Goal: Task Accomplishment & Management: Manage account settings

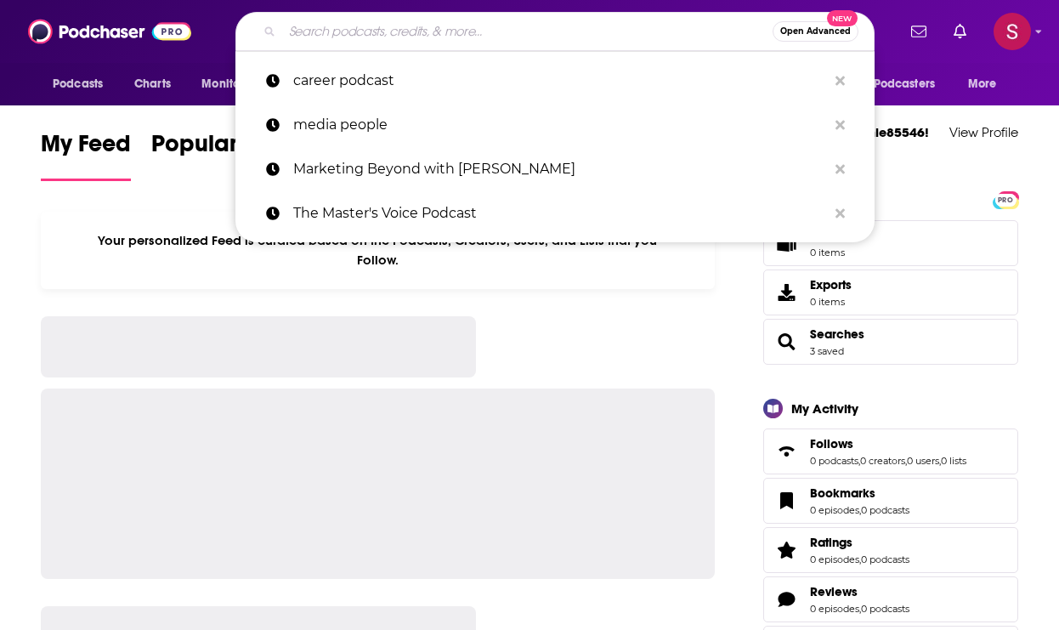
click at [215, 18] on div "Open Advanced New career podcast media people Marketing Beyond with [PERSON_NAM…" at bounding box center [554, 31] width 682 height 39
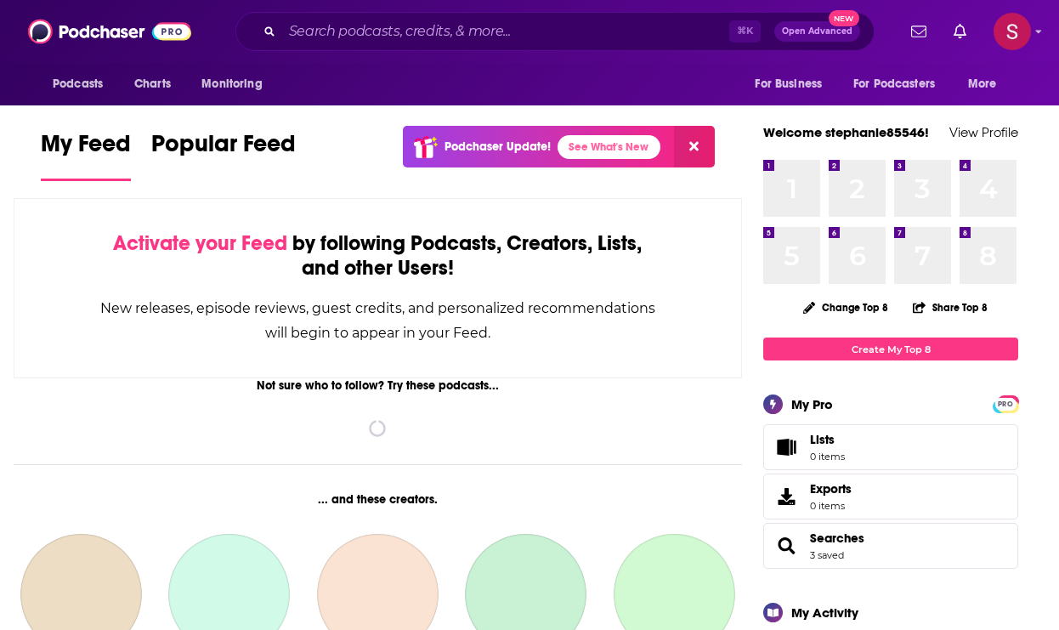
click at [824, 36] on button "Open Advanced New" at bounding box center [817, 31] width 86 height 20
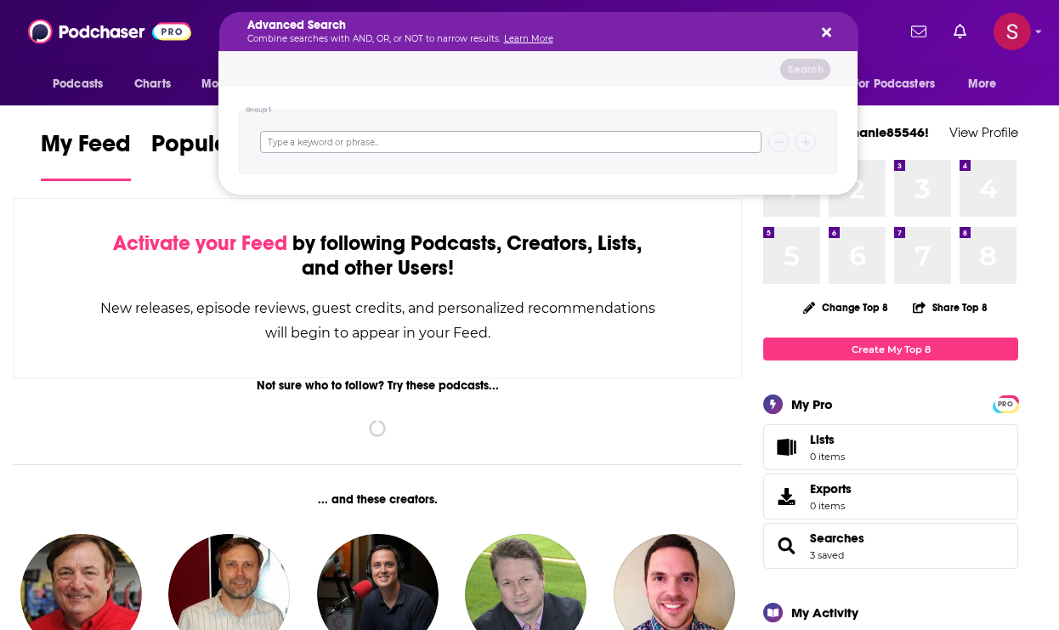
click at [315, 147] on input "Search podcasts, credits, & more..." at bounding box center [510, 142] width 501 height 22
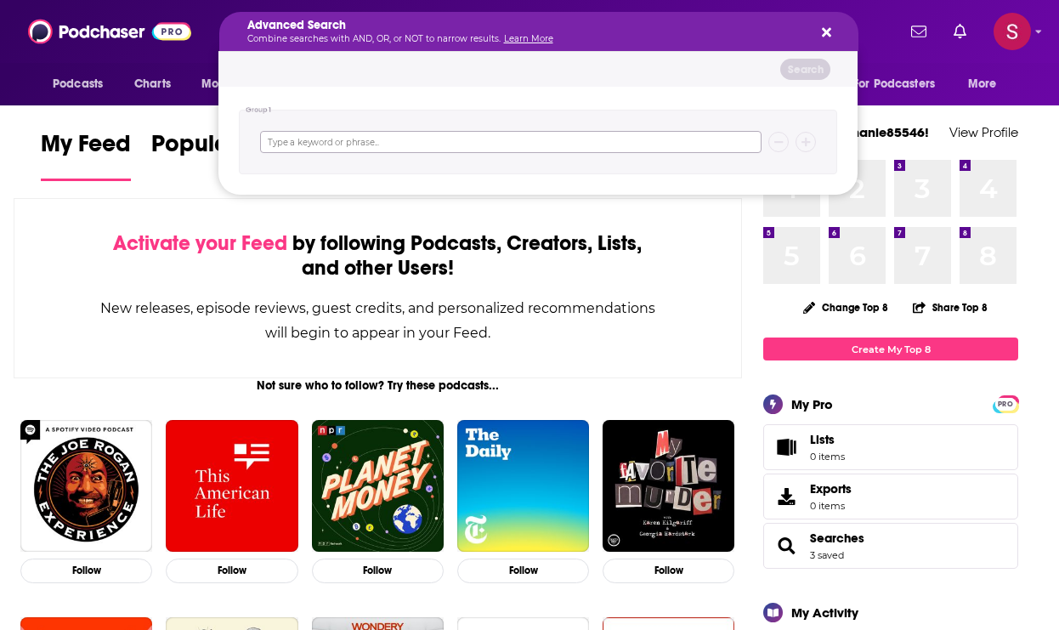
paste input "Zillow Doomscrolling"
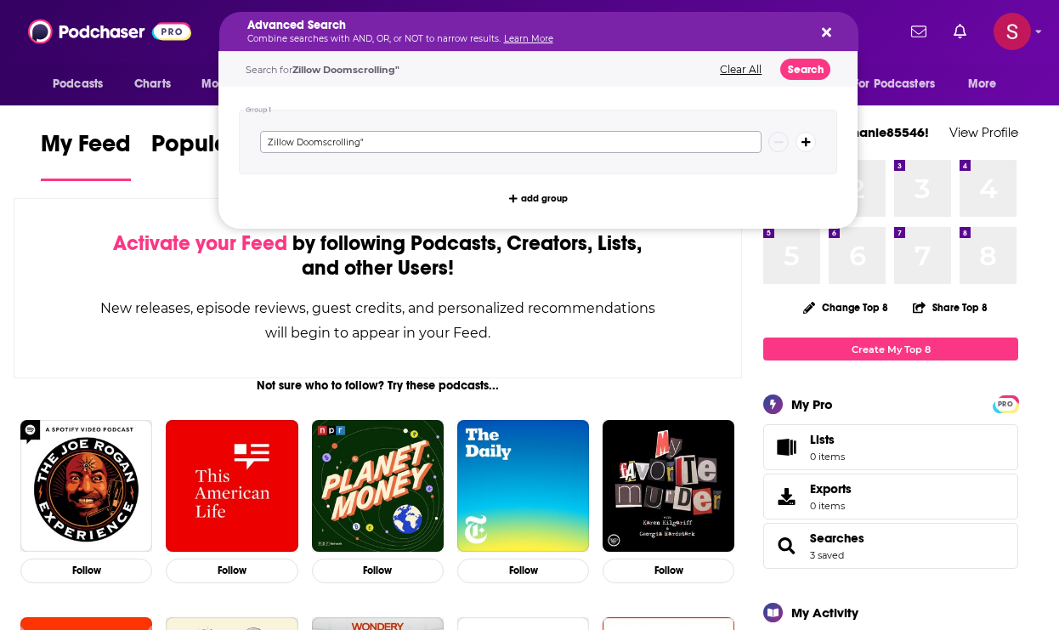
click at [266, 141] on input "Zillow Doomscrolling"" at bounding box center [510, 142] width 501 height 22
type input ""Zillow Doomscrolling""
drag, startPoint x: 432, startPoint y: 146, endPoint x: 263, endPoint y: 137, distance: 169.4
click at [263, 137] on input ""Zillow Doomscrolling"" at bounding box center [510, 142] width 501 height 22
click at [456, 152] on input ""Zillow Doomscrolling"" at bounding box center [510, 142] width 501 height 22
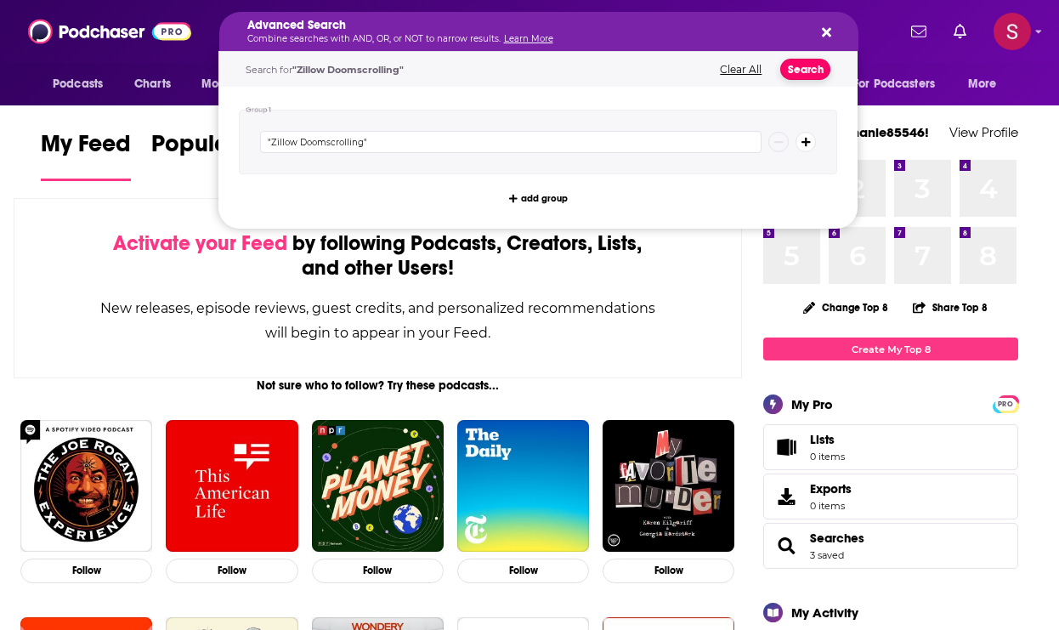
click at [800, 66] on button "Search" at bounding box center [805, 69] width 50 height 21
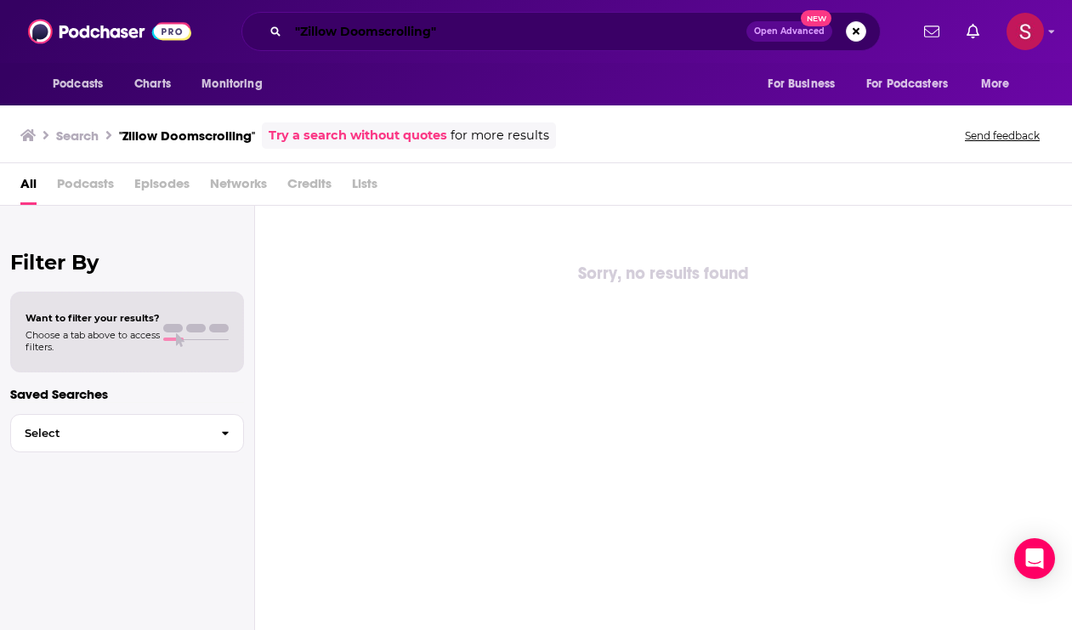
click at [450, 38] on input ""Zillow Doomscrolling"" at bounding box center [517, 31] width 458 height 27
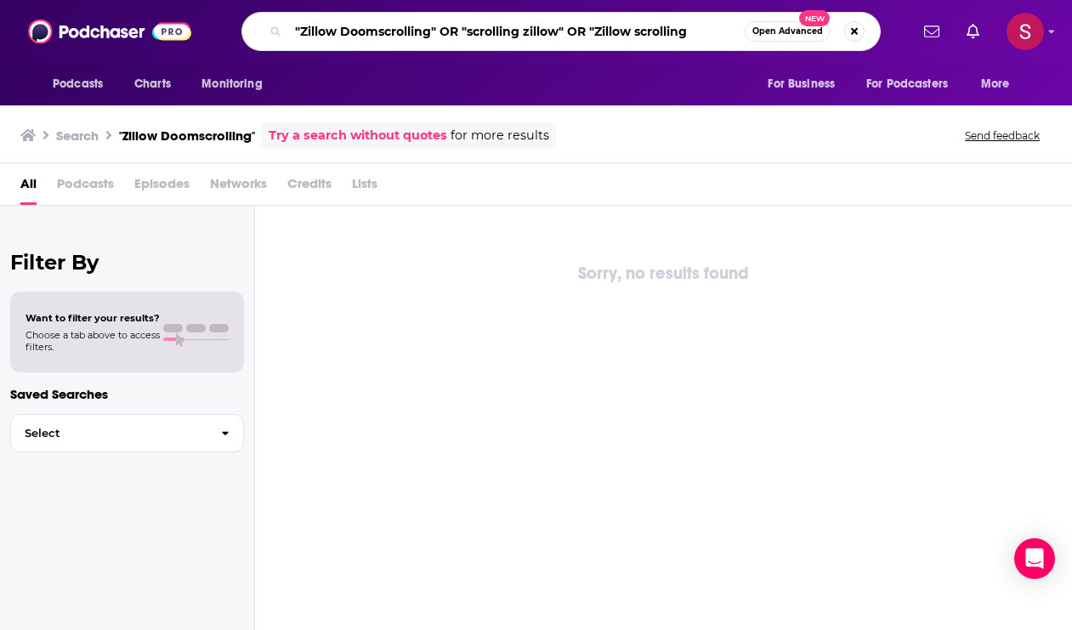
type input ""Zillow Doomscrolling" OR "scrolling zillow" OR "Zillow scrolling""
drag, startPoint x: 173, startPoint y: -33, endPoint x: 99, endPoint y: -39, distance: 74.2
click at [99, 0] on html "Podcasts Charts Monitoring "Zillow Doomscrolling" OR "scrolling zillow" OR "Zil…" at bounding box center [536, 315] width 1072 height 630
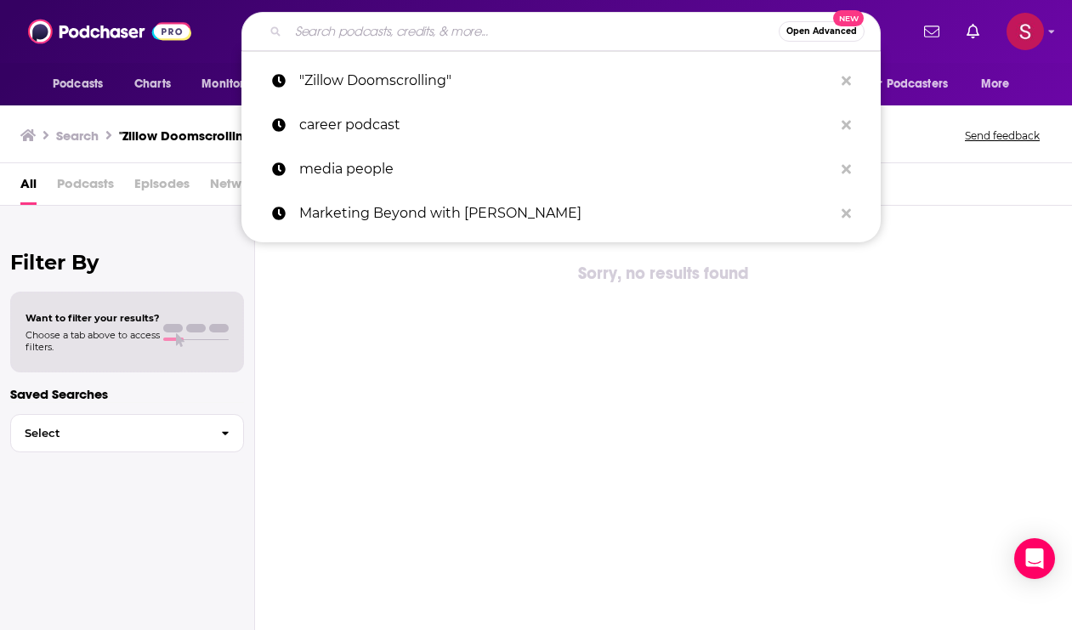
click at [829, 28] on span "Open Advanced" at bounding box center [821, 31] width 71 height 8
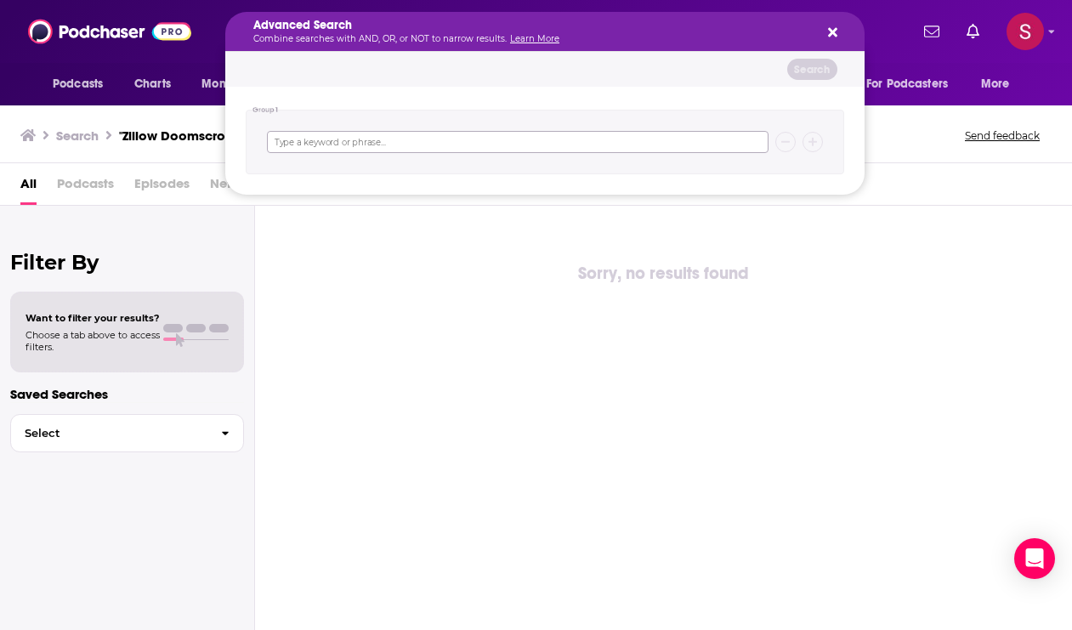
click at [336, 144] on input "Search podcasts, credits, & more..." at bounding box center [517, 142] width 501 height 22
paste input ""Zillow Doomscrolling" OR "scrolling zillow" OR "Zillow scrolling""
type input ""Zillow Doomscrolling" OR "scrolling zillow" OR "Zillow scrolling""
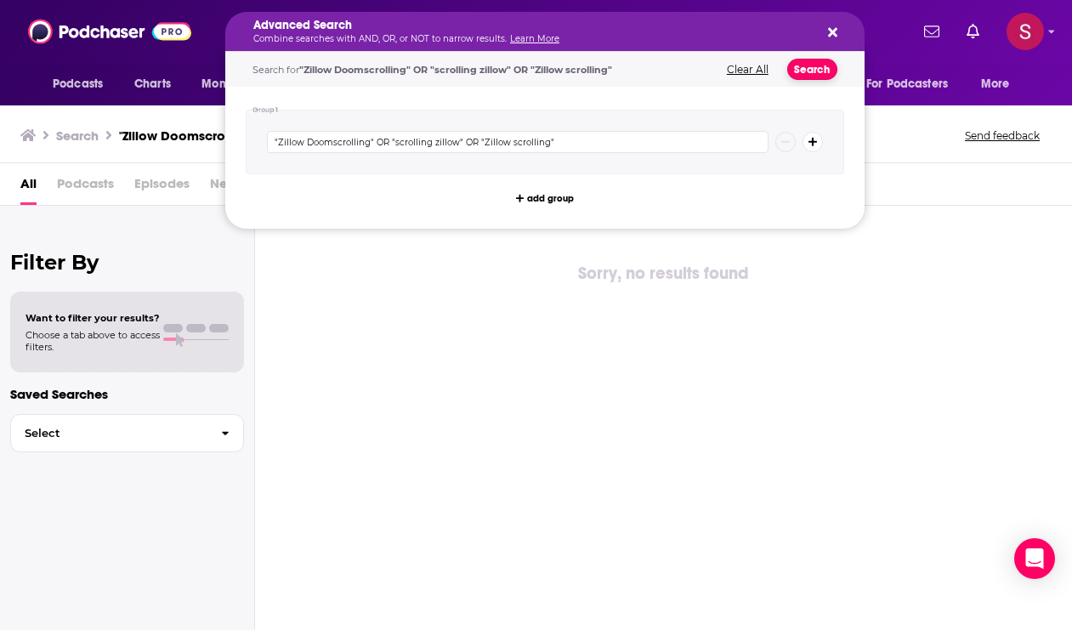
click at [819, 70] on button "Search" at bounding box center [812, 69] width 50 height 21
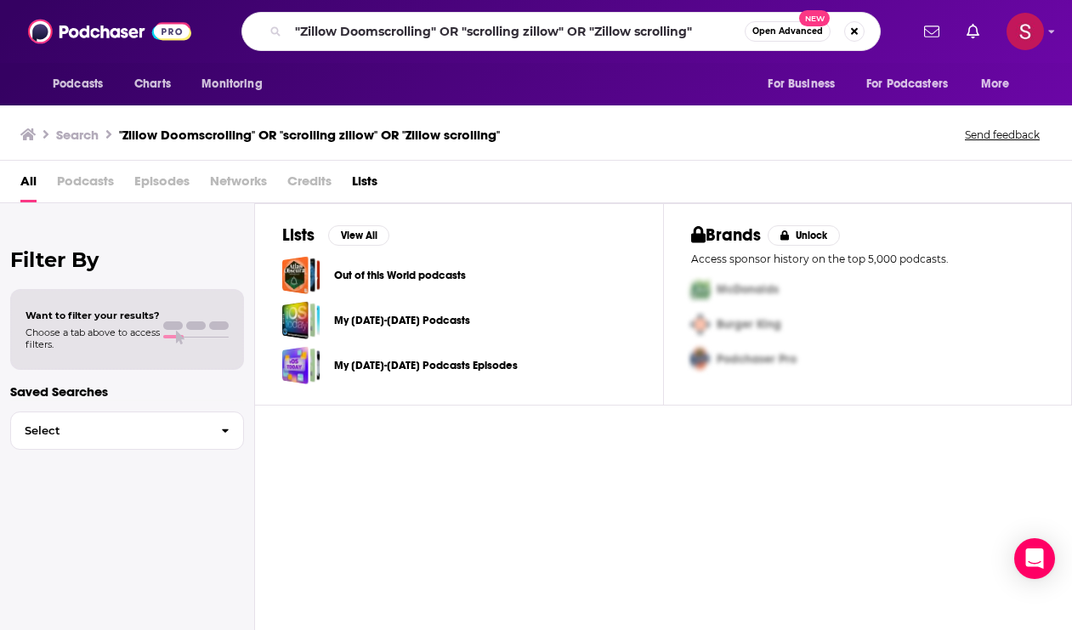
click at [156, 325] on div "Want to filter your results? Choose a tab above to access filters." at bounding box center [92, 329] width 134 height 41
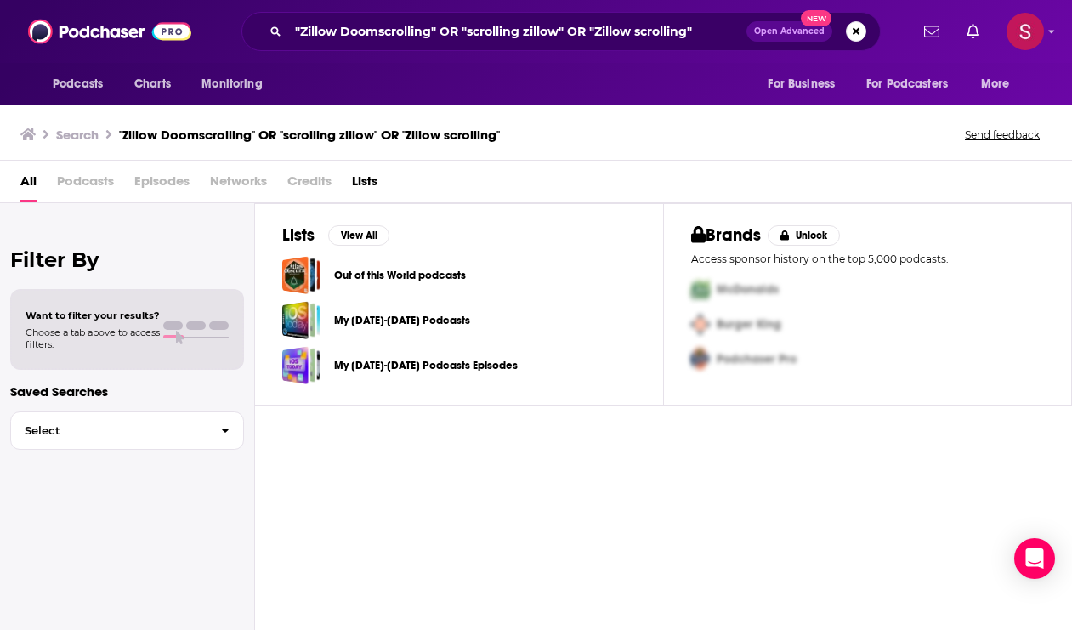
click at [249, 179] on span "Networks" at bounding box center [238, 184] width 57 height 35
click at [229, 182] on span "Networks" at bounding box center [238, 184] width 57 height 35
click at [27, 179] on span "All" at bounding box center [28, 184] width 16 height 35
click at [145, 435] on span "Select" at bounding box center [109, 430] width 196 height 11
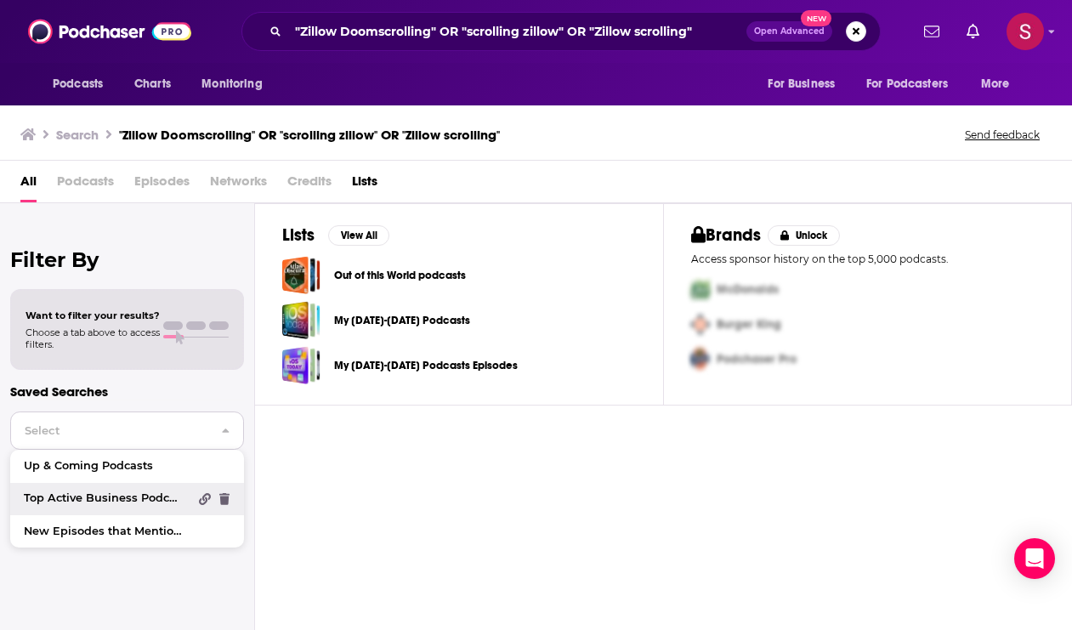
click at [136, 503] on span "Top Active Business Podcasts" at bounding box center [106, 498] width 164 height 11
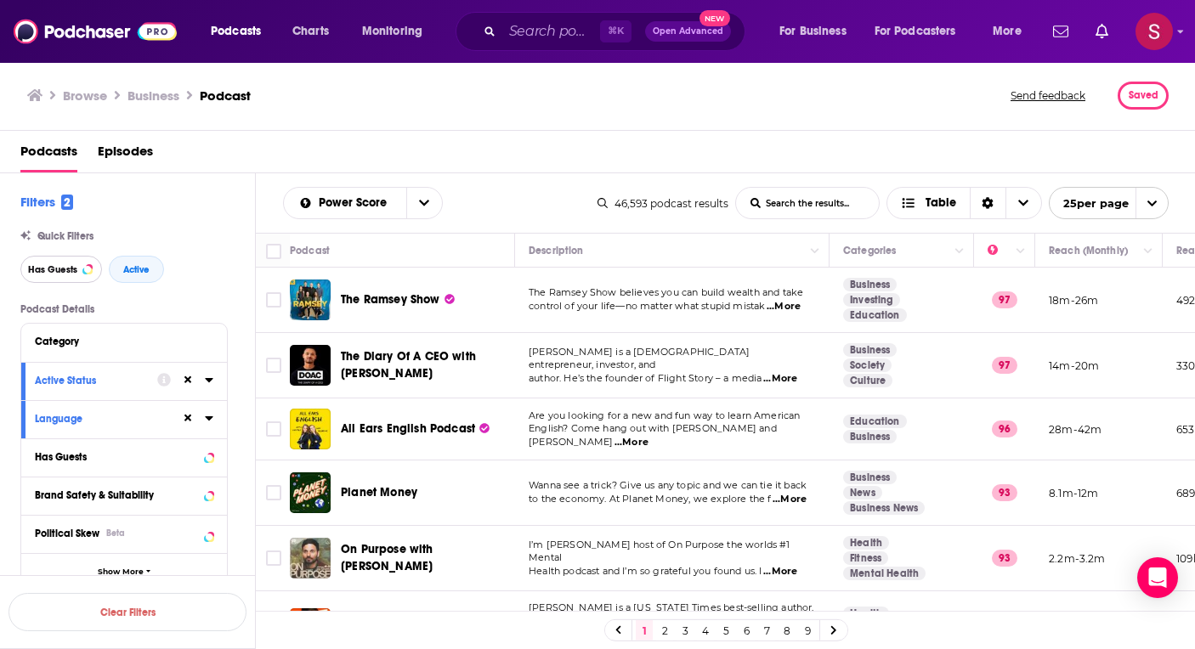
click at [60, 270] on span "Has Guests" at bounding box center [52, 269] width 49 height 9
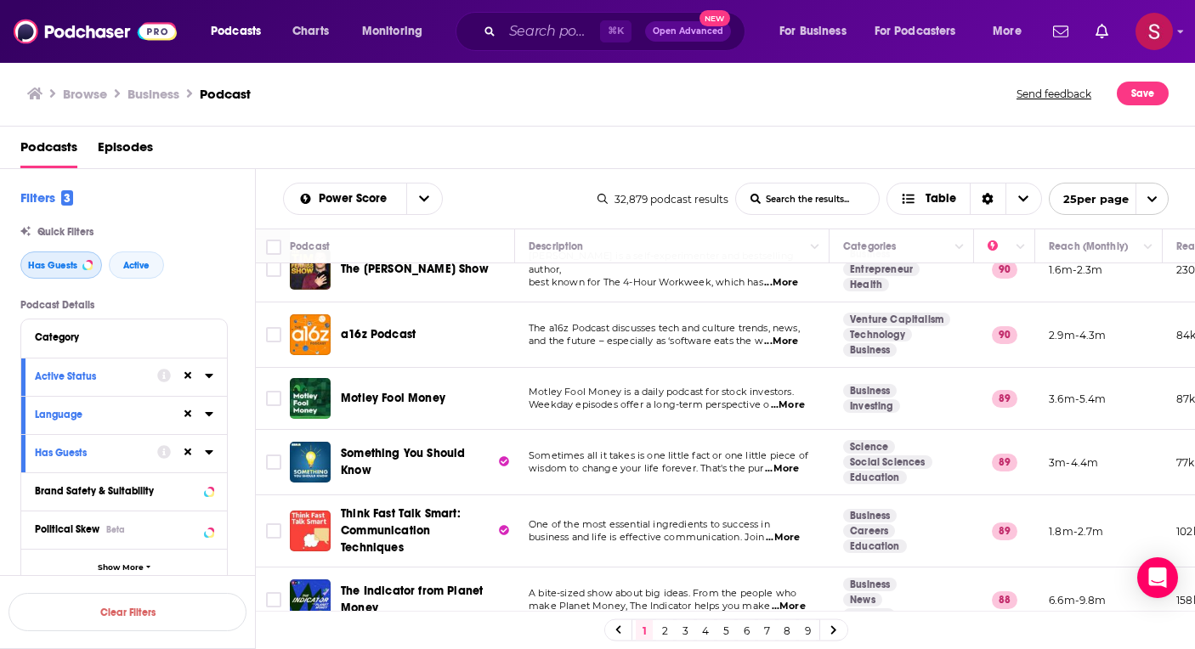
scroll to position [302, 0]
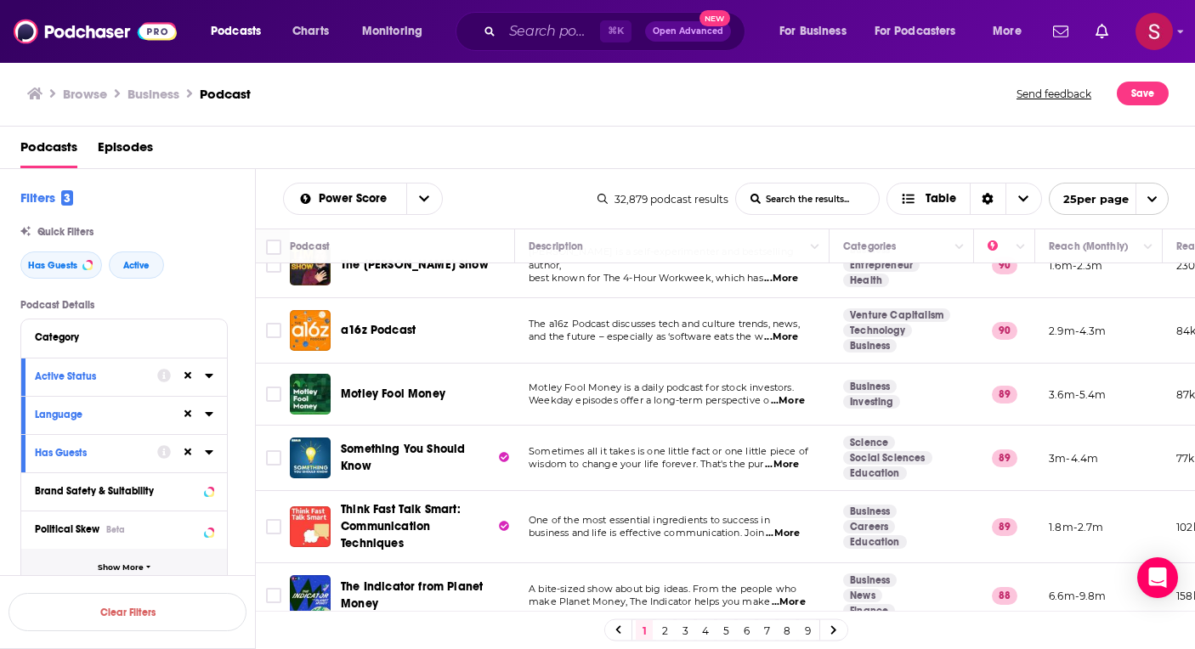
click at [121, 563] on span "Show More" at bounding box center [121, 567] width 46 height 9
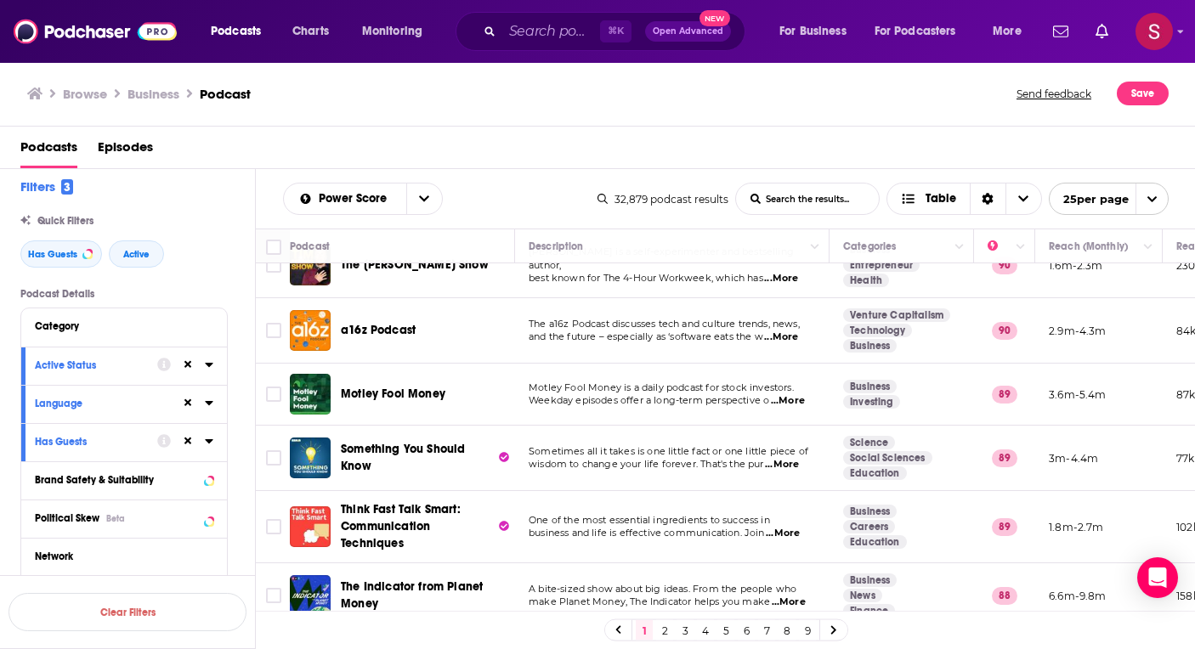
scroll to position [0, 0]
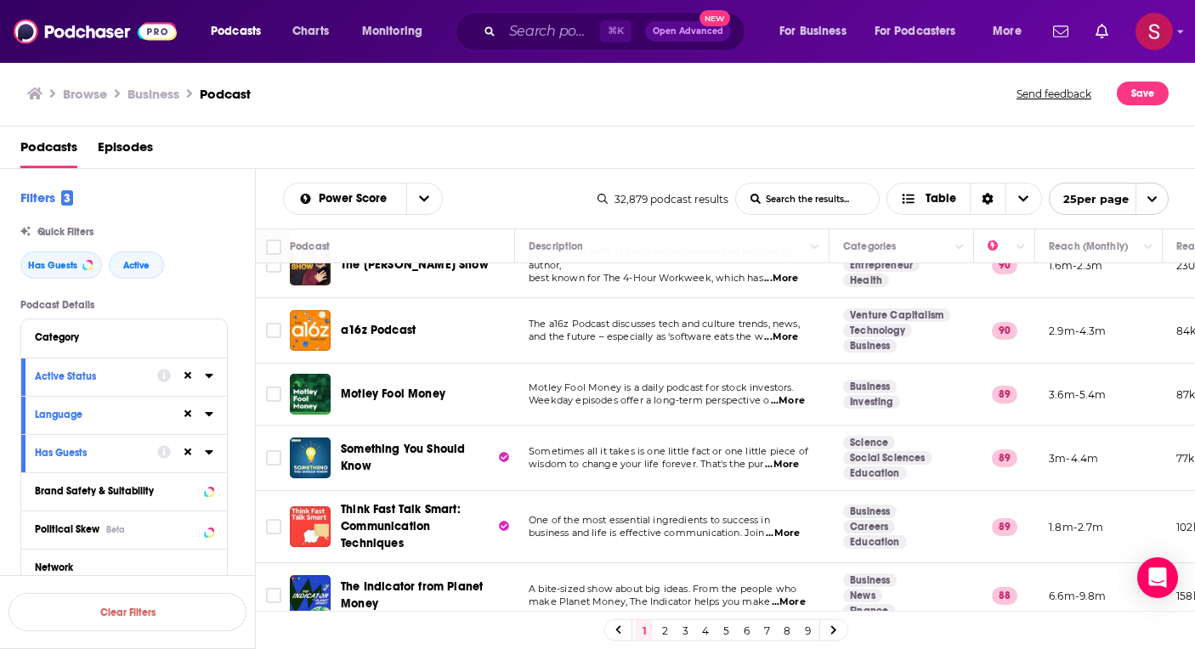
click at [206, 374] on icon at bounding box center [209, 376] width 8 height 14
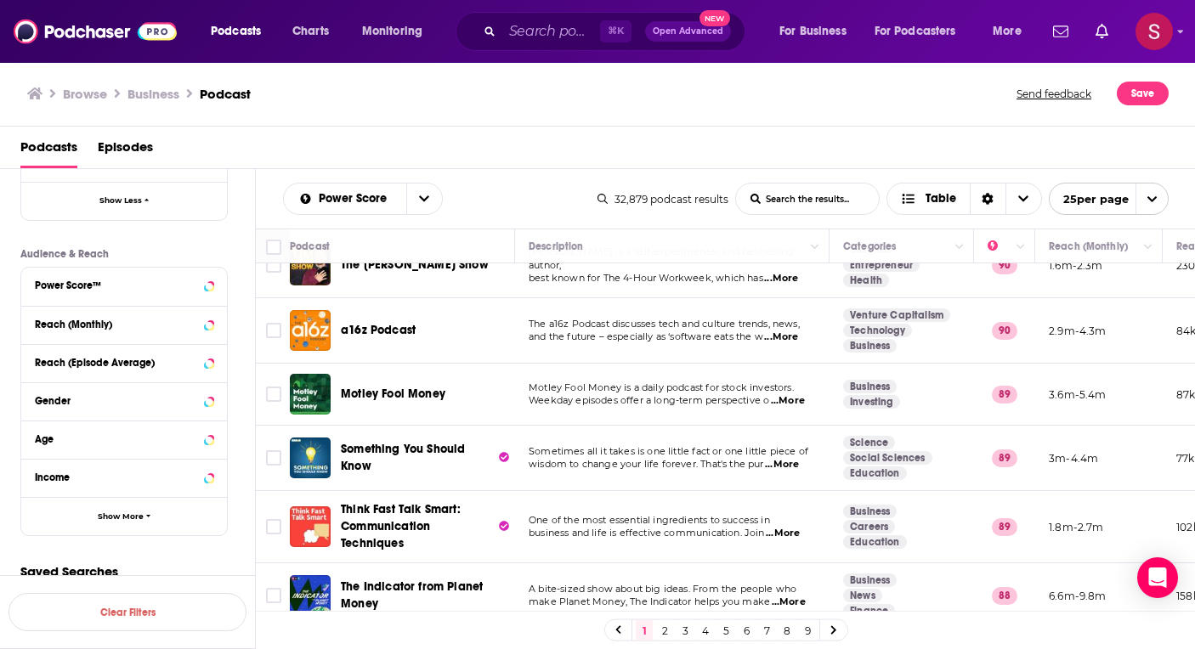
scroll to position [756, 0]
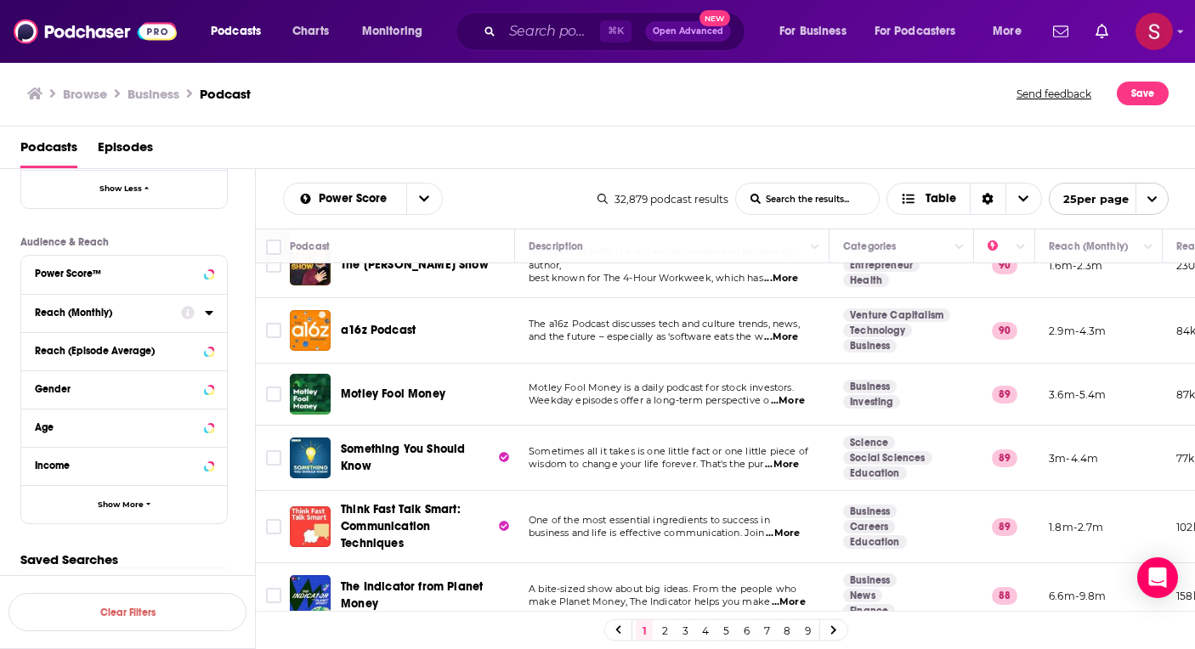
click at [212, 316] on icon at bounding box center [209, 313] width 8 height 14
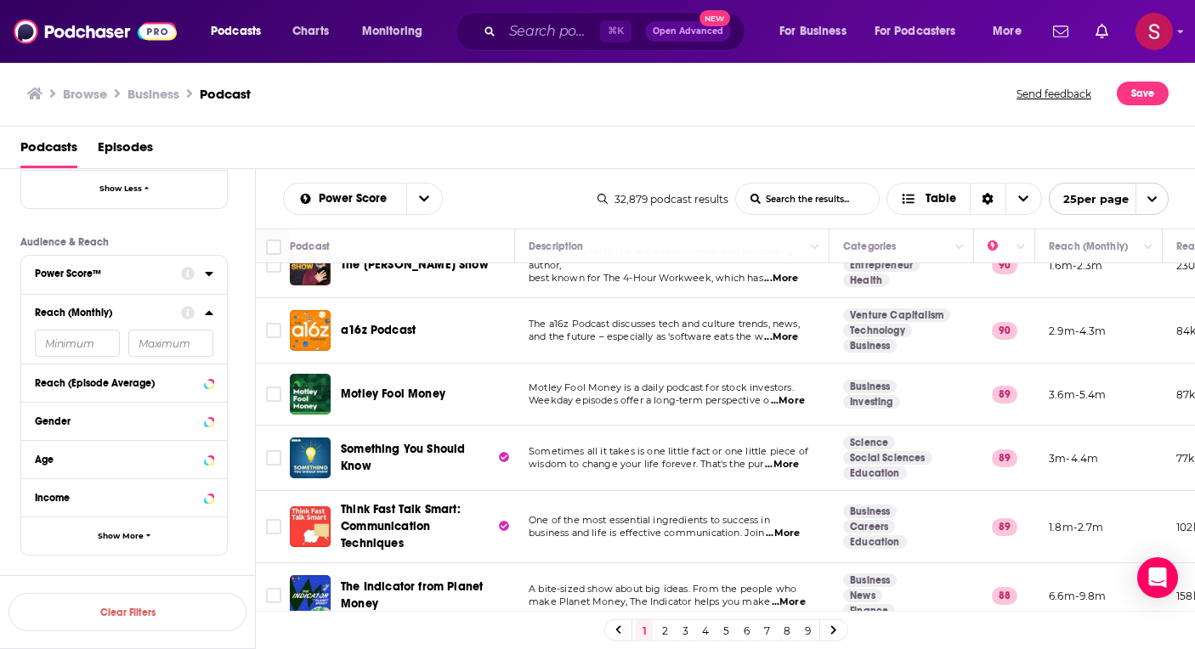
click at [100, 274] on div "Power Score™" at bounding box center [102, 274] width 135 height 12
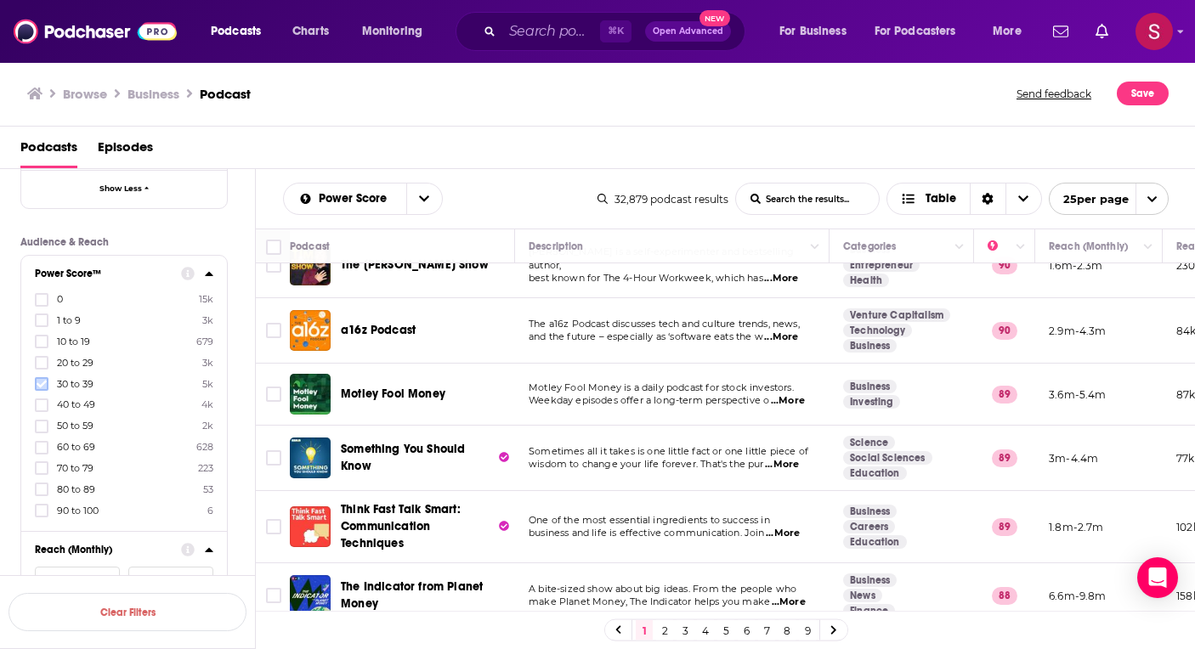
click at [42, 380] on icon at bounding box center [42, 384] width 10 height 10
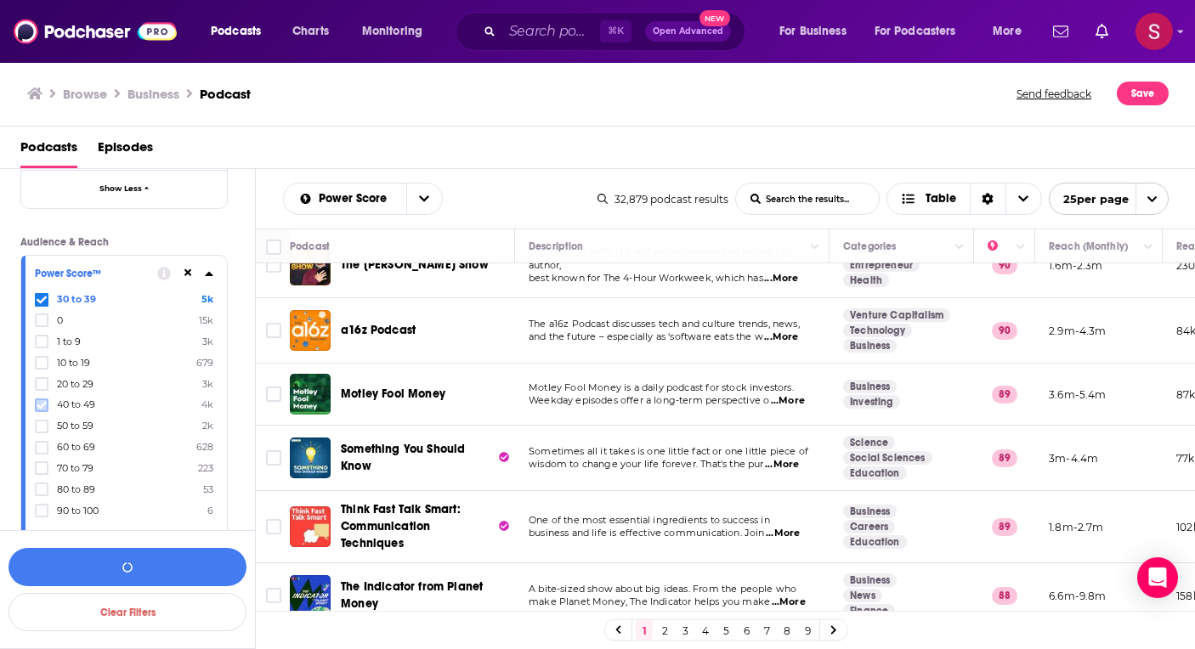
click at [39, 404] on icon at bounding box center [42, 405] width 10 height 10
click at [42, 428] on icon at bounding box center [42, 426] width 10 height 10
click at [44, 451] on icon at bounding box center [42, 448] width 10 height 10
drag, startPoint x: 44, startPoint y: 469, endPoint x: 44, endPoint y: 485, distance: 16.1
click at [44, 470] on icon at bounding box center [42, 468] width 10 height 10
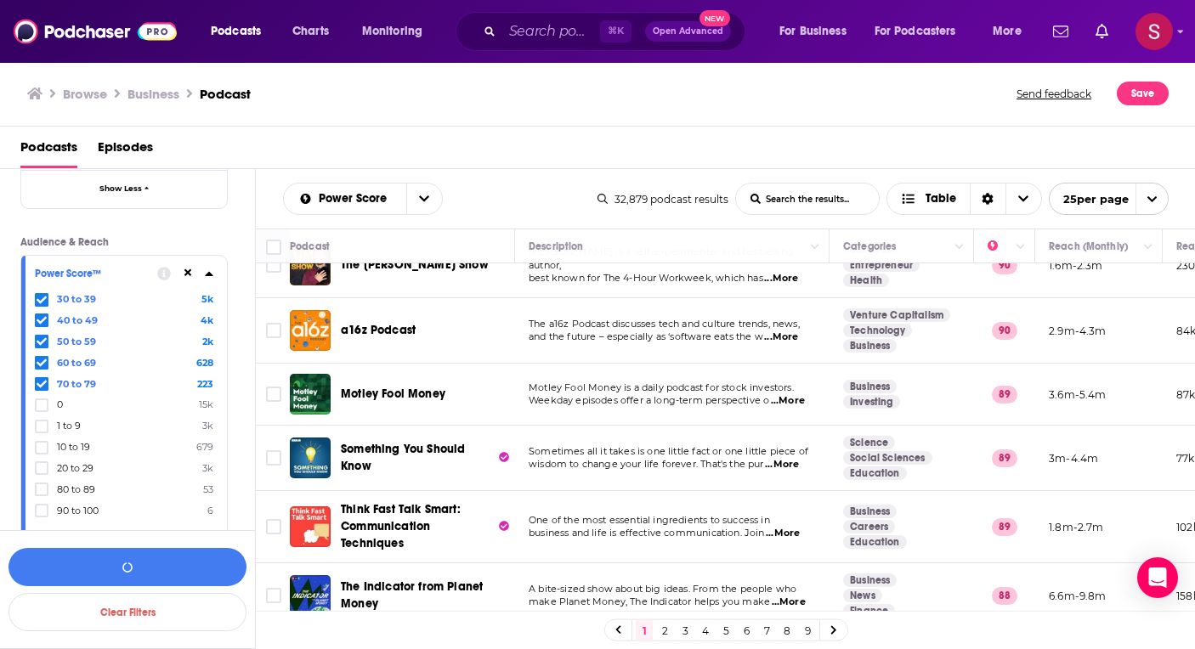
click at [43, 496] on div "30 to 39 5k 40 to 49 4k 50 to 59 2k 60 to 69 628 70 to 79 223 0 15k 1 to 9 3k 1…" at bounding box center [124, 404] width 178 height 225
click at [42, 490] on icon at bounding box center [42, 490] width 10 height 8
click at [42, 512] on icon at bounding box center [42, 511] width 10 height 8
click at [150, 569] on button "View 10k+ Results" at bounding box center [127, 567] width 238 height 38
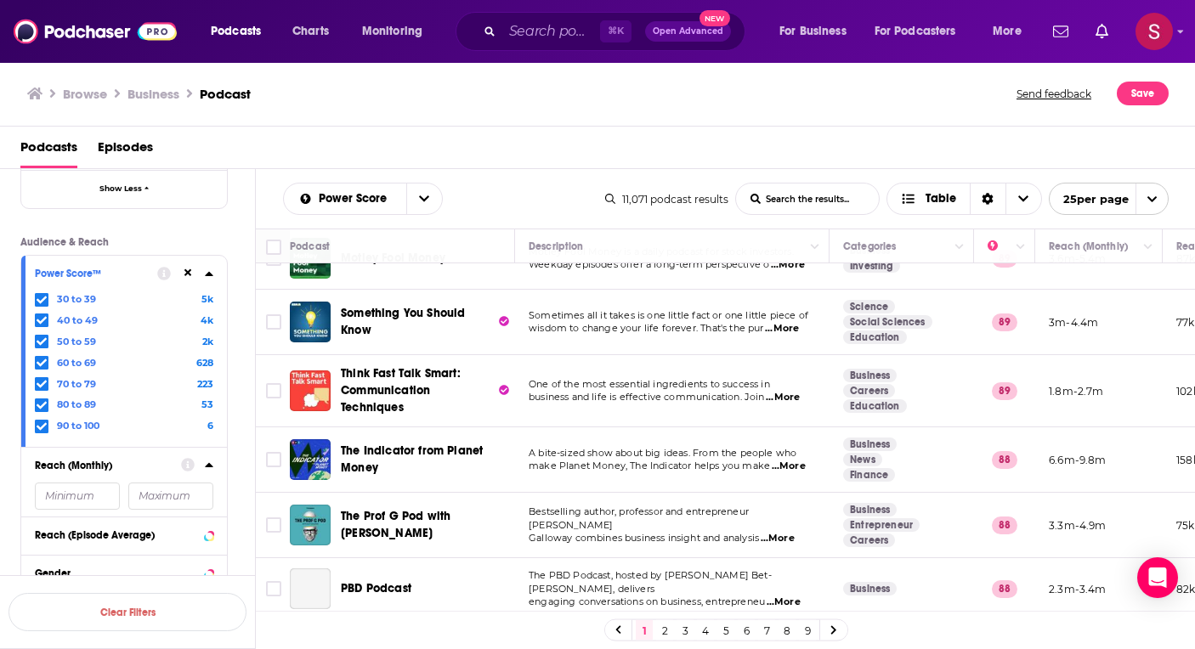
scroll to position [461, 0]
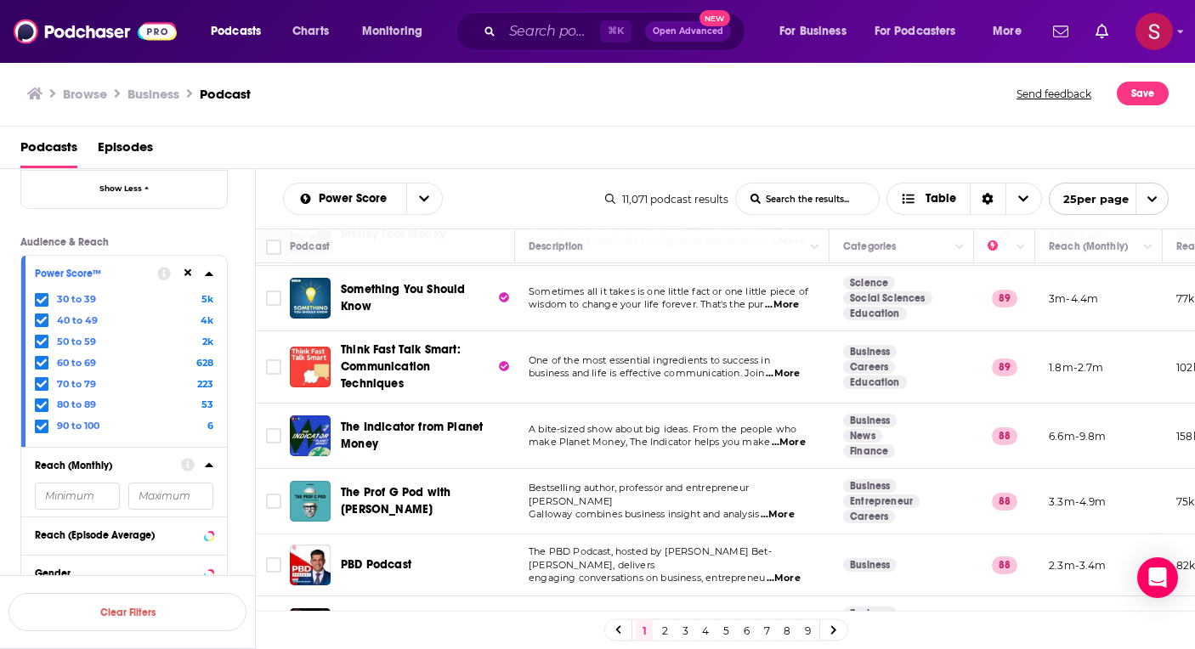
click at [785, 436] on span "...More" at bounding box center [789, 443] width 34 height 14
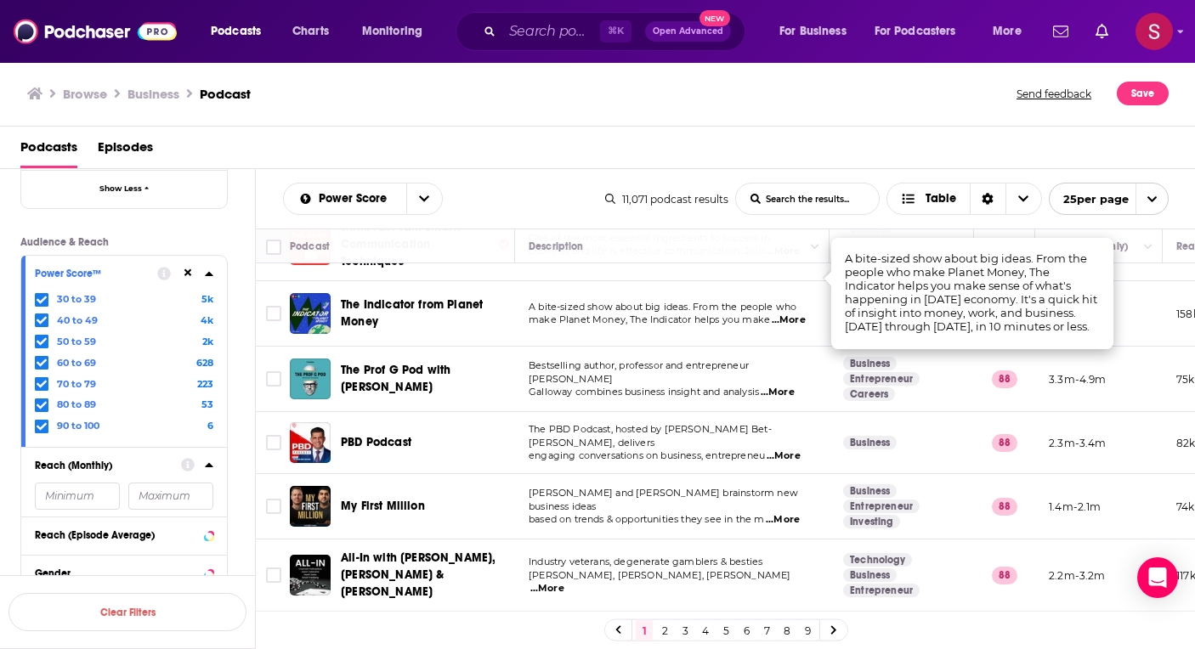
scroll to position [619, 0]
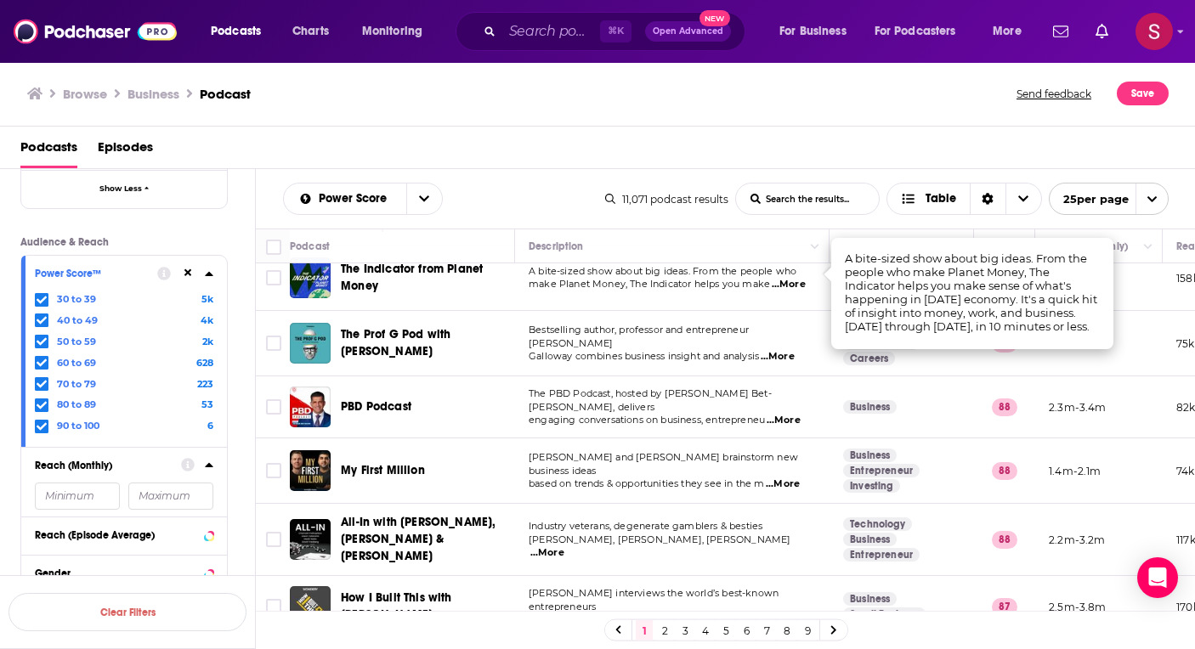
click at [800, 414] on span "...More" at bounding box center [784, 421] width 34 height 14
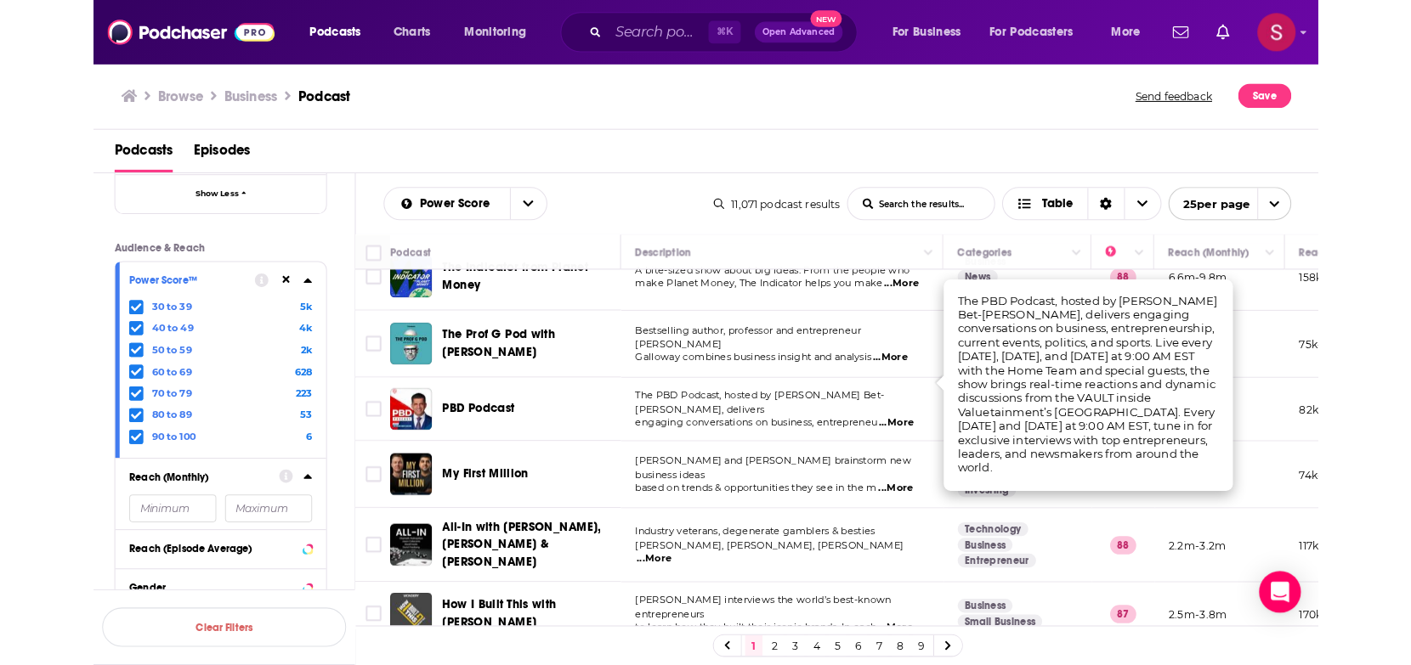
scroll to position [706, 0]
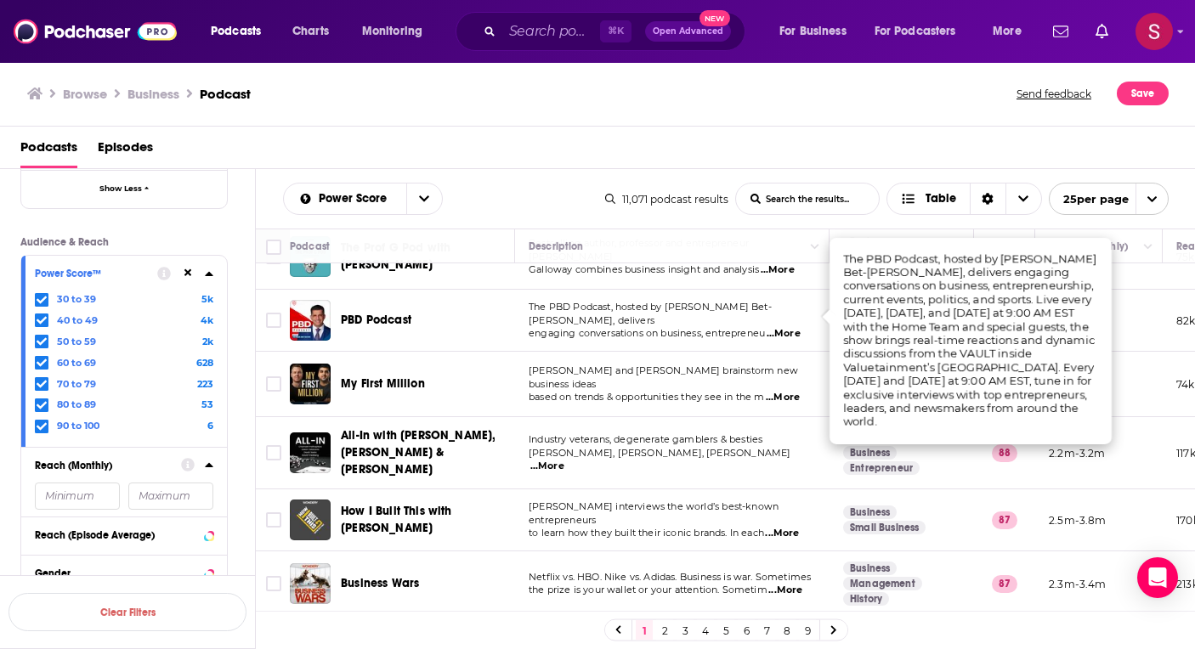
click at [842, 199] on input "List Search Input" at bounding box center [807, 199] width 143 height 31
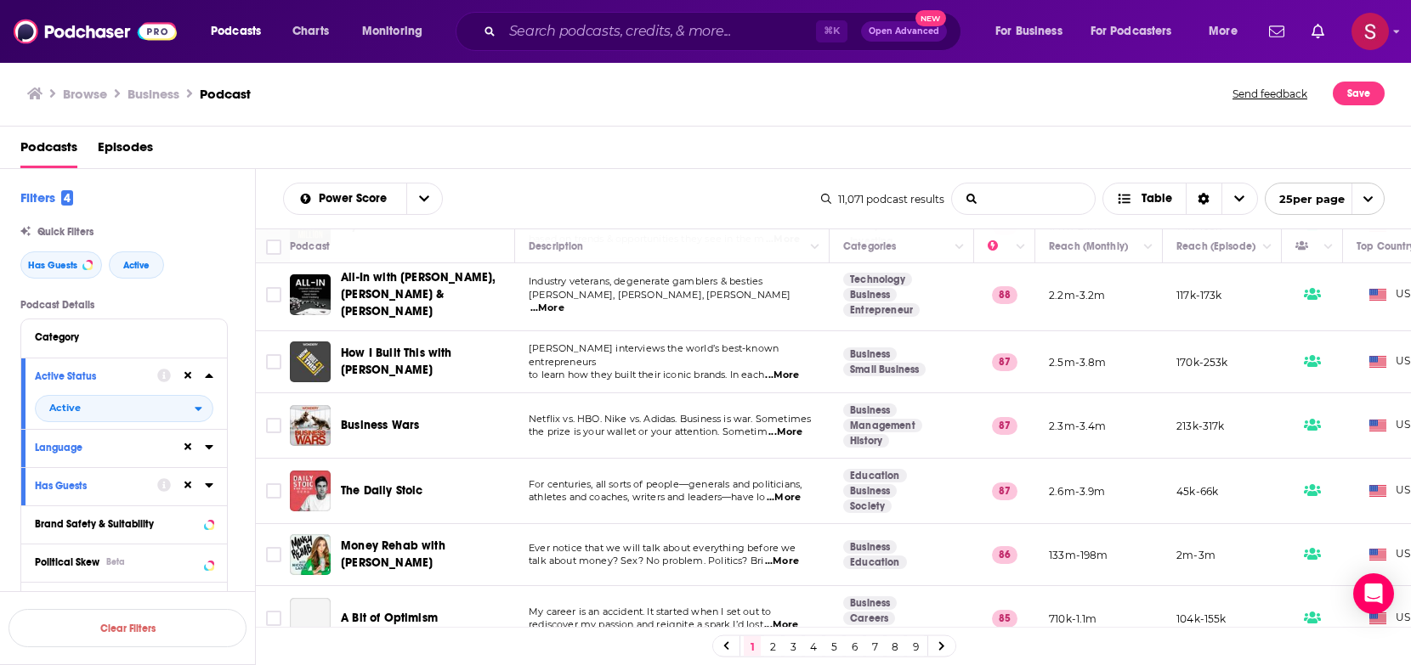
scroll to position [884, 0]
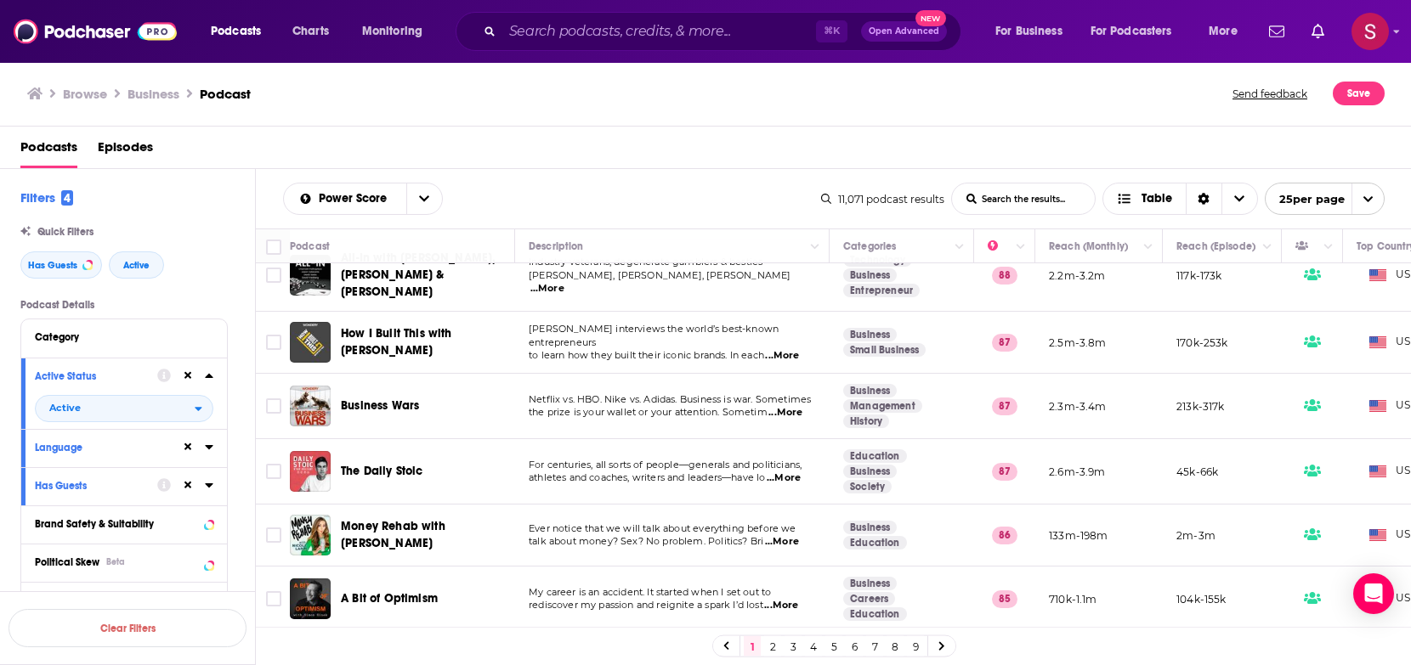
click at [795, 535] on span "...More" at bounding box center [782, 542] width 34 height 14
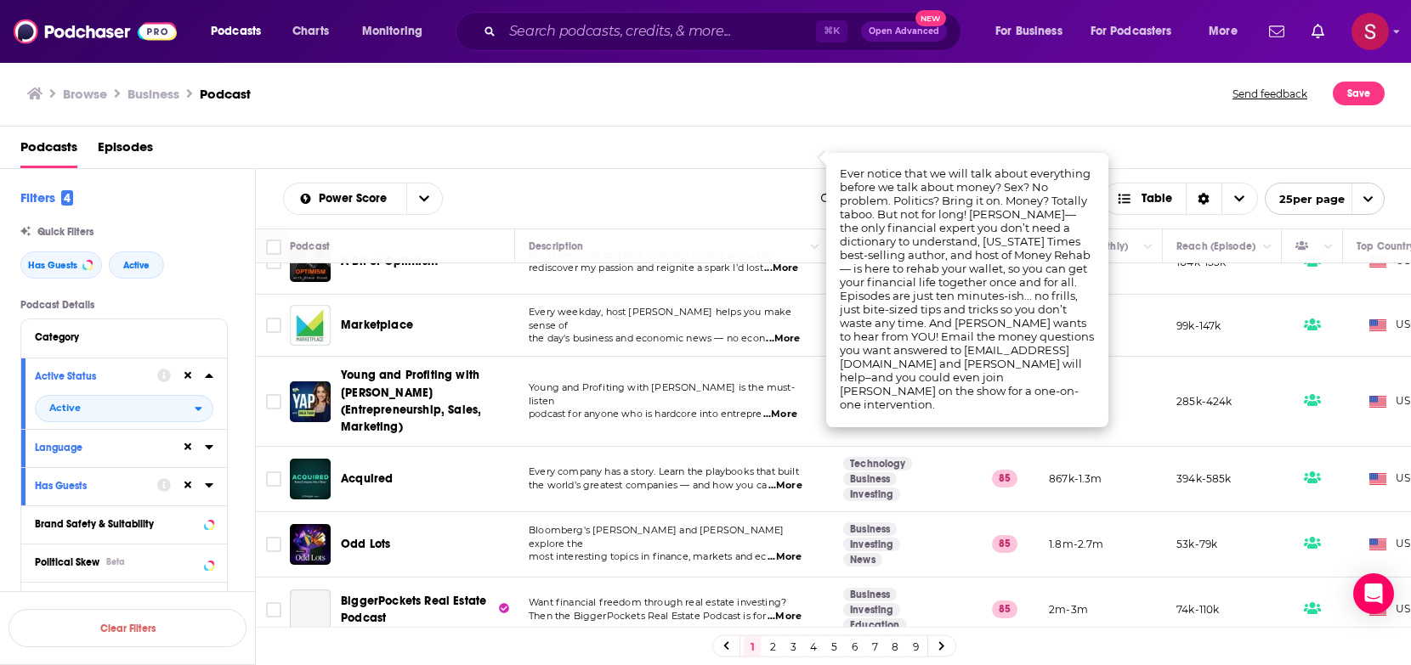
scroll to position [1277, 0]
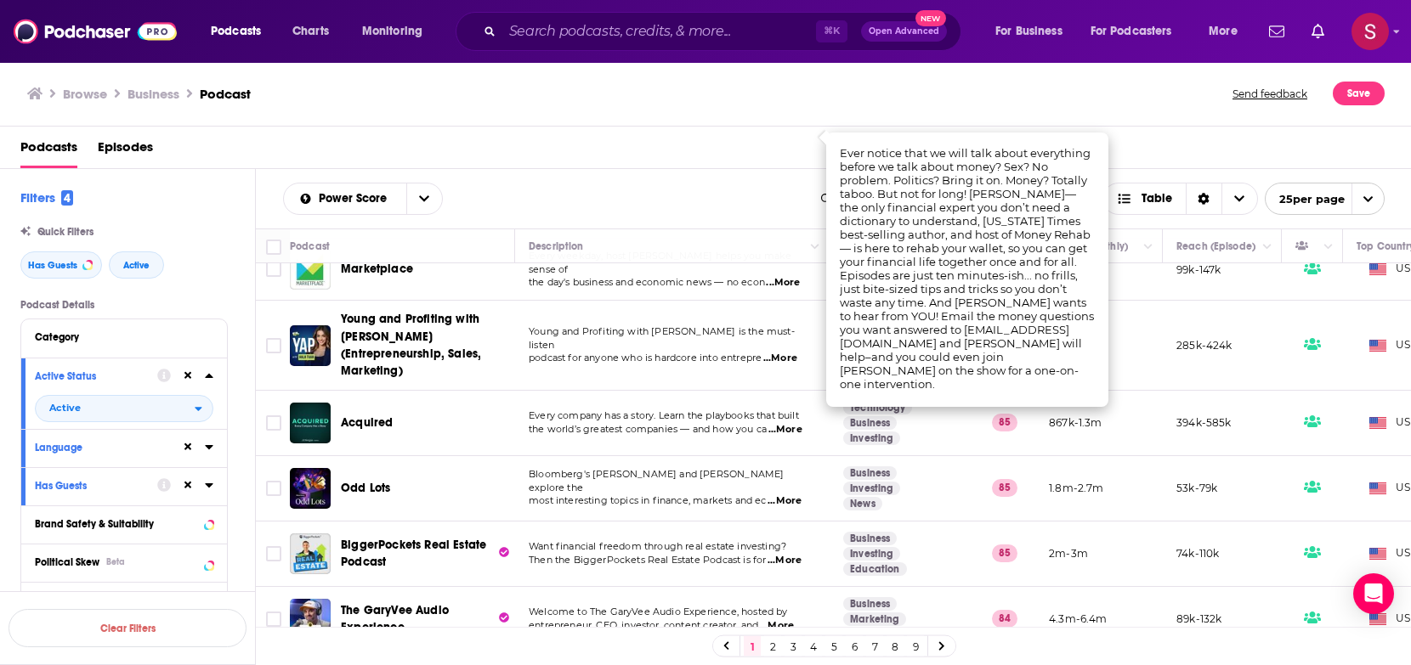
click at [787, 495] on span "...More" at bounding box center [784, 502] width 34 height 14
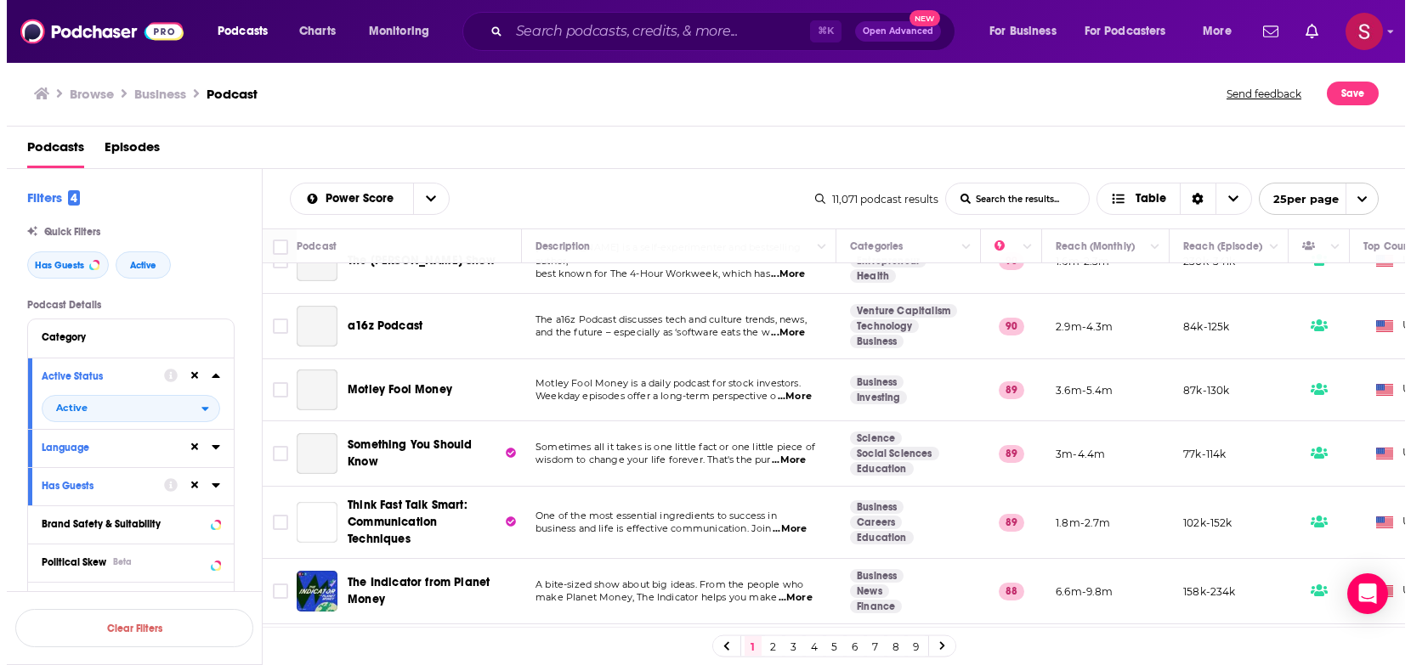
scroll to position [0, 0]
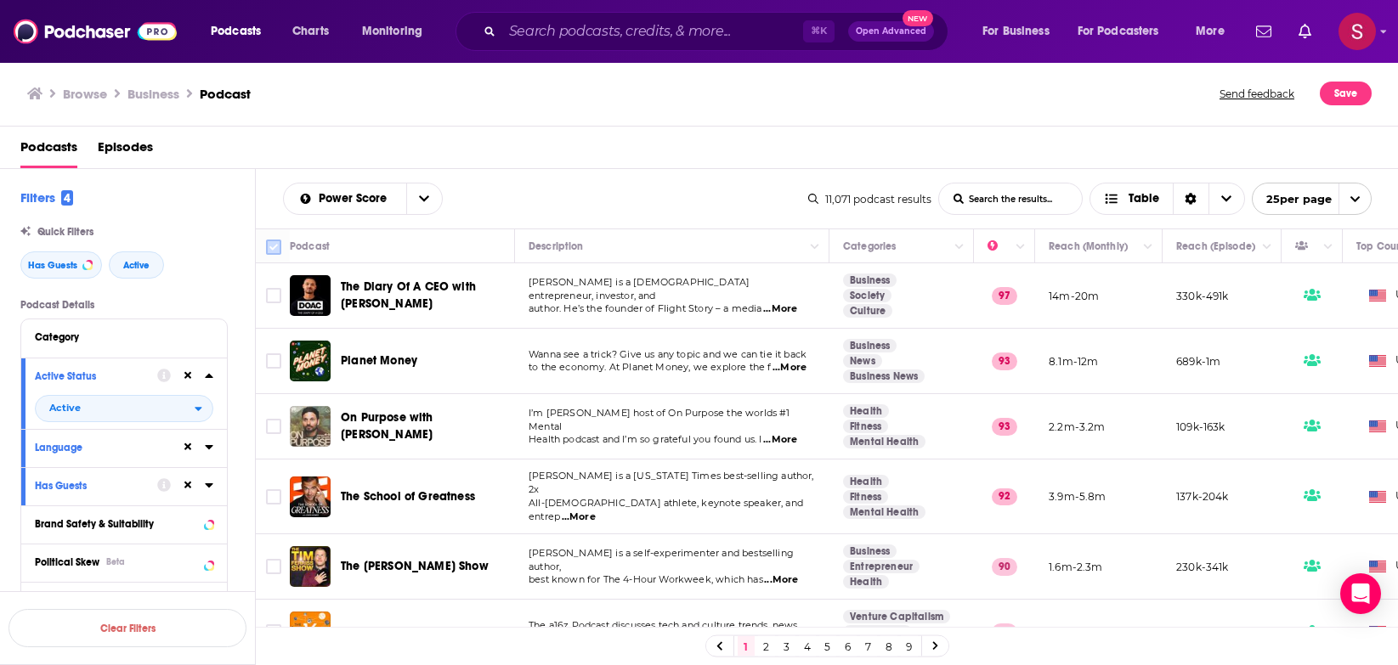
click at [278, 245] on input "Toggle select all" at bounding box center [273, 247] width 15 height 15
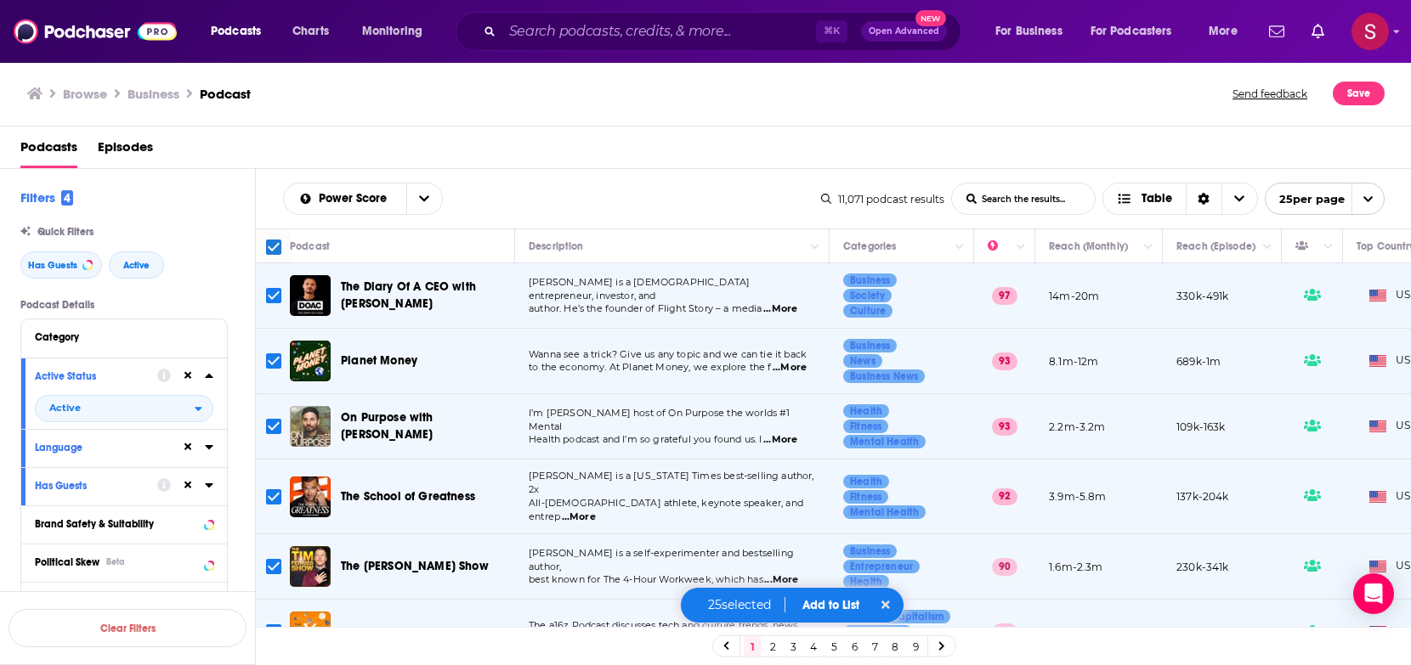
click at [275, 291] on input "Toggle select row" at bounding box center [273, 295] width 15 height 15
checkbox input "false"
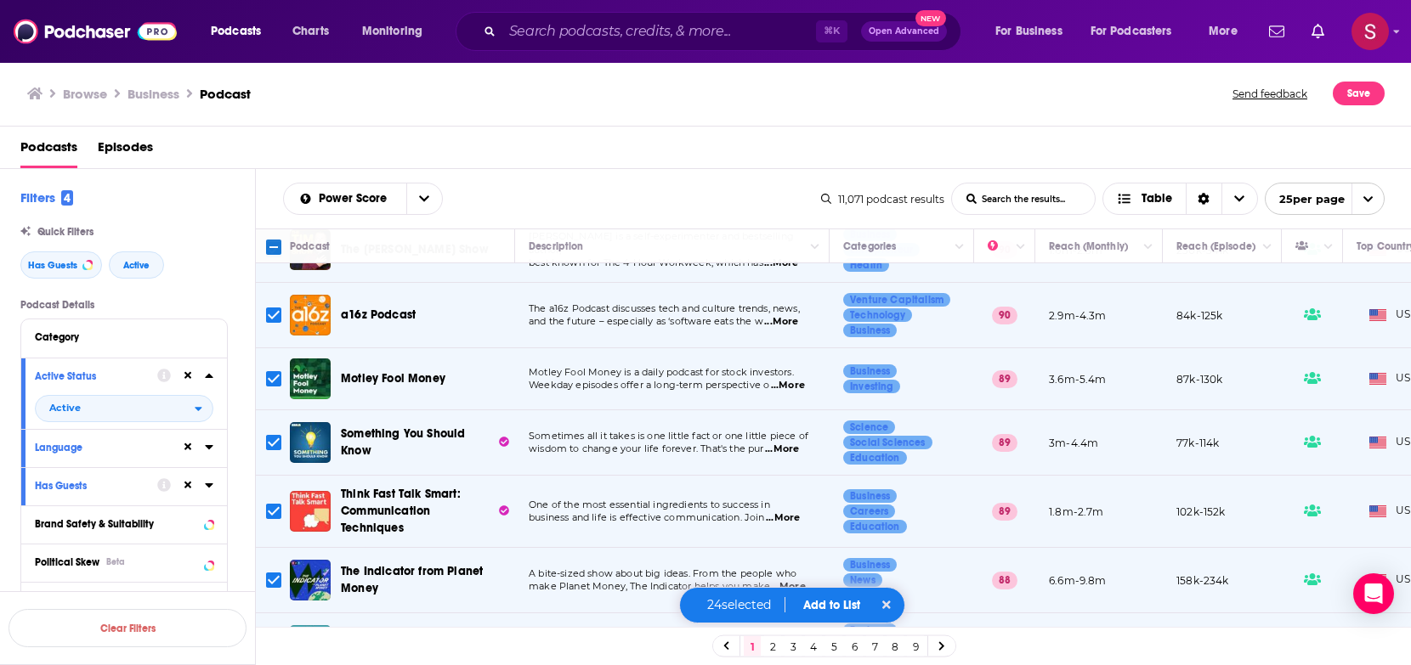
scroll to position [403, 0]
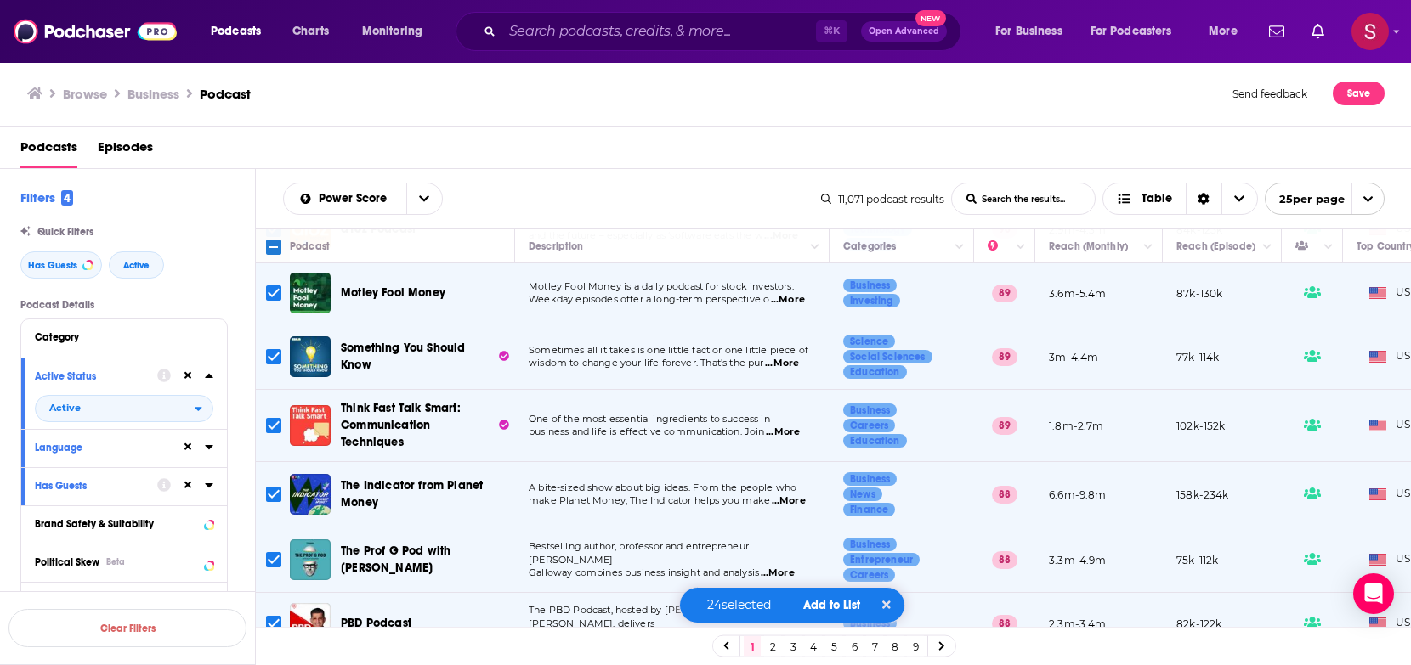
click at [270, 418] on input "Toggle select row" at bounding box center [273, 425] width 15 height 15
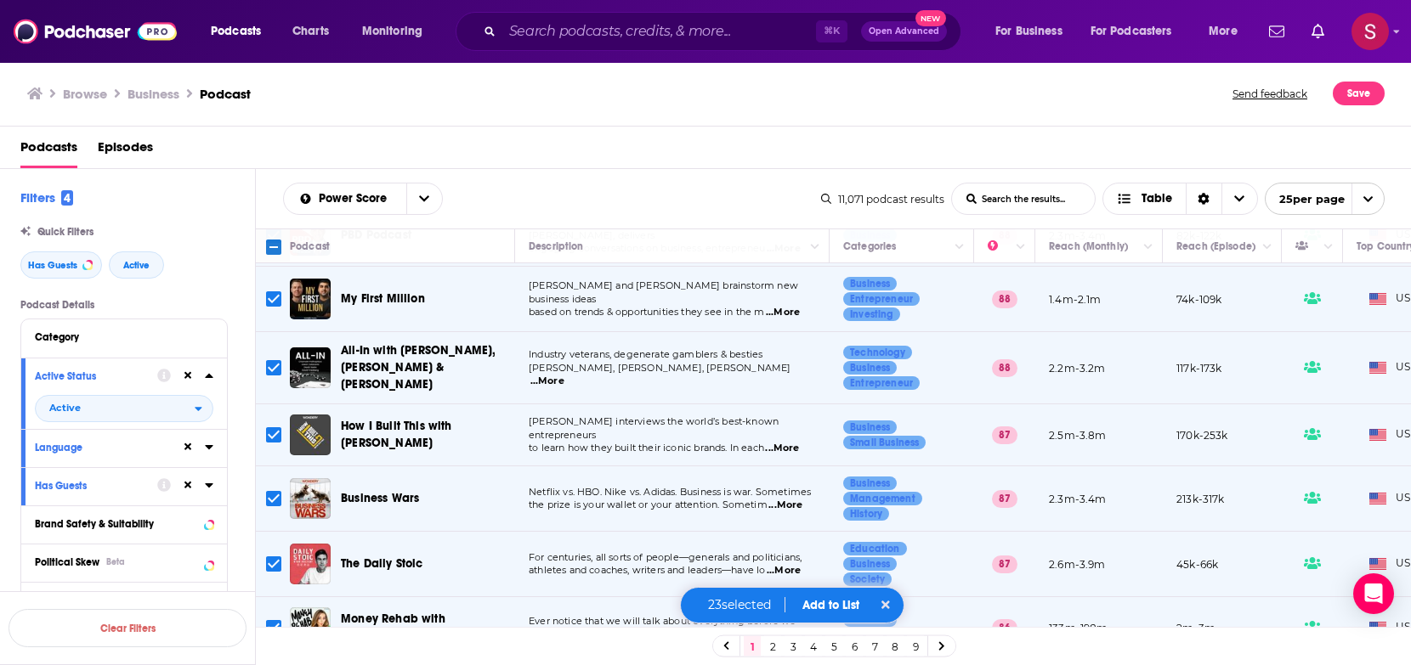
scroll to position [794, 0]
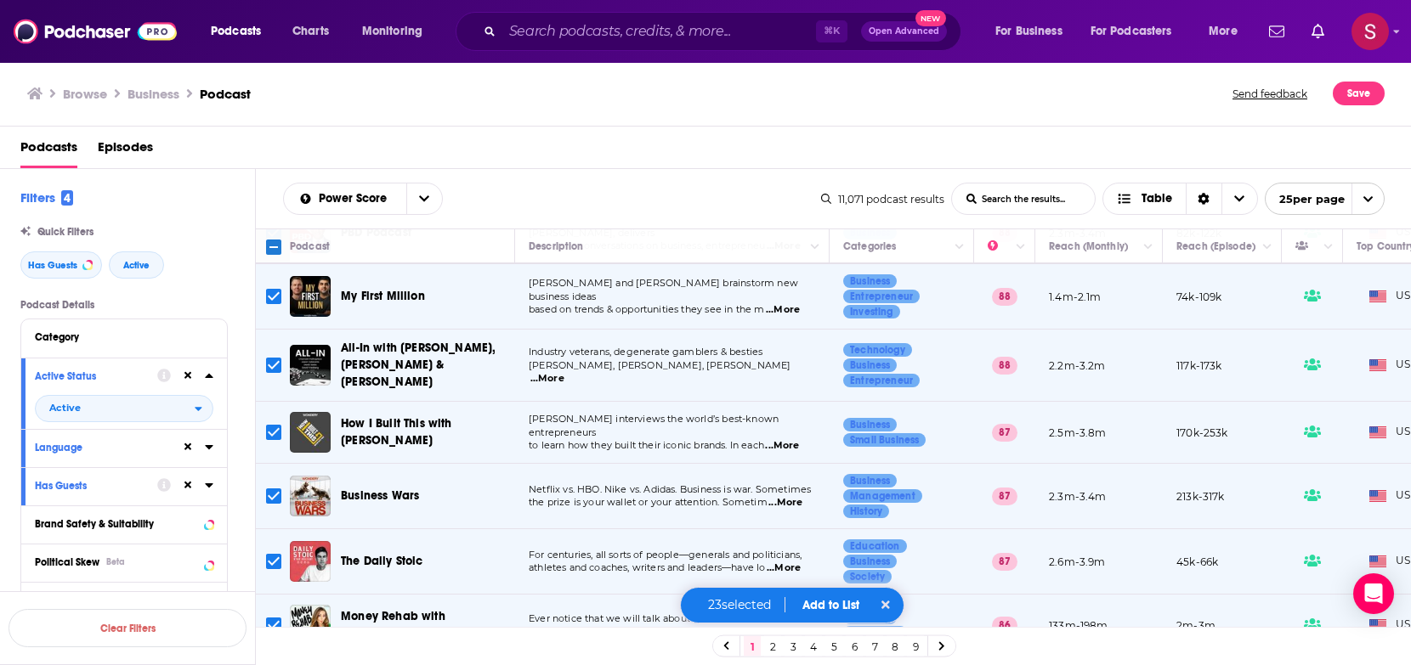
click at [273, 425] on input "Toggle select row" at bounding box center [273, 432] width 15 height 15
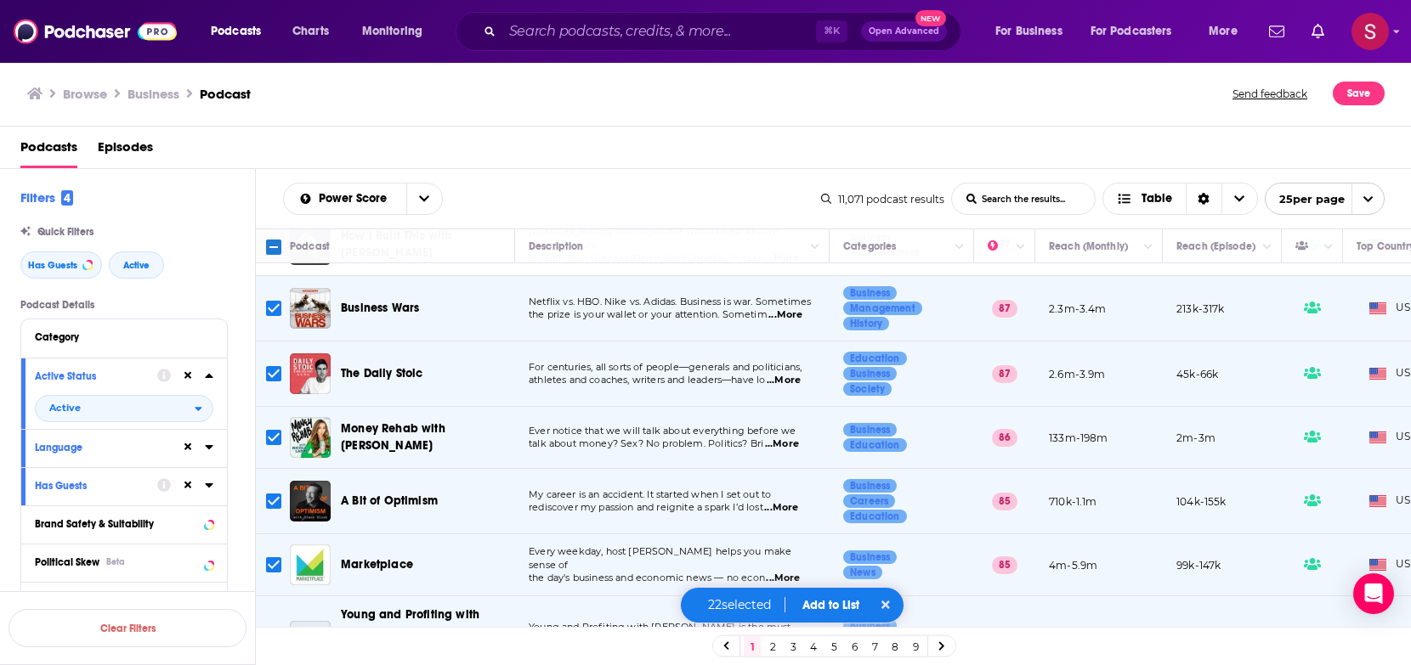
scroll to position [1078, 0]
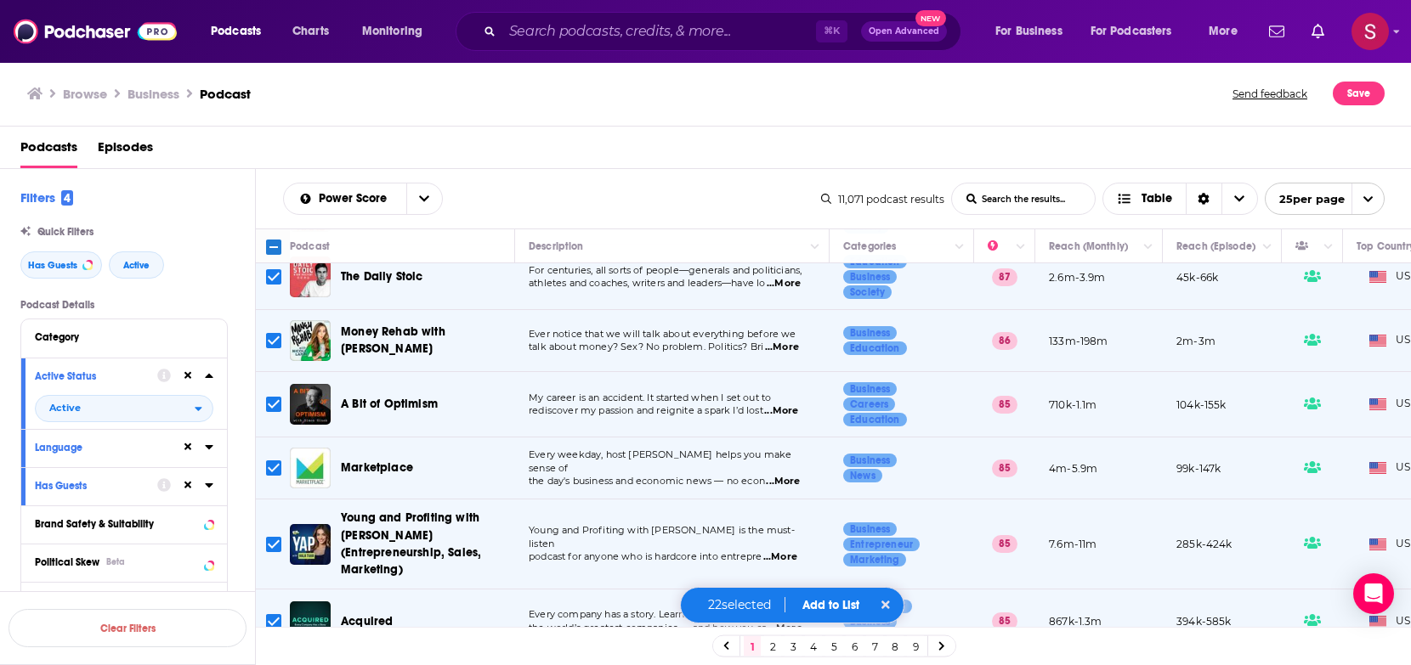
click at [275, 461] on input "Toggle select row" at bounding box center [273, 468] width 15 height 15
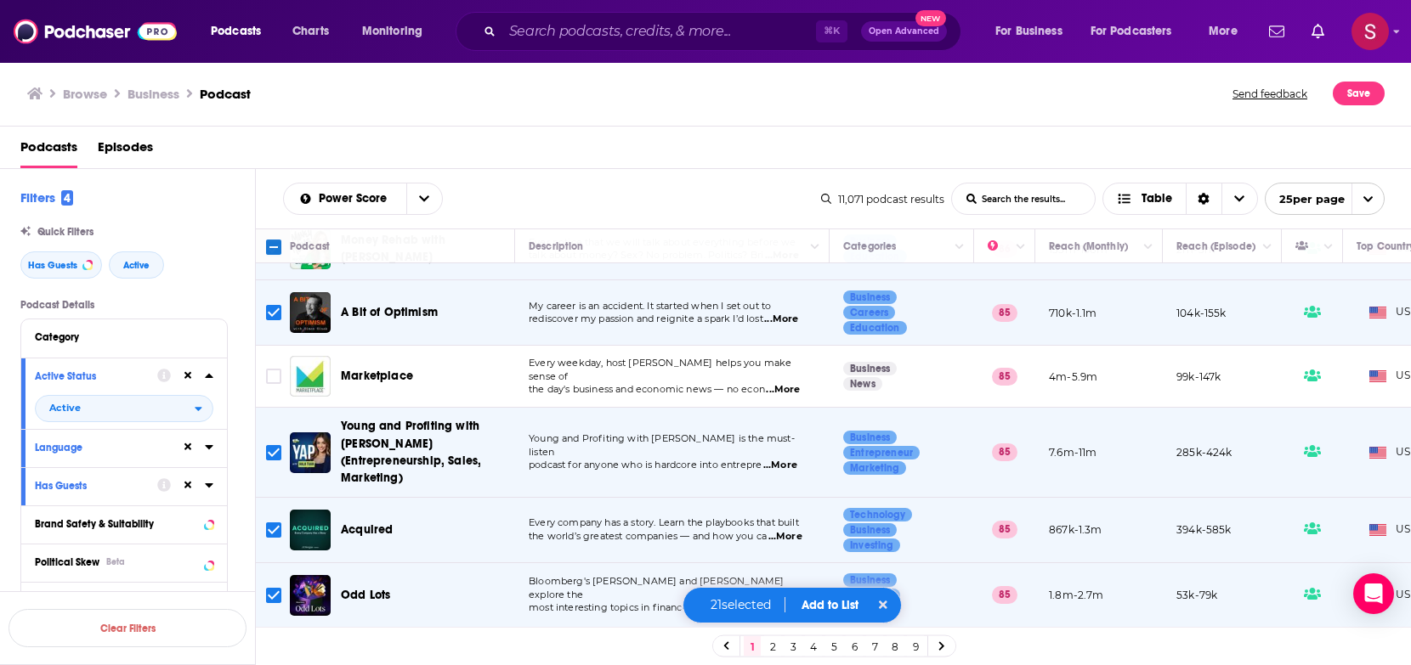
scroll to position [1251, 0]
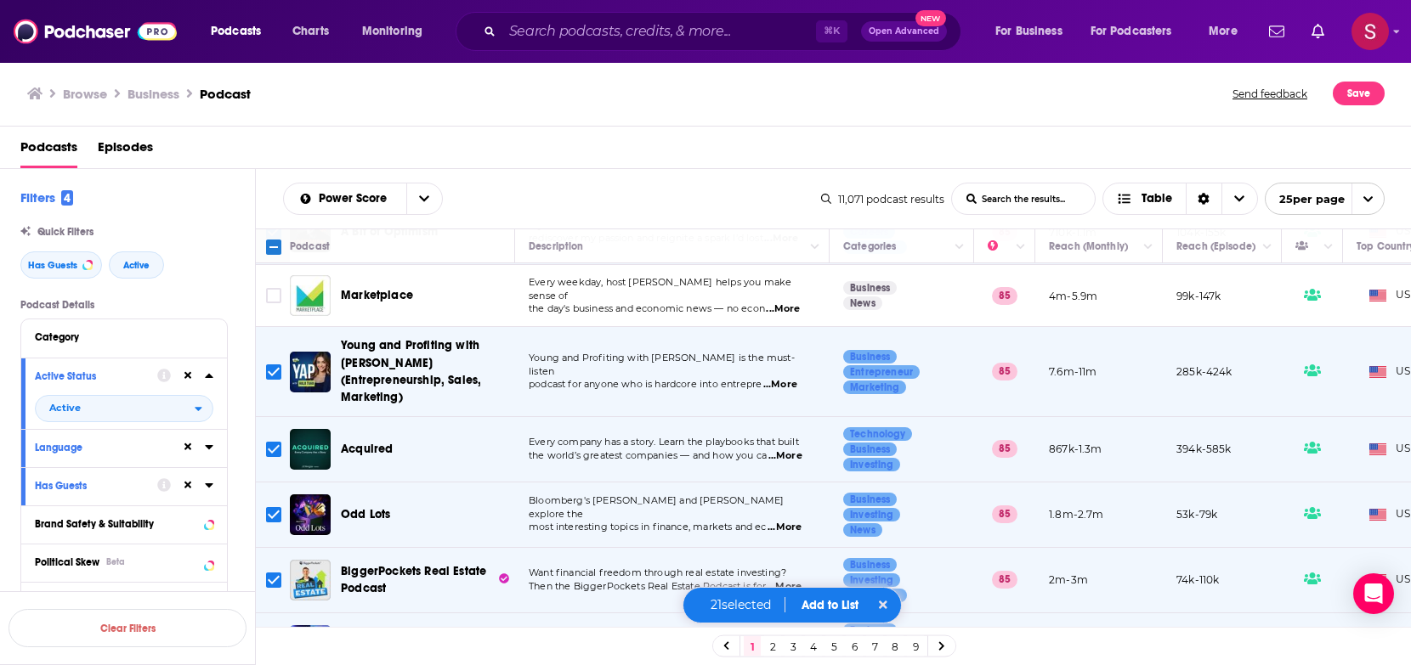
click at [275, 442] on input "Toggle select row" at bounding box center [273, 449] width 15 height 15
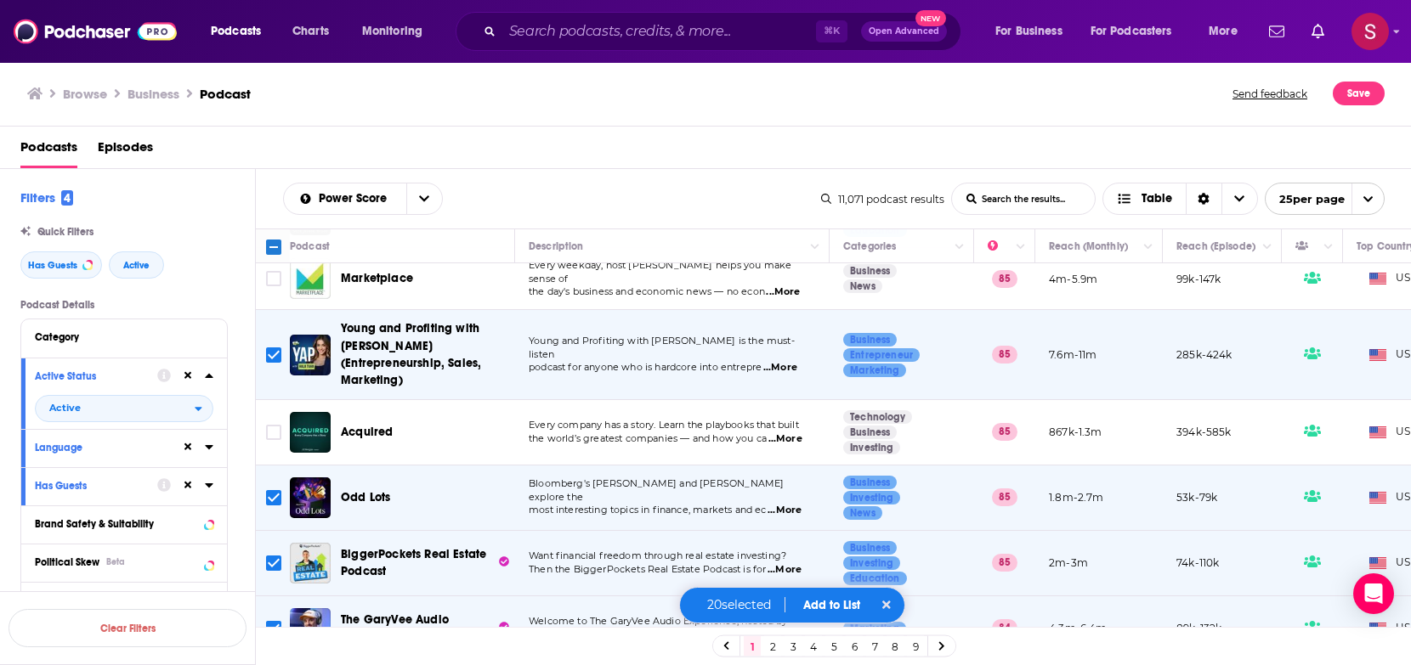
scroll to position [1277, 0]
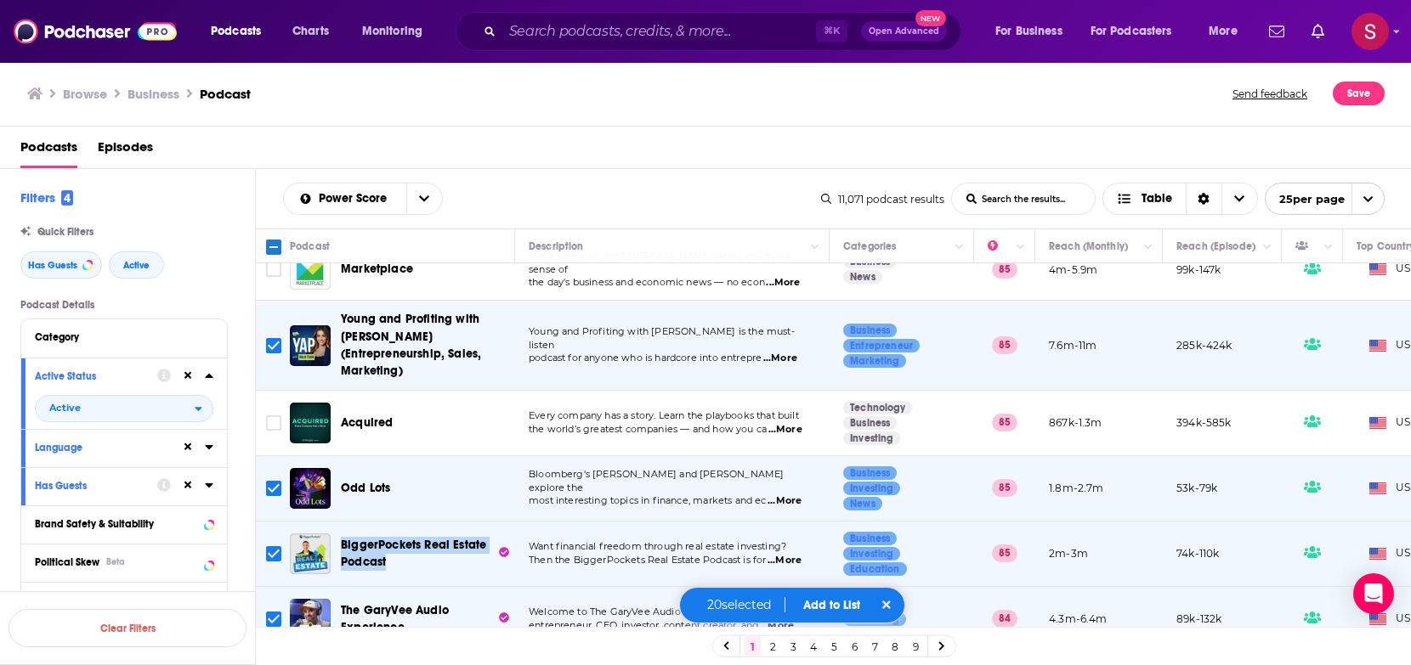
click at [830, 610] on button "Add to List" at bounding box center [831, 605] width 84 height 14
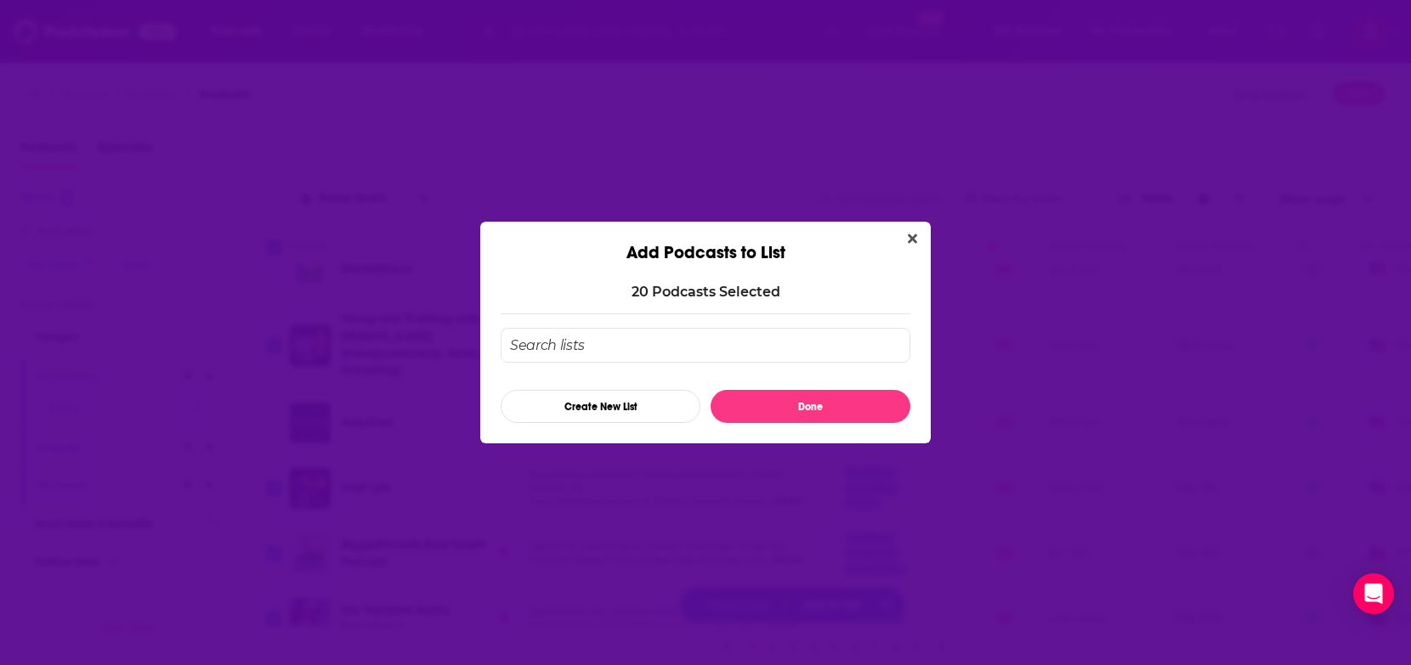
click at [628, 352] on input "Add Podcast To List" at bounding box center [706, 345] width 410 height 35
click at [602, 407] on button "Create New List" at bounding box center [601, 406] width 200 height 33
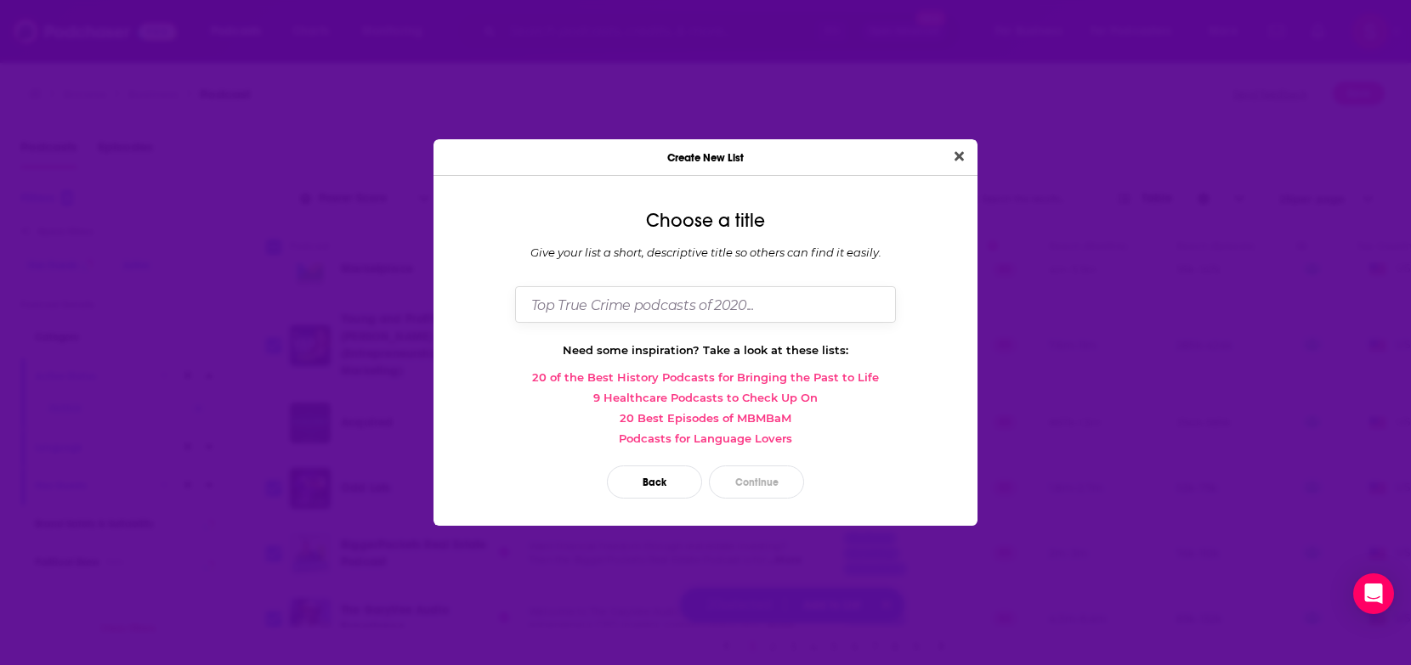
click at [719, 308] on input "Dialog" at bounding box center [705, 304] width 381 height 37
type input "P"
type input "PropQwiz Business"
click at [749, 482] on button "Continue" at bounding box center [756, 482] width 95 height 33
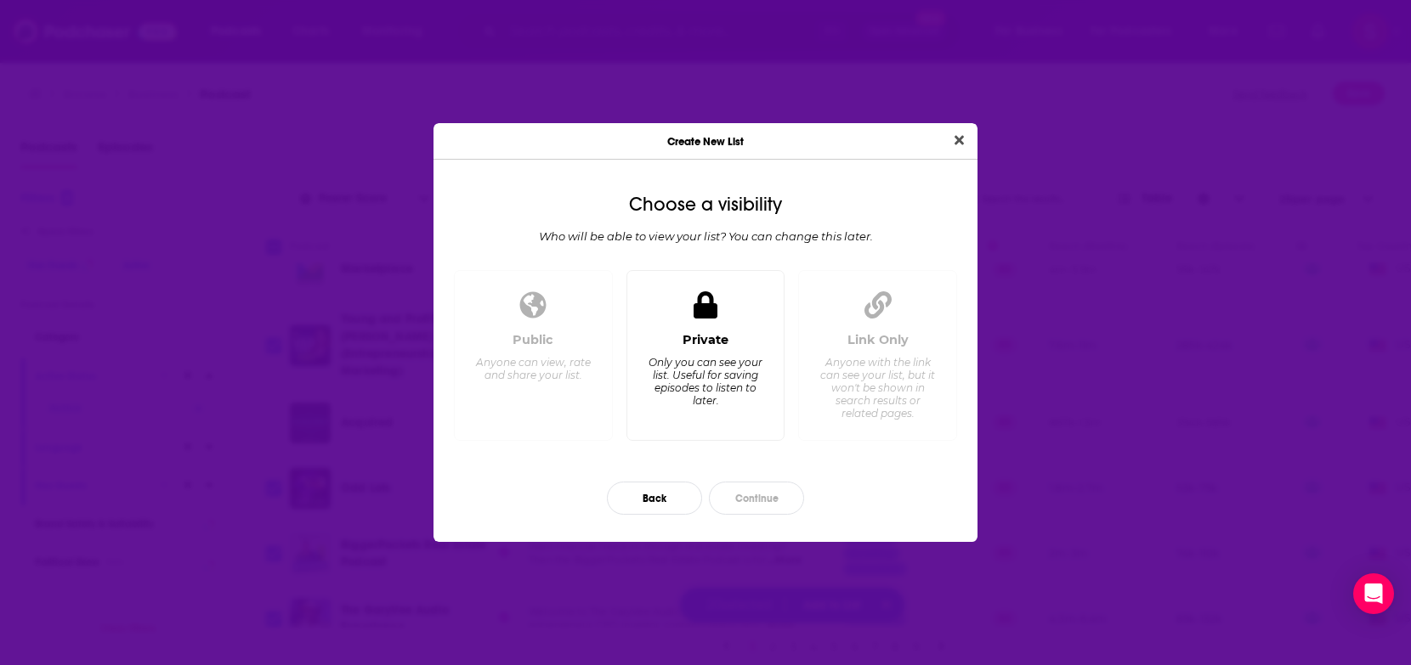
click at [666, 321] on div "Private Only you can see your list. Useful for saving episodes to listen to lat…" at bounding box center [705, 355] width 159 height 171
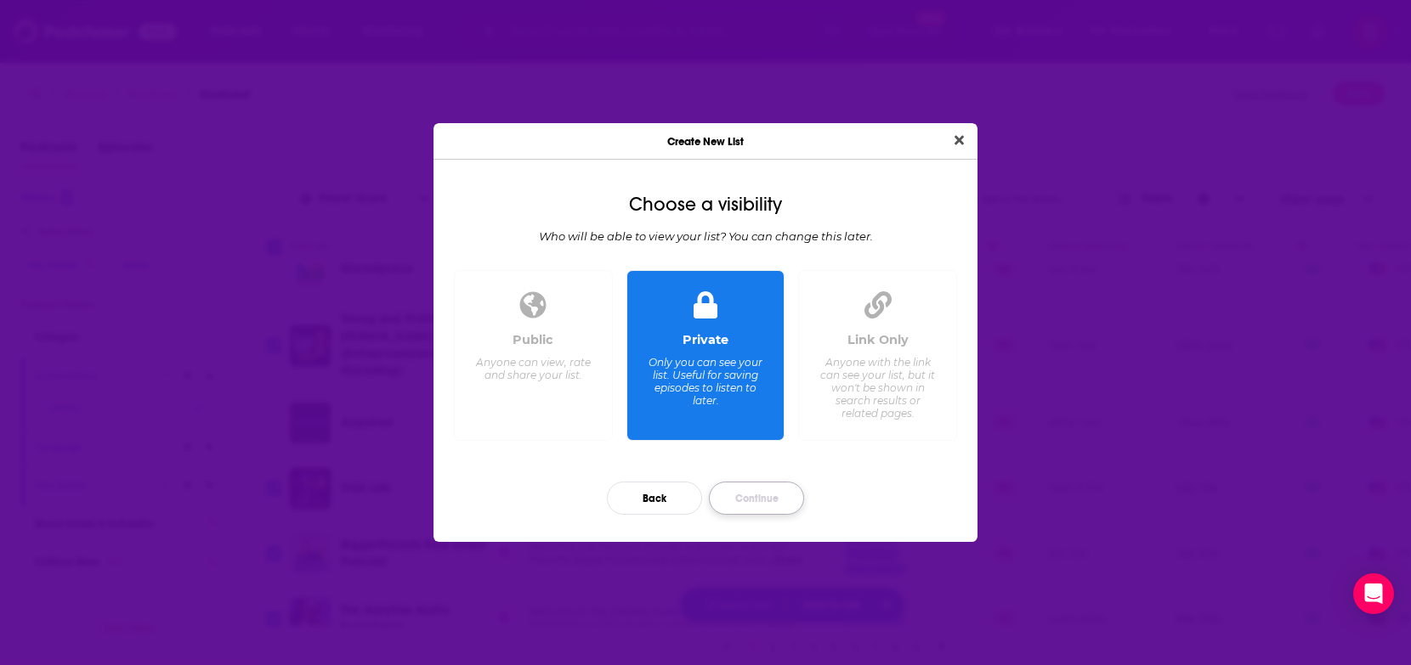
click at [755, 501] on button "Continue" at bounding box center [756, 498] width 95 height 33
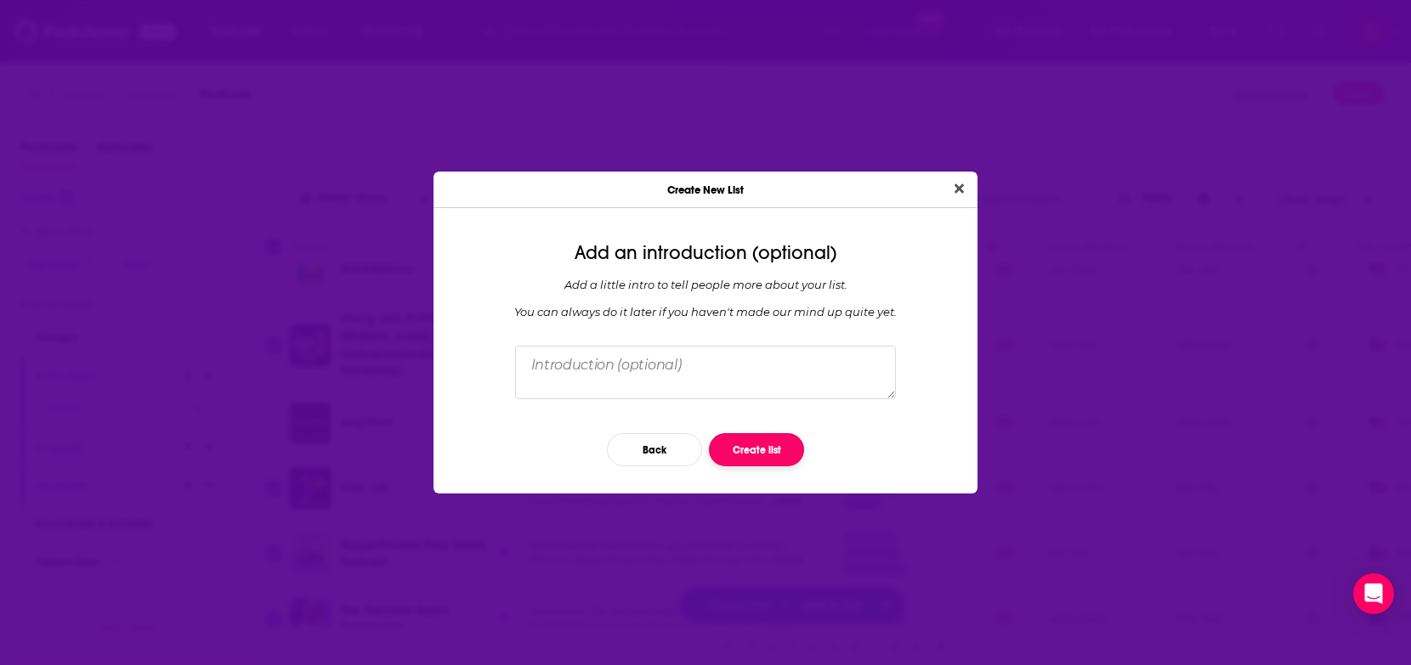
click at [745, 447] on button "Create list" at bounding box center [756, 449] width 95 height 33
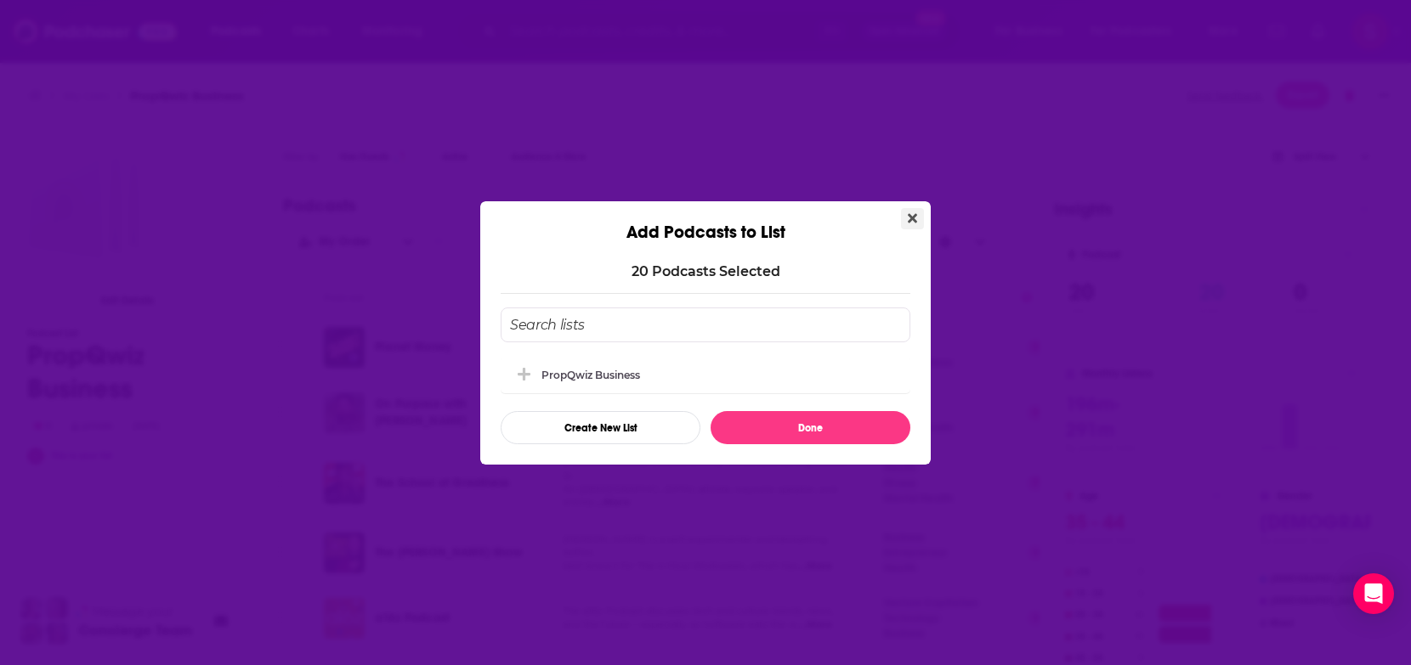
click at [911, 213] on icon "Close" at bounding box center [912, 219] width 9 height 14
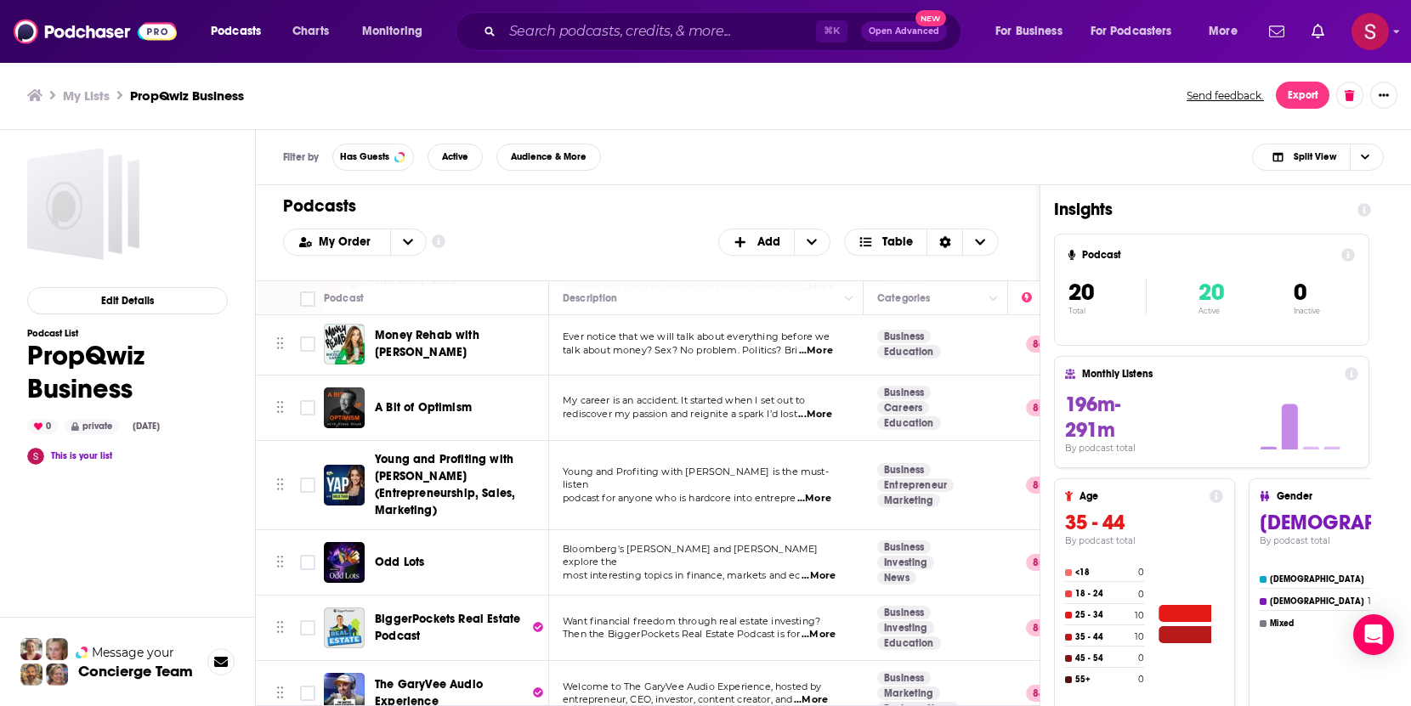
scroll to position [927, 0]
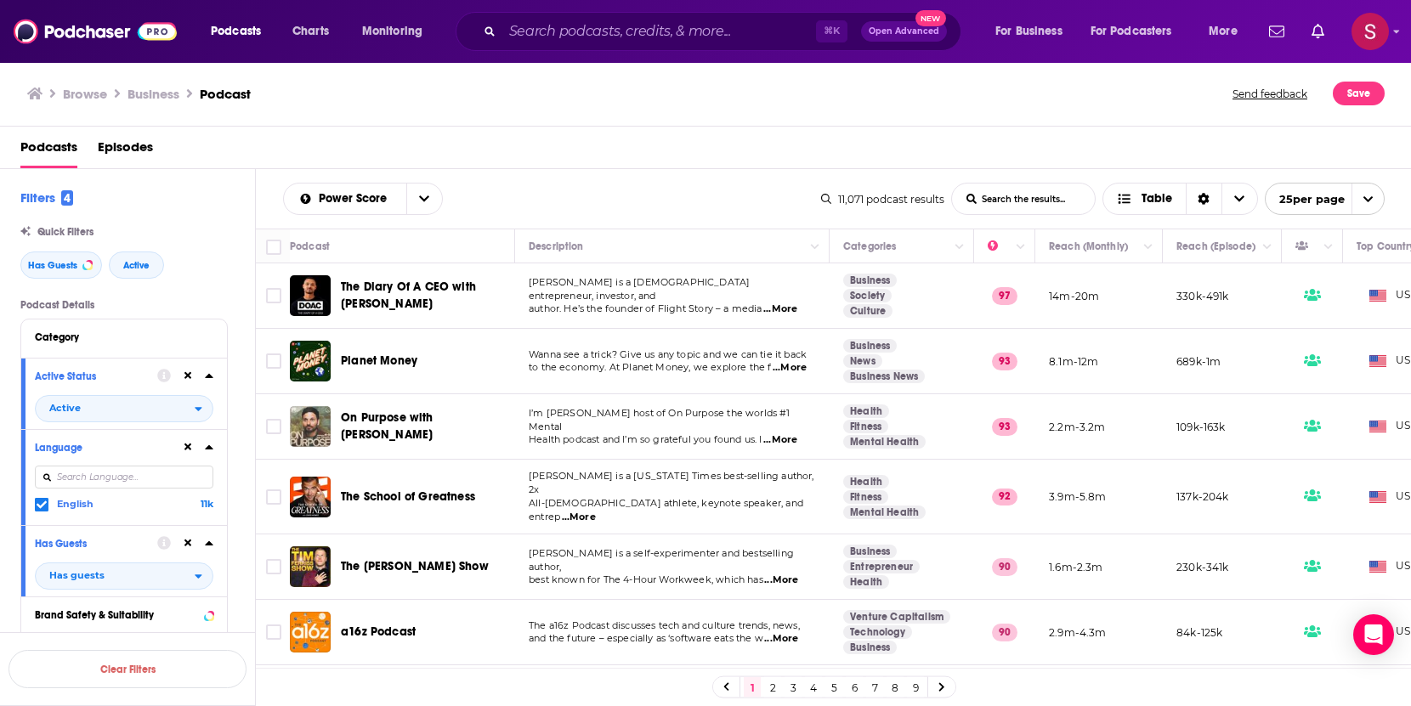
click at [772, 629] on link "2" at bounding box center [772, 687] width 17 height 20
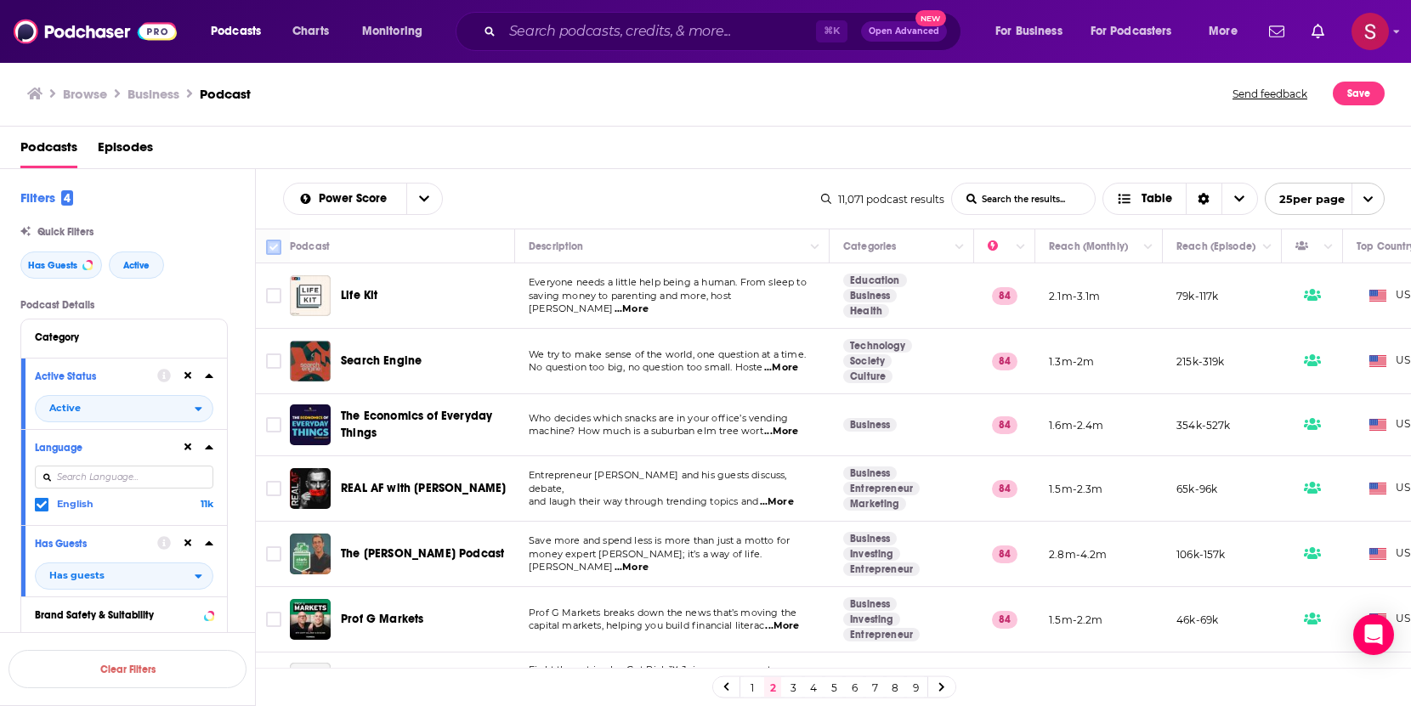
click at [274, 246] on input "Toggle select all" at bounding box center [273, 247] width 15 height 15
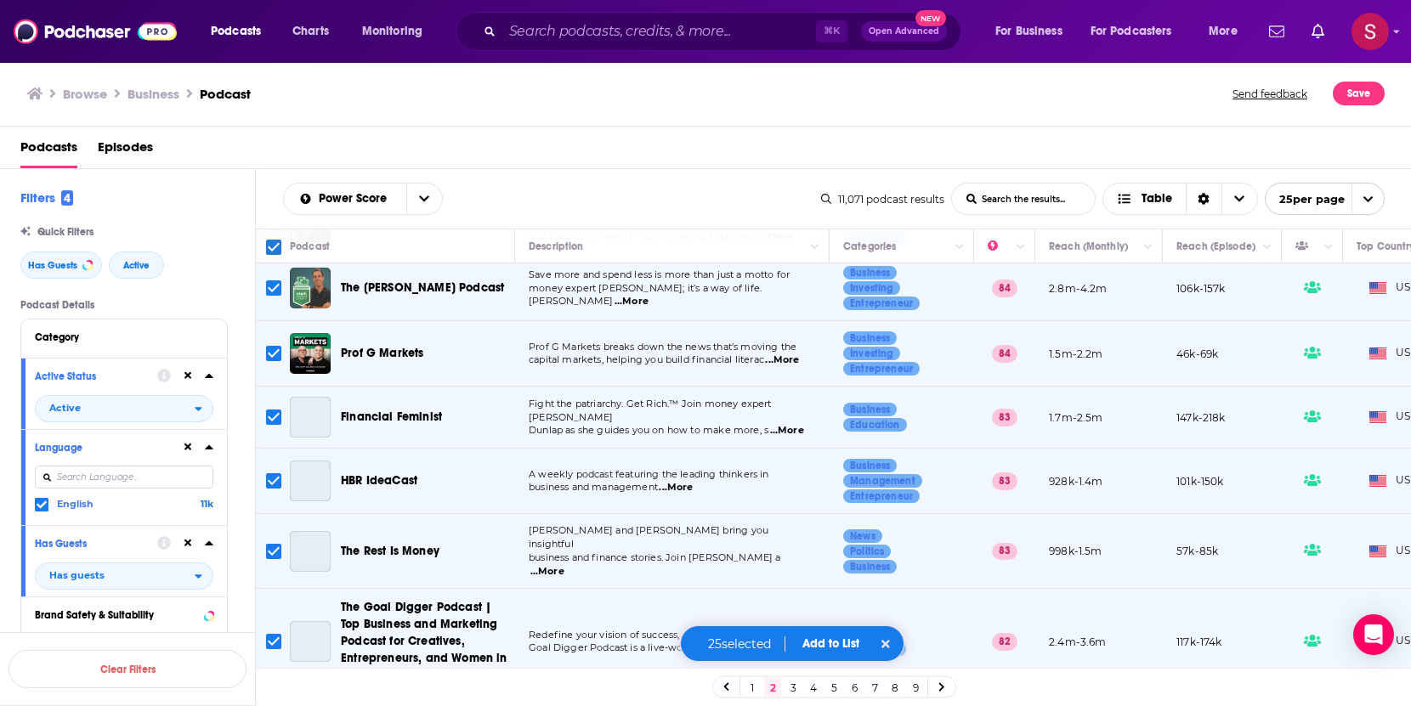
scroll to position [381, 0]
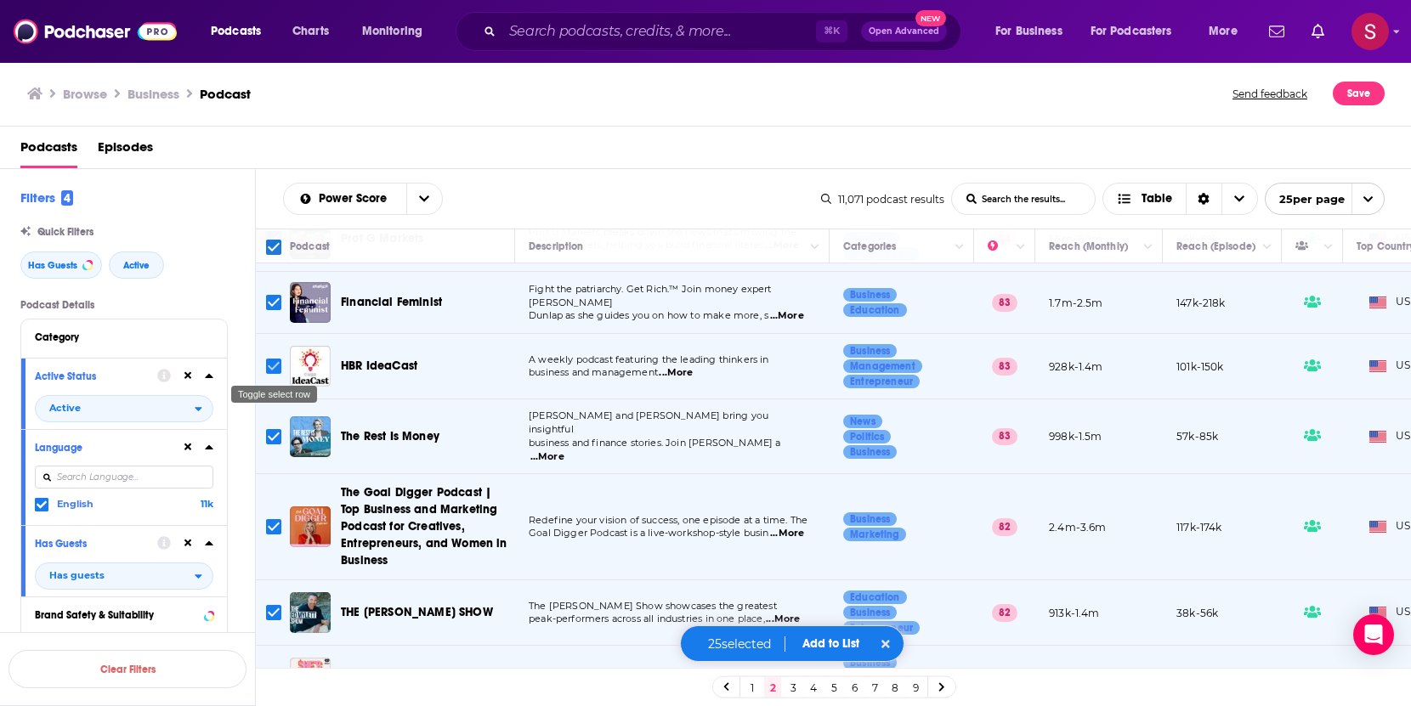
click at [269, 367] on input "Toggle select row" at bounding box center [273, 366] width 15 height 15
checkbox input "false"
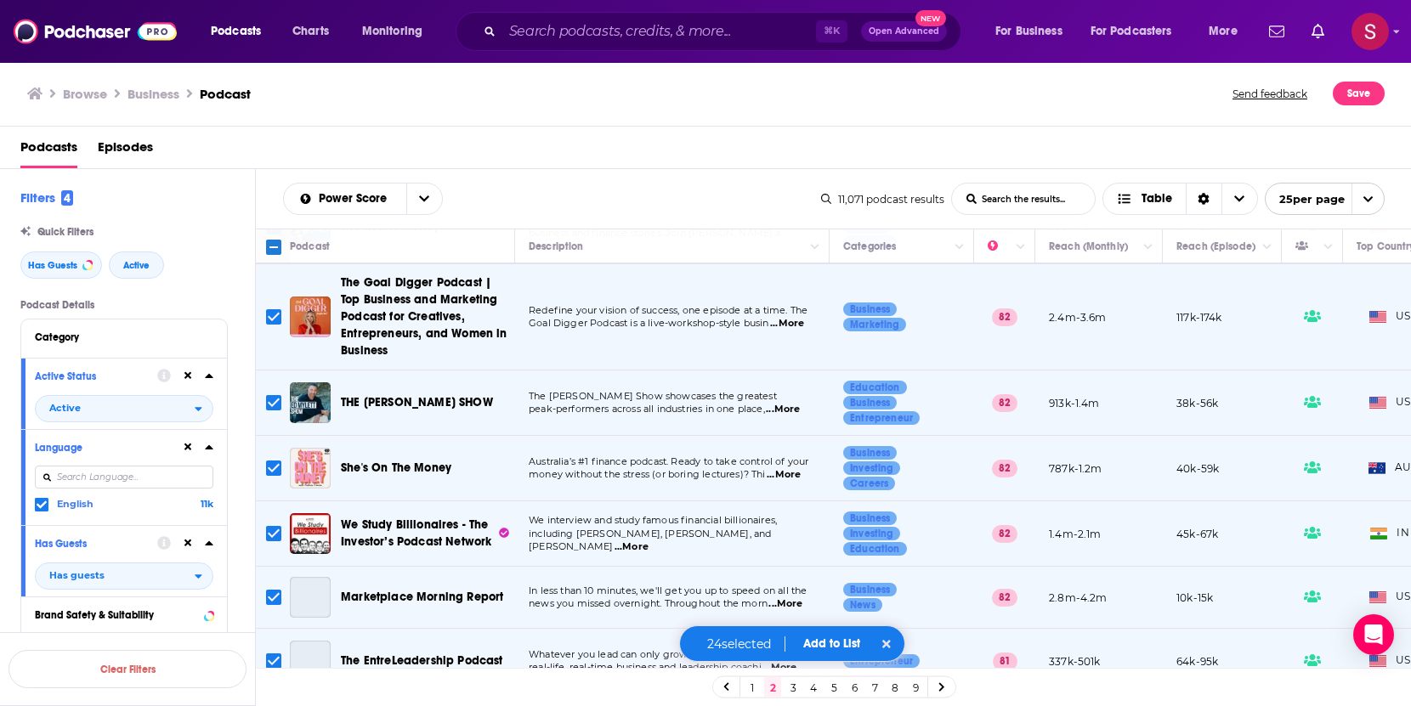
scroll to position [594, 0]
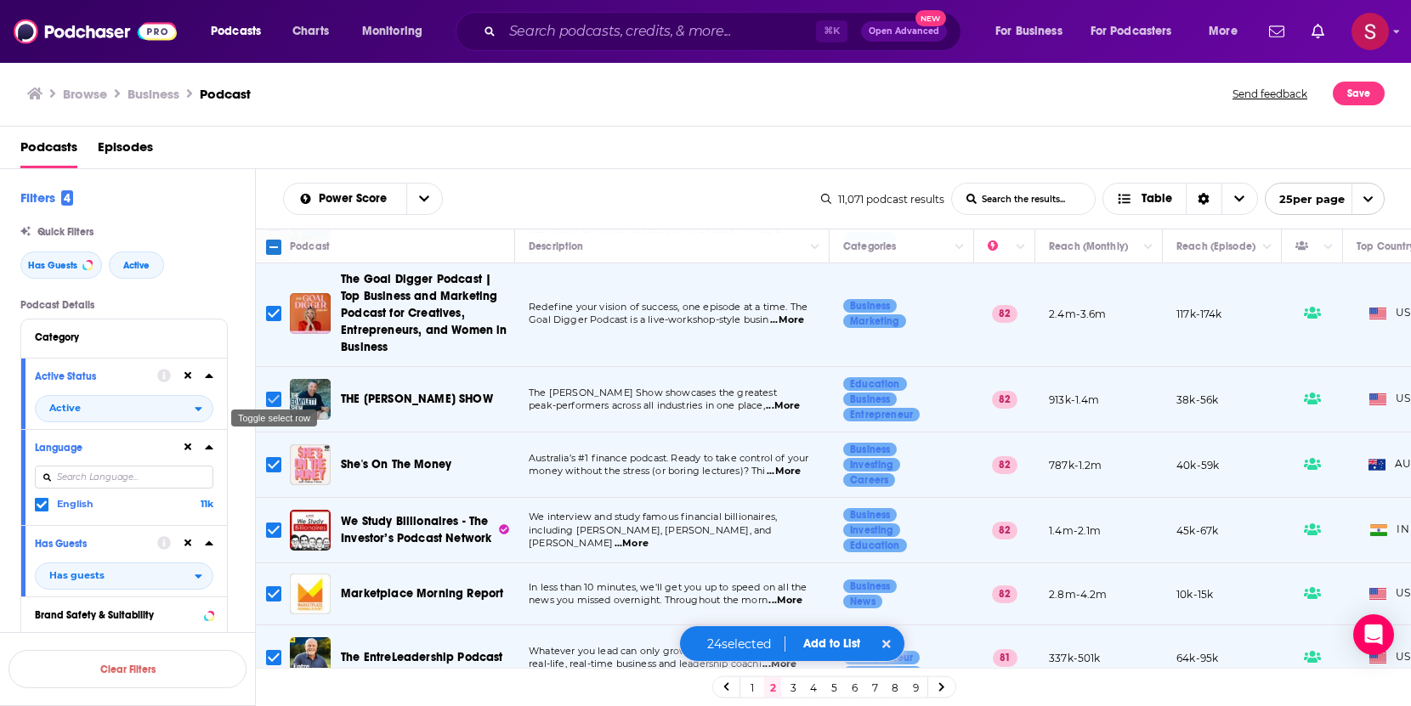
click at [272, 392] on input "Toggle select row" at bounding box center [273, 399] width 15 height 15
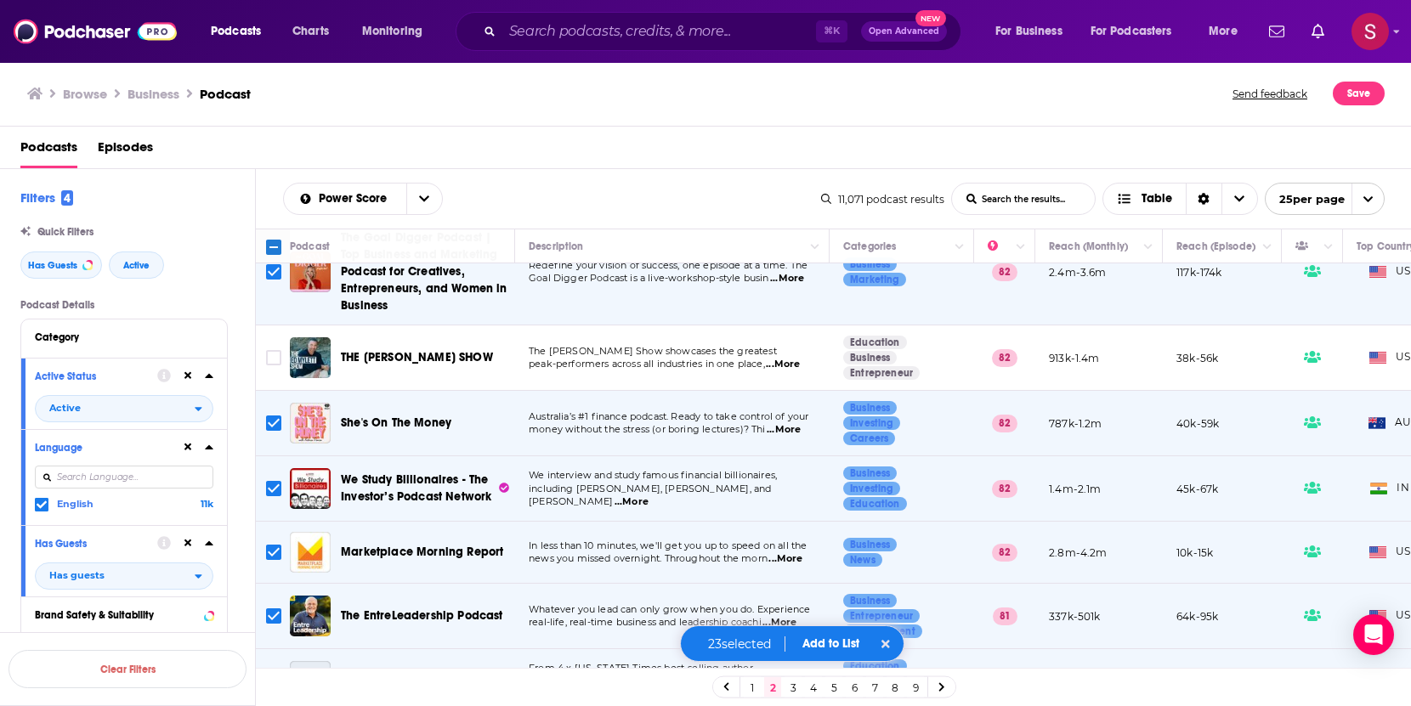
scroll to position [753, 0]
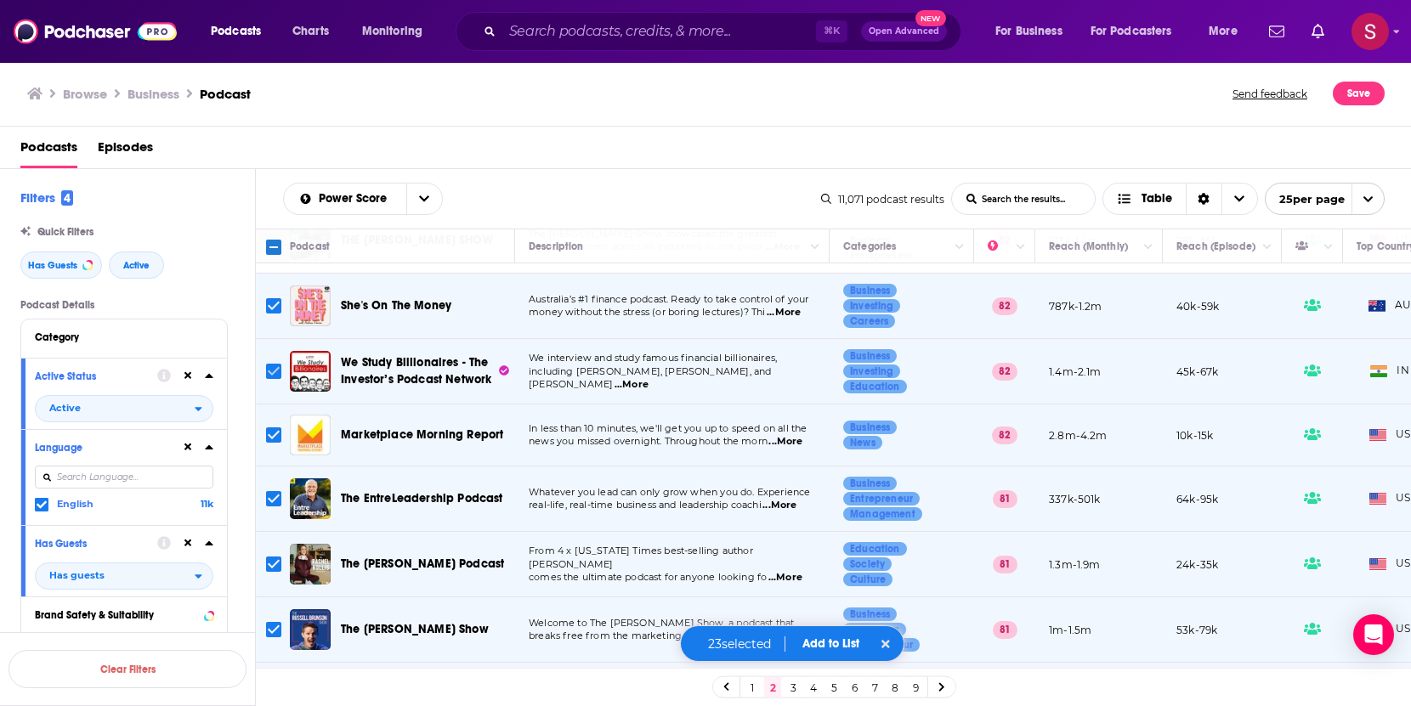
click at [274, 364] on input "Toggle select row" at bounding box center [273, 371] width 15 height 15
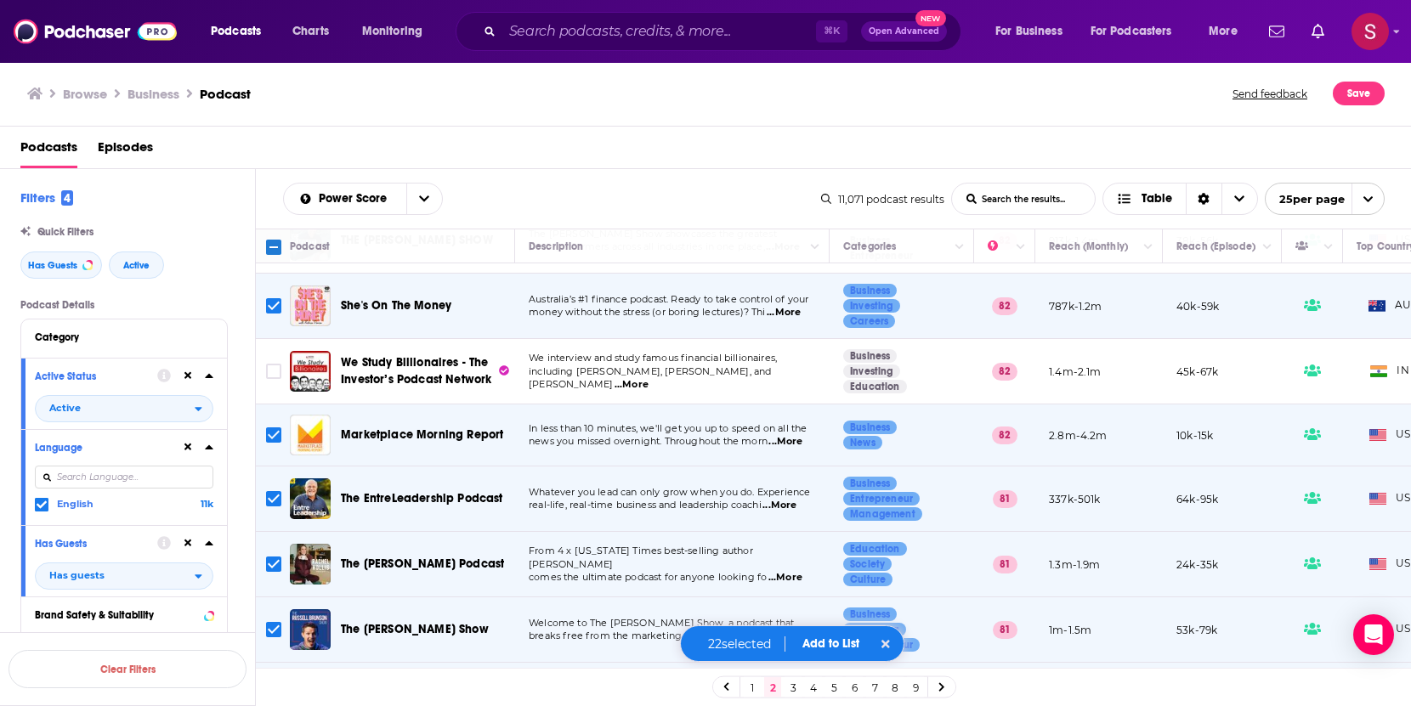
click at [271, 428] on input "Toggle select row" at bounding box center [273, 434] width 15 height 15
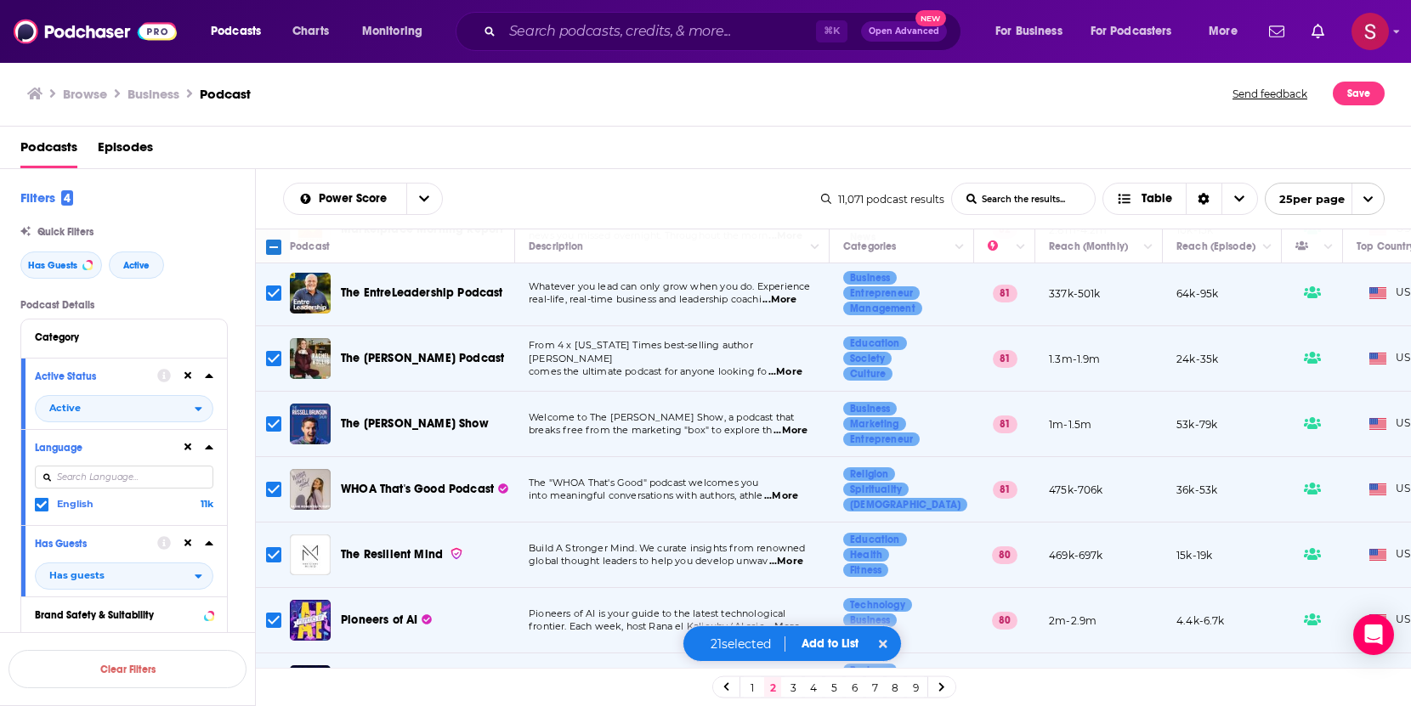
scroll to position [955, 0]
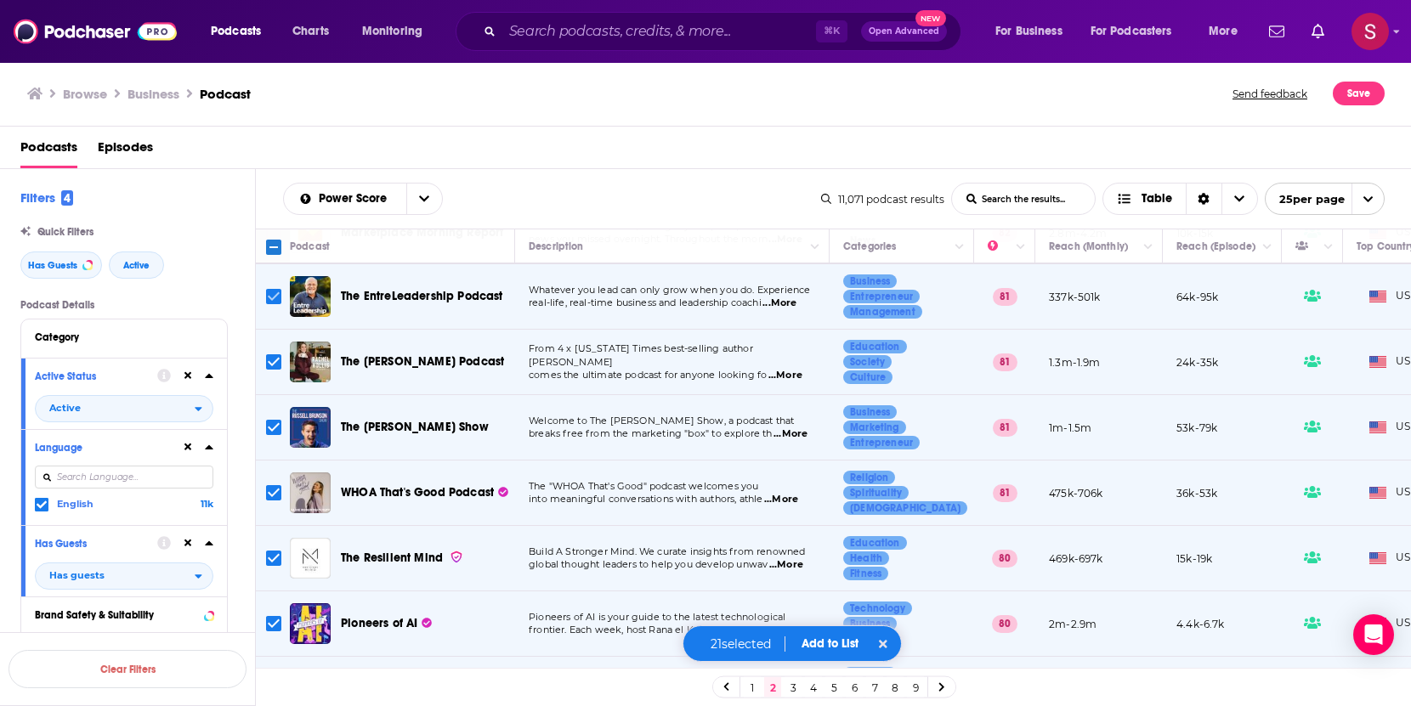
click at [279, 289] on input "Toggle select row" at bounding box center [273, 296] width 15 height 15
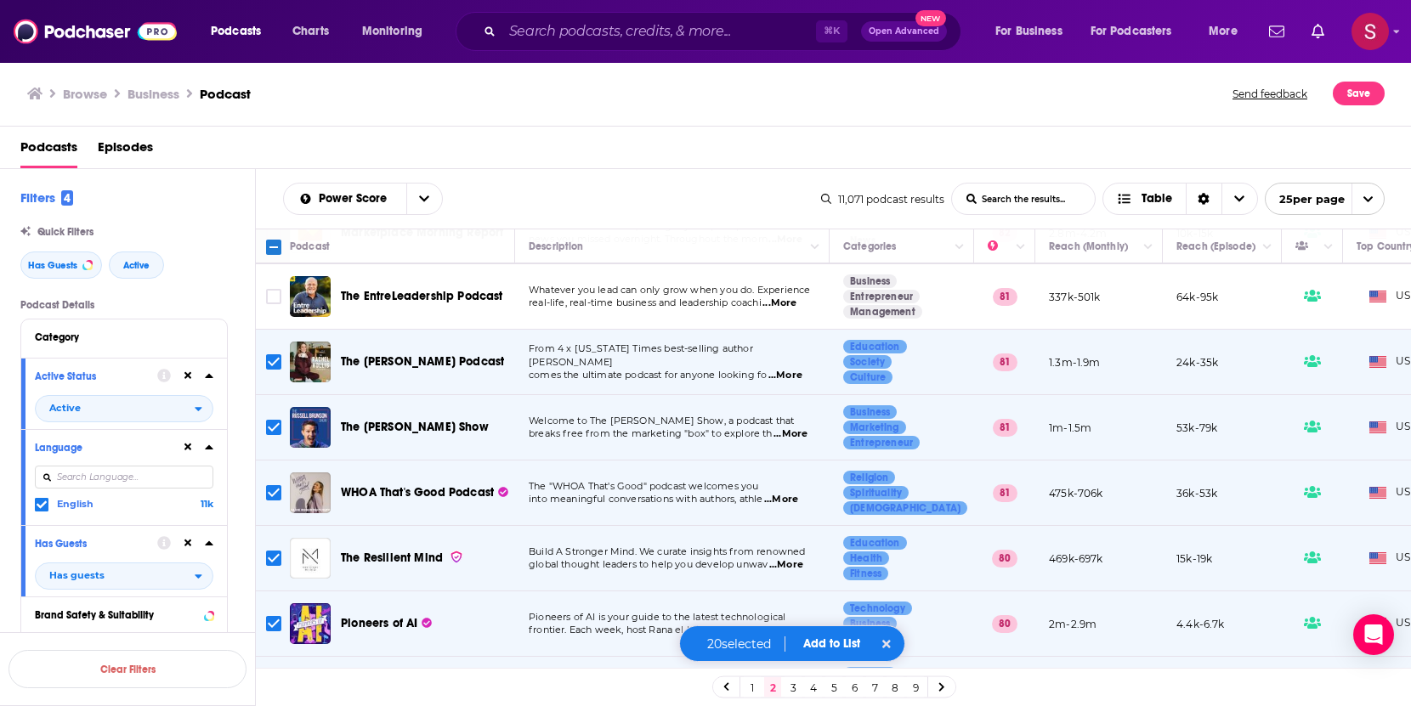
click at [786, 369] on span "...More" at bounding box center [785, 376] width 34 height 14
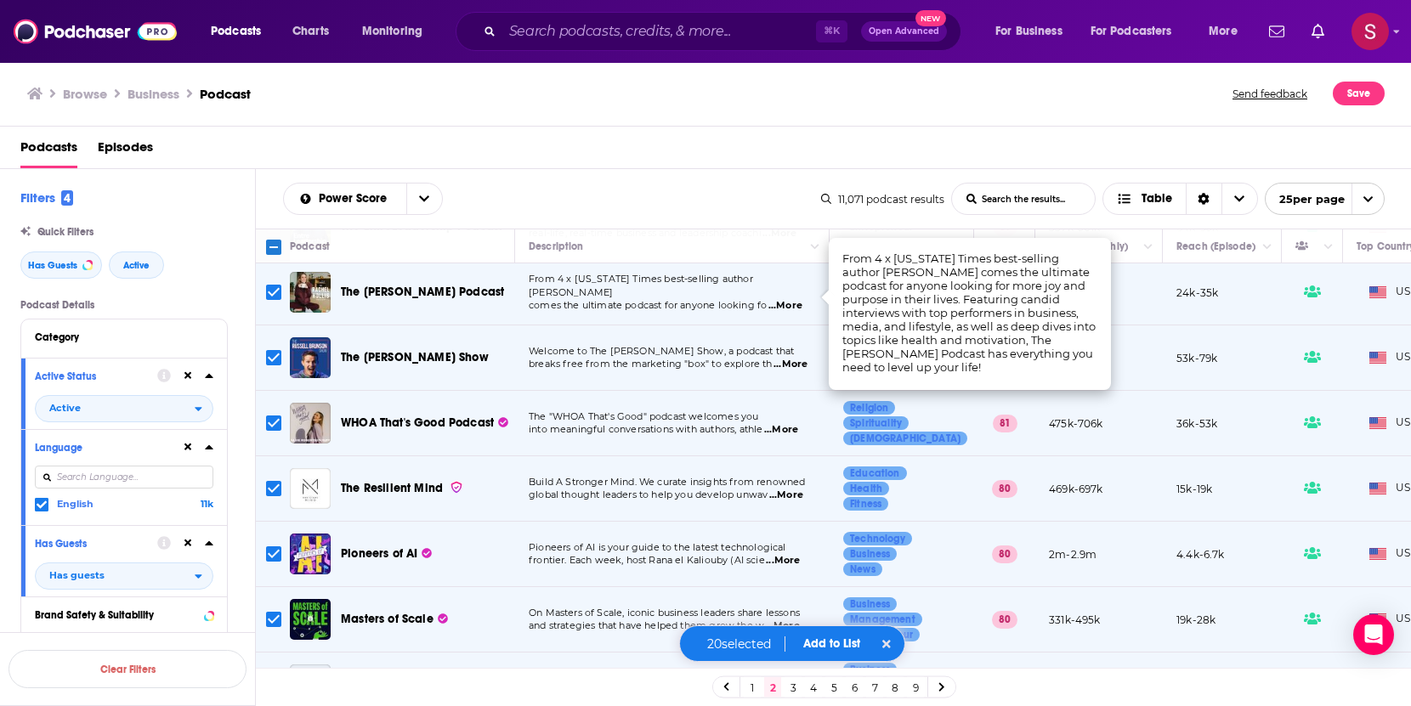
scroll to position [1026, 0]
click at [618, 422] on span "into meaningful conversations with authors, athle" at bounding box center [646, 428] width 234 height 12
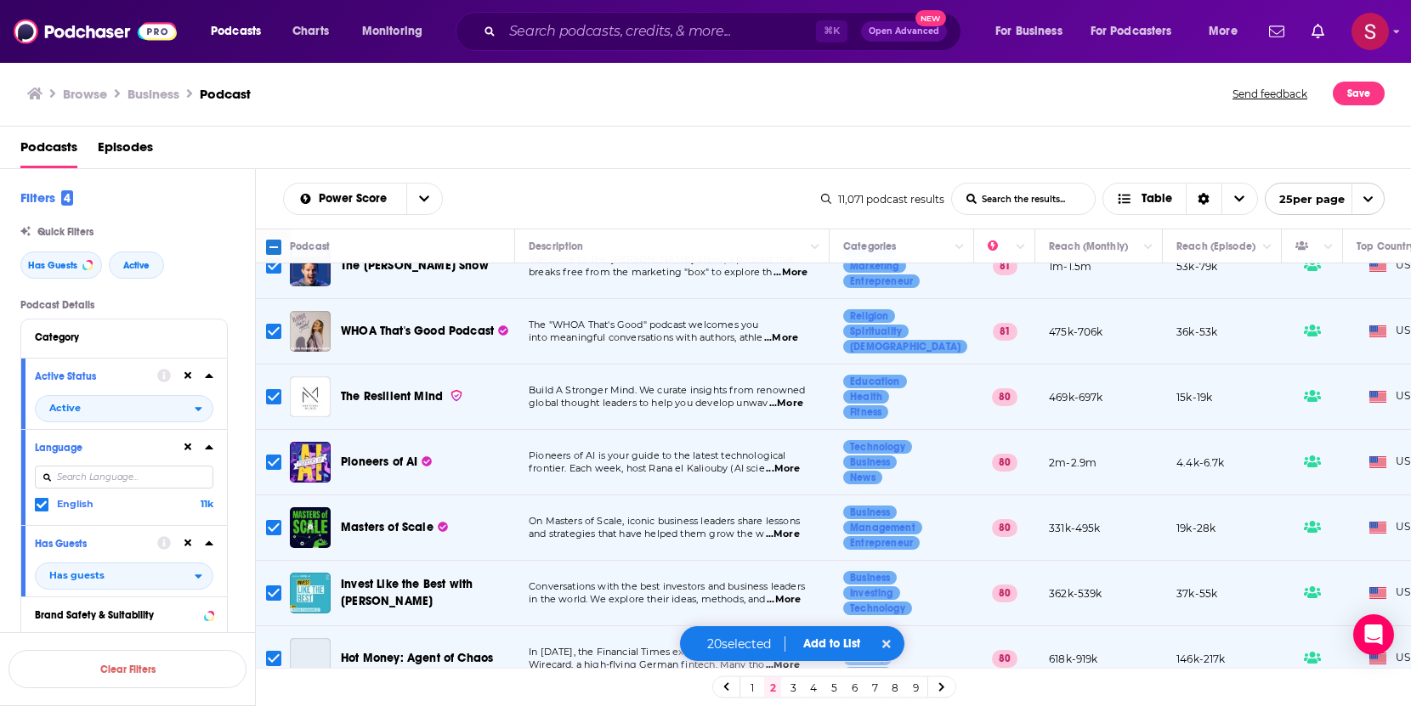
scroll to position [1126, 0]
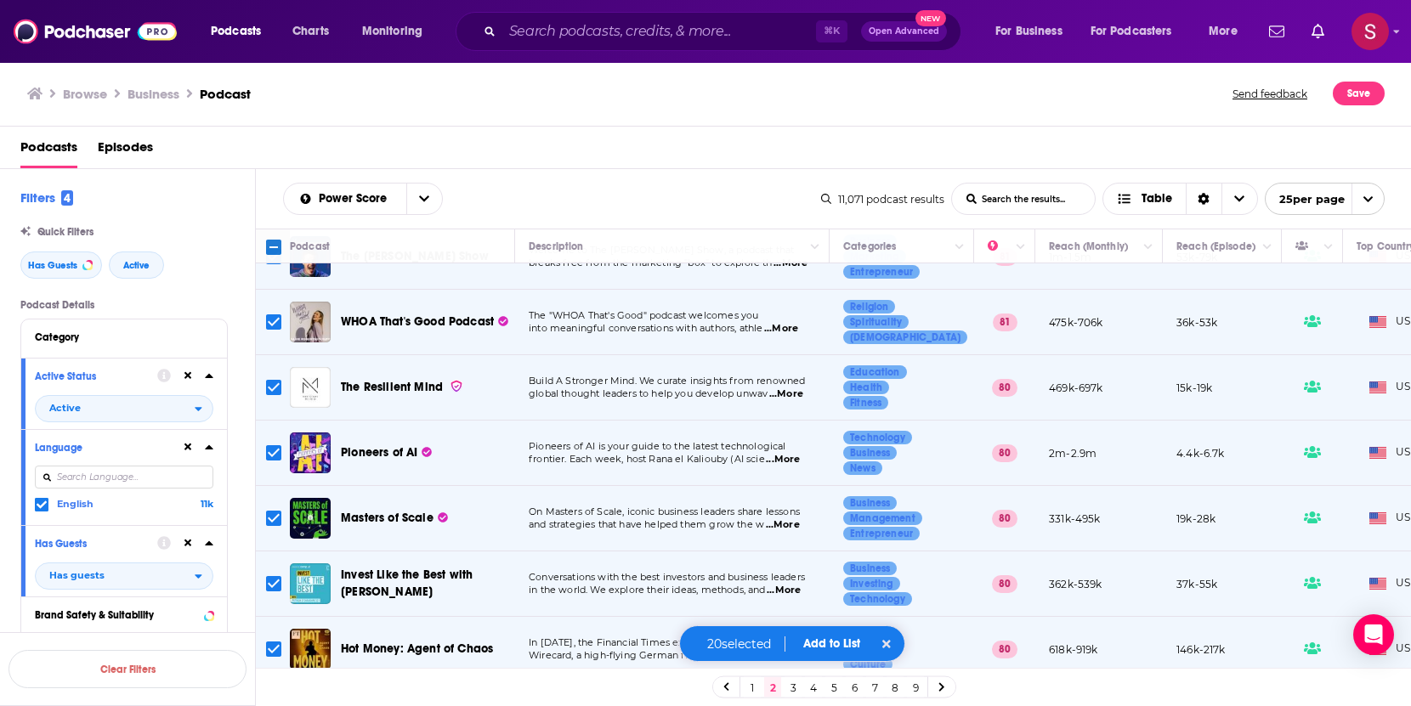
click at [271, 380] on input "Toggle select row" at bounding box center [273, 387] width 15 height 15
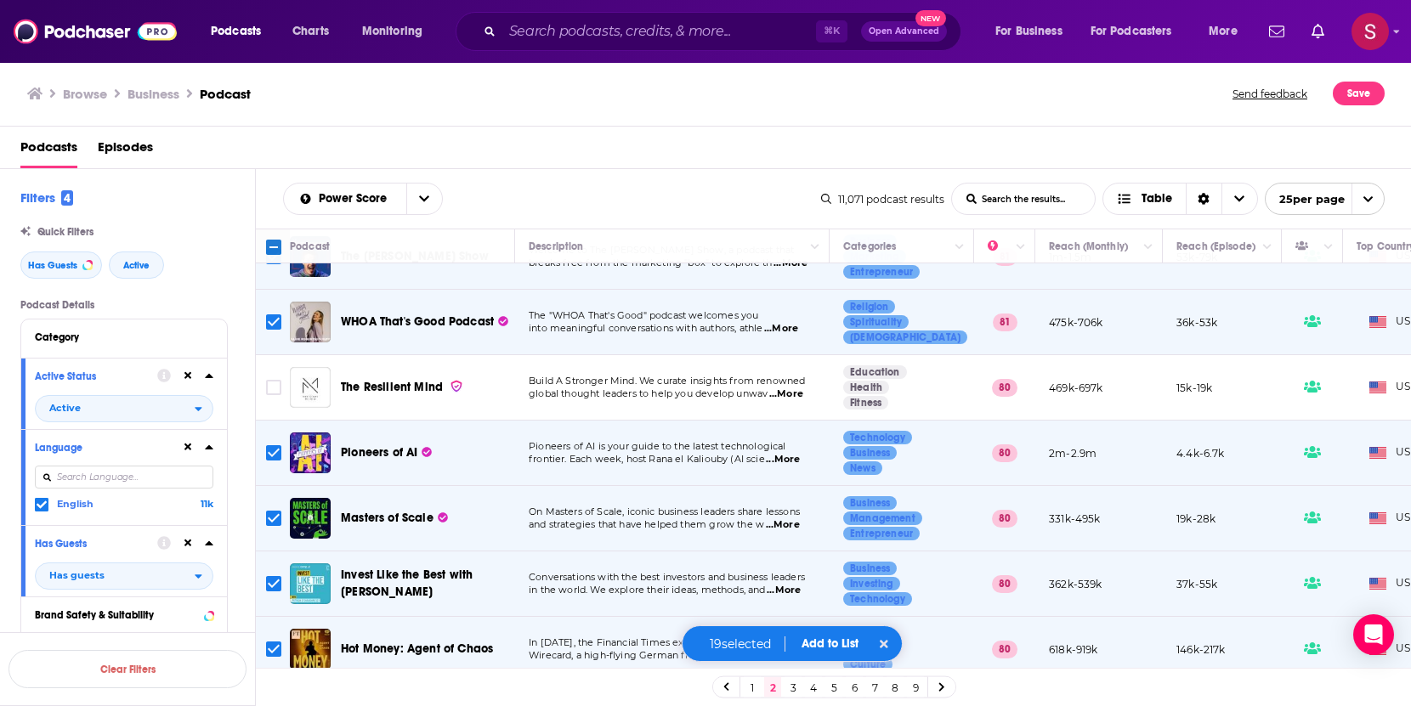
click at [274, 445] on input "Toggle select row" at bounding box center [273, 452] width 15 height 15
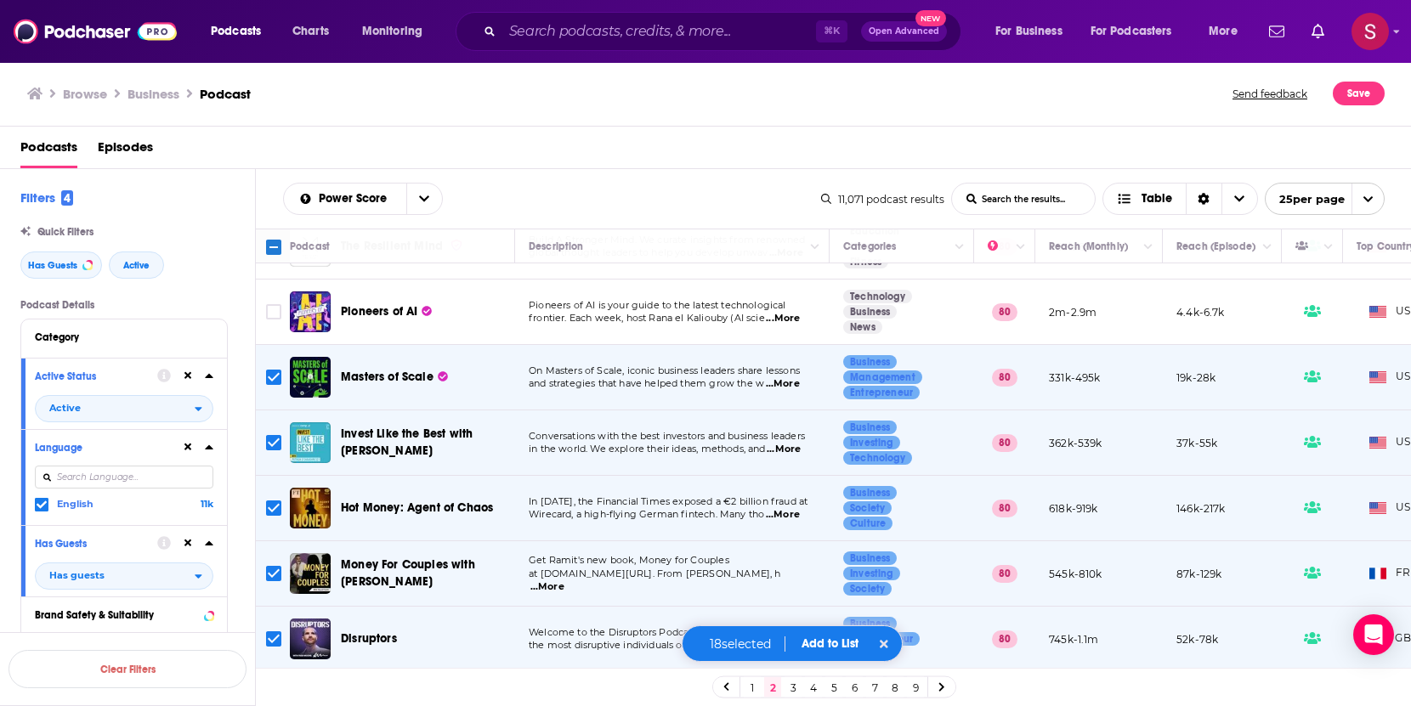
scroll to position [1270, 0]
click at [835, 629] on button "Add to List" at bounding box center [830, 643] width 84 height 14
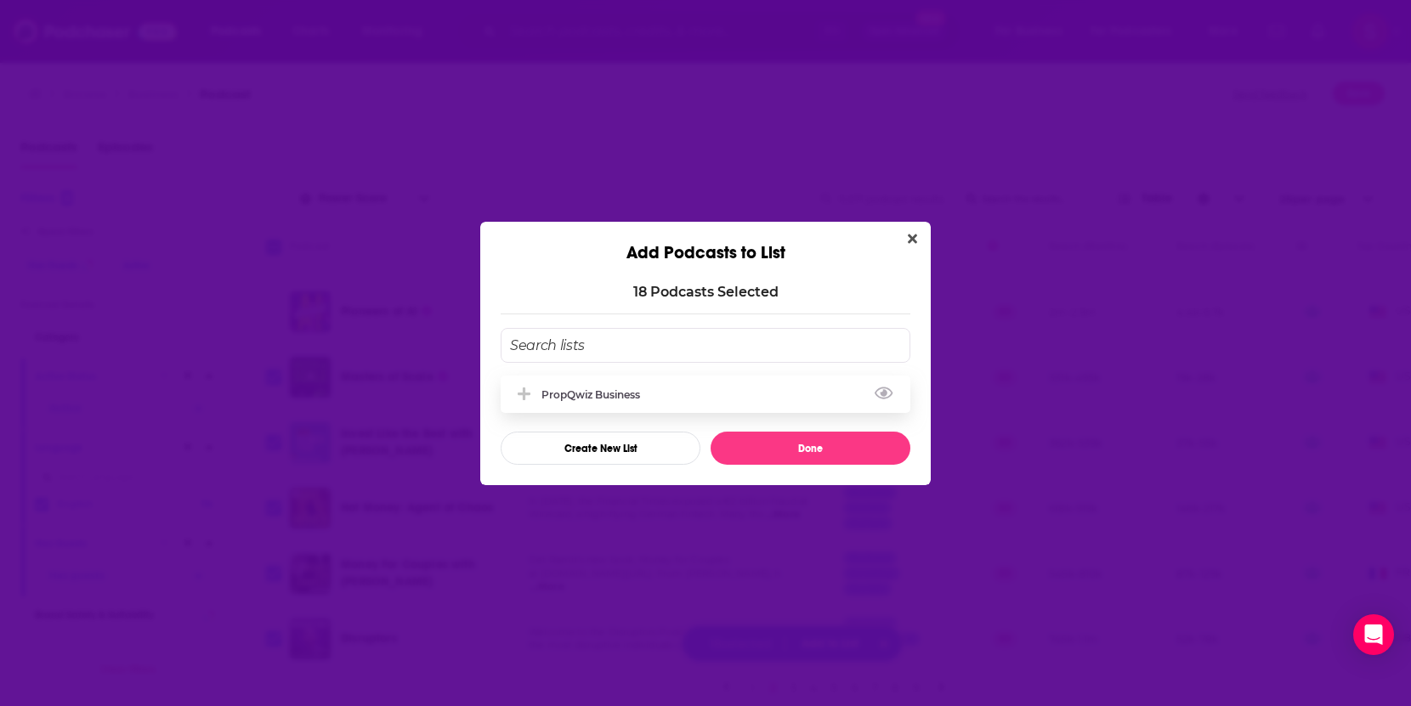
click at [621, 399] on div "PropQwiz Business" at bounding box center [595, 394] width 109 height 13
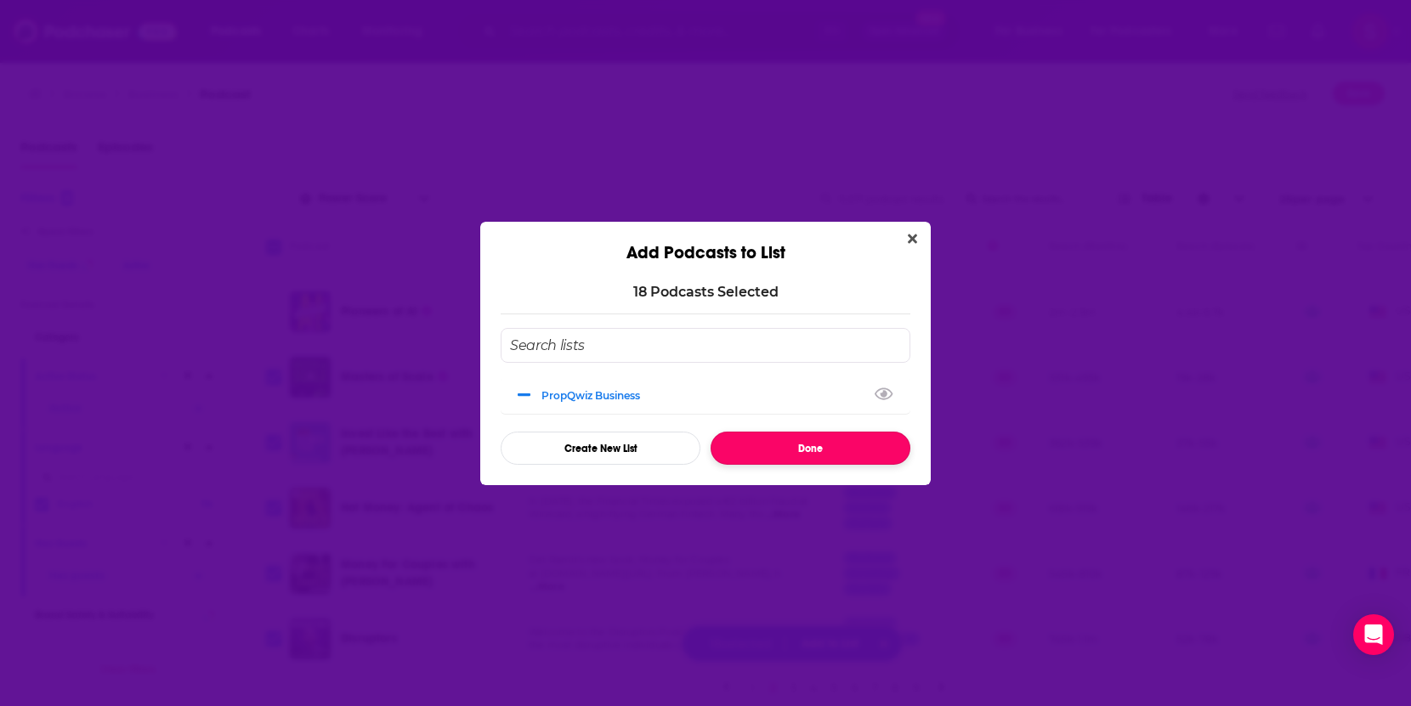
click at [809, 459] on button "Done" at bounding box center [810, 448] width 200 height 33
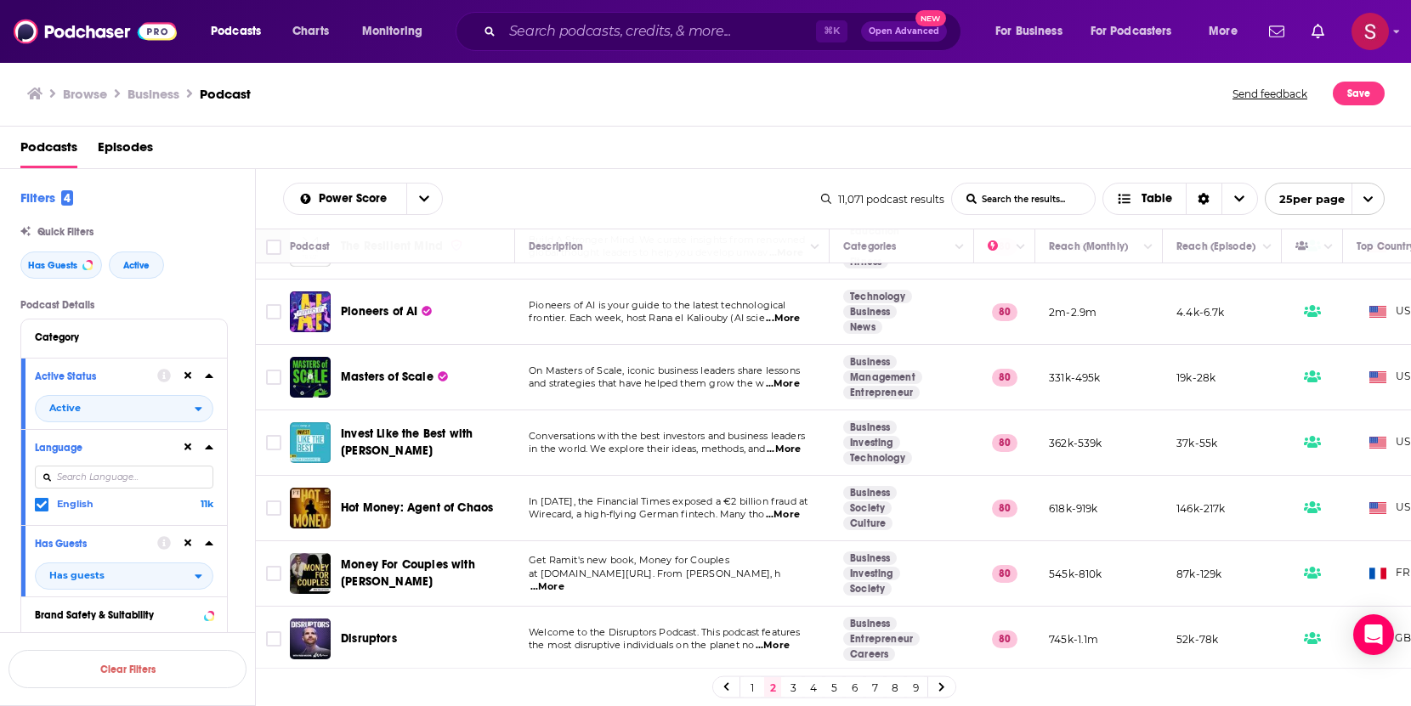
click at [793, 629] on link "3" at bounding box center [792, 687] width 17 height 20
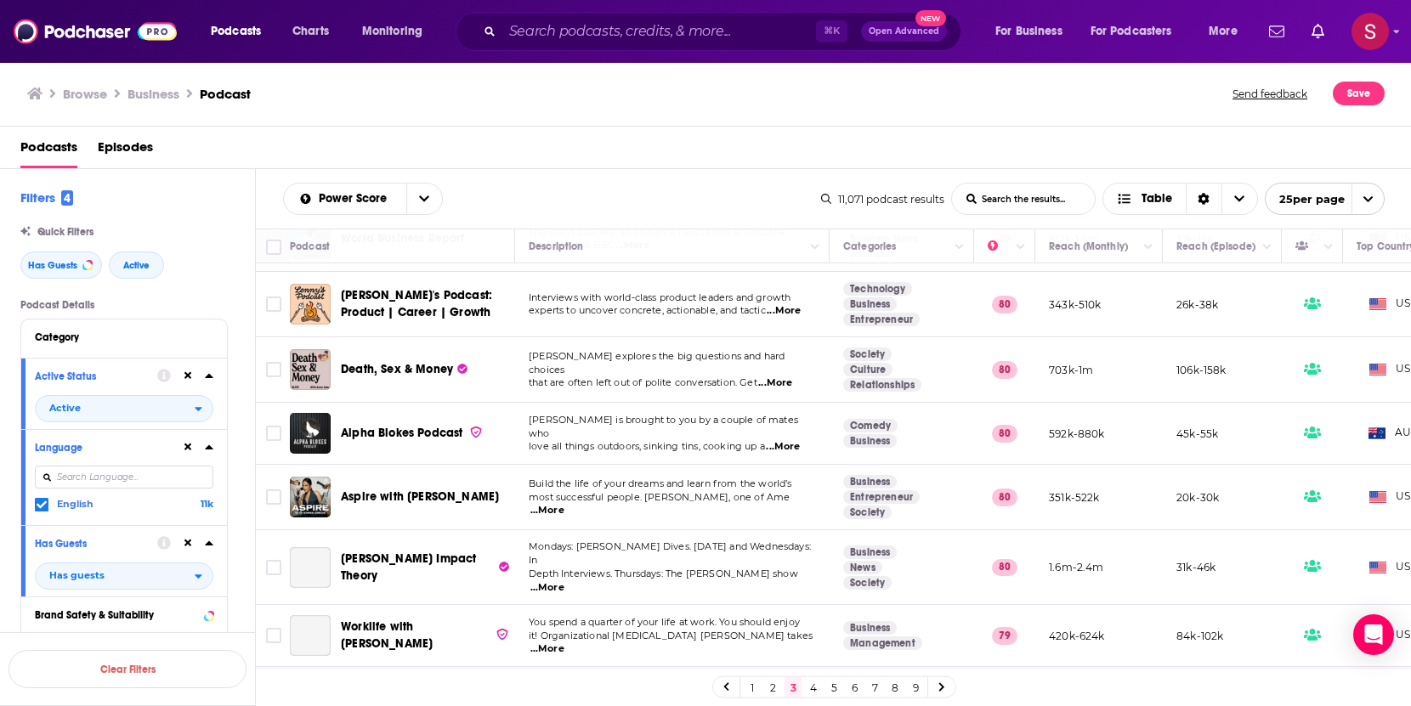
scroll to position [124, 0]
click at [278, 372] on input "Toggle select row" at bounding box center [273, 367] width 15 height 15
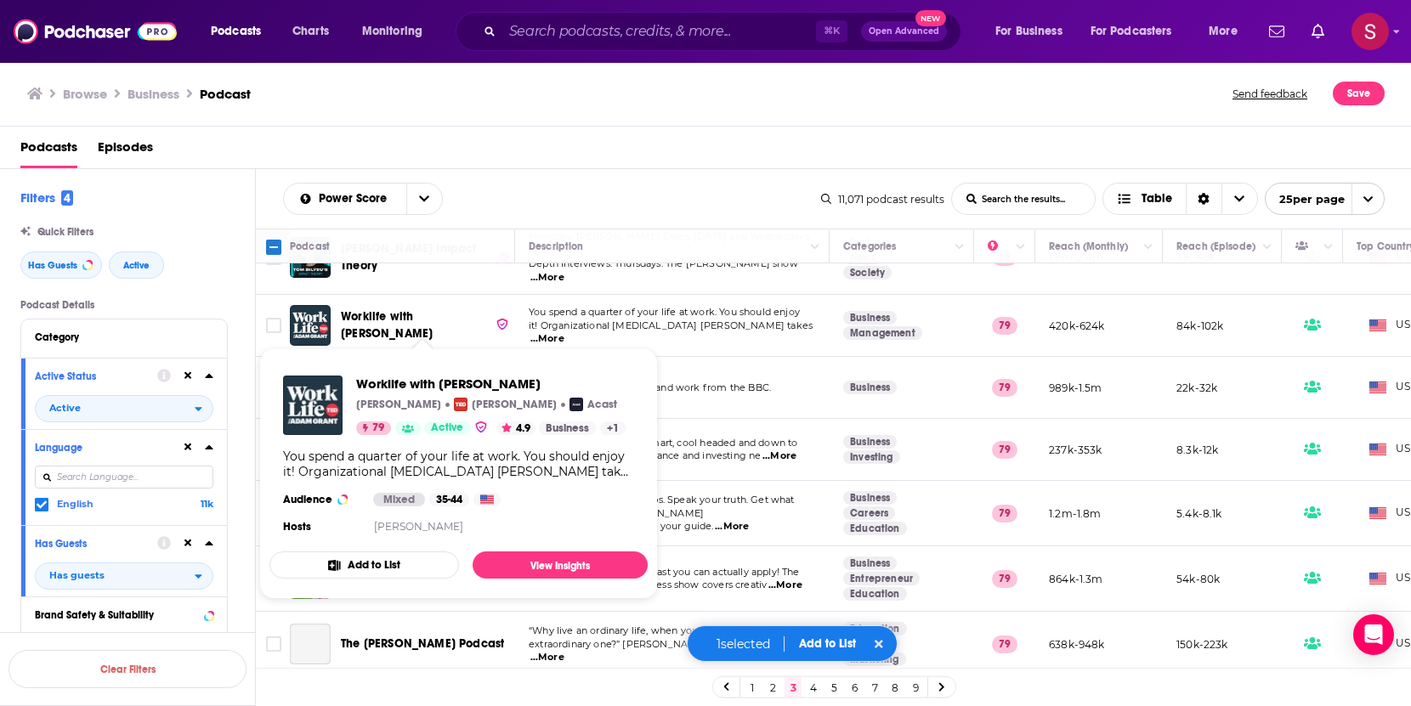
scroll to position [435, 0]
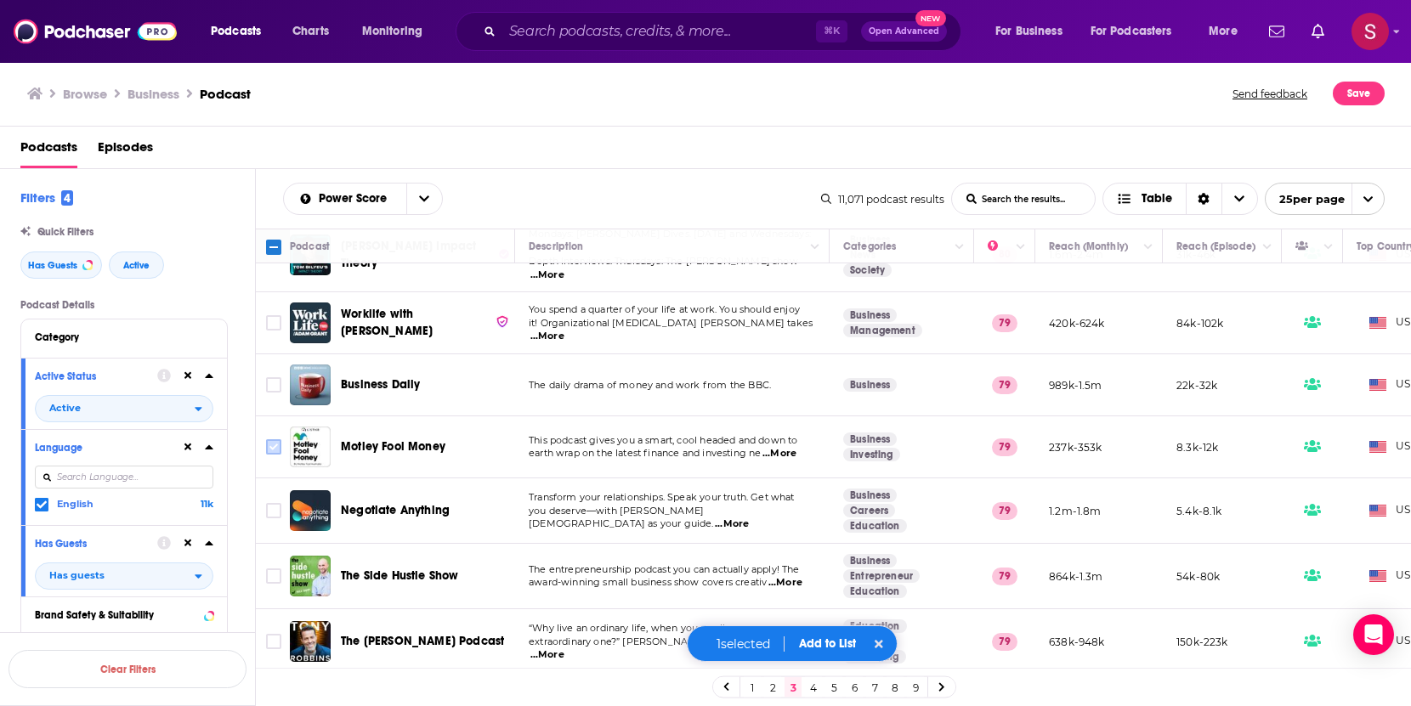
click at [274, 439] on input "Toggle select row" at bounding box center [273, 446] width 15 height 15
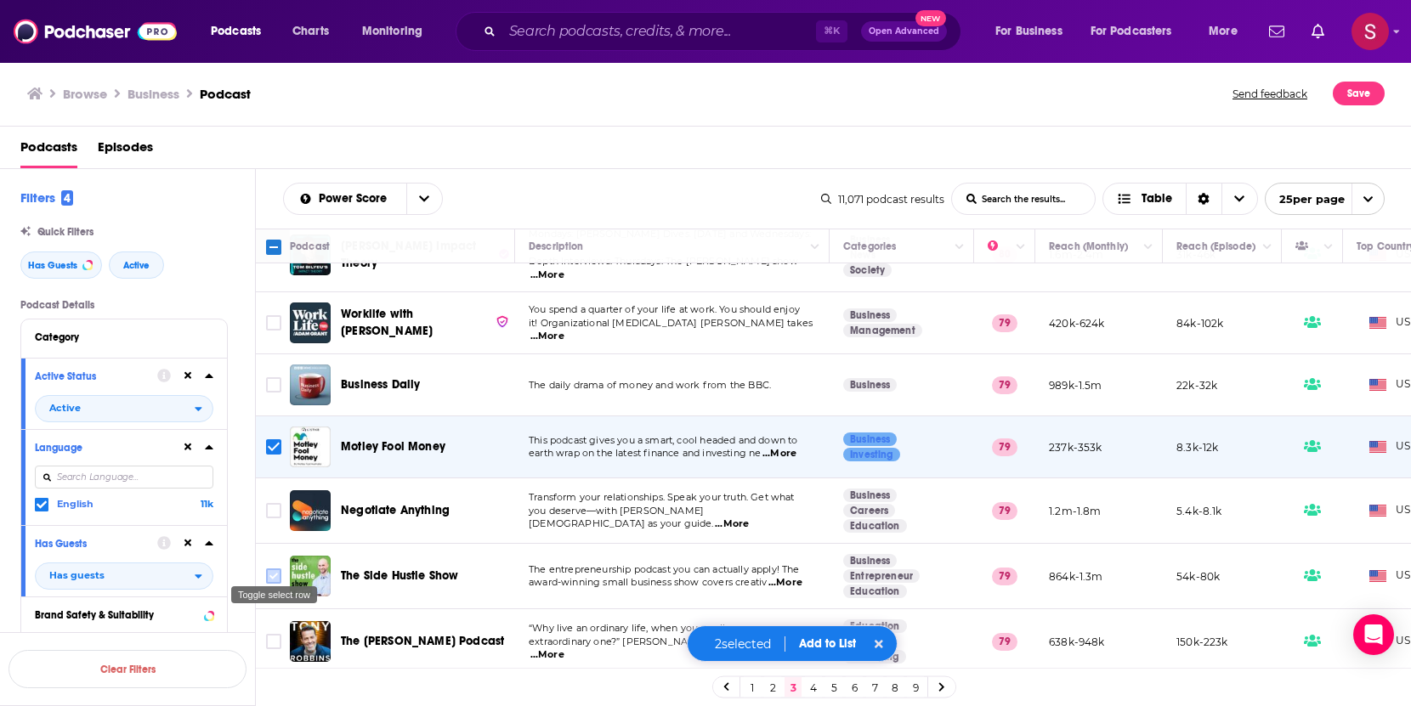
click at [275, 569] on input "Toggle select row" at bounding box center [273, 576] width 15 height 15
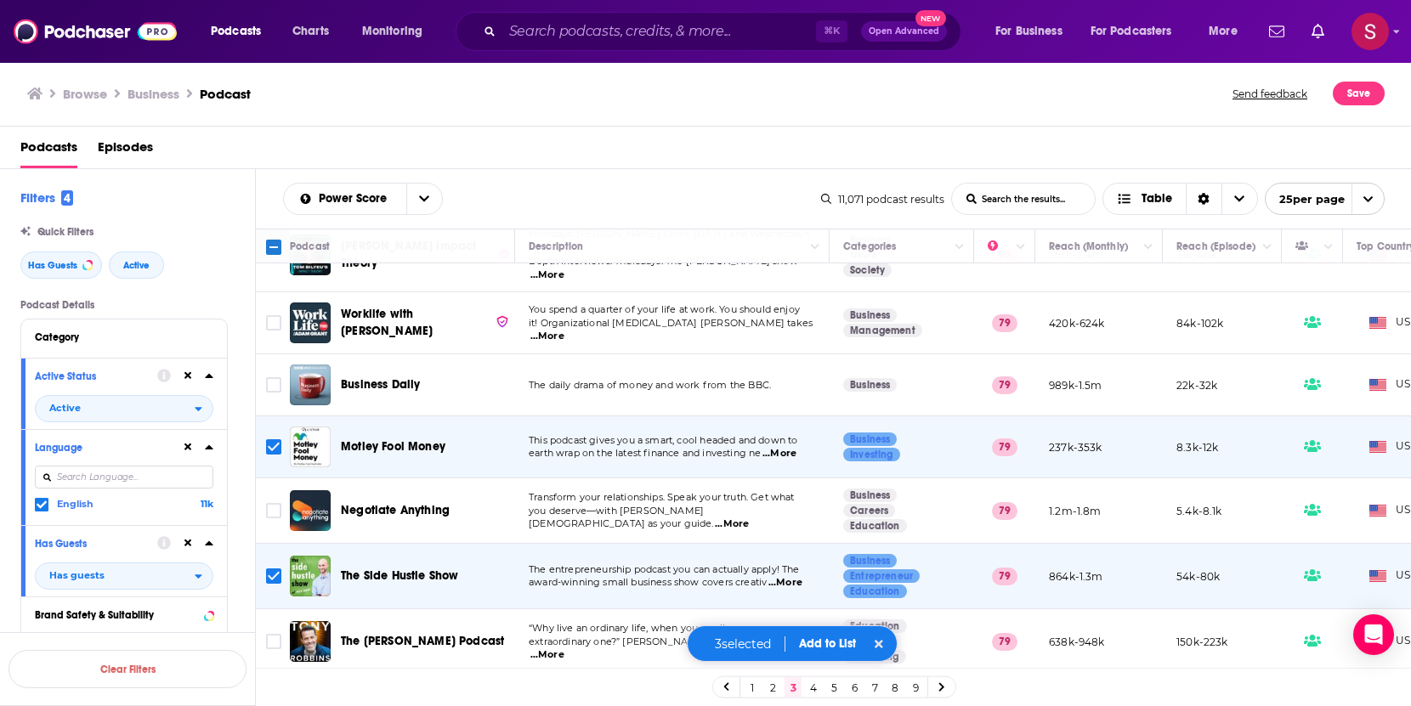
click at [810, 629] on link "4" at bounding box center [813, 687] width 17 height 20
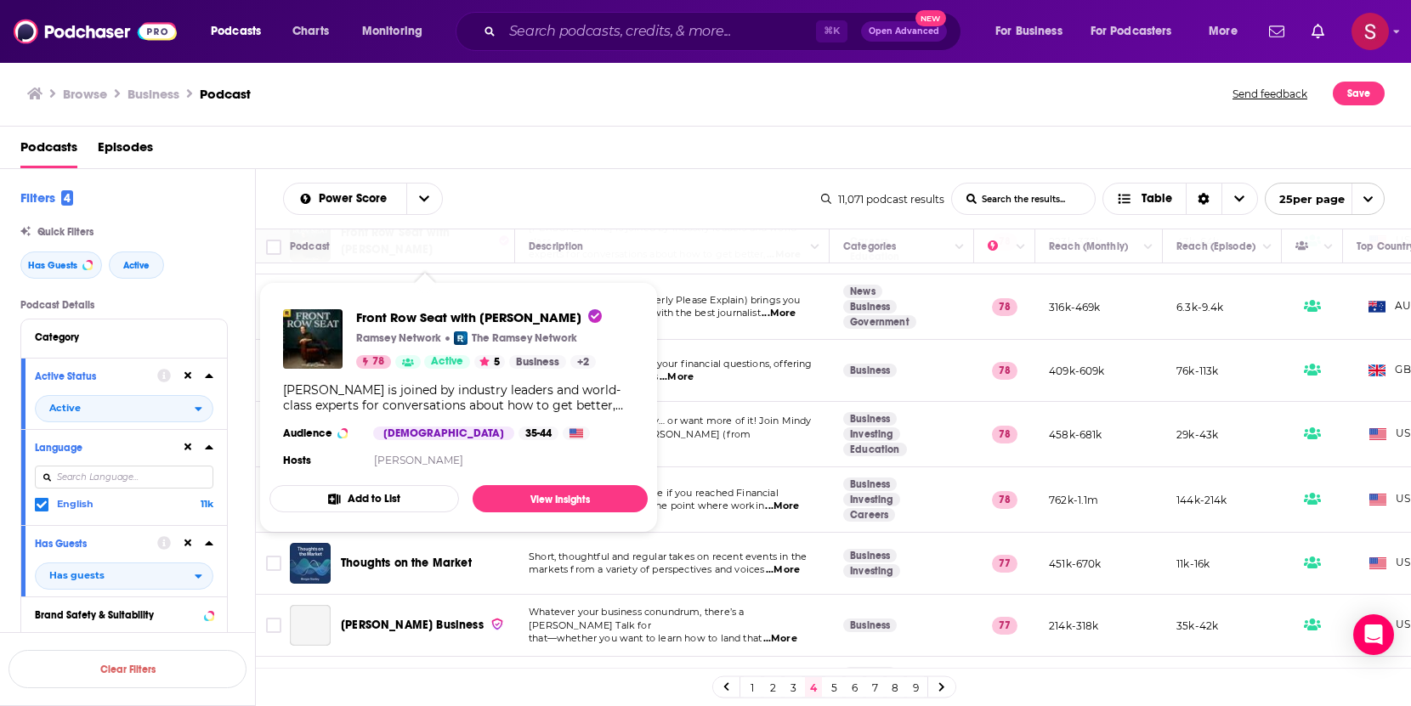
scroll to position [186, 0]
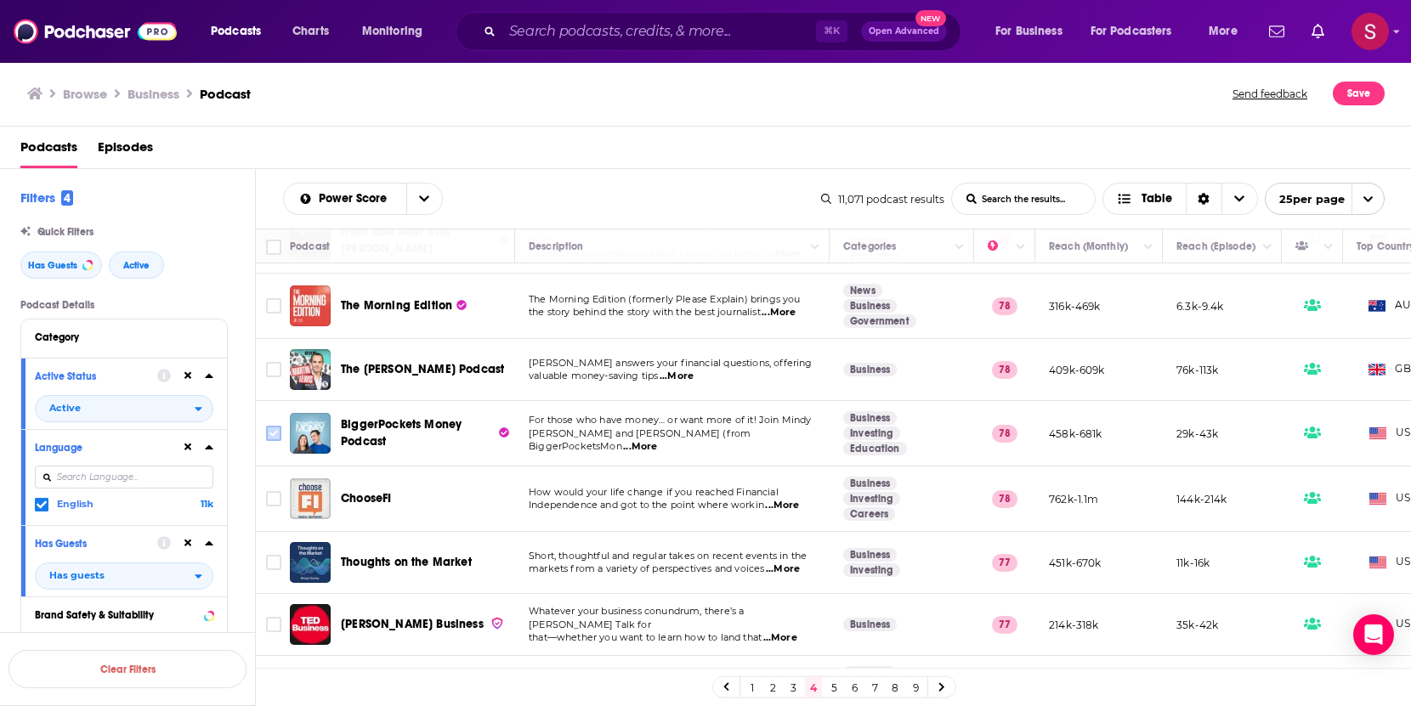
click at [273, 435] on input "Toggle select row" at bounding box center [273, 433] width 15 height 15
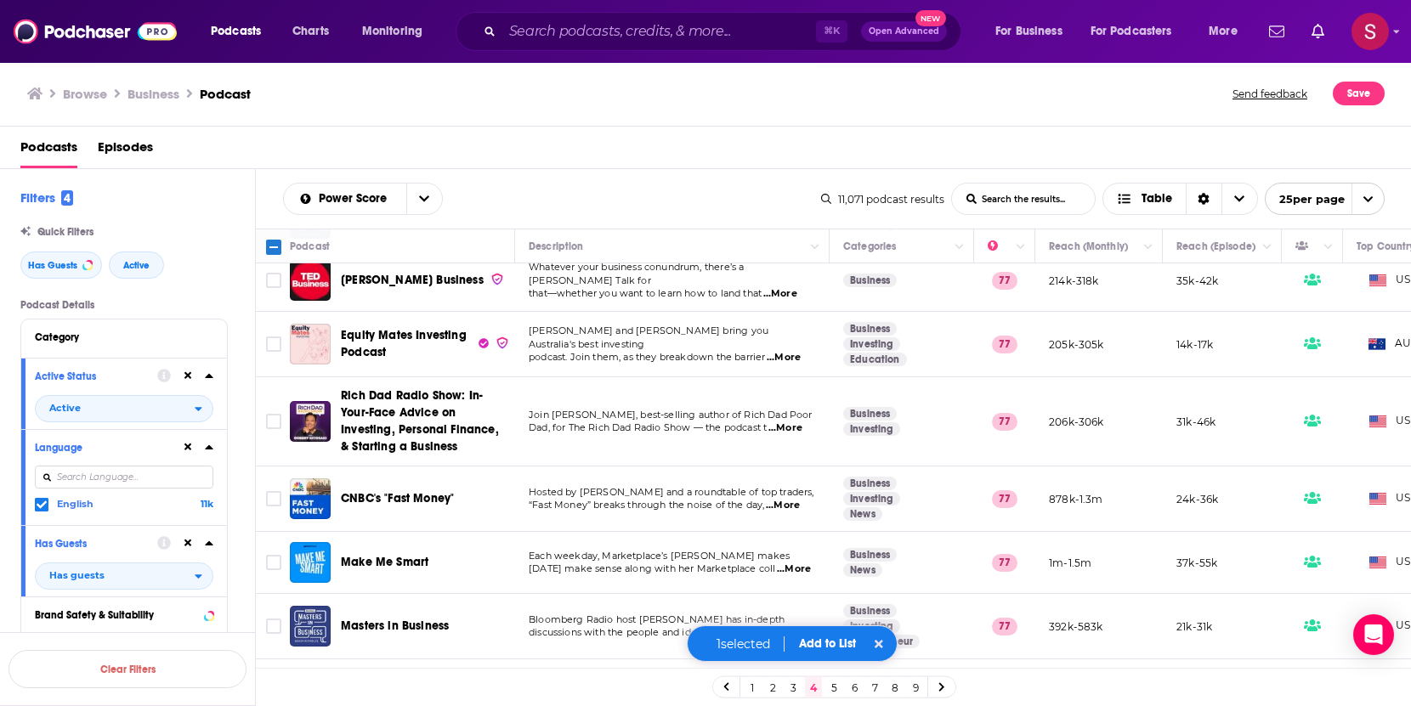
scroll to position [642, 0]
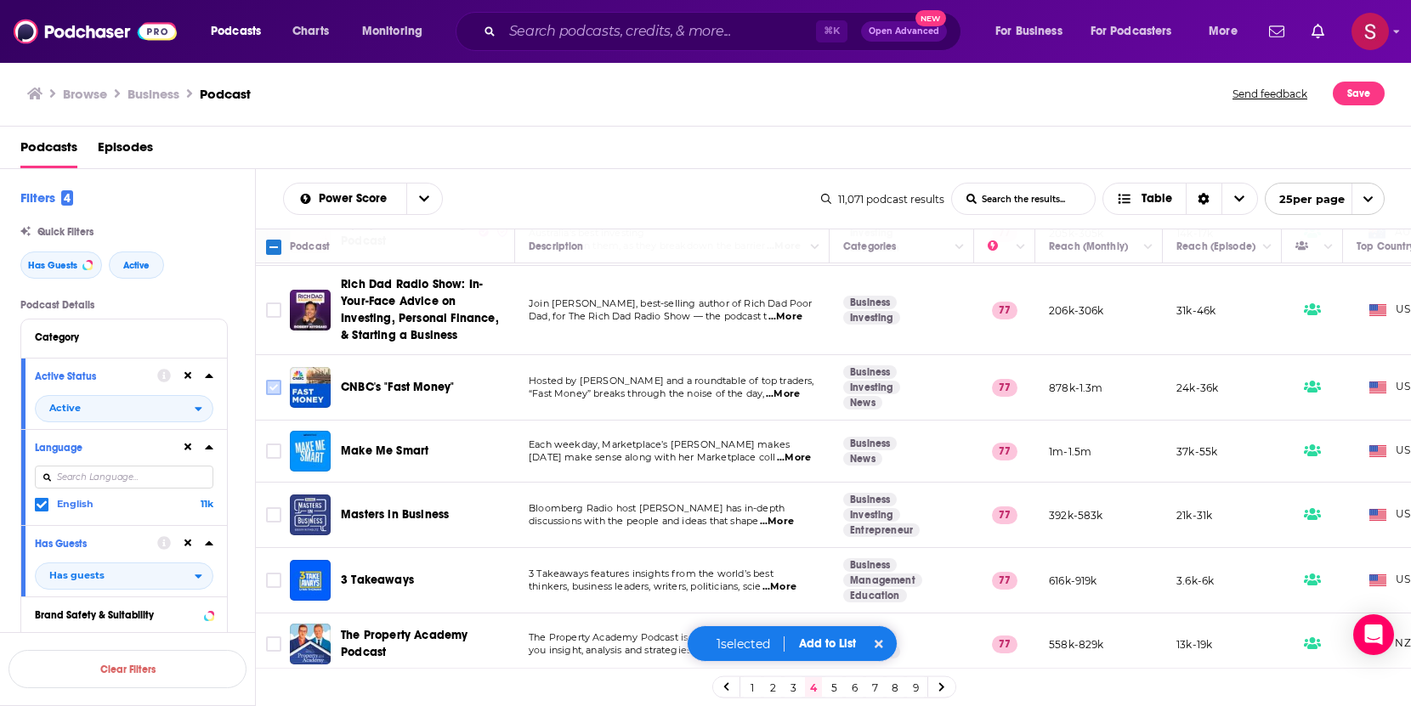
click at [272, 391] on input "Toggle select row" at bounding box center [273, 387] width 15 height 15
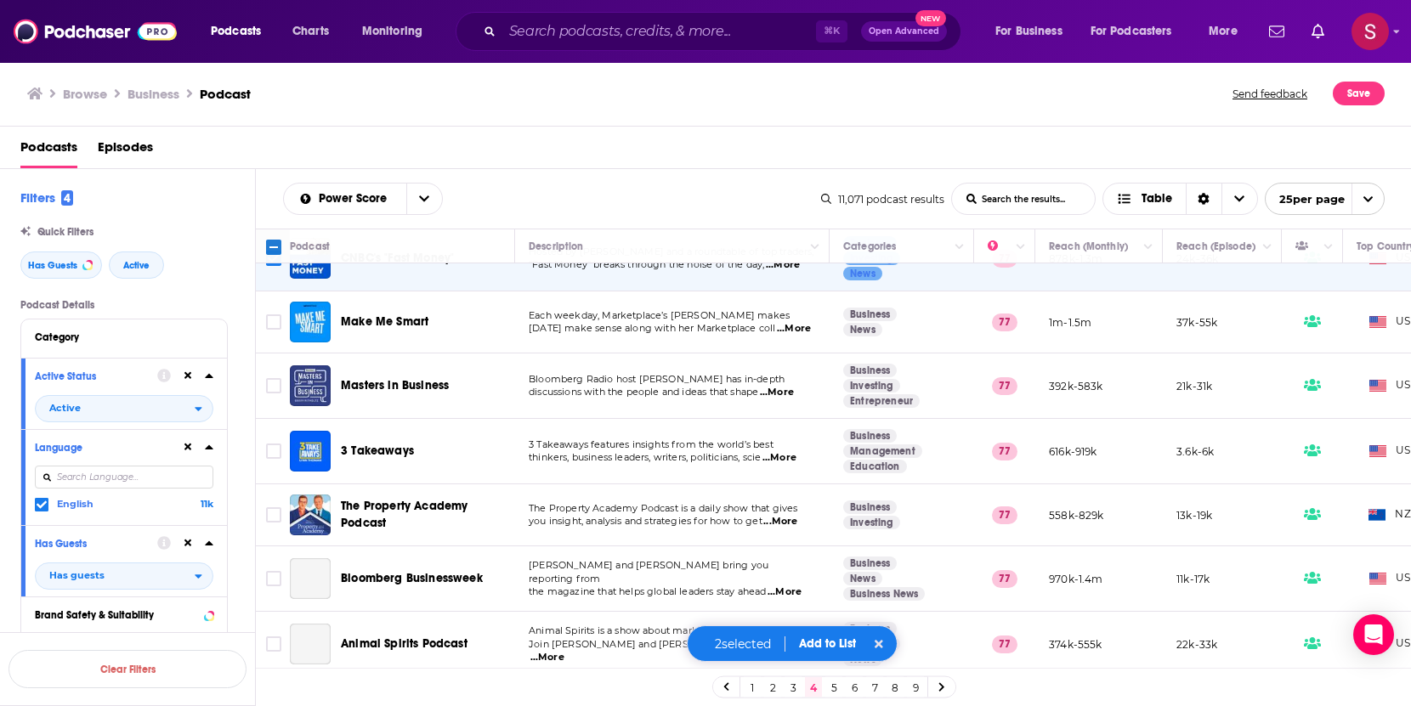
scroll to position [772, 0]
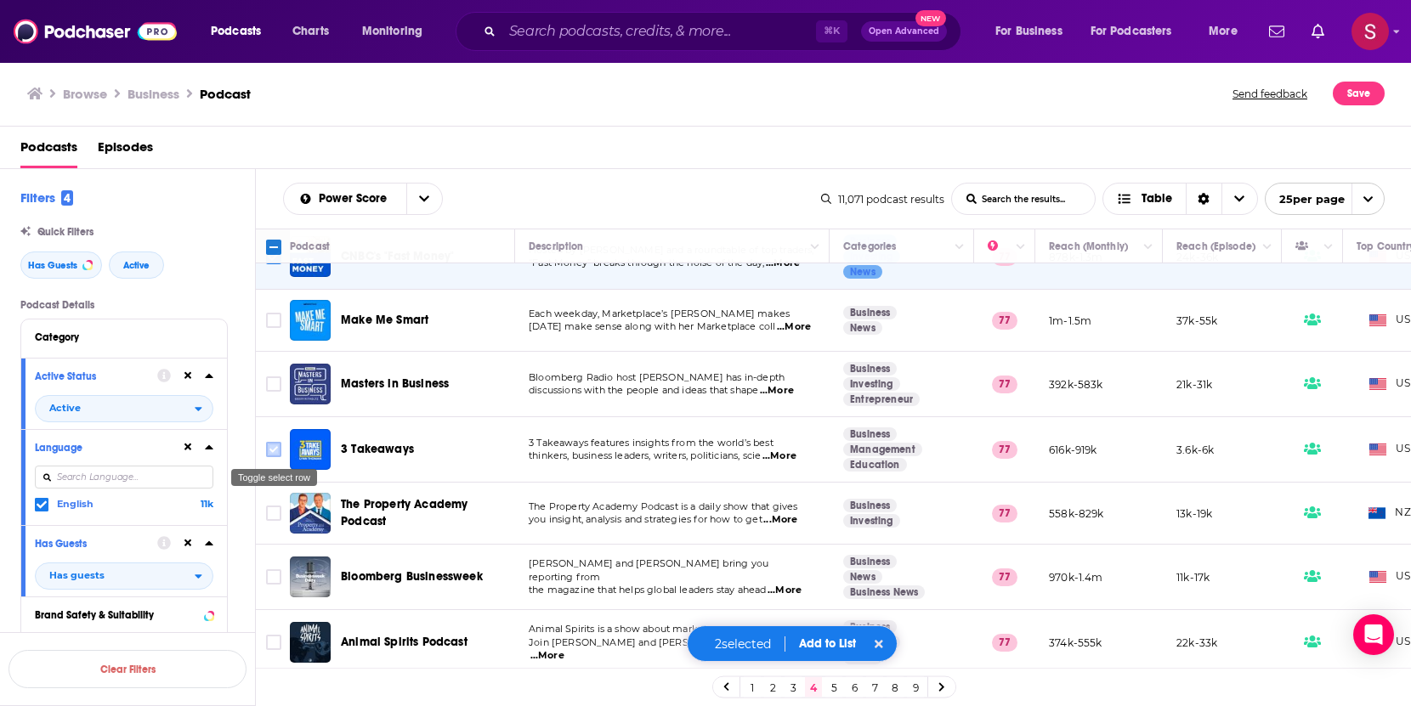
click at [279, 448] on input "Toggle select row" at bounding box center [273, 449] width 15 height 15
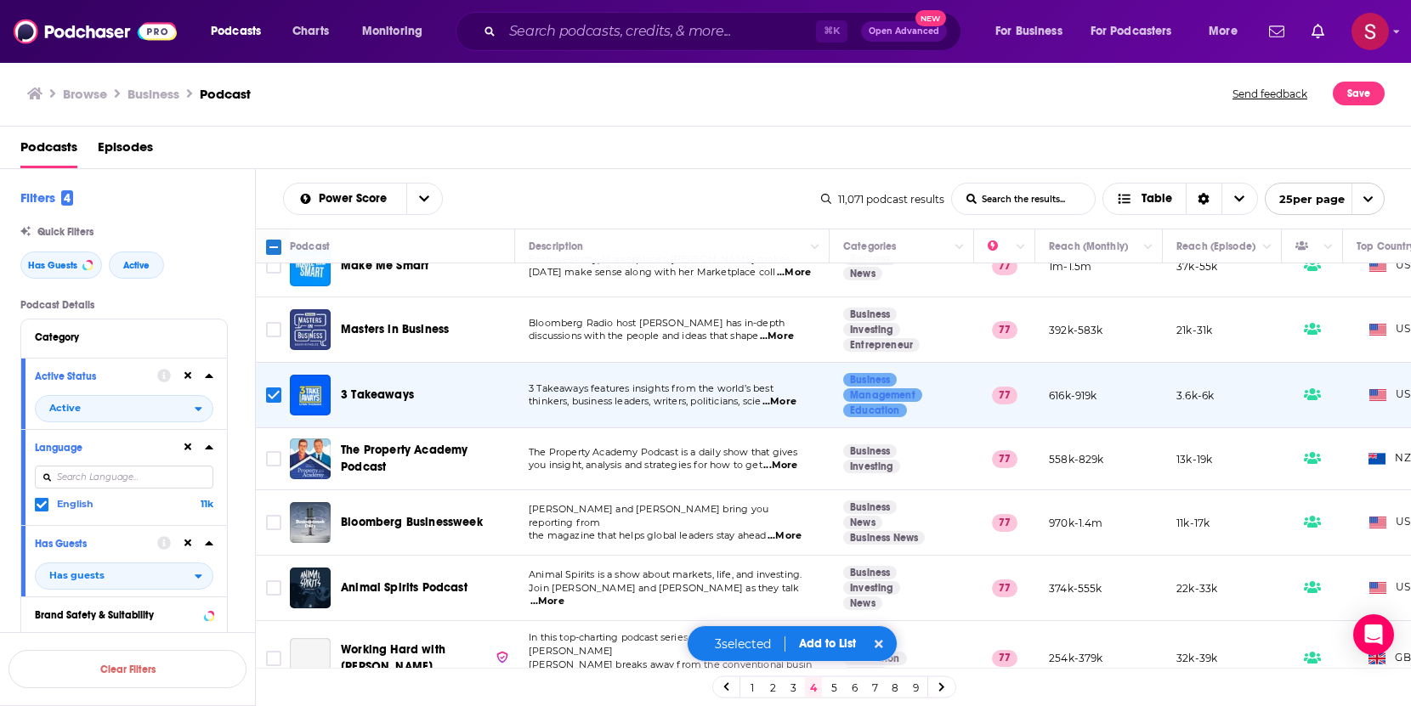
scroll to position [897, 0]
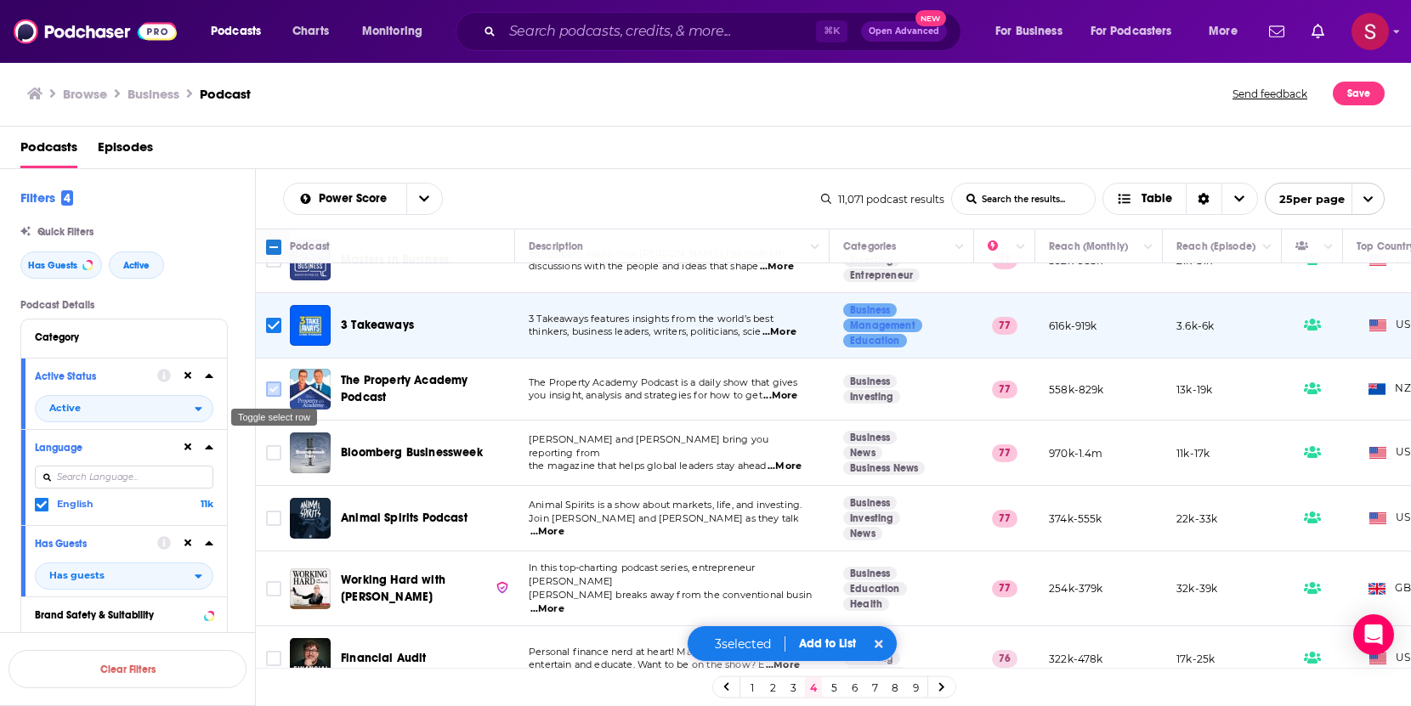
click at [273, 391] on input "Toggle select row" at bounding box center [273, 389] width 15 height 15
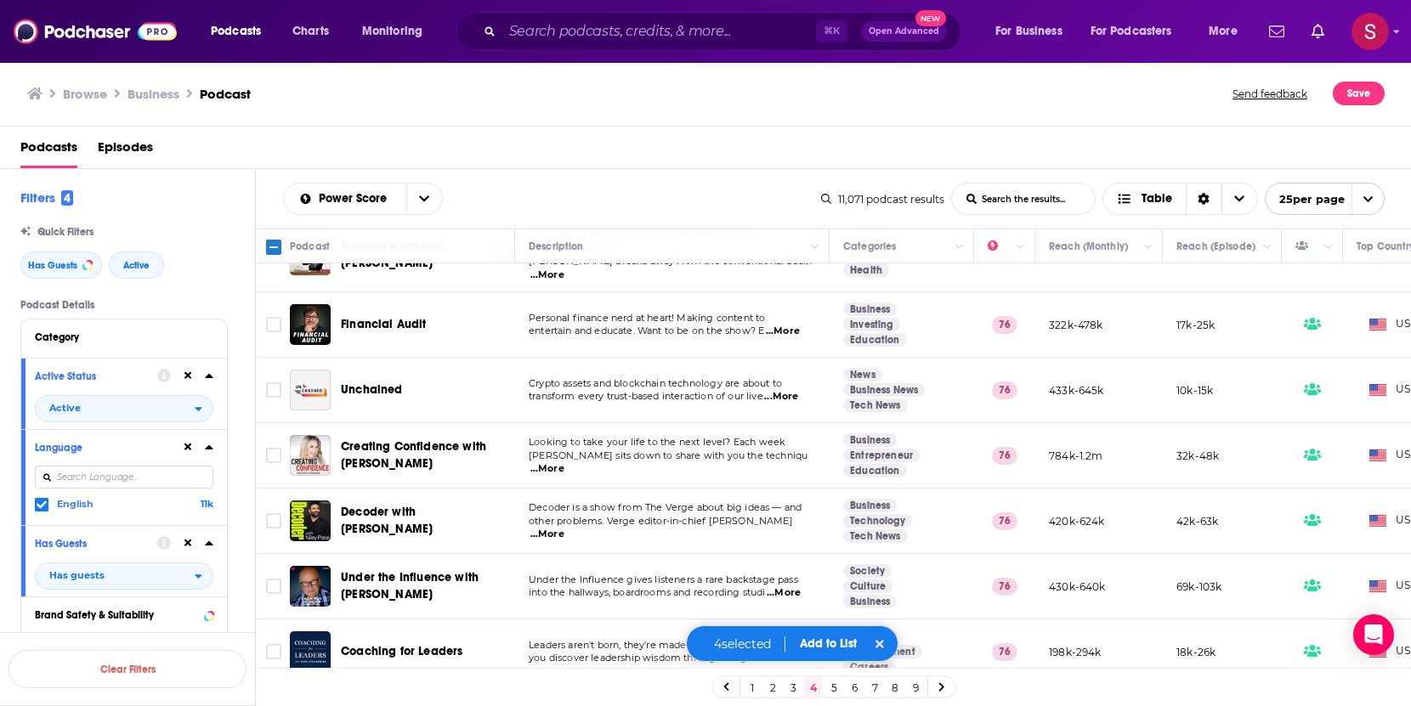
scroll to position [1247, 0]
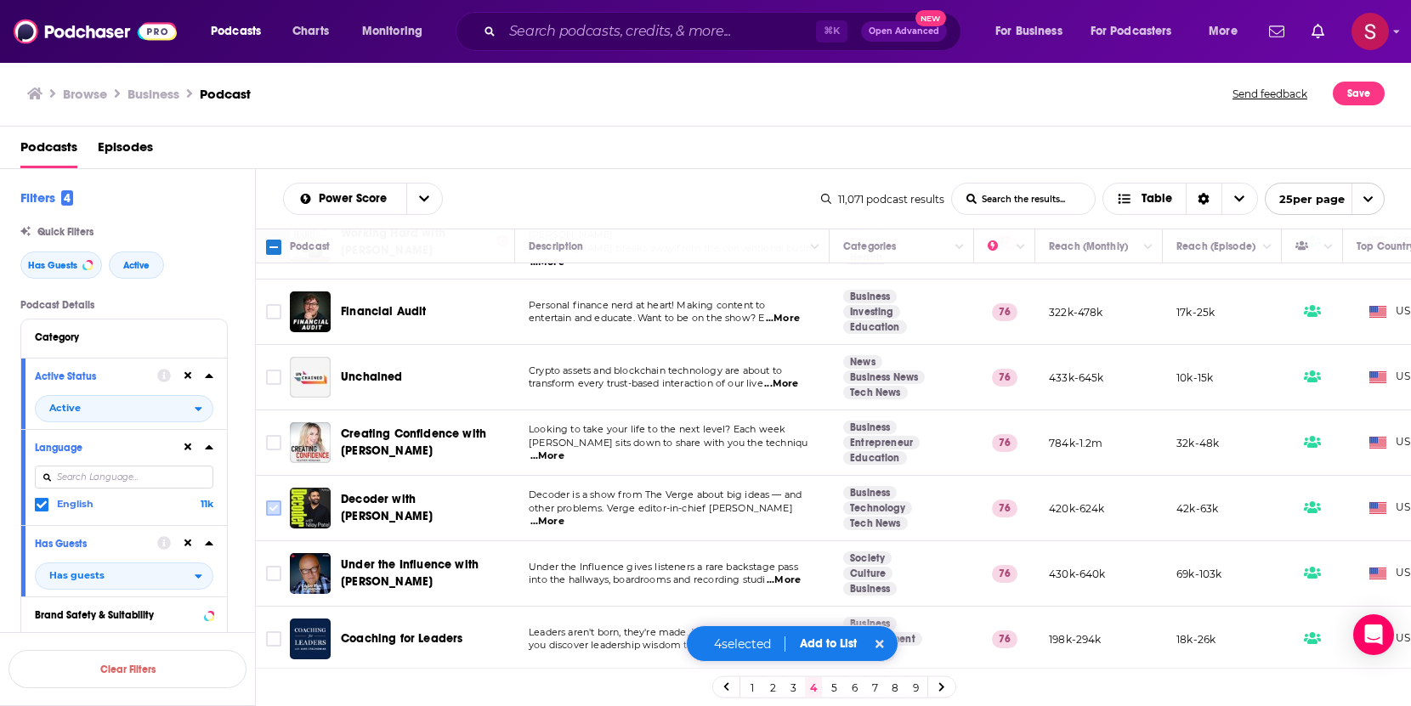
click at [271, 501] on input "Toggle select row" at bounding box center [273, 508] width 15 height 15
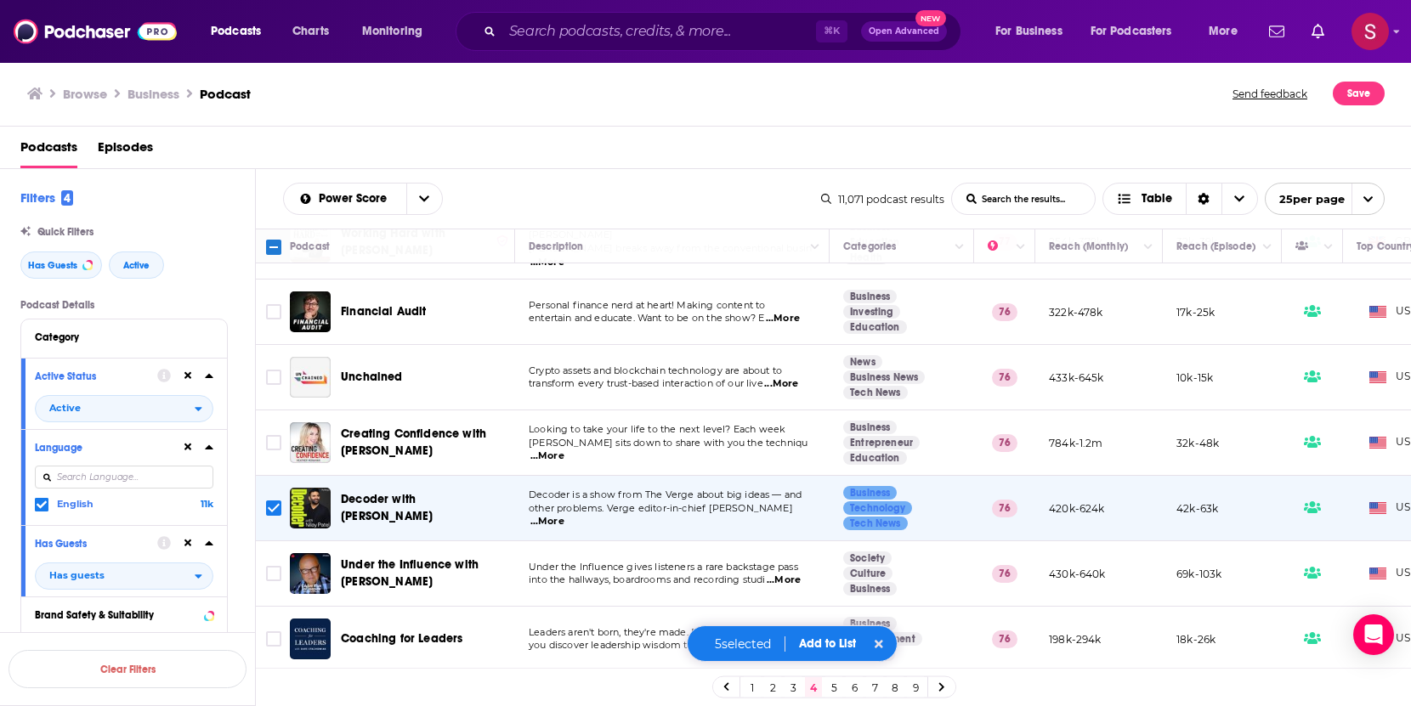
click at [823, 629] on button "Add to List" at bounding box center [827, 643] width 84 height 14
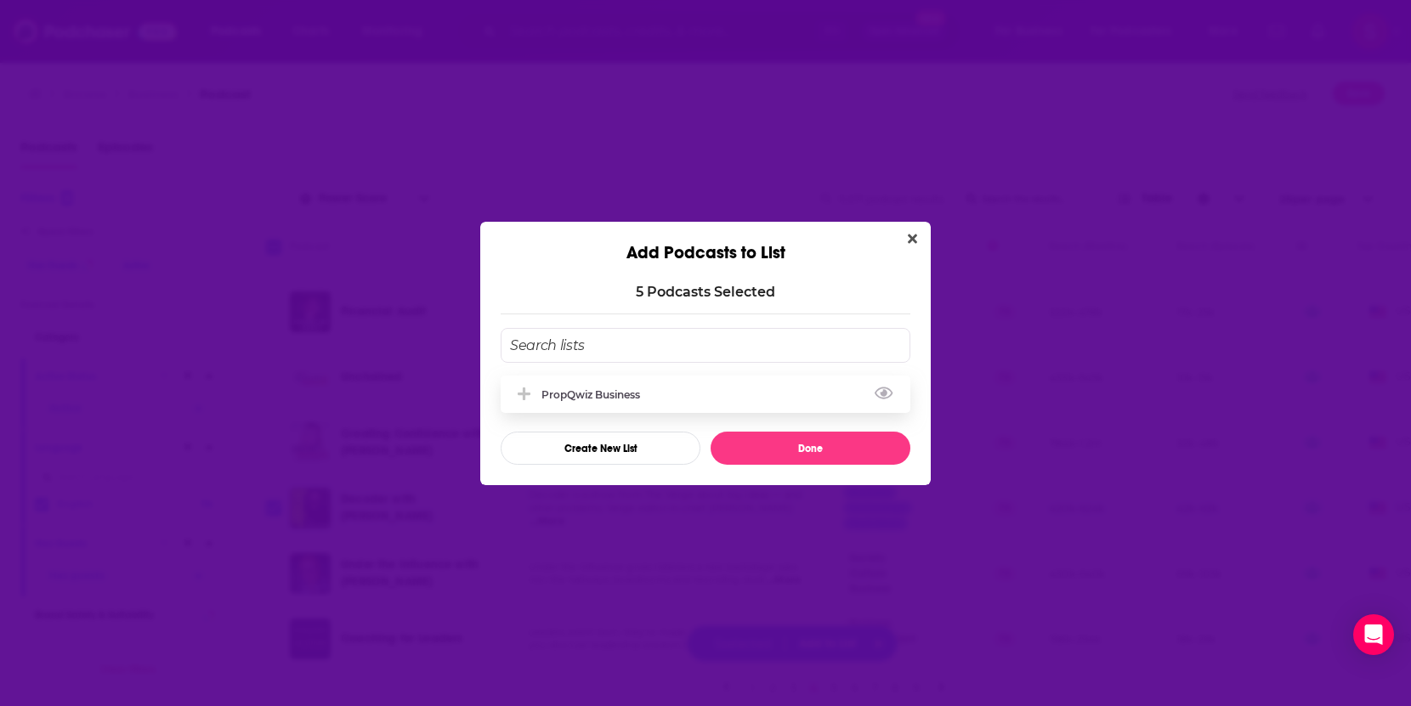
click at [582, 395] on div "PropQwiz Business" at bounding box center [595, 394] width 109 height 13
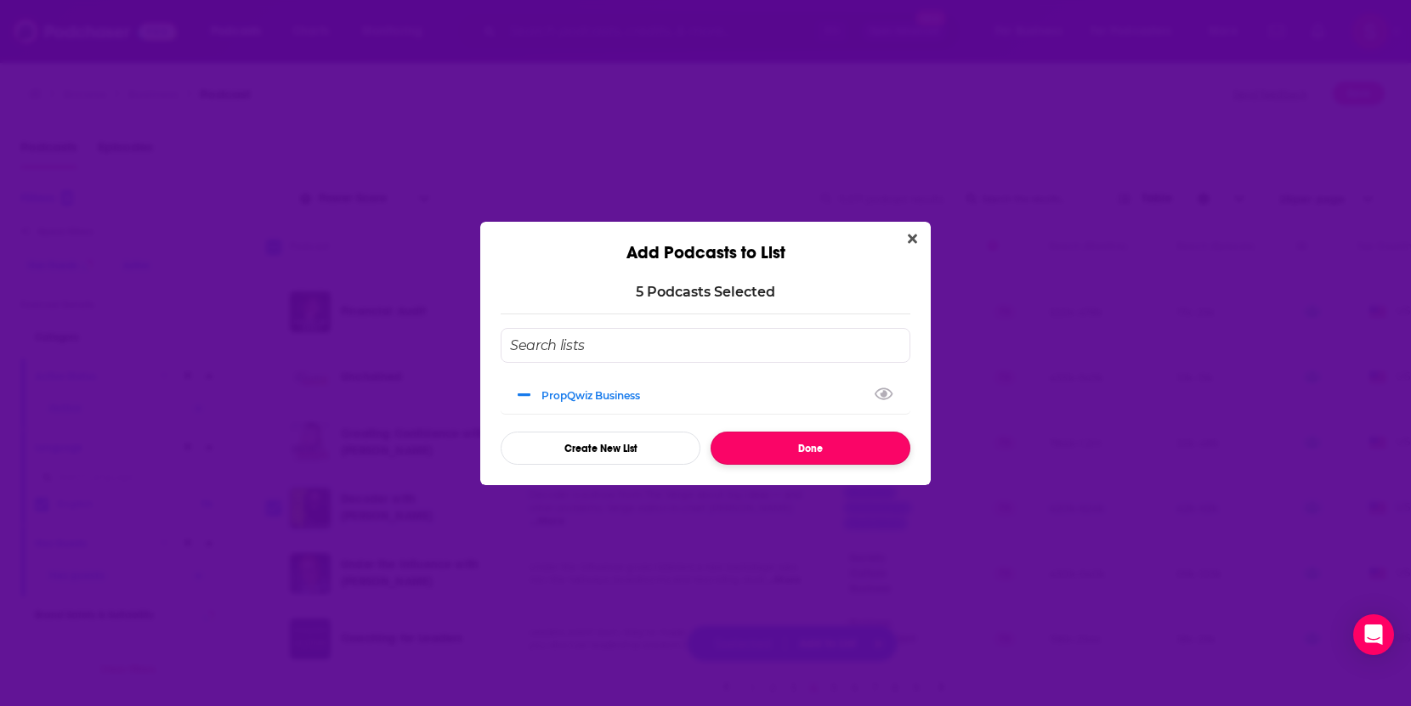
click at [756, 446] on button "Done" at bounding box center [810, 448] width 200 height 33
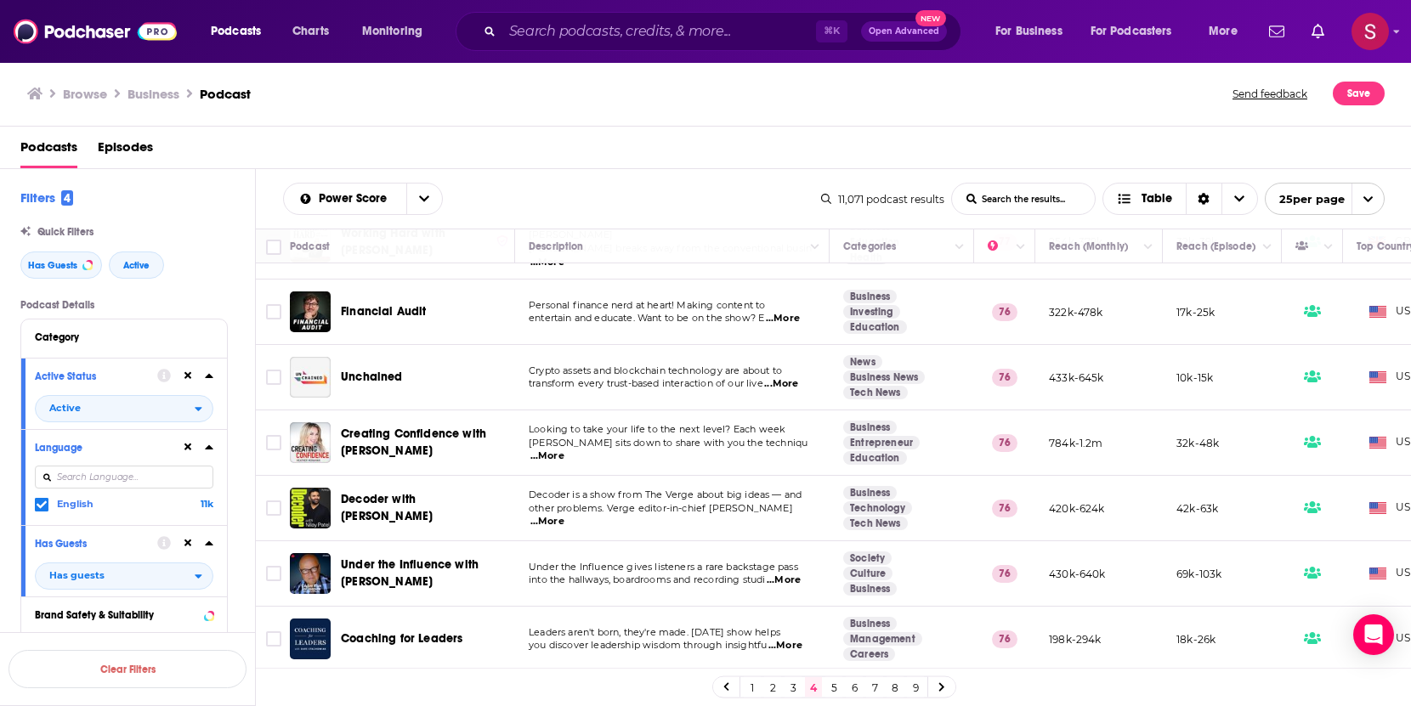
click at [829, 629] on link "5" at bounding box center [833, 687] width 17 height 20
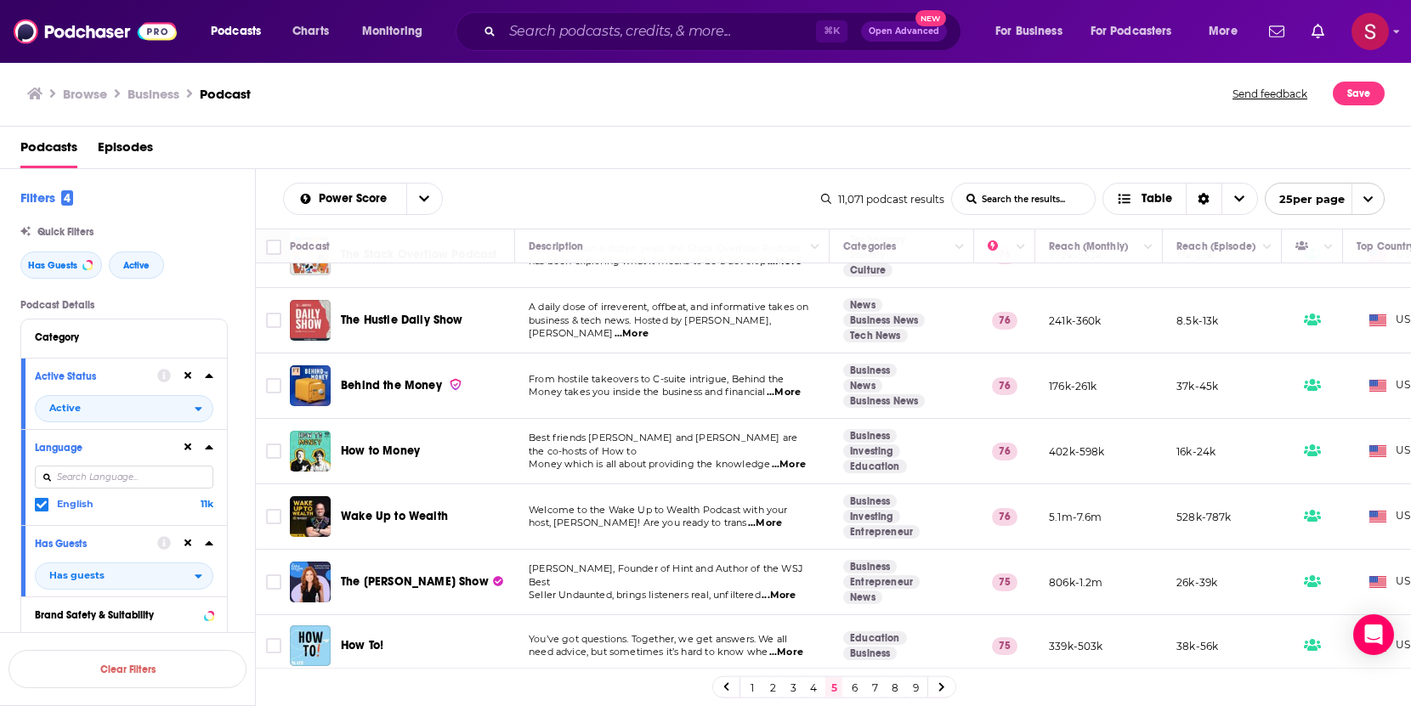
scroll to position [310, 0]
click at [276, 450] on input "Toggle select row" at bounding box center [273, 450] width 15 height 15
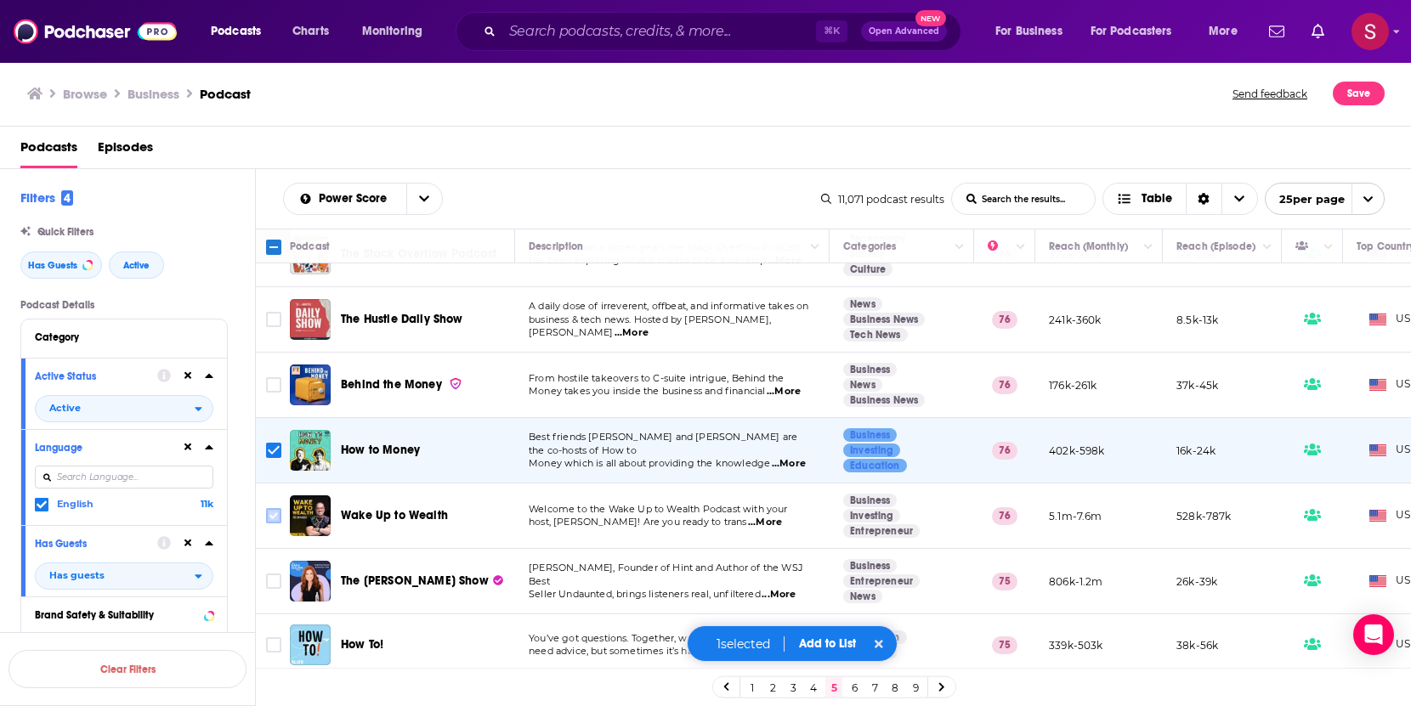
click at [272, 520] on input "Toggle select row" at bounding box center [273, 515] width 15 height 15
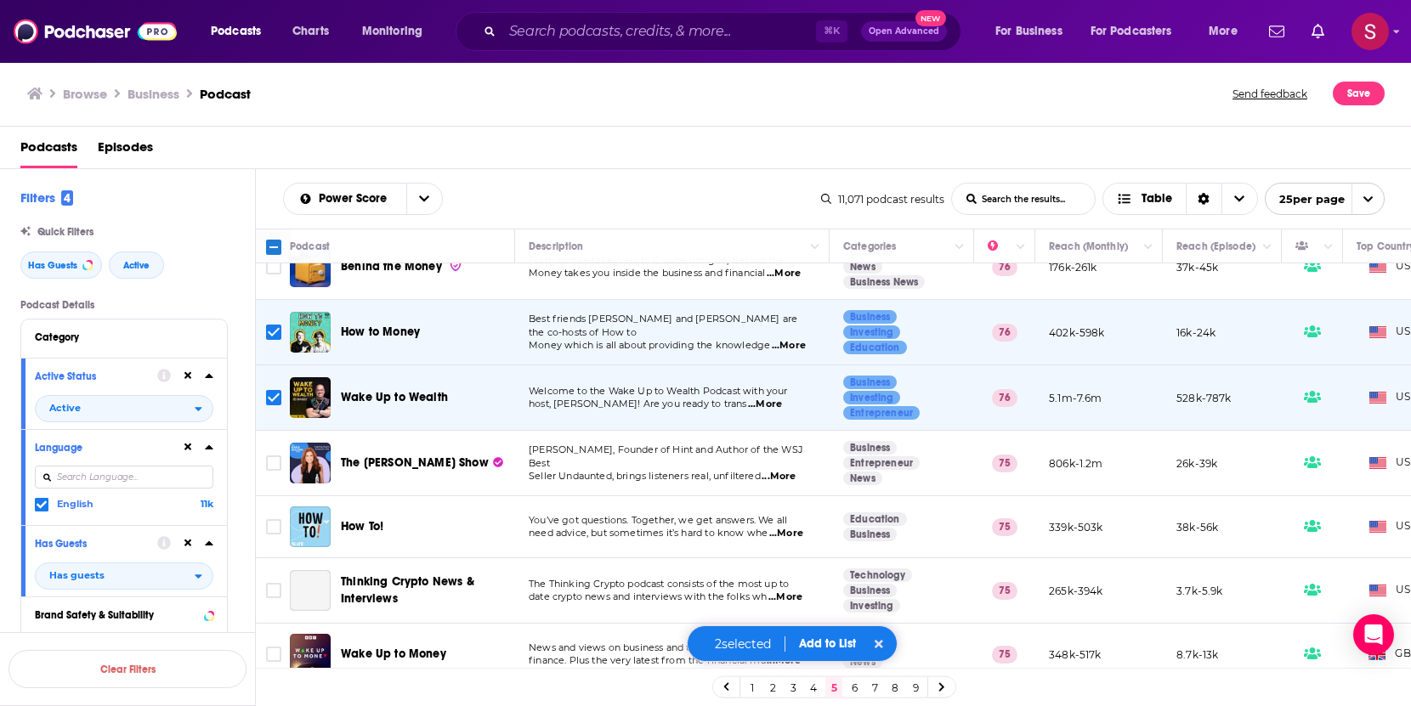
scroll to position [449, 0]
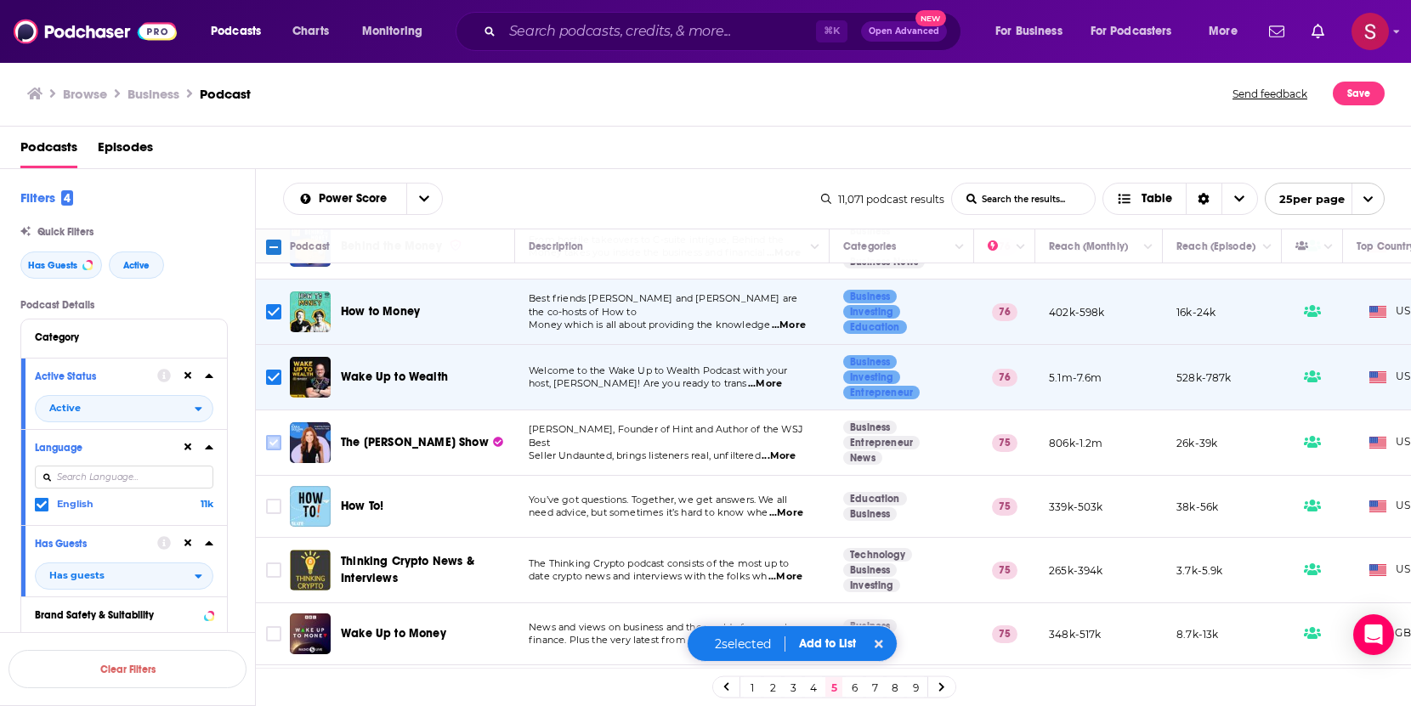
click at [274, 443] on input "Toggle select row" at bounding box center [273, 442] width 15 height 15
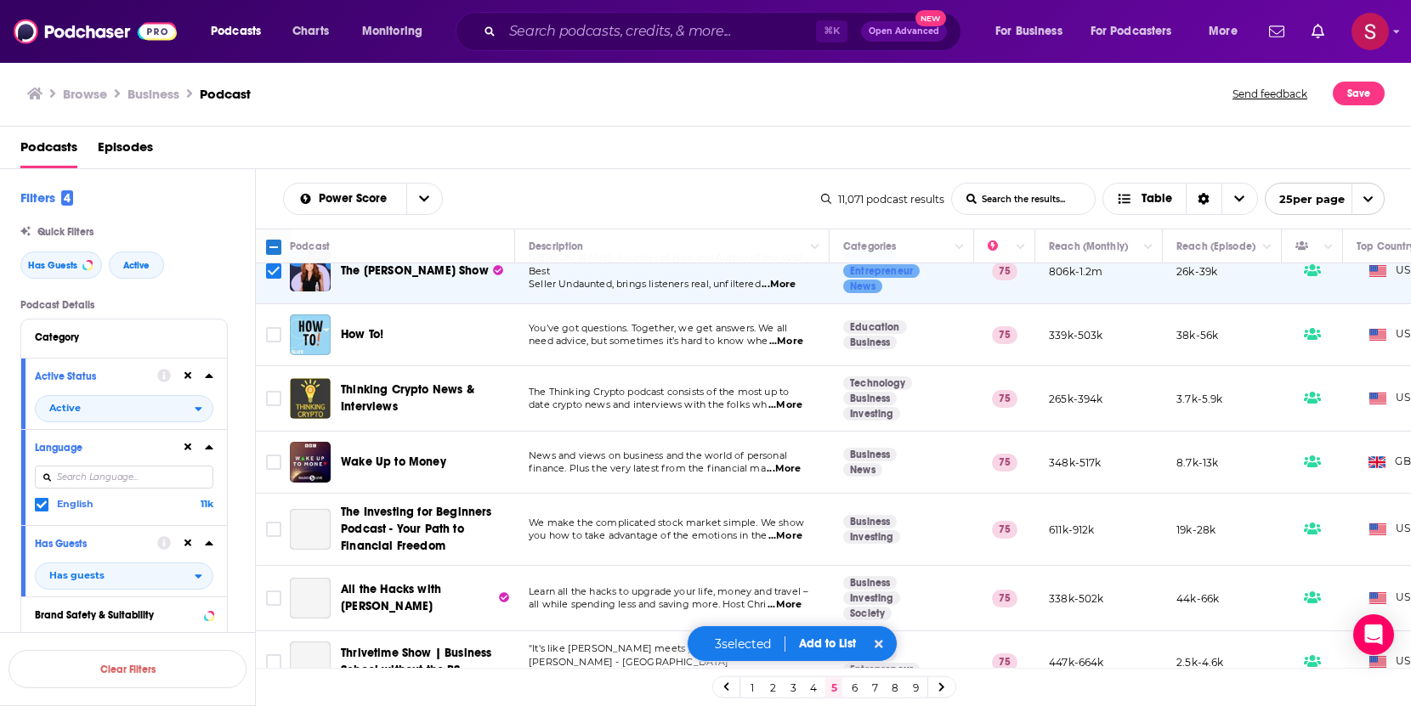
scroll to position [685, 0]
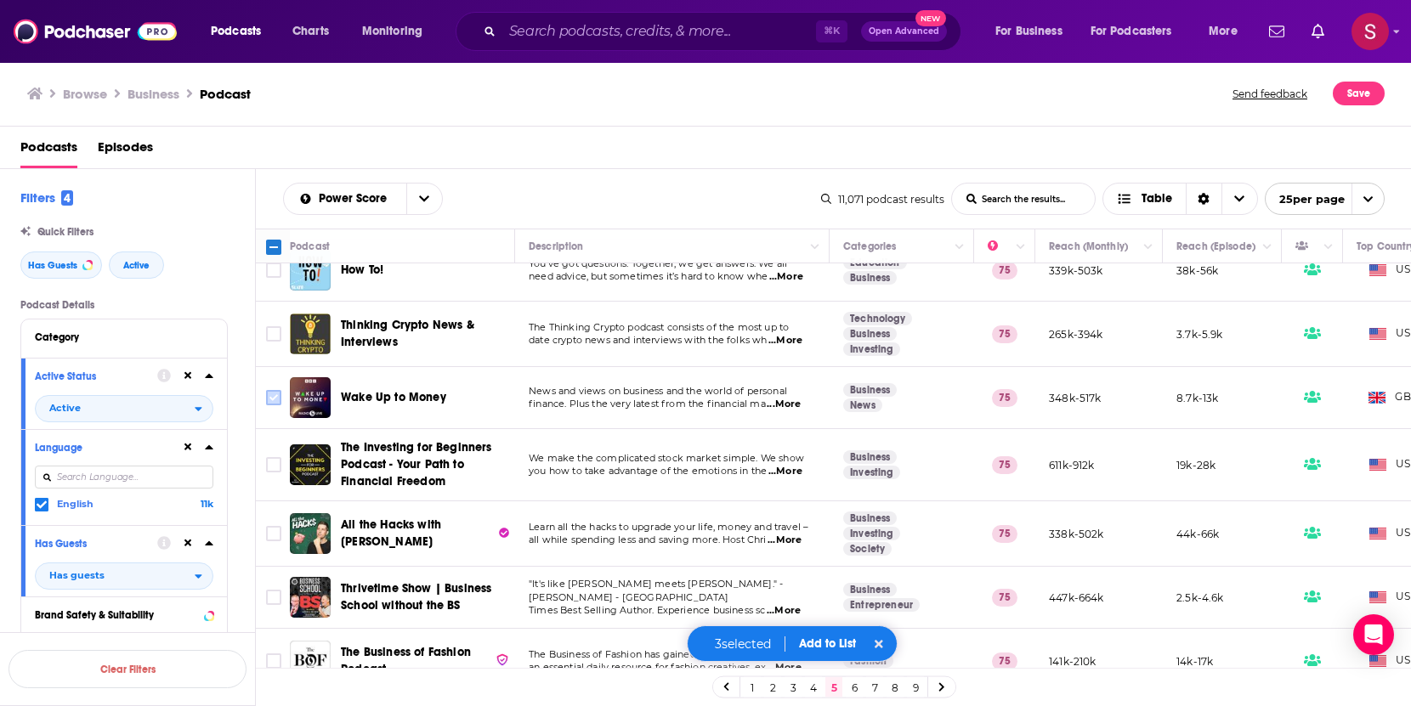
click at [275, 401] on input "Toggle select row" at bounding box center [273, 397] width 15 height 15
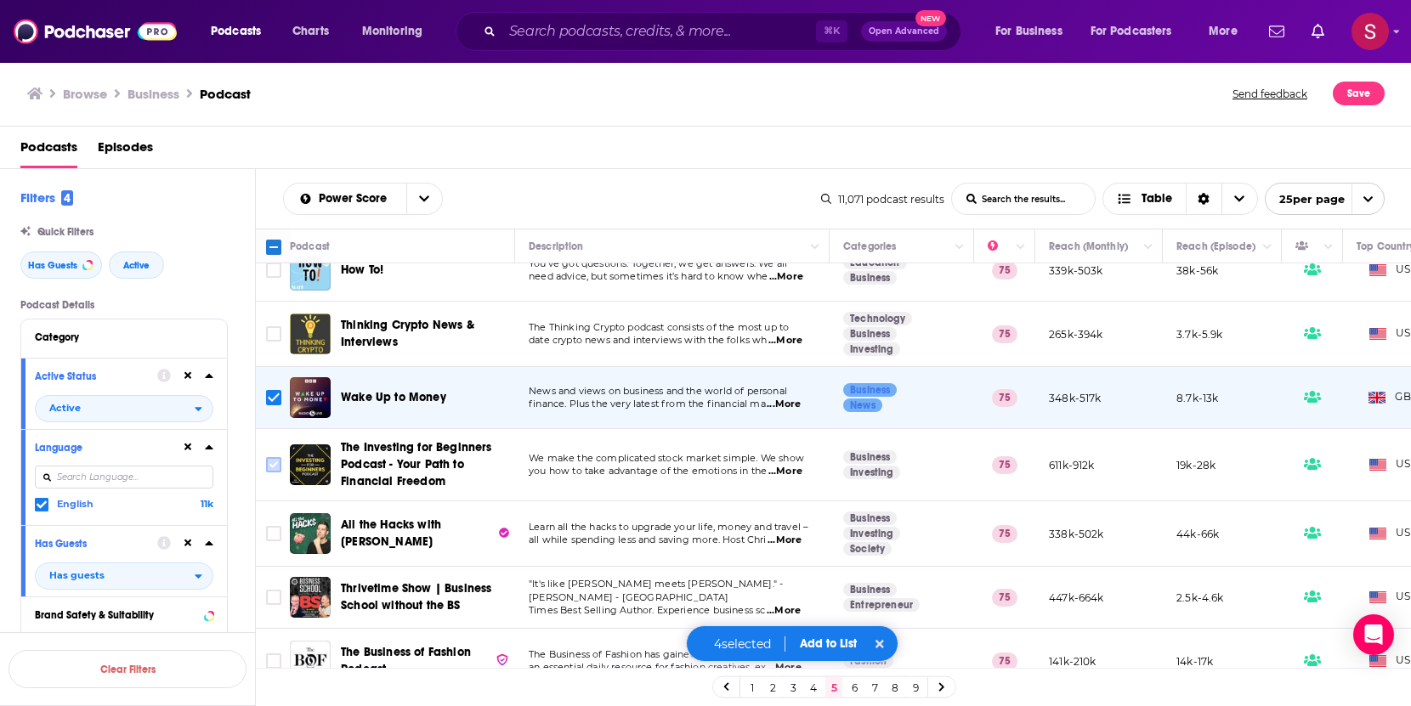
click at [273, 467] on input "Toggle select row" at bounding box center [273, 464] width 15 height 15
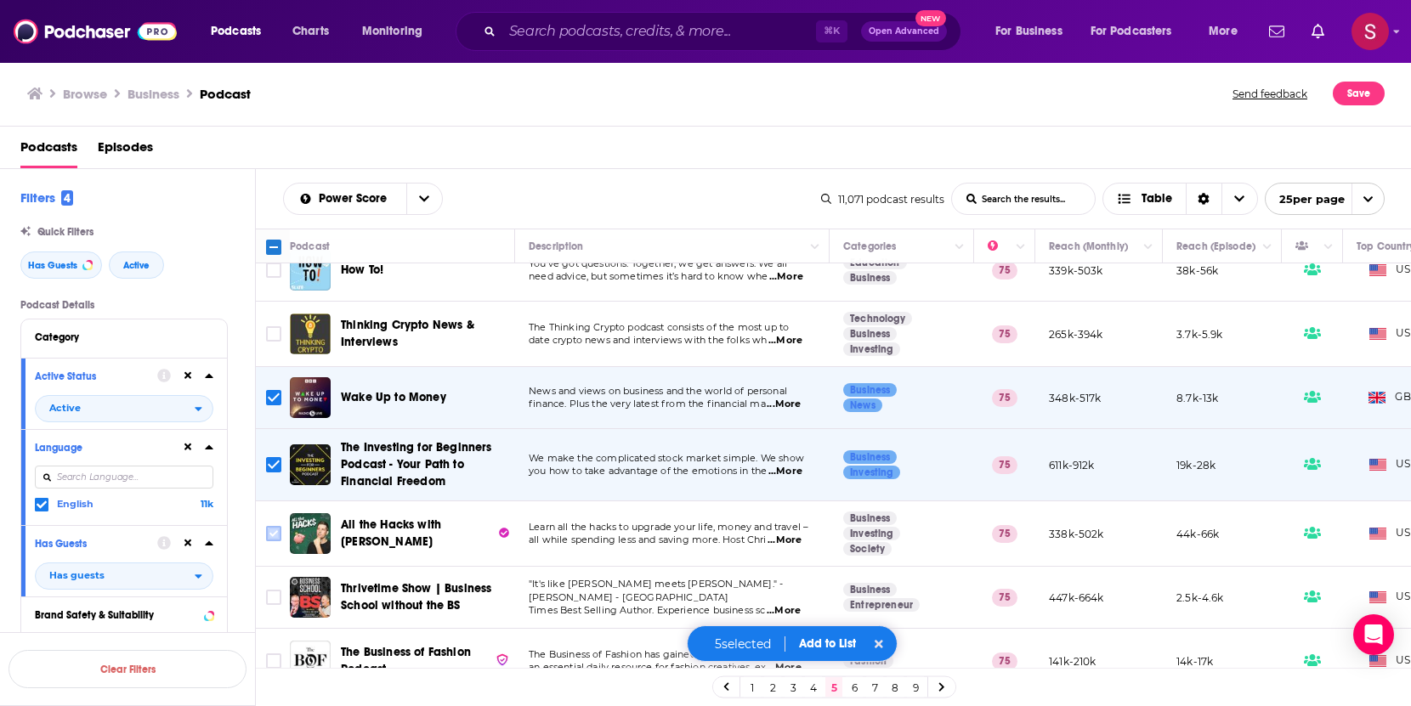
click at [276, 536] on input "Toggle select row" at bounding box center [273, 533] width 15 height 15
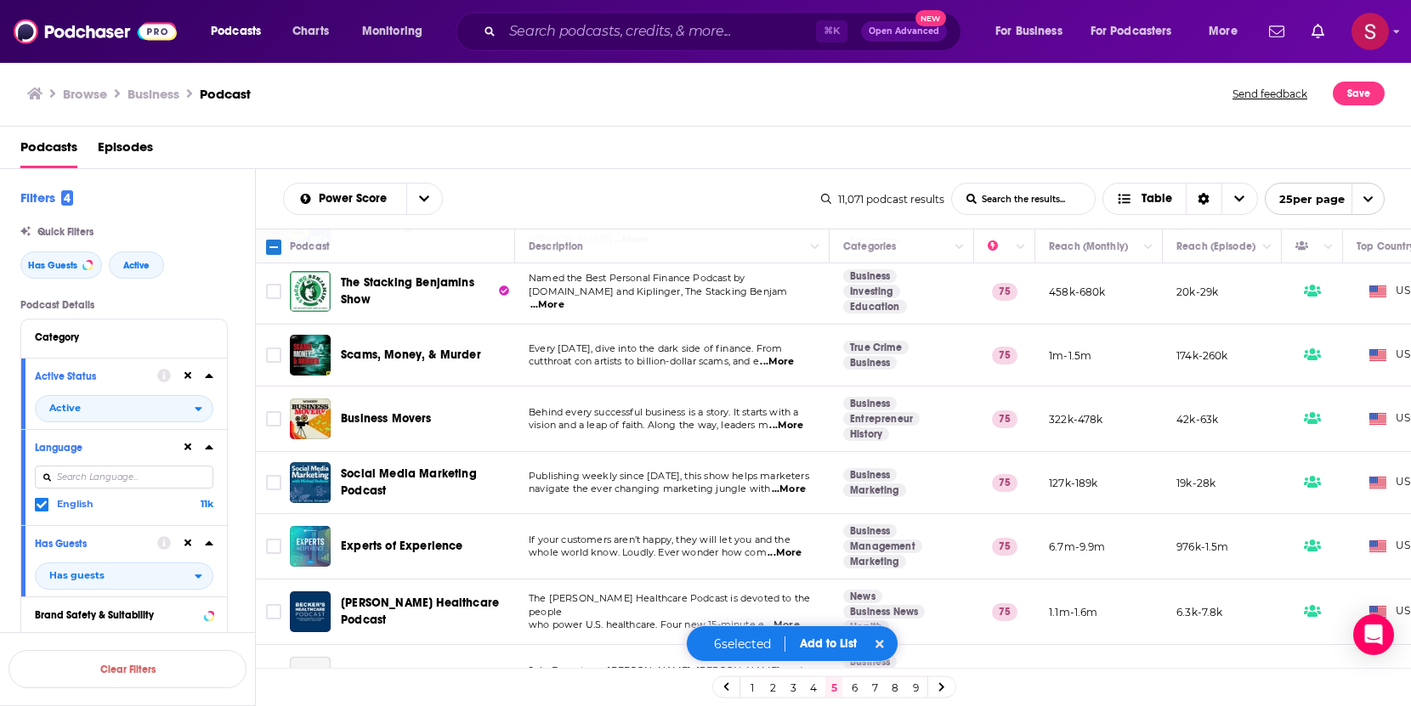
scroll to position [1195, 0]
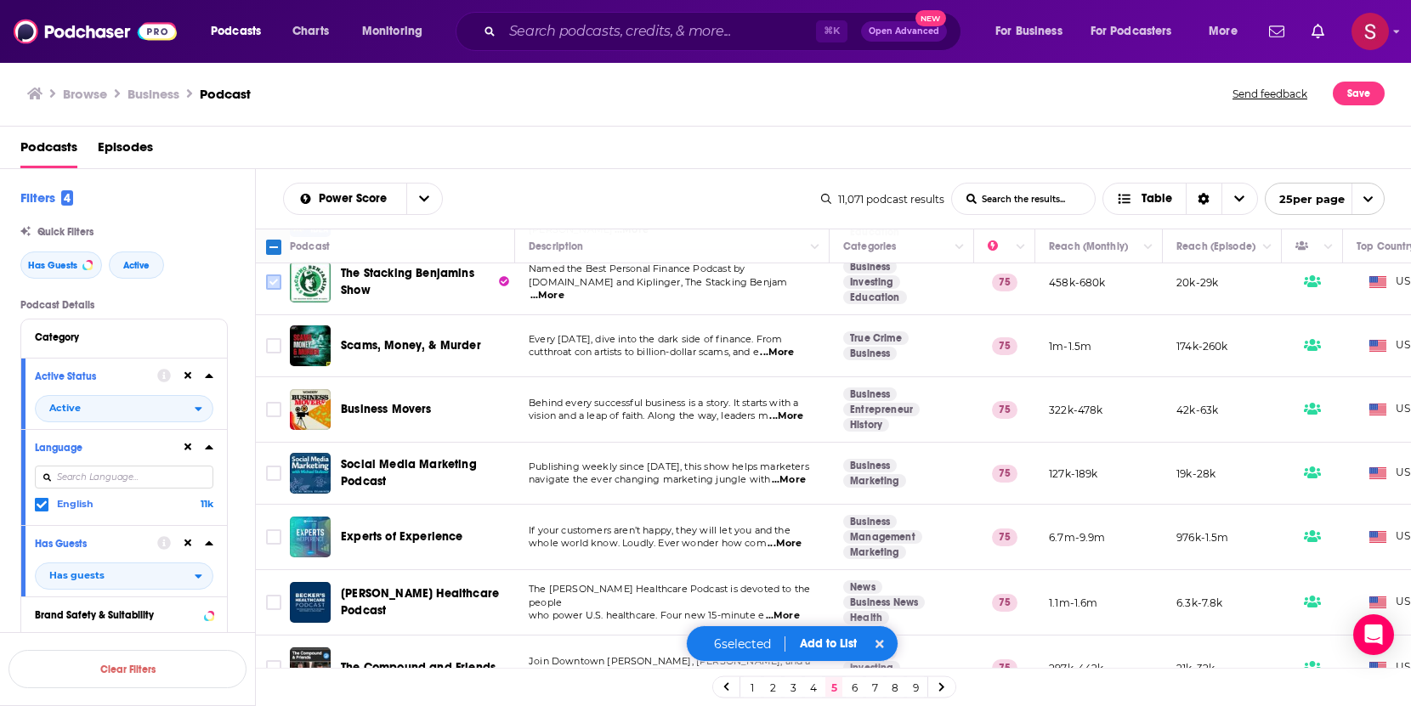
click at [275, 281] on input "Toggle select row" at bounding box center [273, 281] width 15 height 15
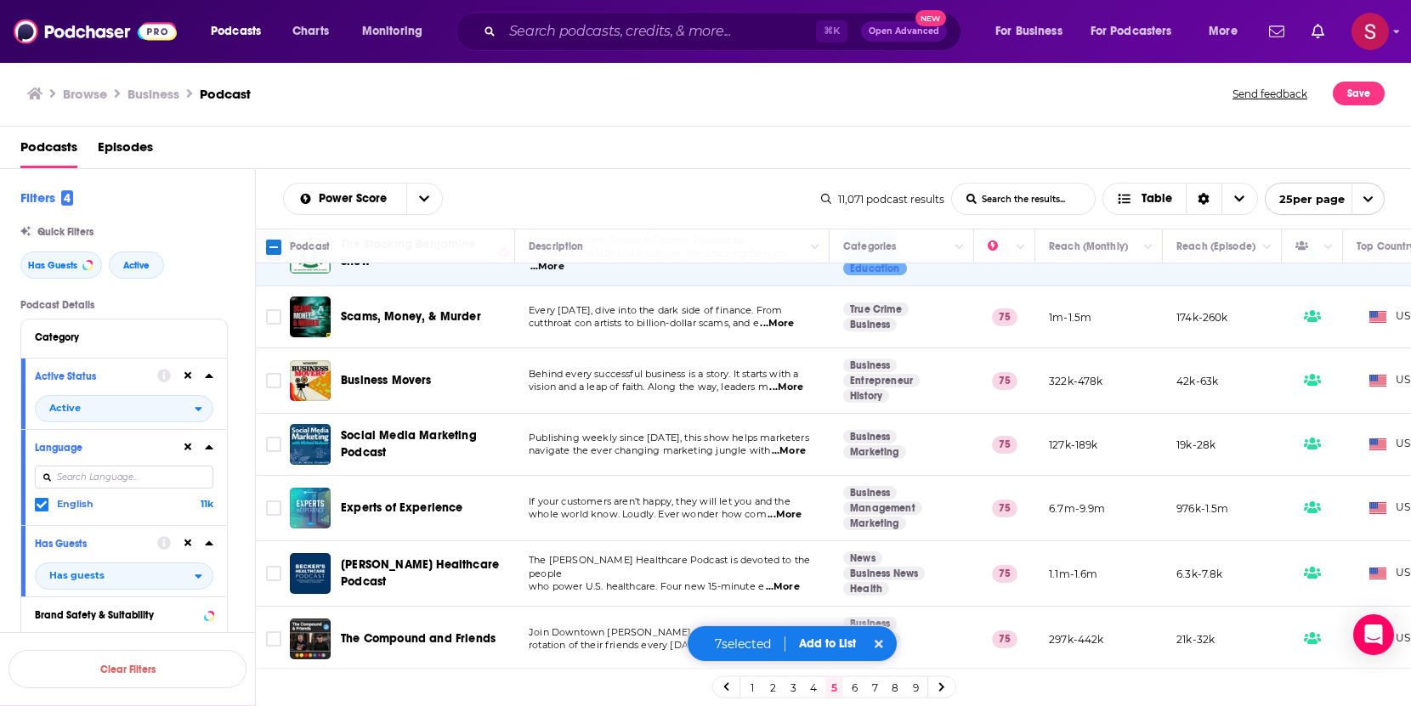
scroll to position [1236, 0]
click at [826, 629] on button "Add to List" at bounding box center [827, 643] width 84 height 14
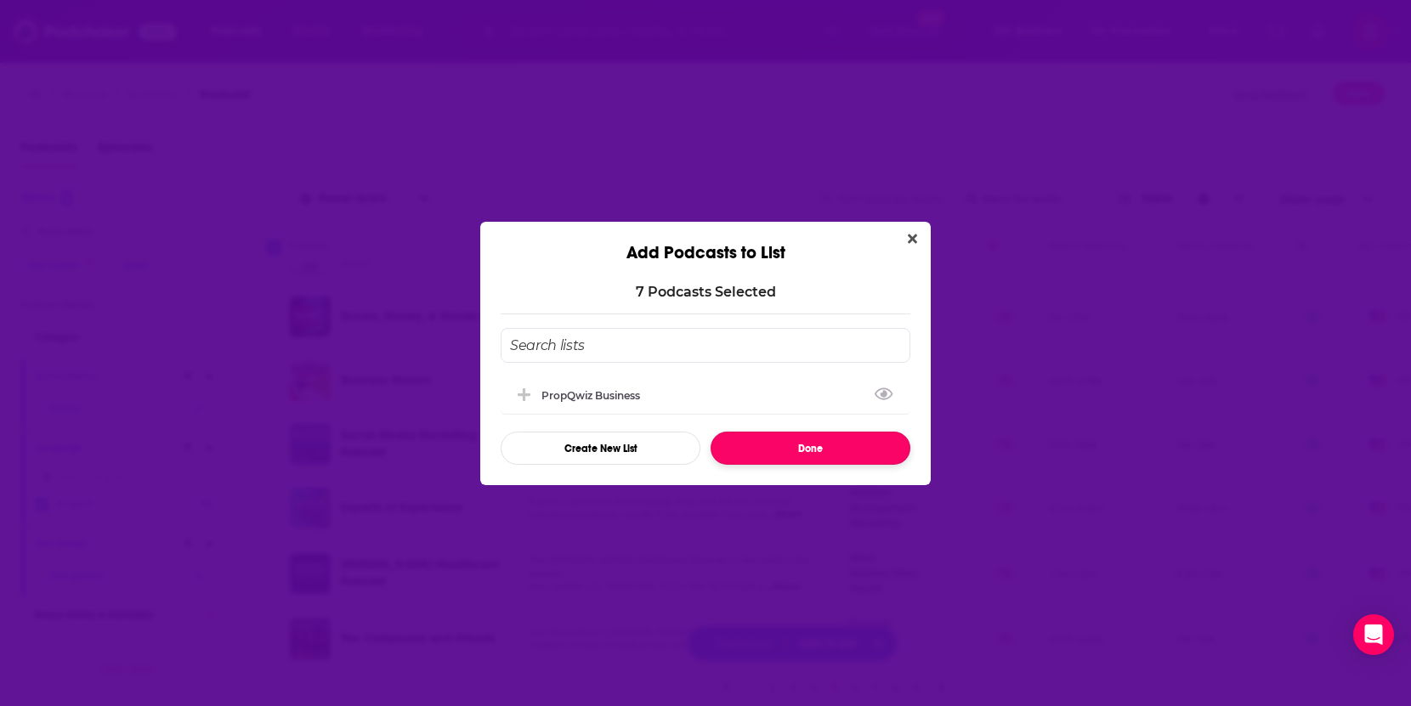
click at [804, 450] on button "Done" at bounding box center [810, 448] width 200 height 33
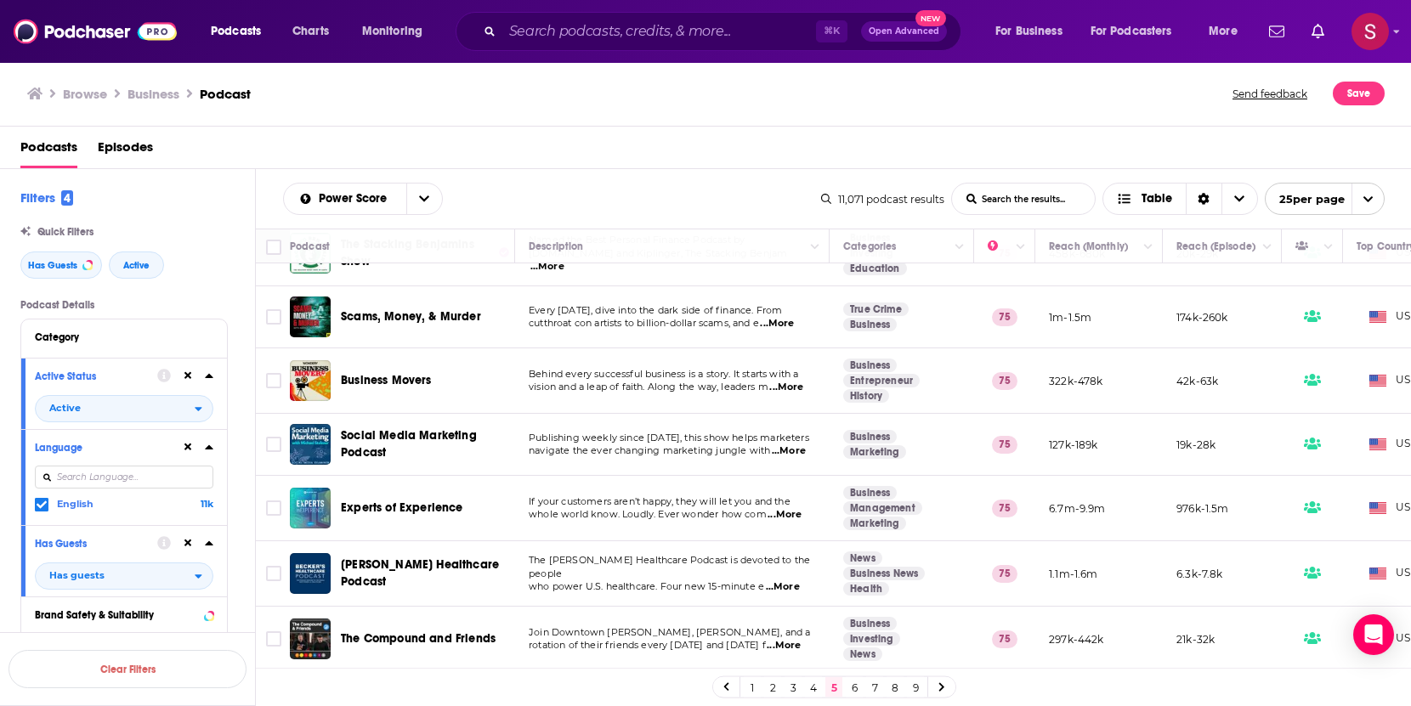
click at [856, 629] on link "6" at bounding box center [854, 687] width 17 height 20
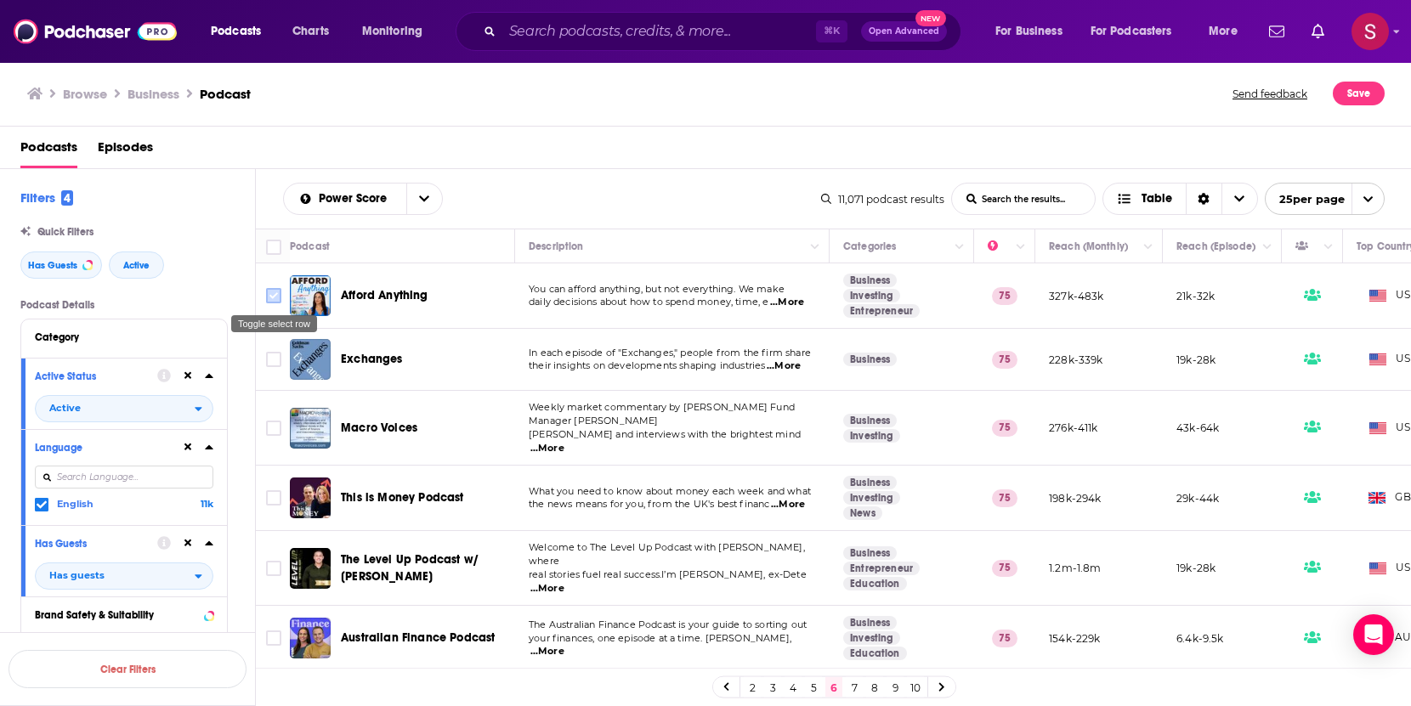
click at [275, 291] on input "Toggle select row" at bounding box center [273, 295] width 15 height 15
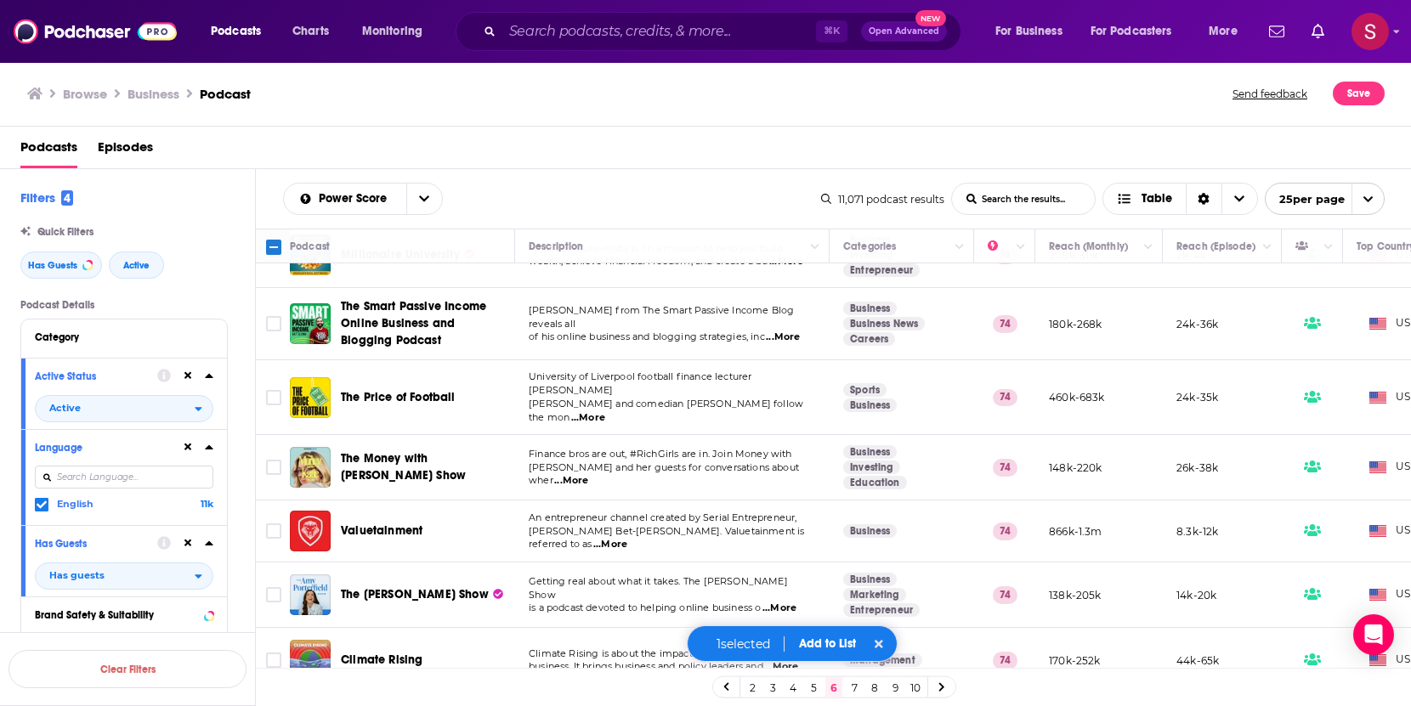
scroll to position [527, 0]
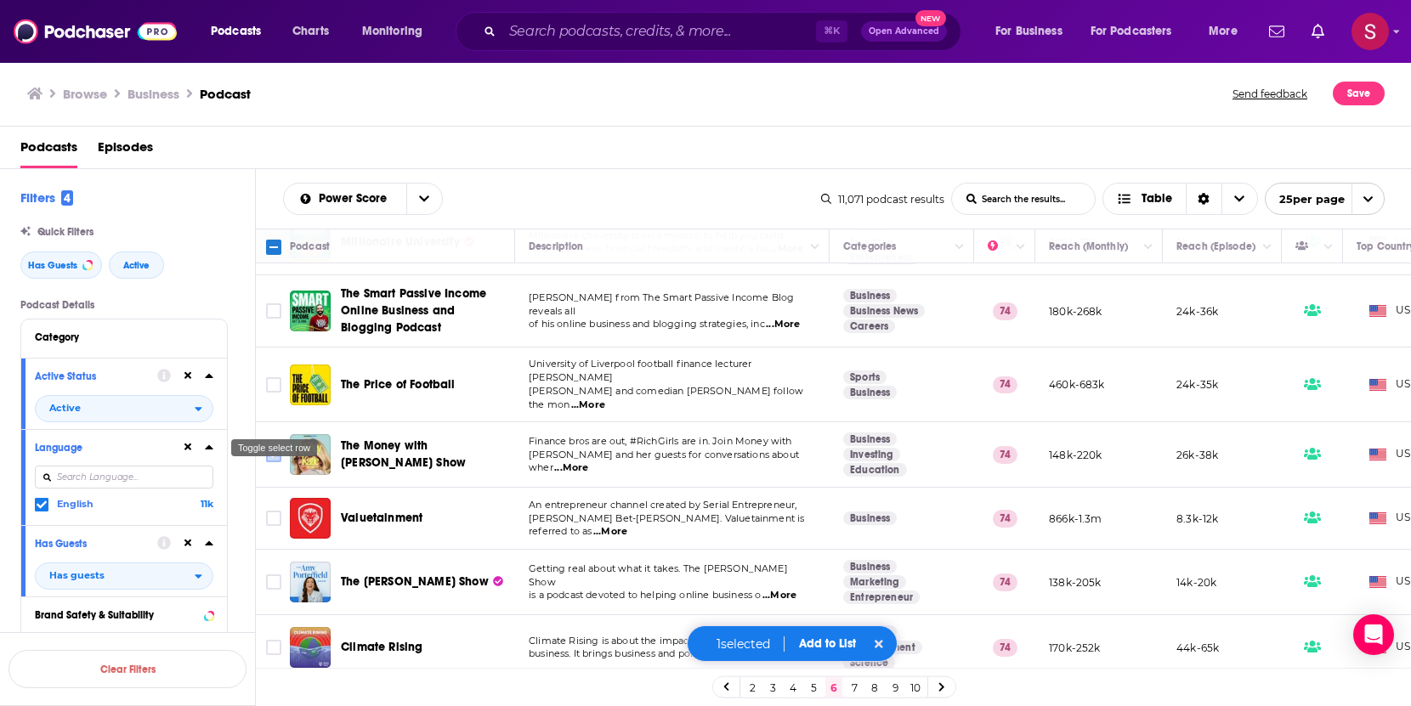
click at [271, 447] on input "Toggle select row" at bounding box center [273, 454] width 15 height 15
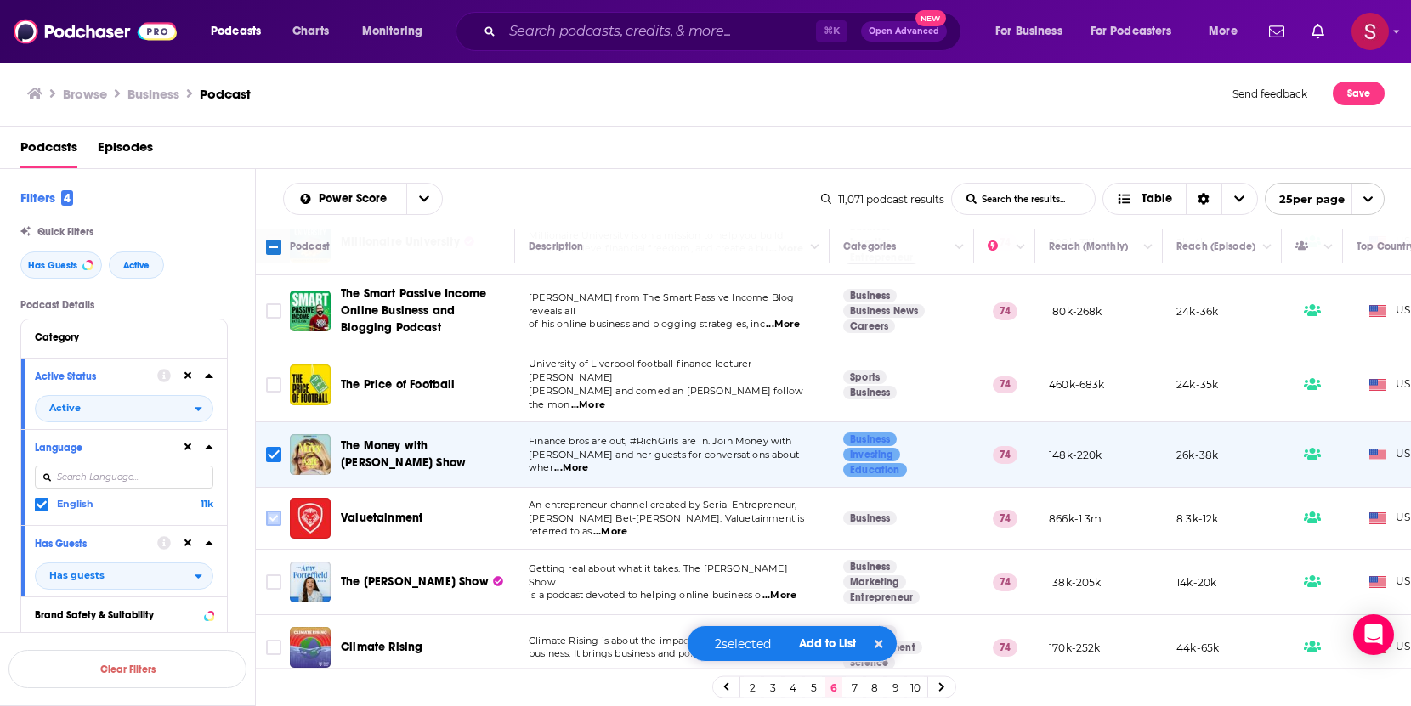
click at [270, 511] on input "Toggle select row" at bounding box center [273, 518] width 15 height 15
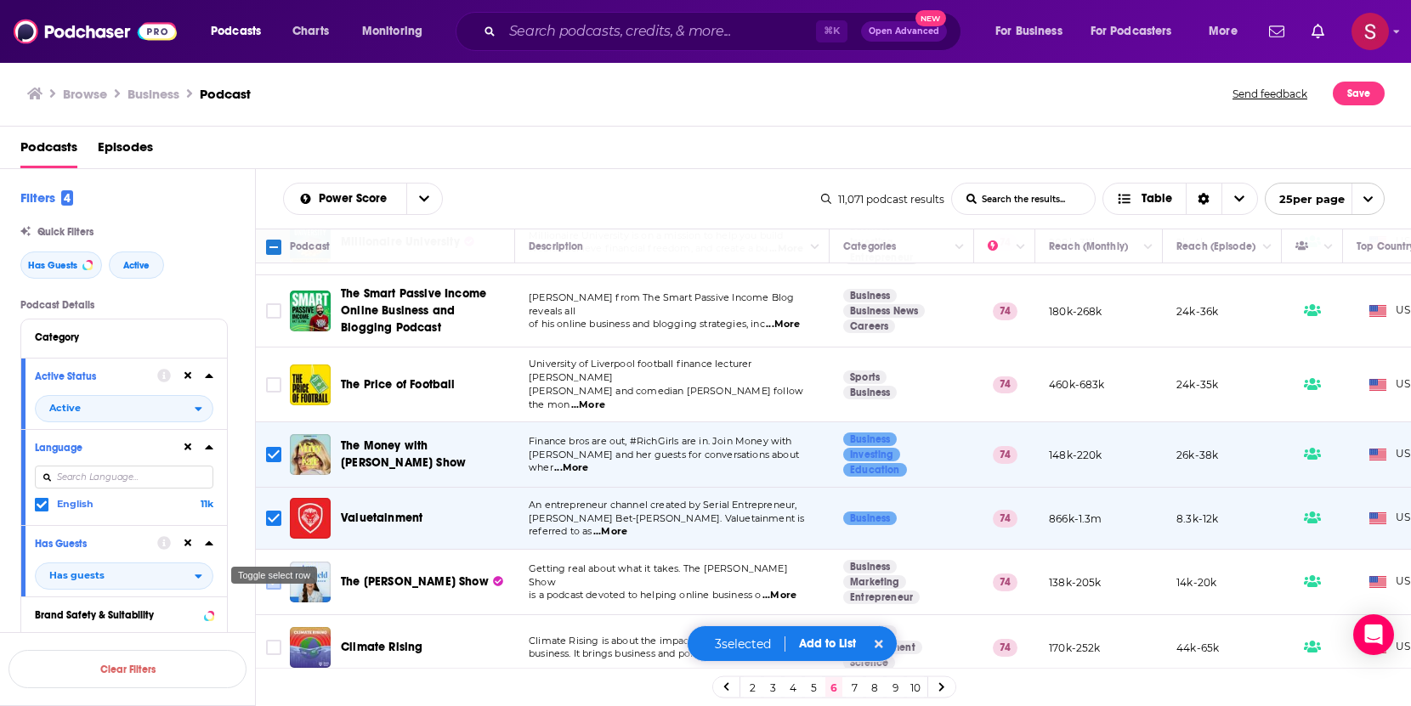
click at [269, 574] on input "Toggle select row" at bounding box center [273, 581] width 15 height 15
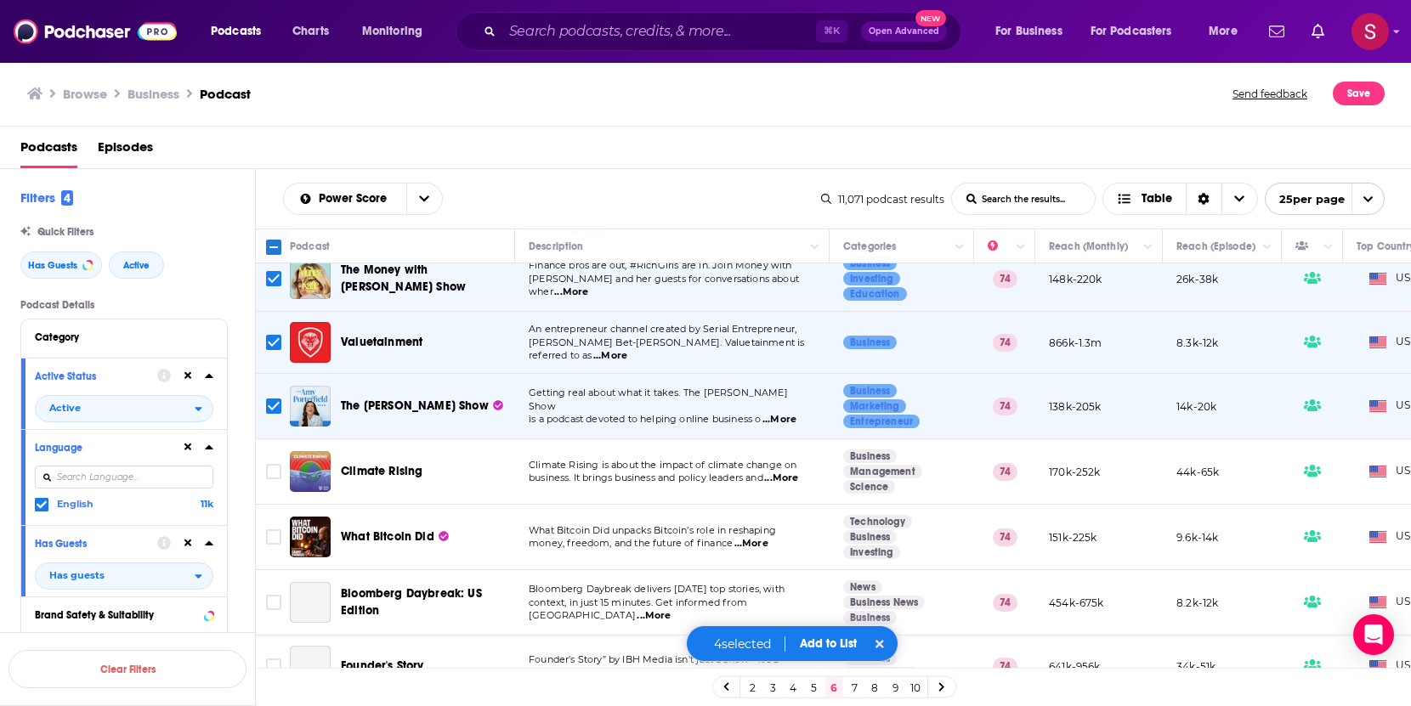
scroll to position [719, 0]
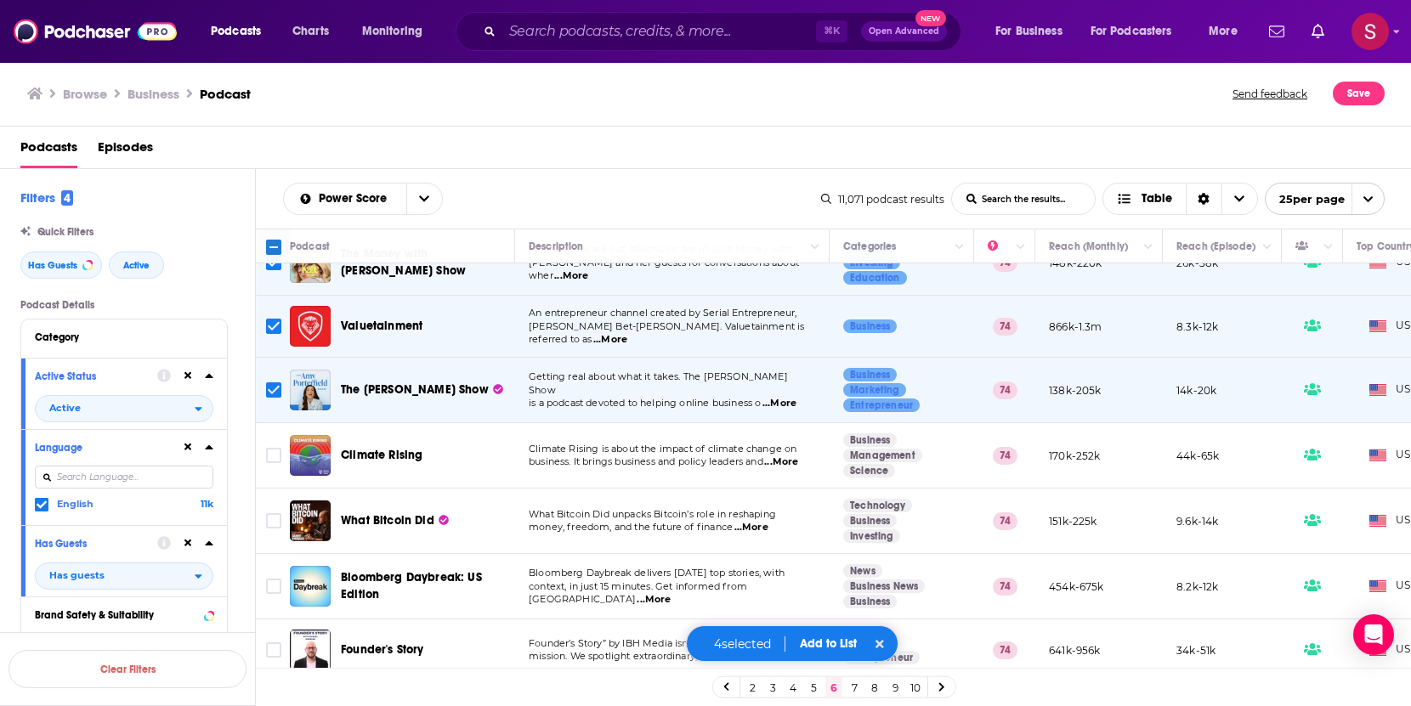
click at [271, 382] on input "Toggle select row" at bounding box center [273, 389] width 15 height 15
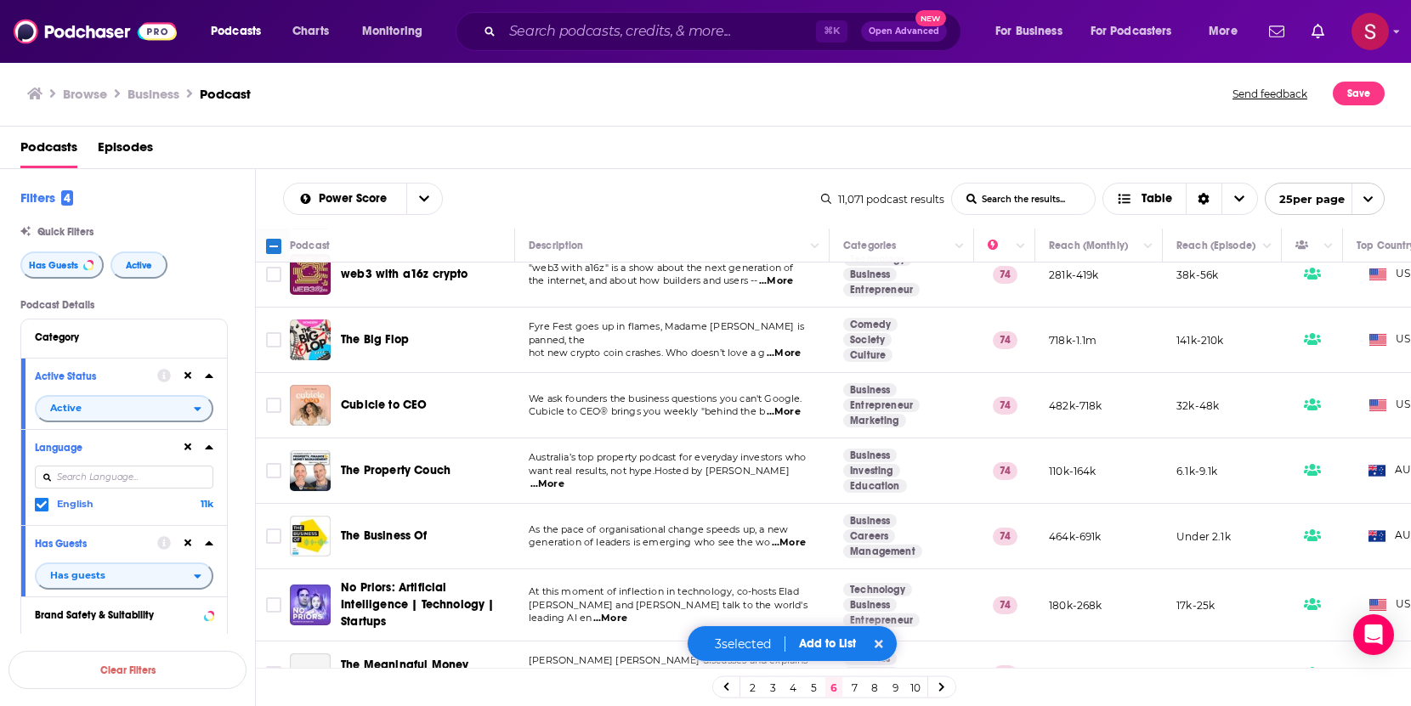
scroll to position [1236, 0]
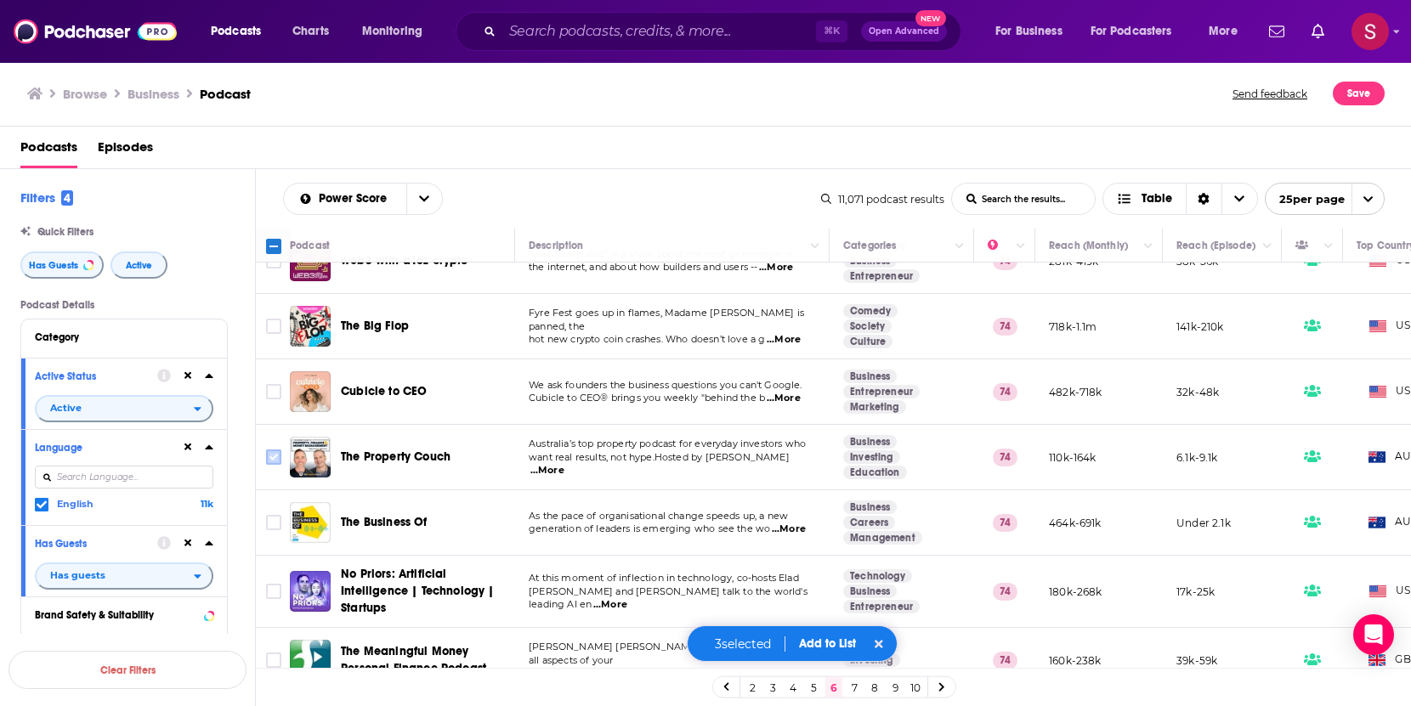
click at [270, 450] on input "Toggle select row" at bounding box center [273, 457] width 15 height 15
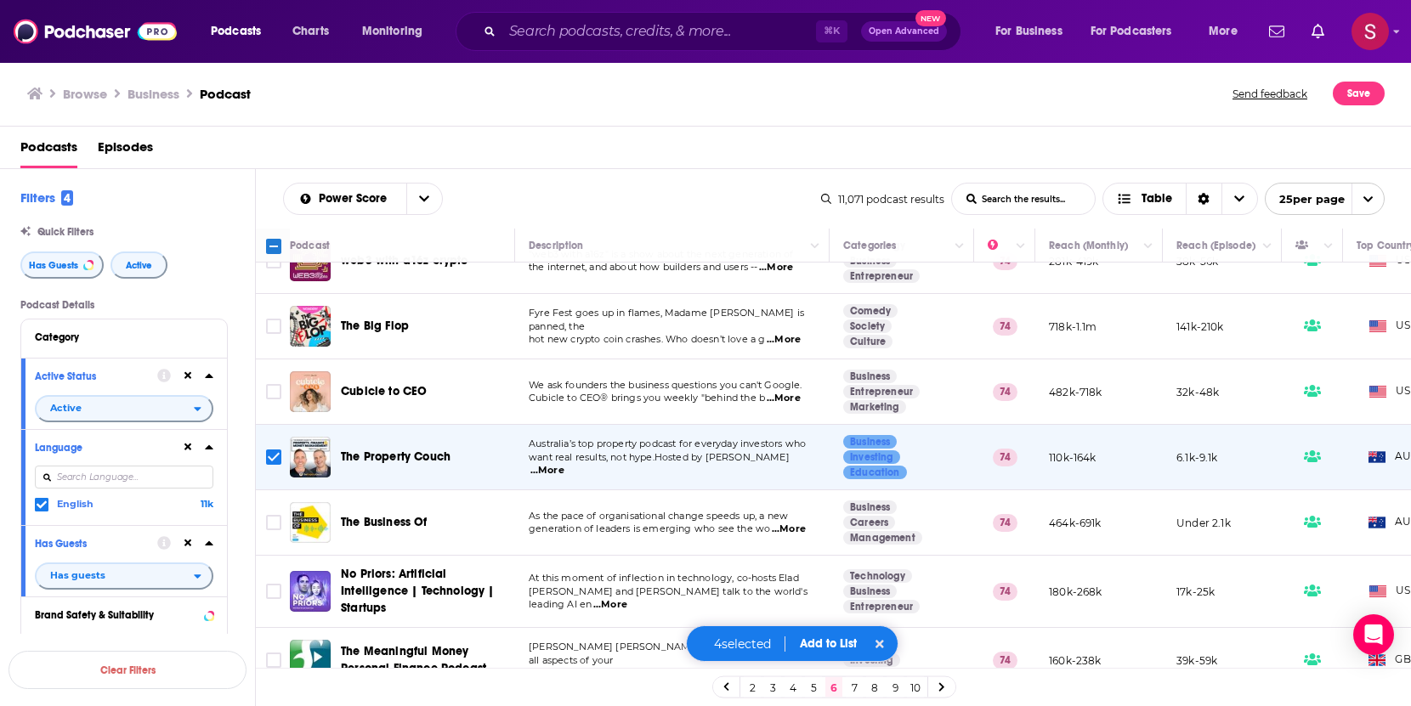
click at [821, 648] on button "Add to List" at bounding box center [828, 643] width 84 height 14
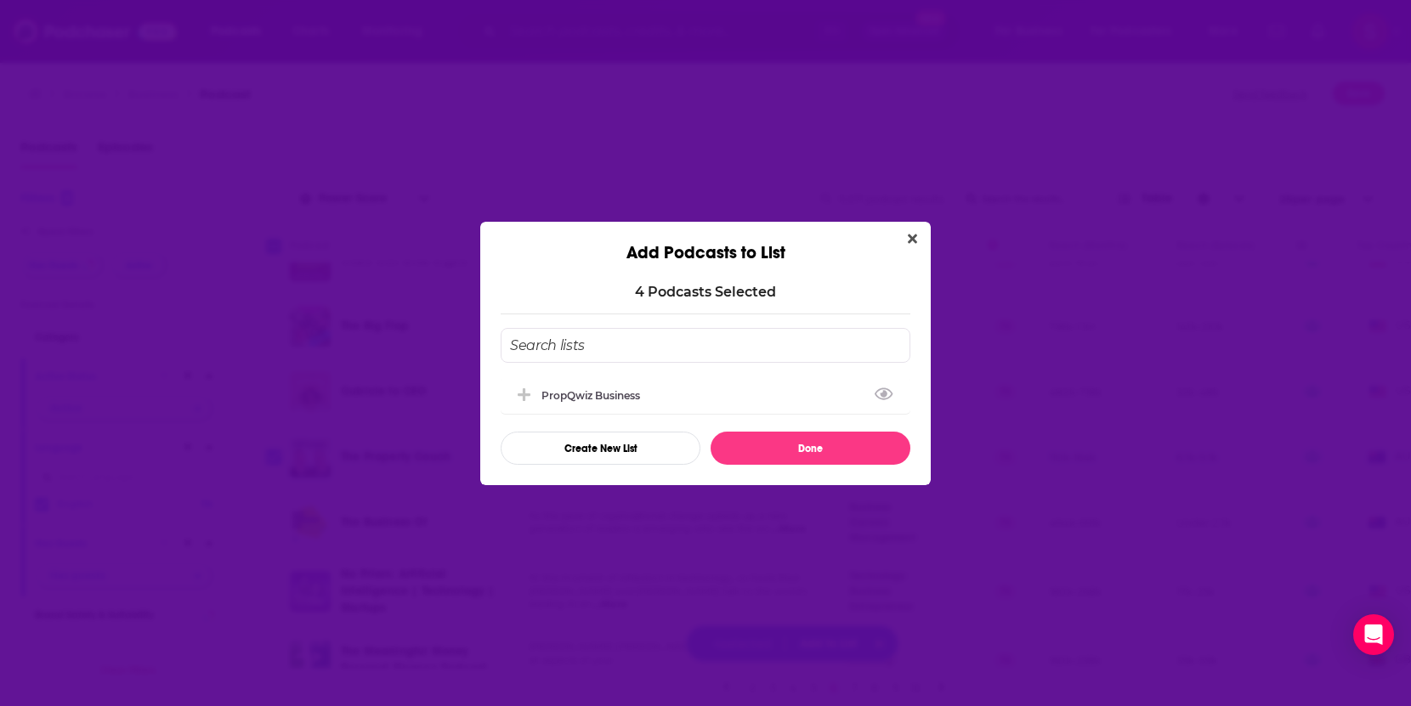
drag, startPoint x: 611, startPoint y: 398, endPoint x: 634, endPoint y: 415, distance: 28.6
click at [611, 398] on div "PropQwiz Business" at bounding box center [595, 395] width 109 height 13
click at [772, 448] on button "Done" at bounding box center [810, 448] width 200 height 33
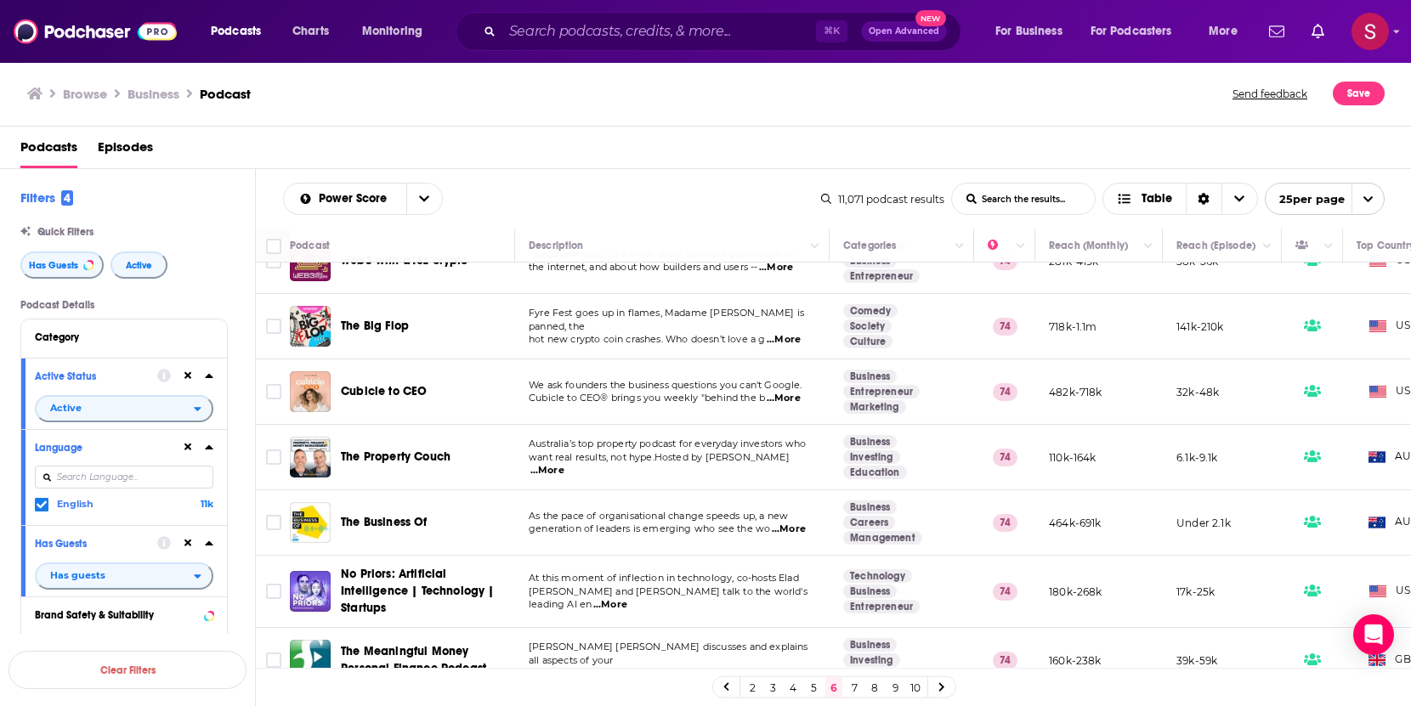
click at [852, 686] on link "7" at bounding box center [854, 687] width 17 height 20
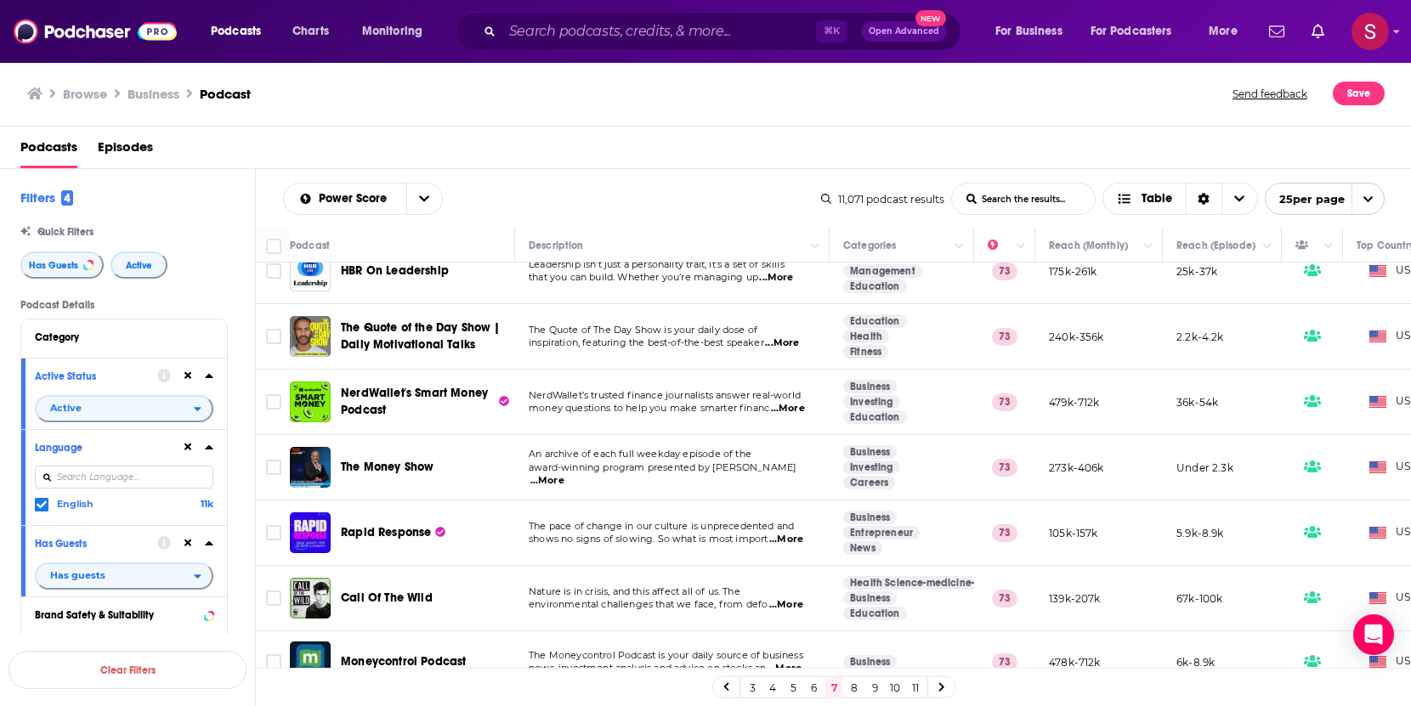
scroll to position [25, 0]
click at [275, 400] on input "Toggle select row" at bounding box center [273, 400] width 15 height 15
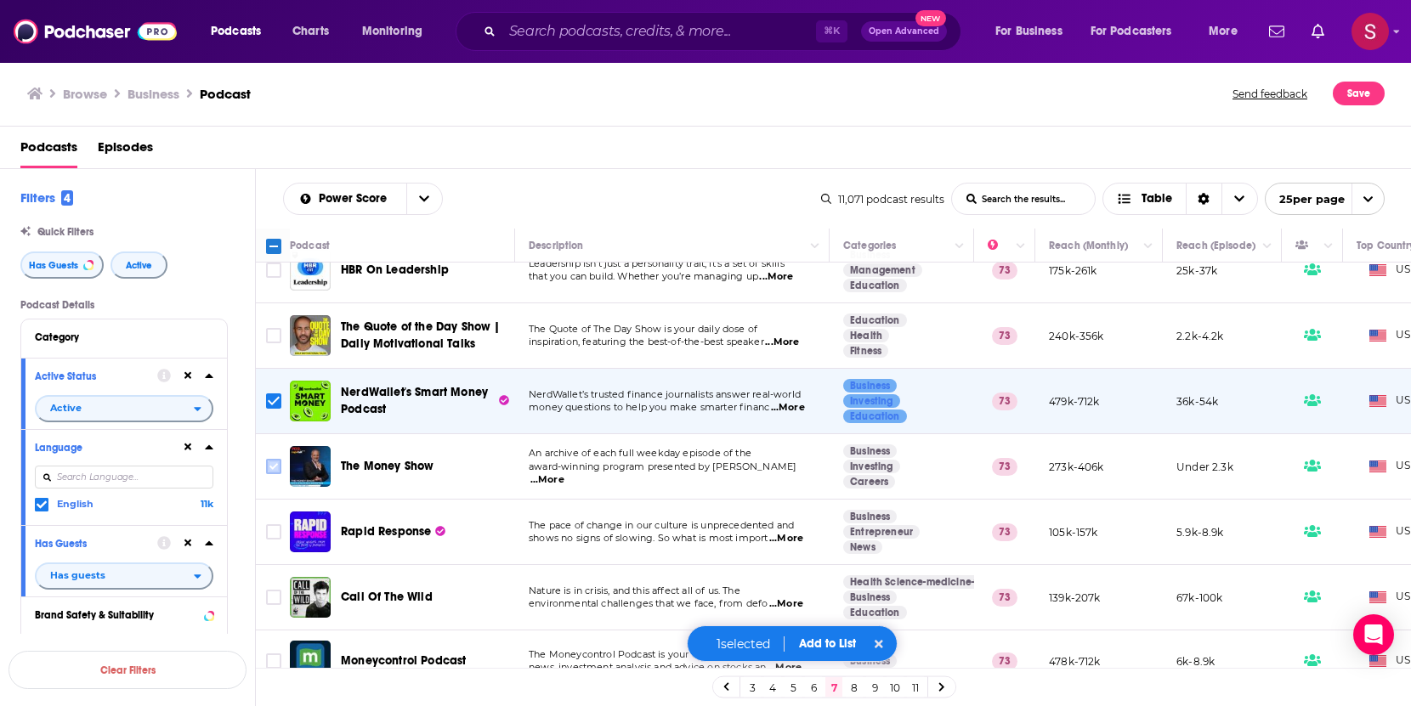
click at [272, 467] on input "Toggle select row" at bounding box center [273, 466] width 15 height 15
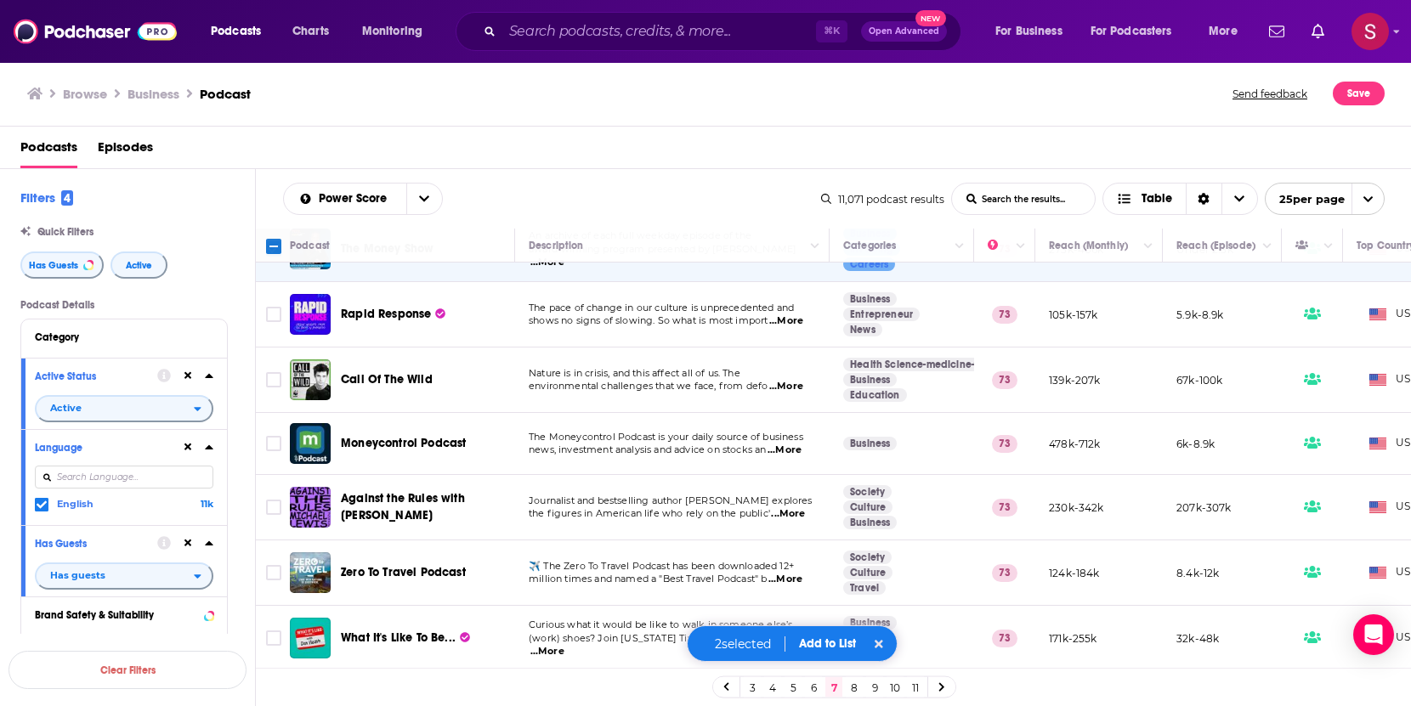
scroll to position [246, 0]
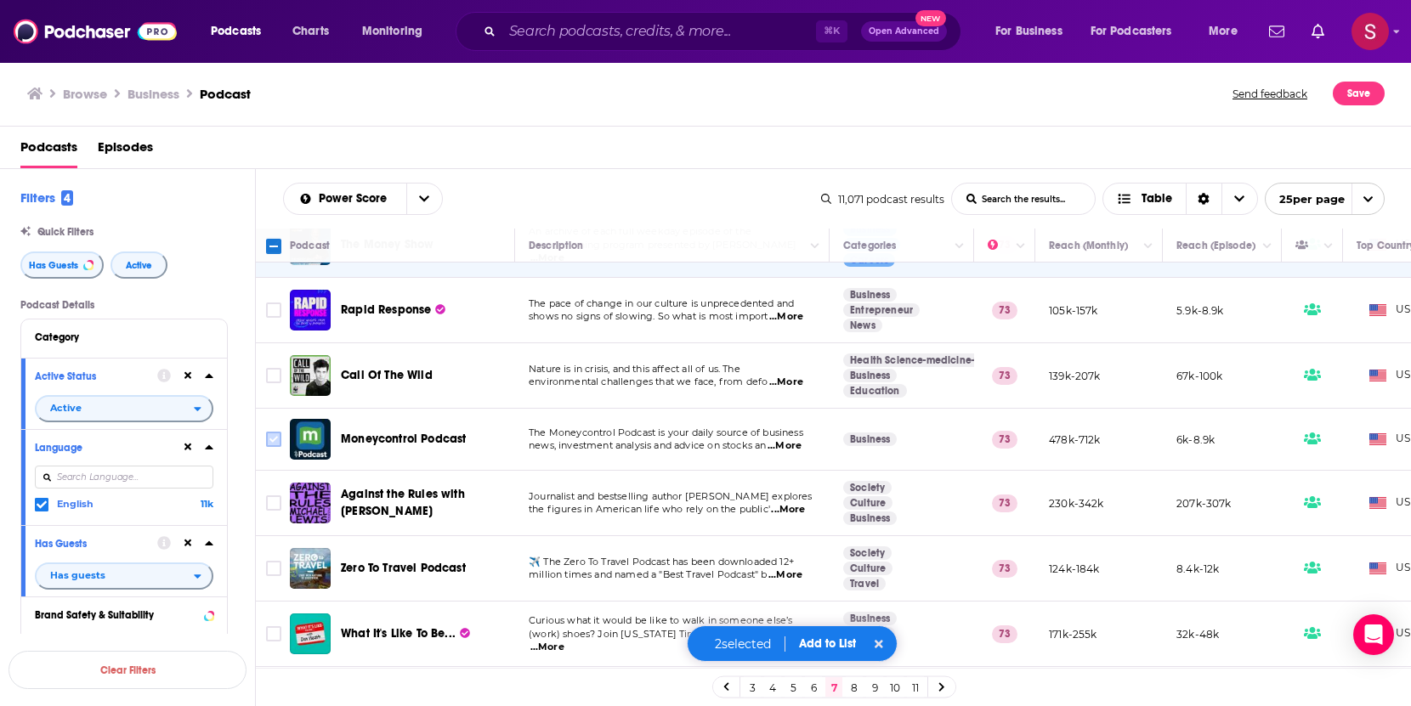
click at [272, 441] on input "Toggle select row" at bounding box center [273, 439] width 15 height 15
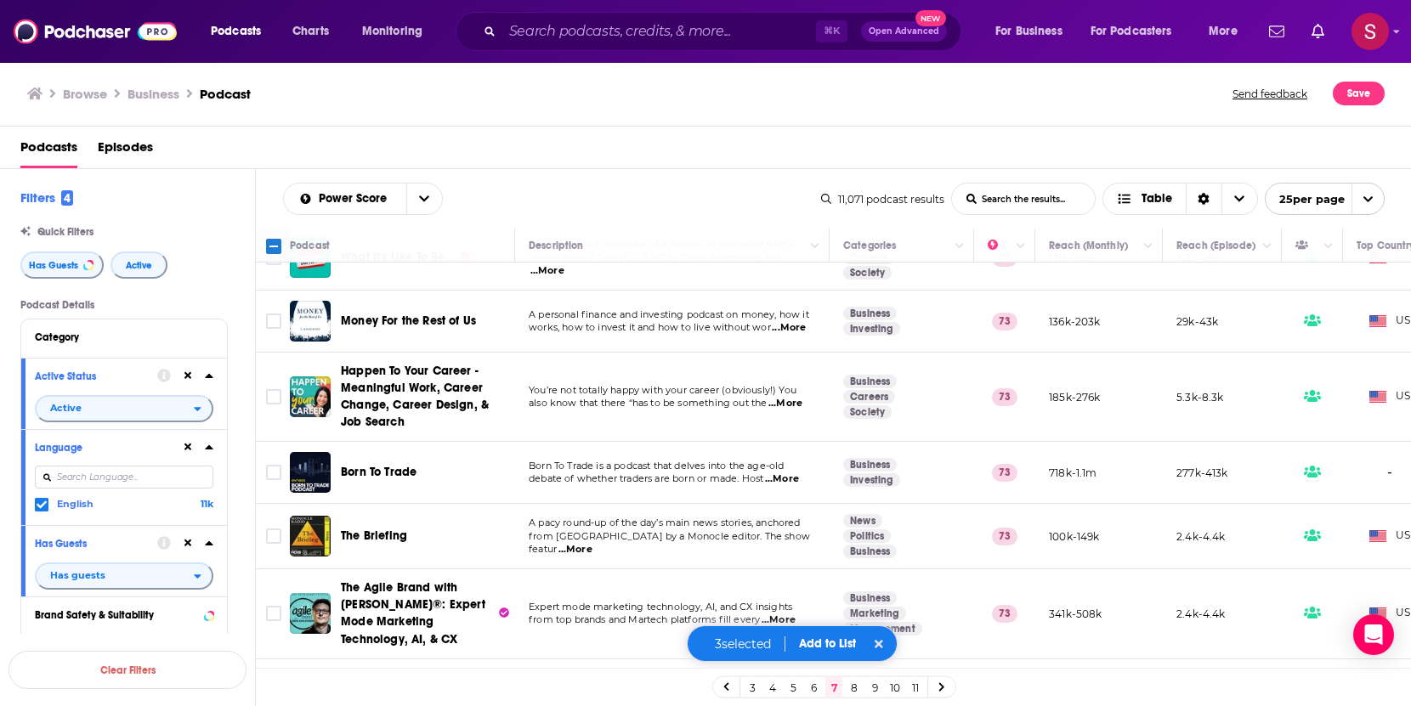
scroll to position [602, 0]
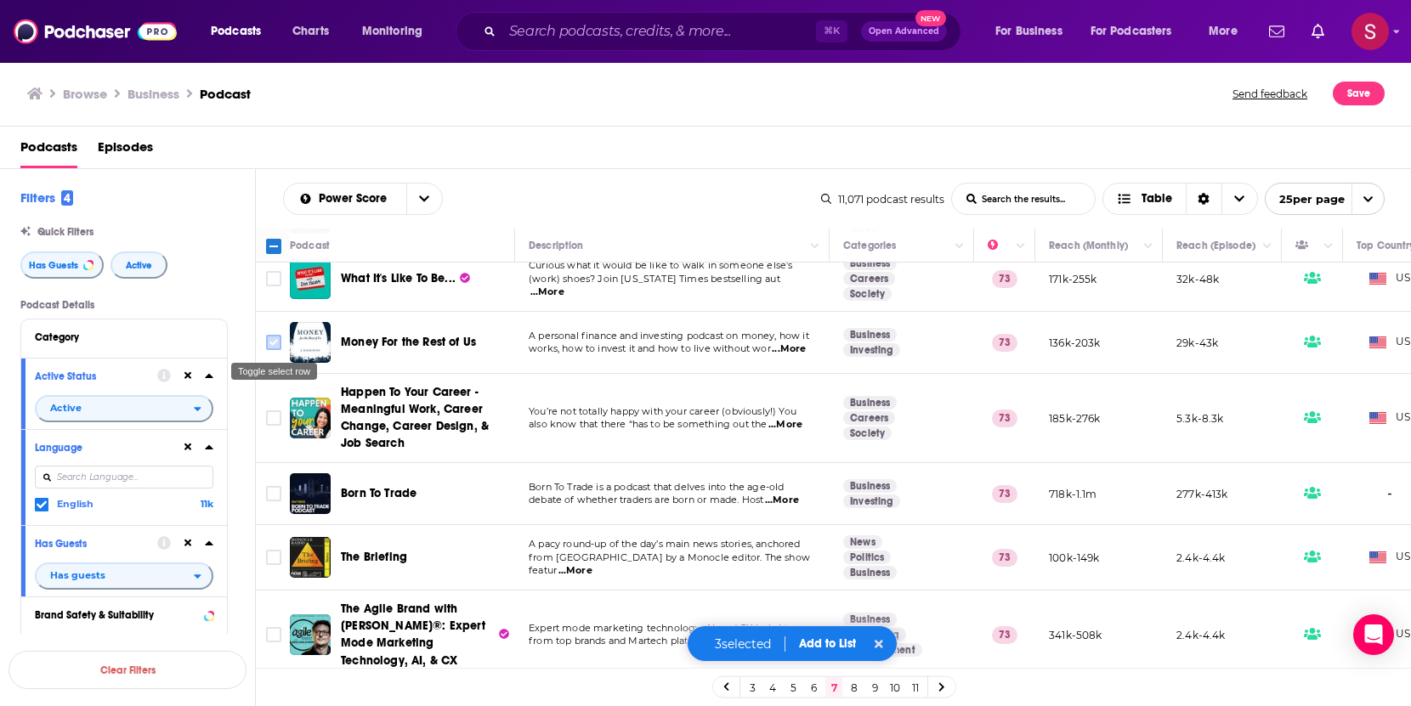
click at [274, 345] on input "Toggle select row" at bounding box center [273, 342] width 15 height 15
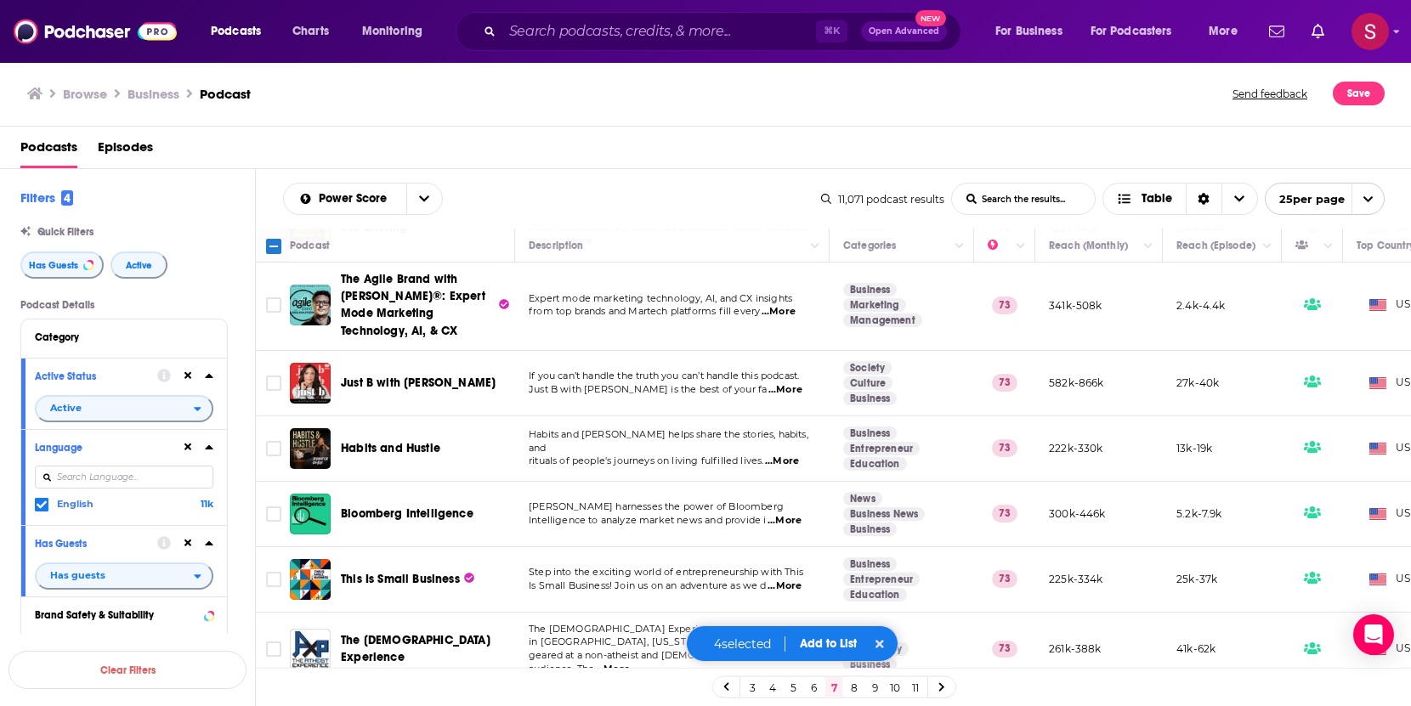
scroll to position [932, 0]
click at [269, 380] on input "Toggle select row" at bounding box center [273, 382] width 15 height 15
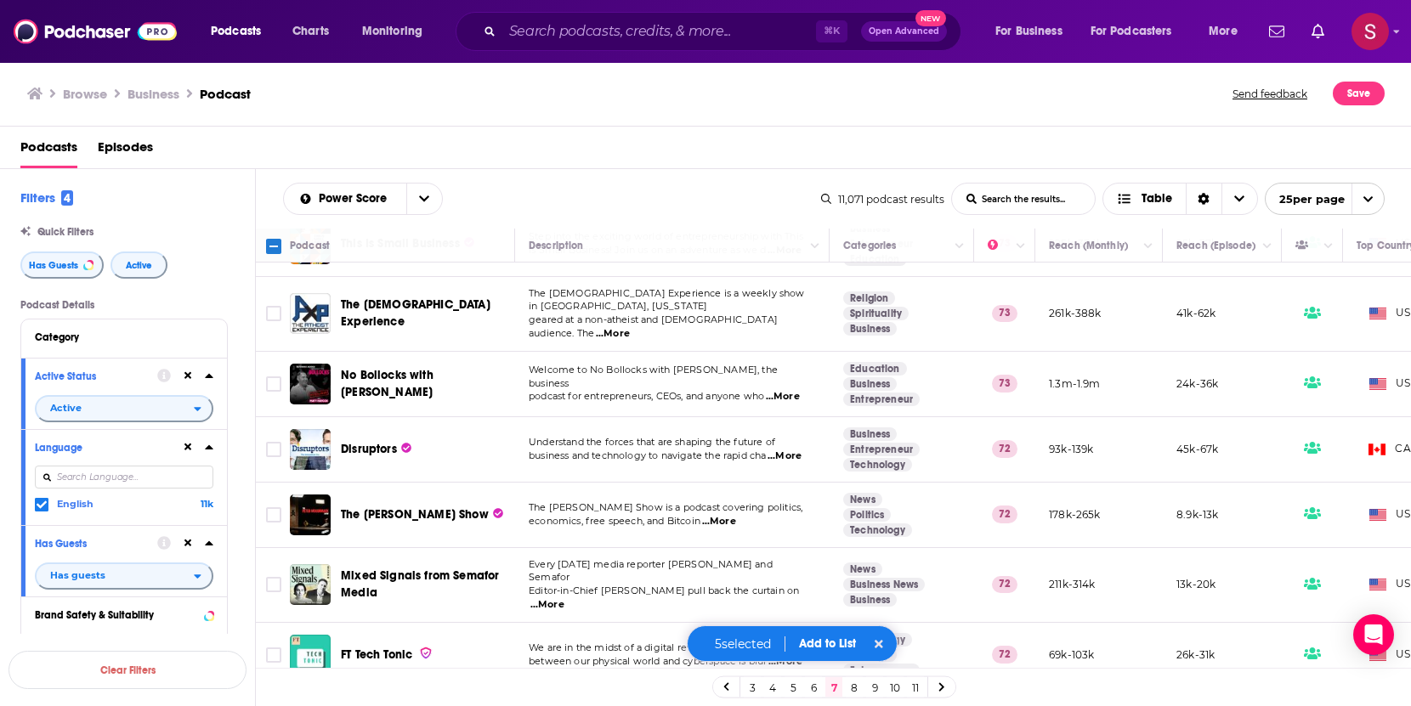
scroll to position [1277, 0]
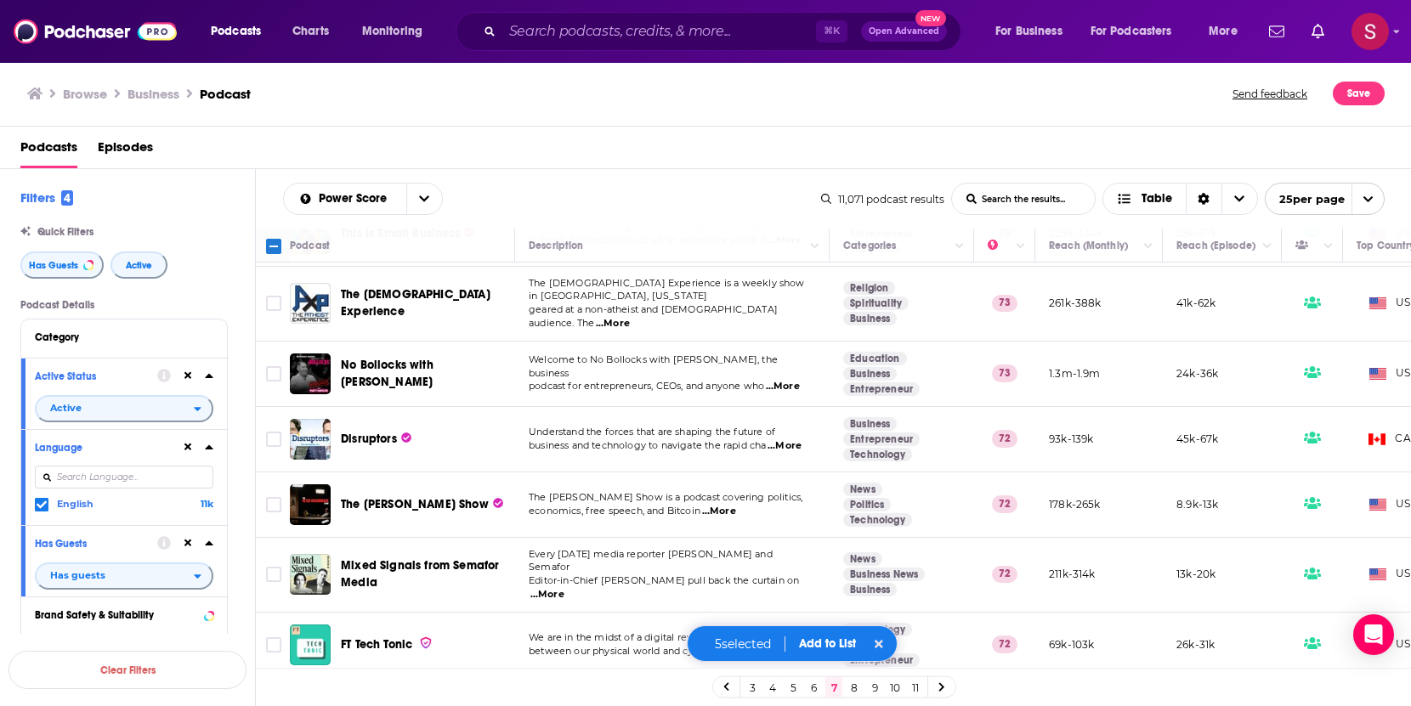
click at [819, 644] on button "Add to List" at bounding box center [827, 643] width 84 height 14
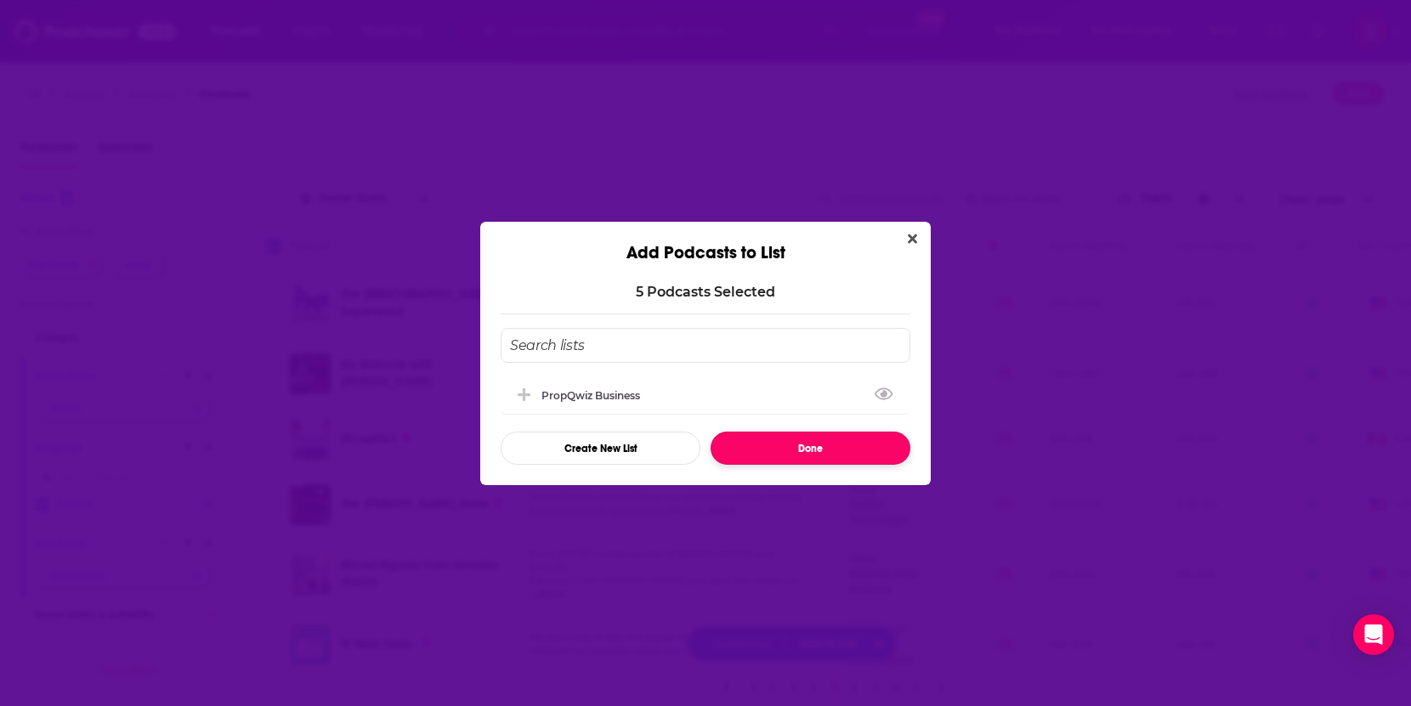
click at [773, 460] on button "Done" at bounding box center [810, 448] width 200 height 33
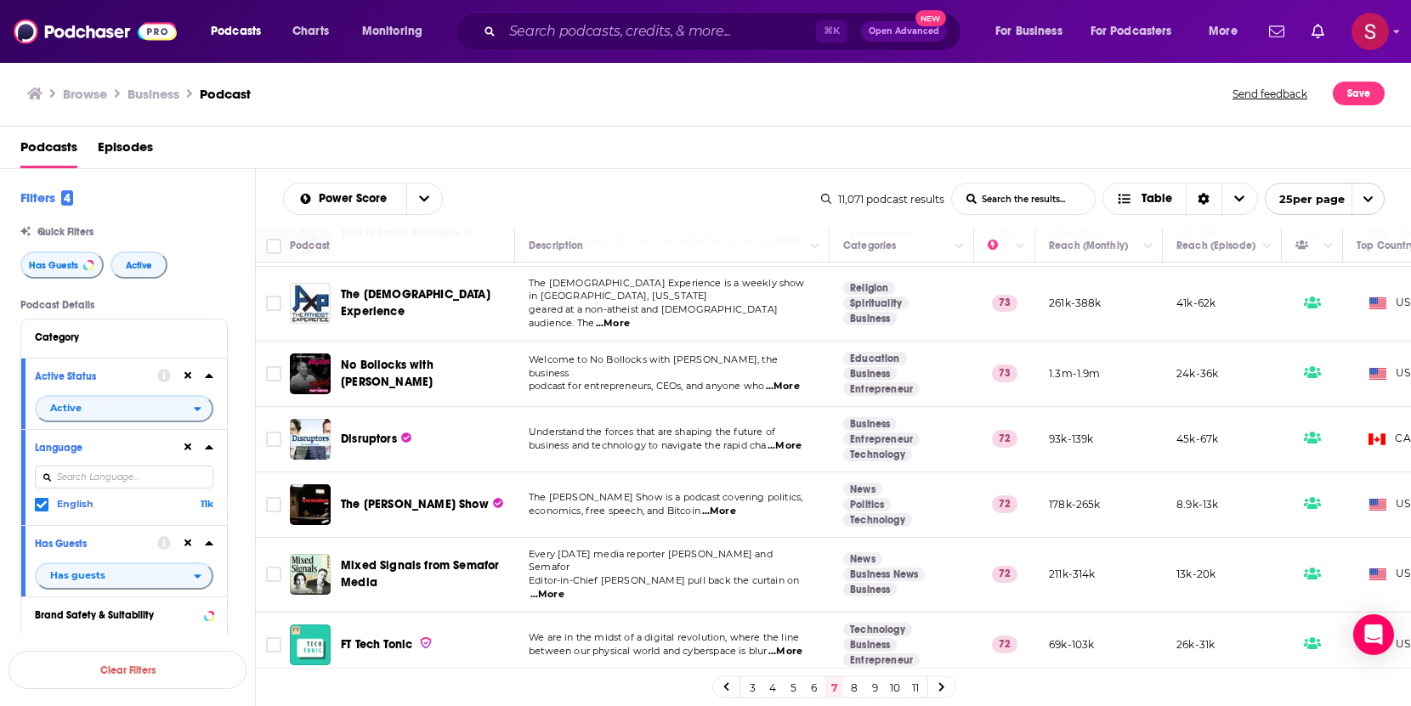
click at [855, 688] on link "8" at bounding box center [854, 687] width 17 height 20
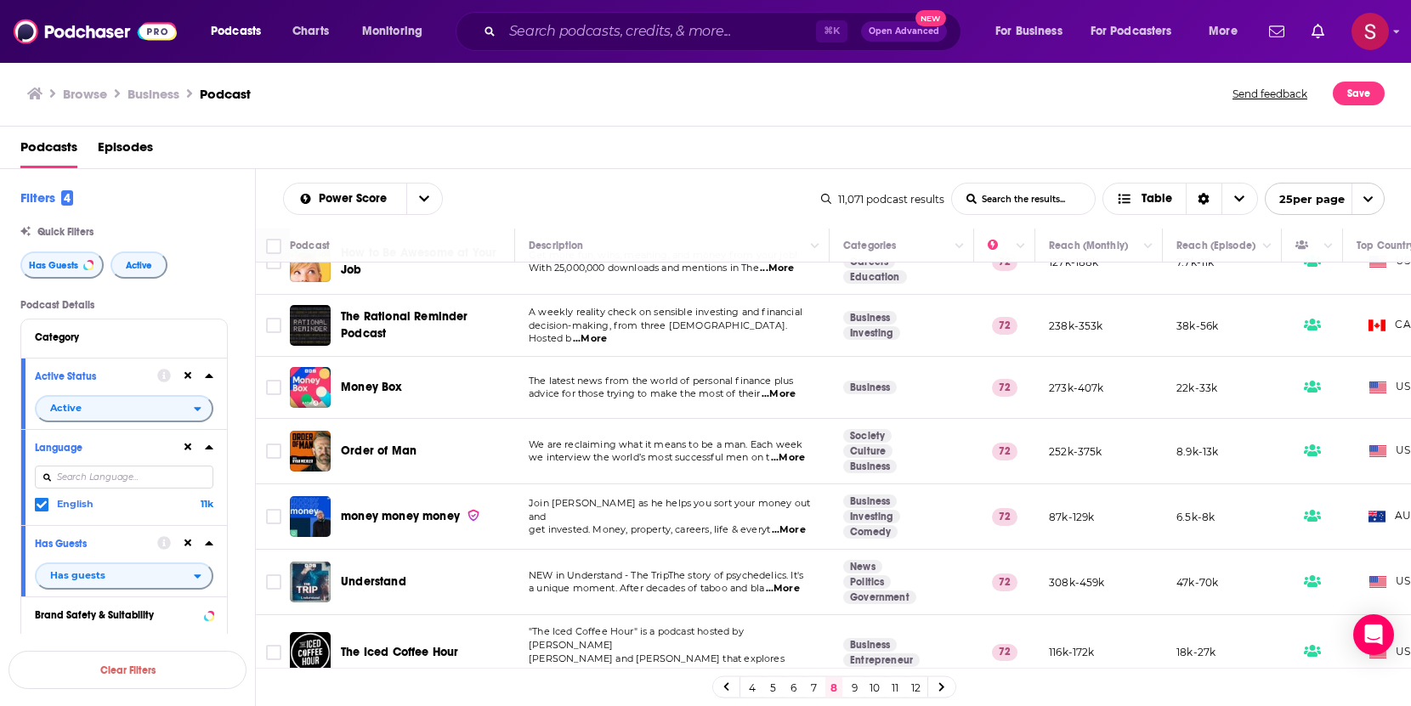
scroll to position [99, 0]
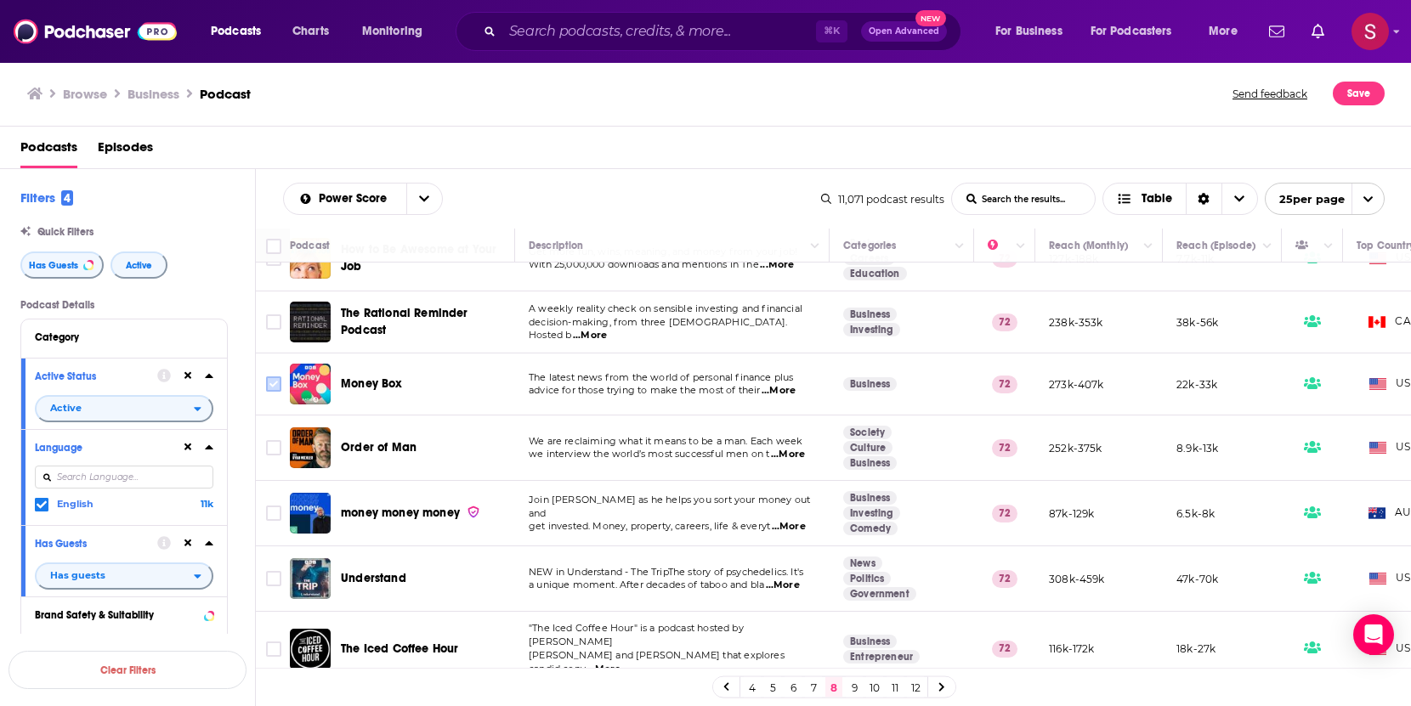
click at [272, 386] on input "Toggle select row" at bounding box center [273, 383] width 15 height 15
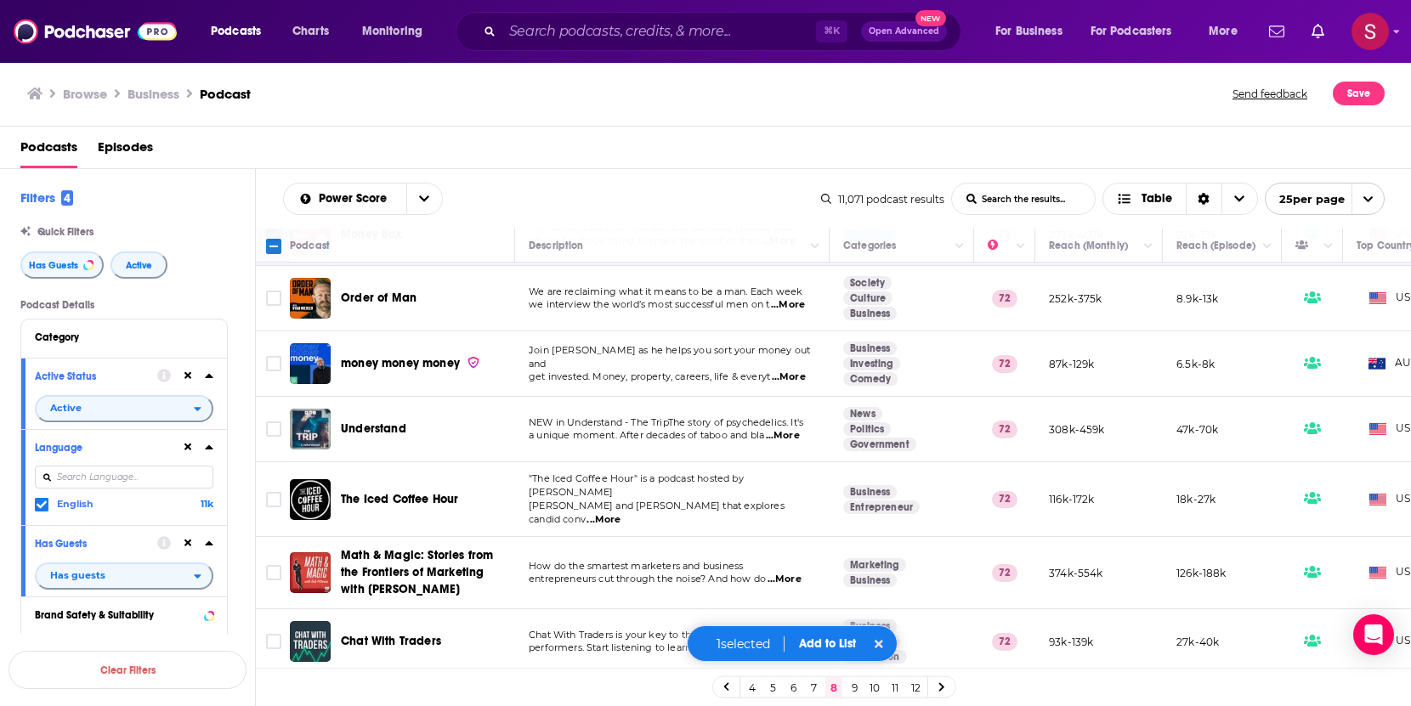
scroll to position [249, 0]
click at [274, 364] on input "Toggle select row" at bounding box center [273, 362] width 15 height 15
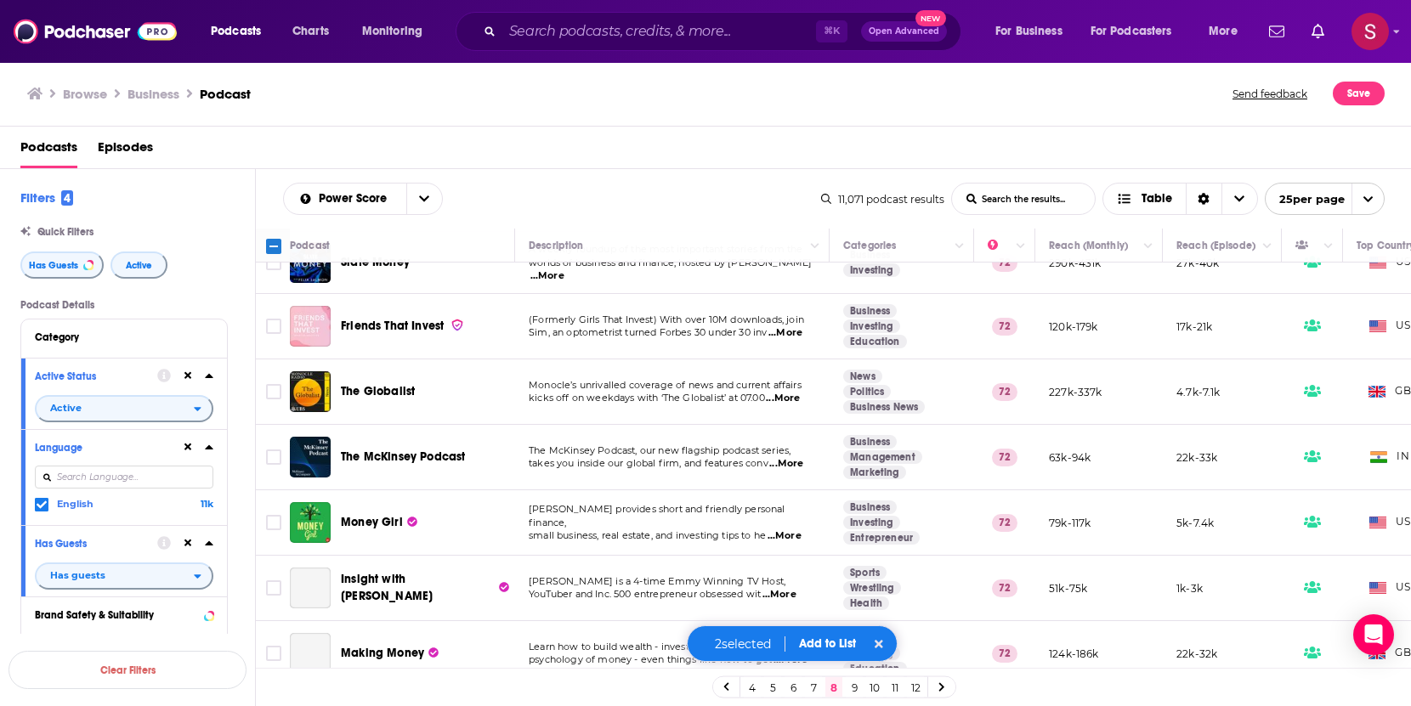
scroll to position [837, 0]
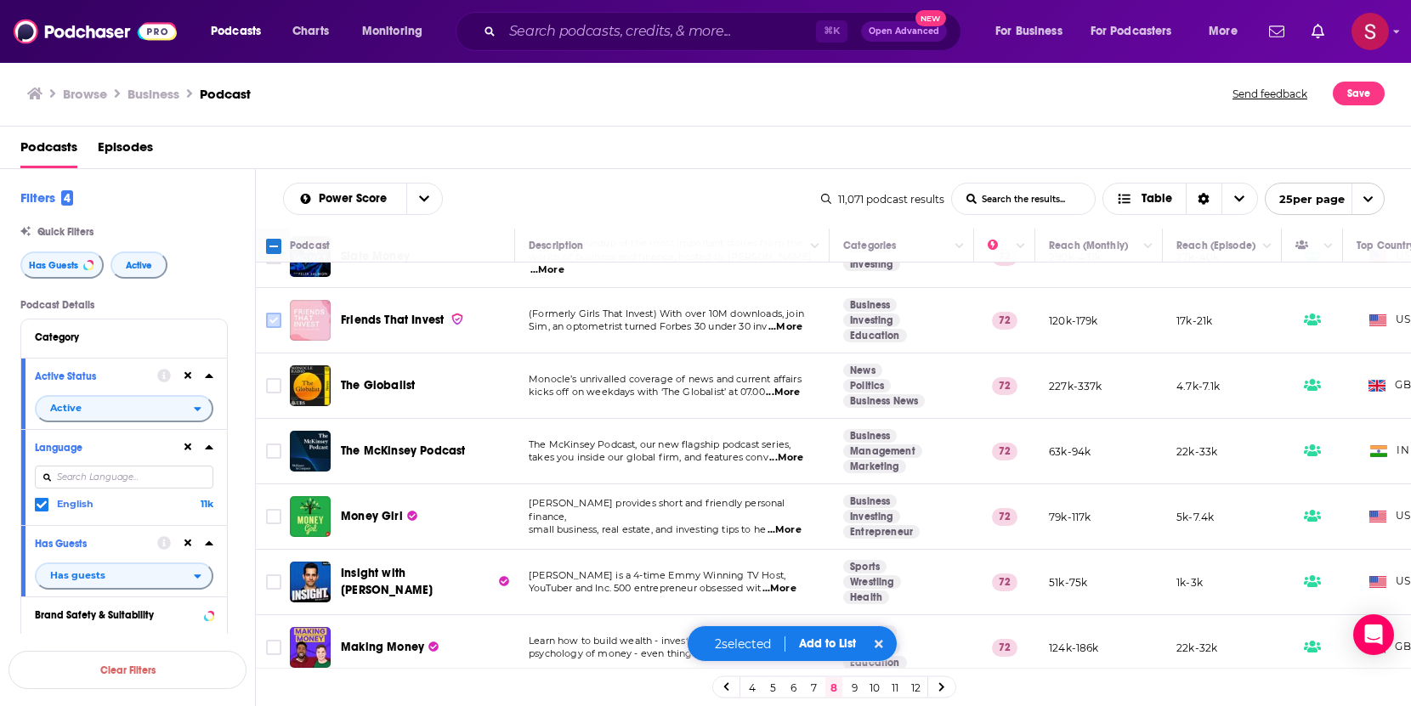
click at [270, 313] on input "Toggle select row" at bounding box center [273, 320] width 15 height 15
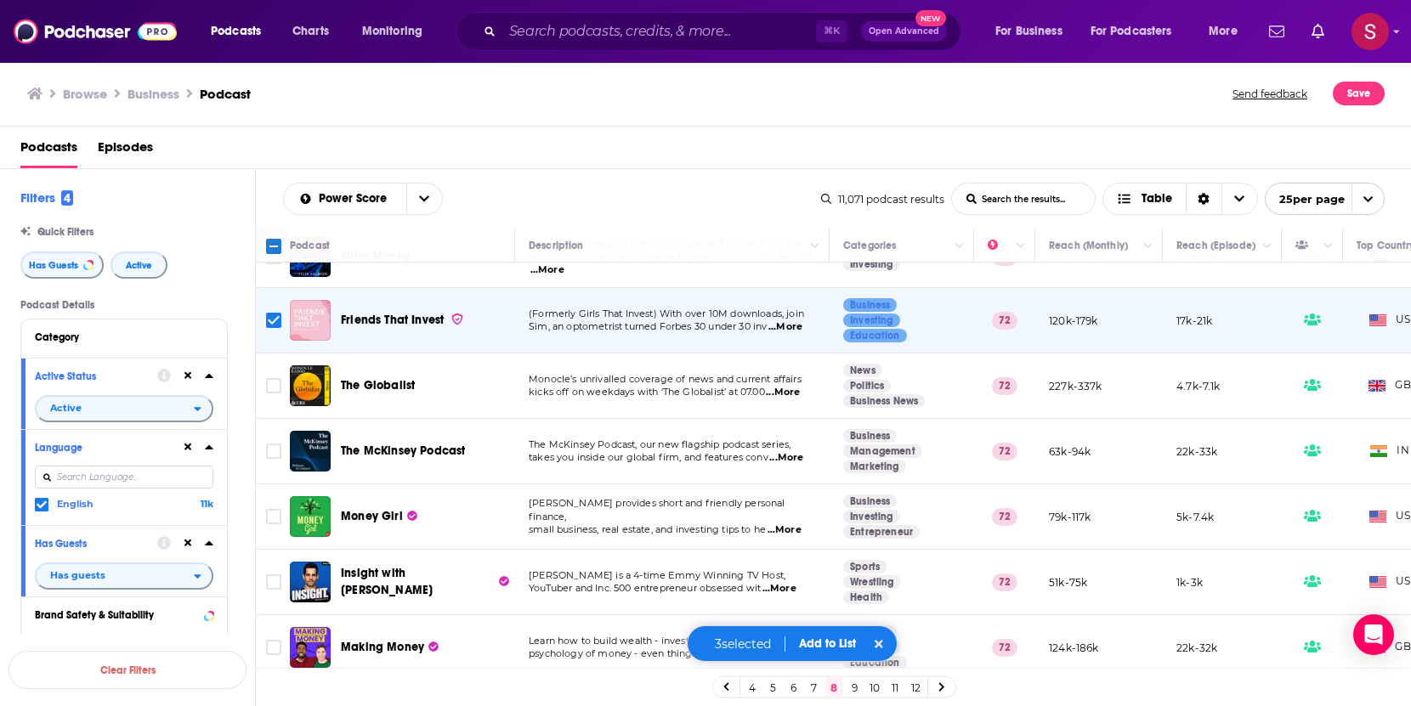
click at [270, 313] on input "Toggle select row" at bounding box center [273, 320] width 15 height 15
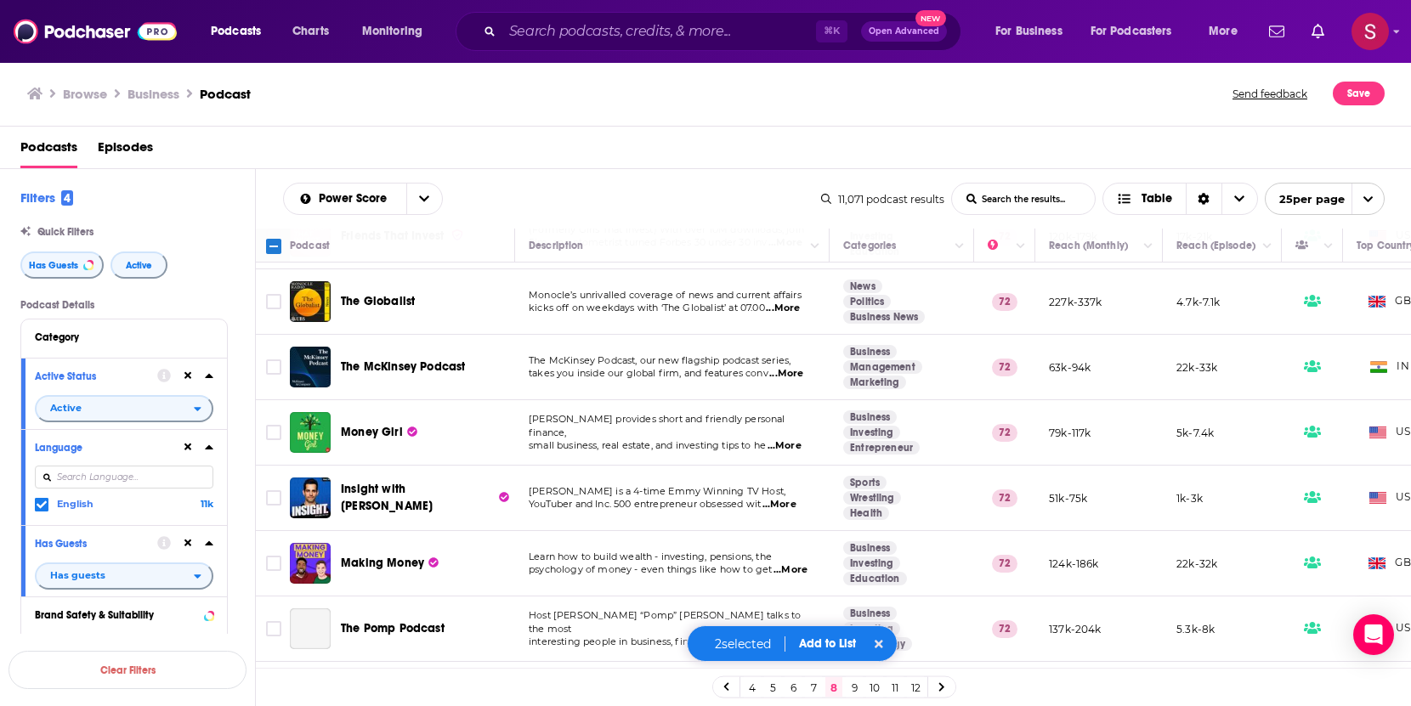
scroll to position [1023, 0]
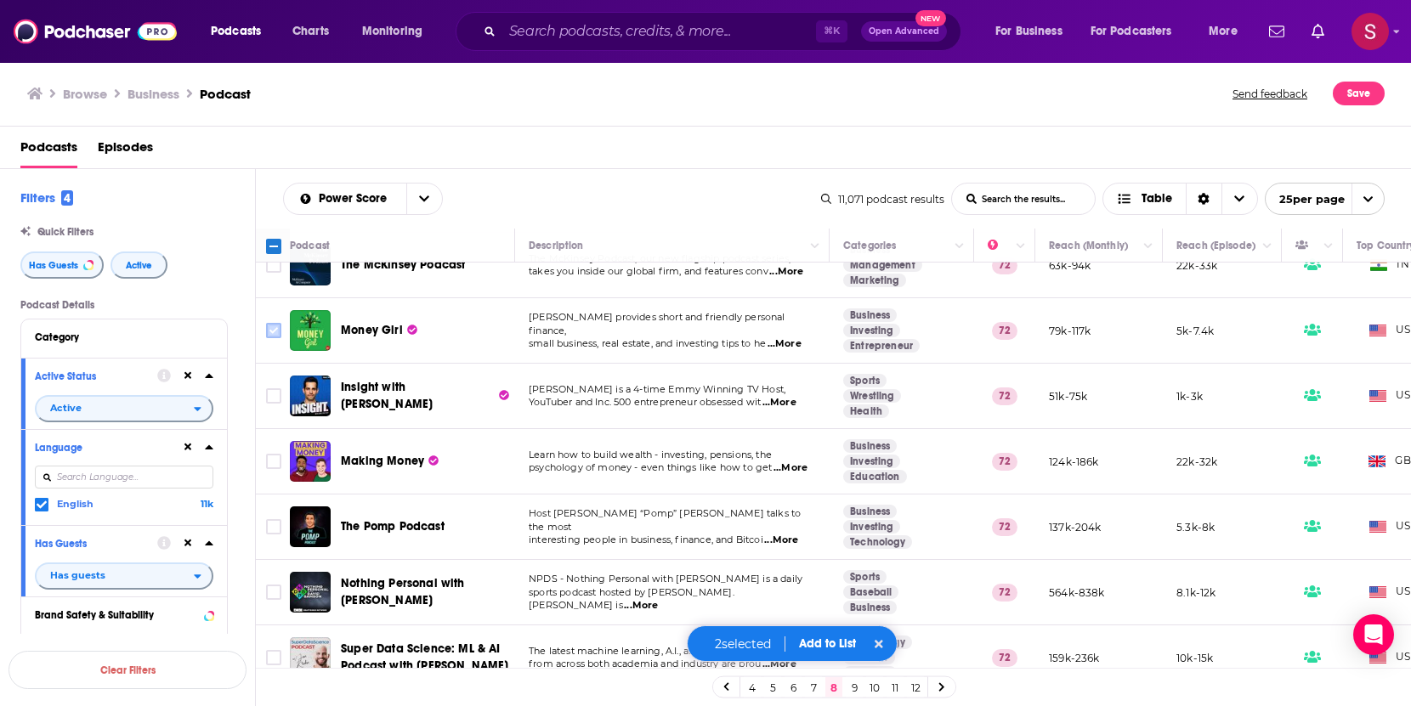
click at [272, 323] on input "Toggle select row" at bounding box center [273, 330] width 15 height 15
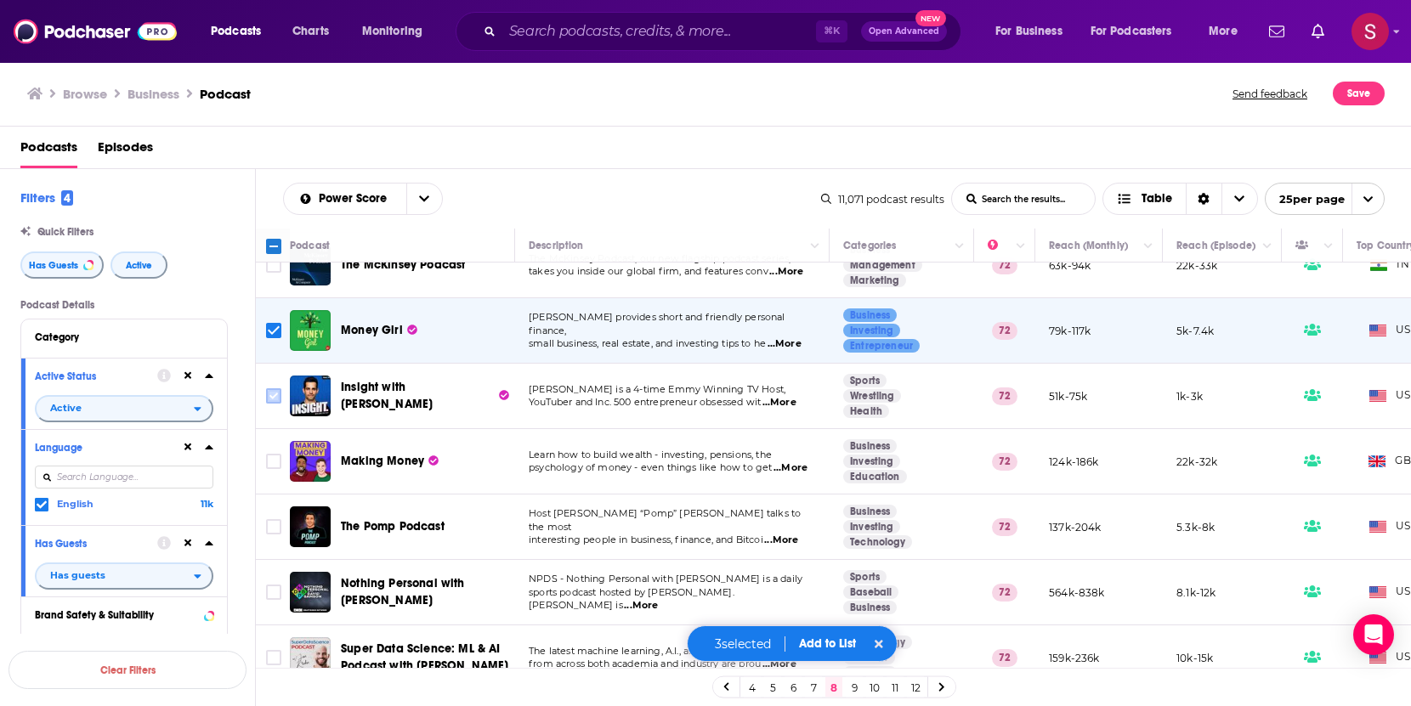
click at [272, 388] on input "Toggle select row" at bounding box center [273, 395] width 15 height 15
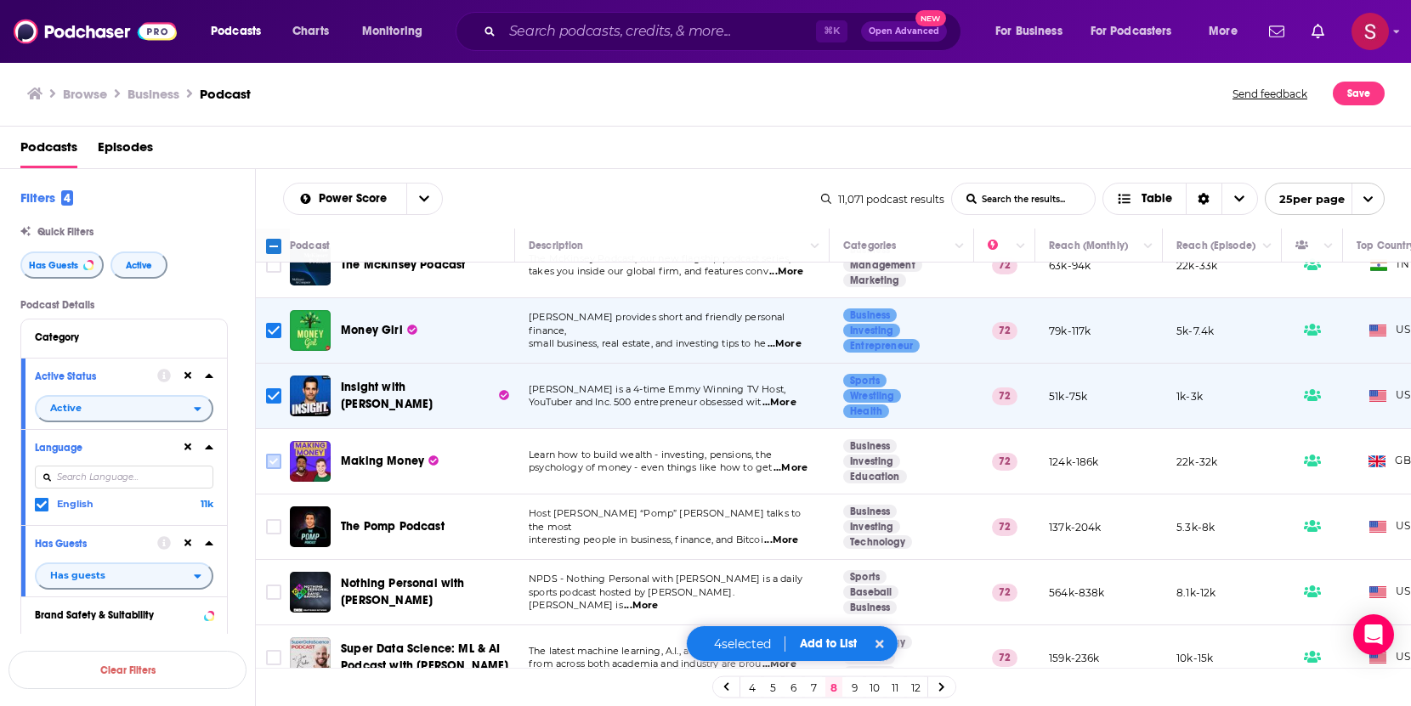
click at [273, 454] on input "Toggle select row" at bounding box center [273, 461] width 15 height 15
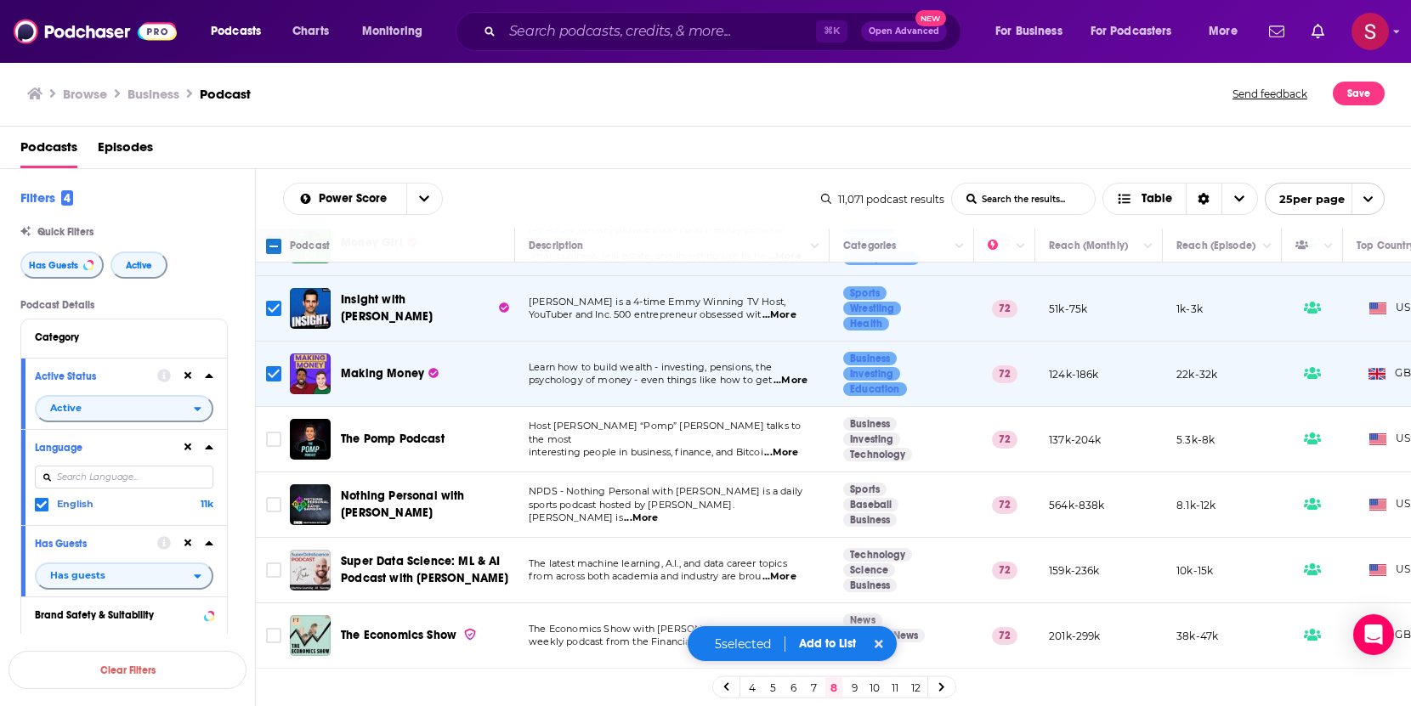
scroll to position [1134, 0]
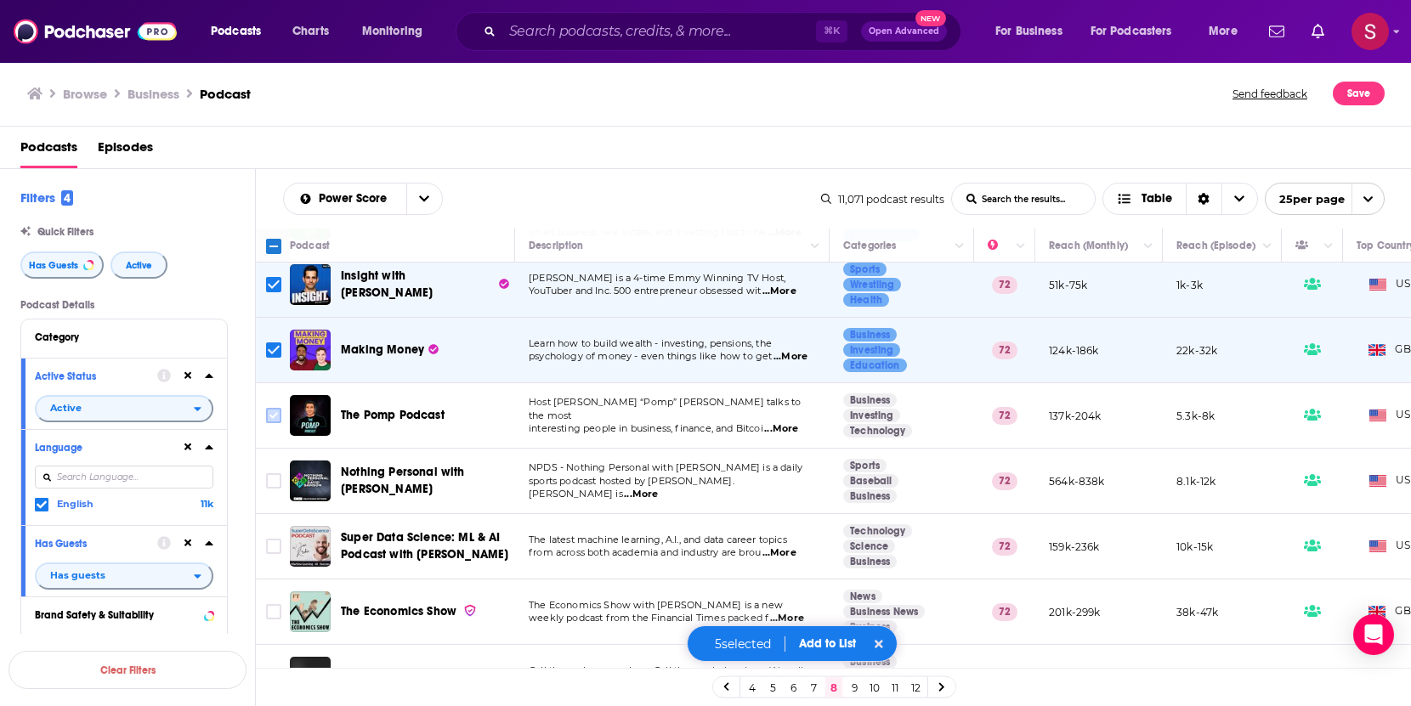
click at [270, 408] on input "Toggle select row" at bounding box center [273, 415] width 15 height 15
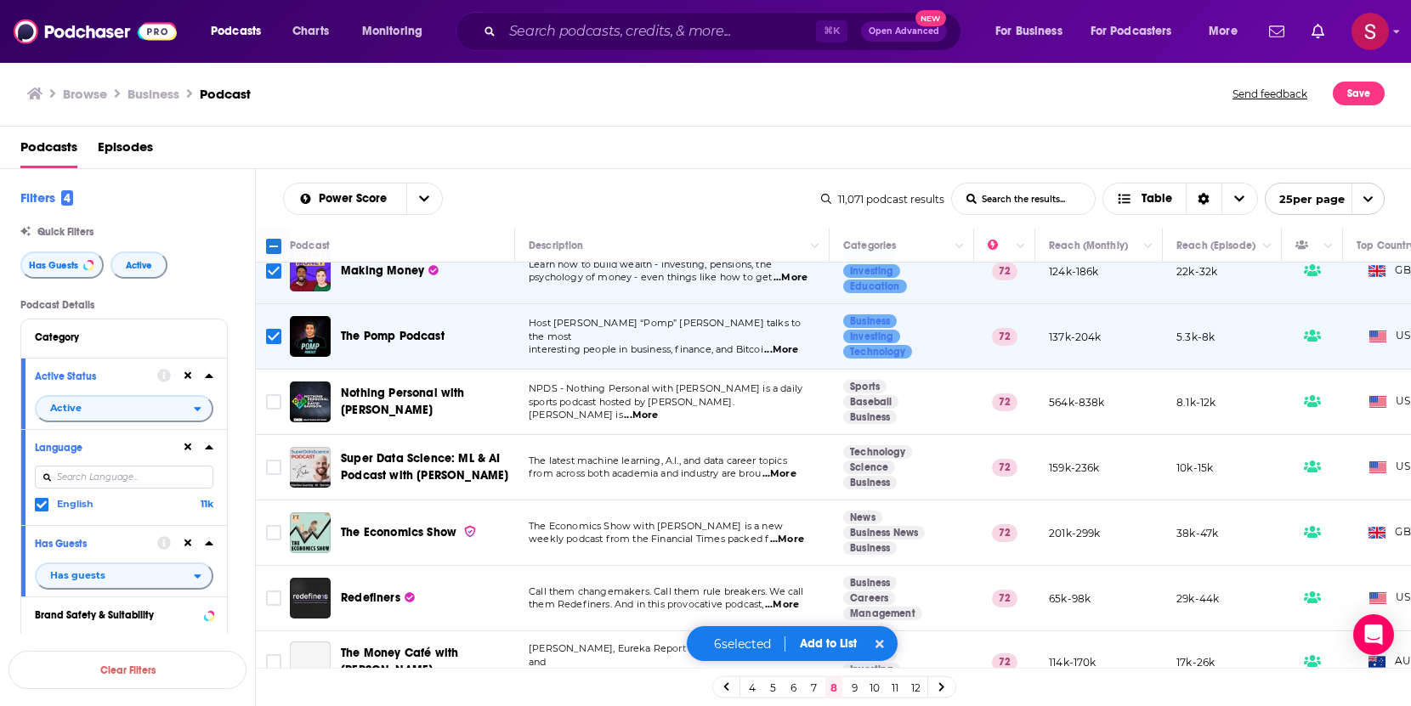
scroll to position [1223, 0]
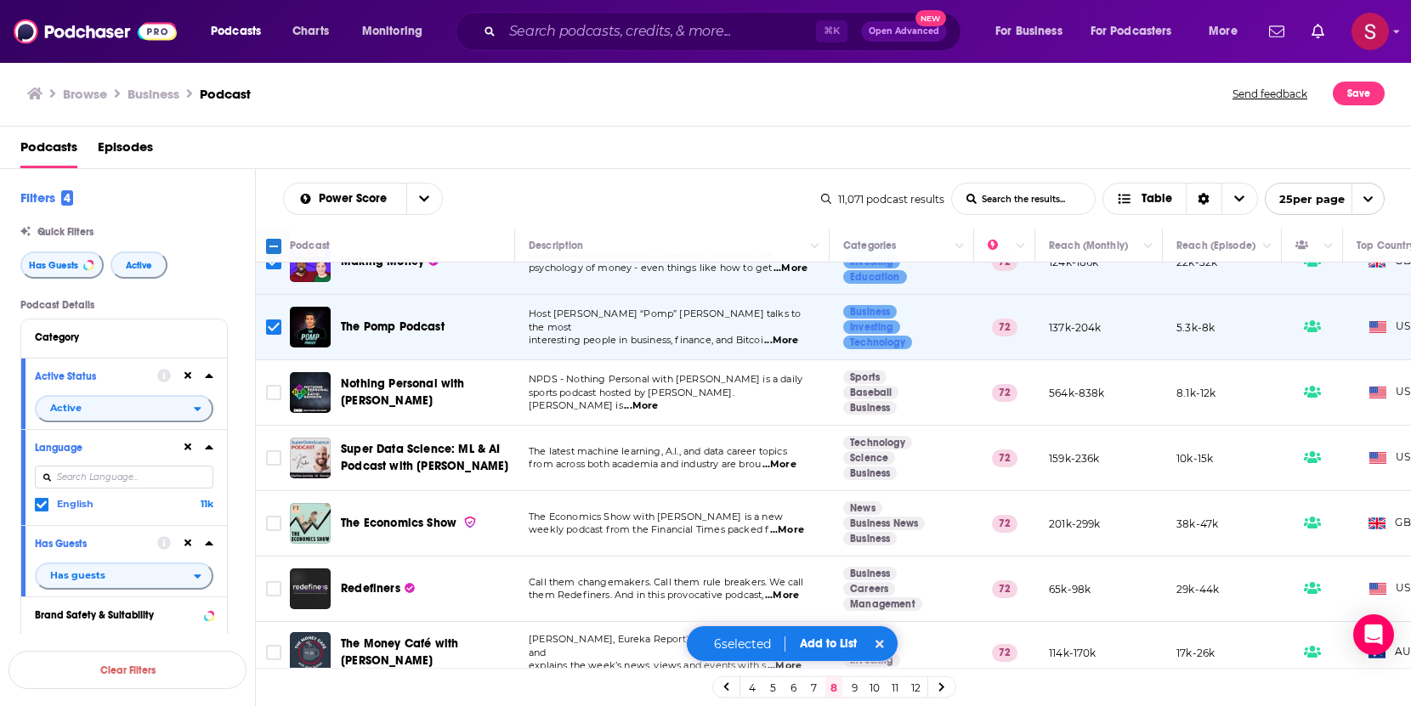
click at [813, 640] on button "Add to List" at bounding box center [828, 643] width 84 height 14
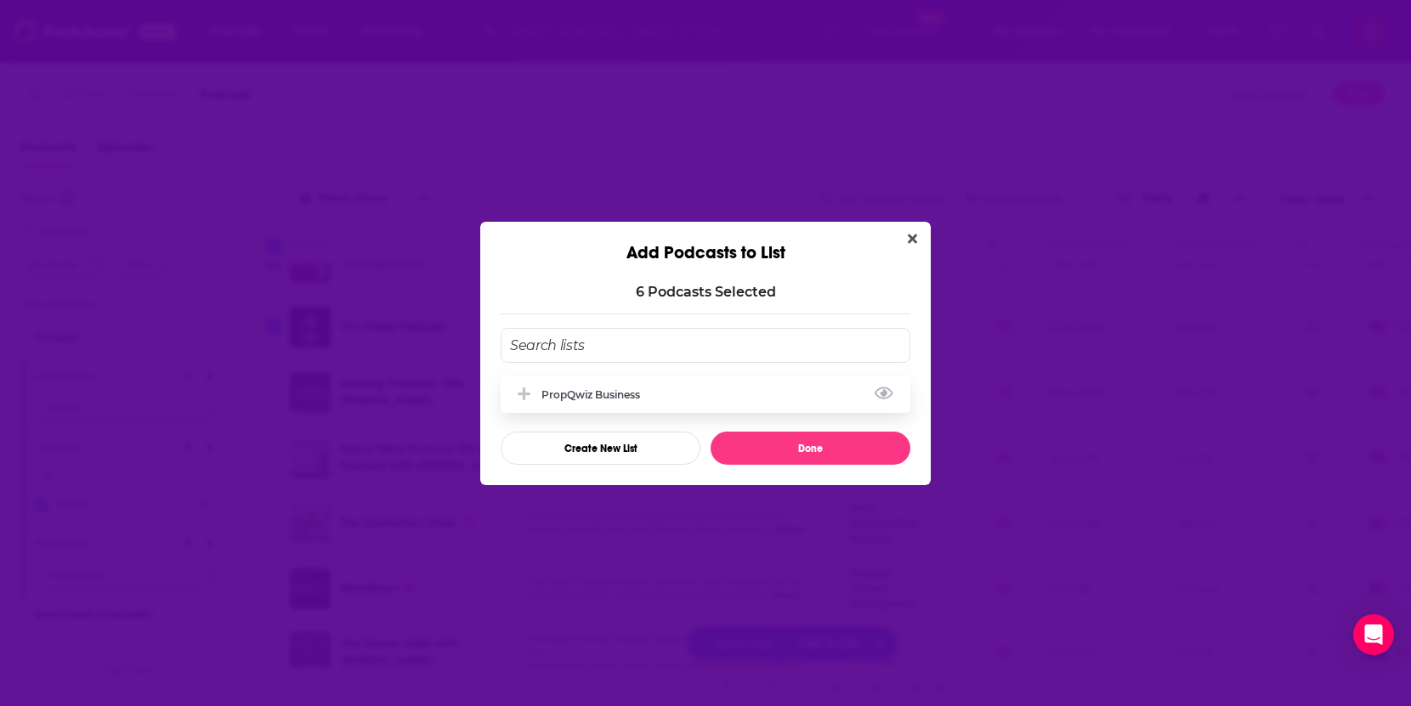
click at [614, 395] on div "PropQwiz Business" at bounding box center [595, 394] width 109 height 13
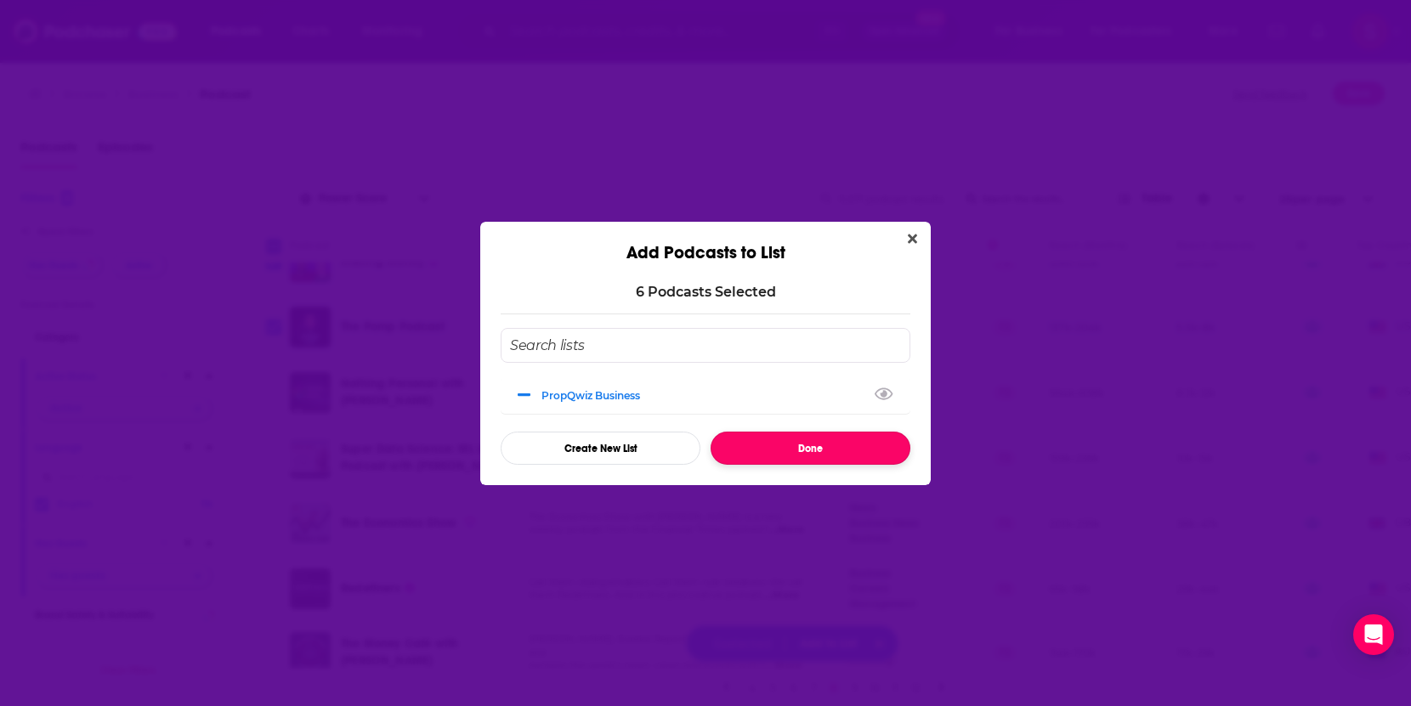
click at [762, 448] on button "Done" at bounding box center [810, 448] width 200 height 33
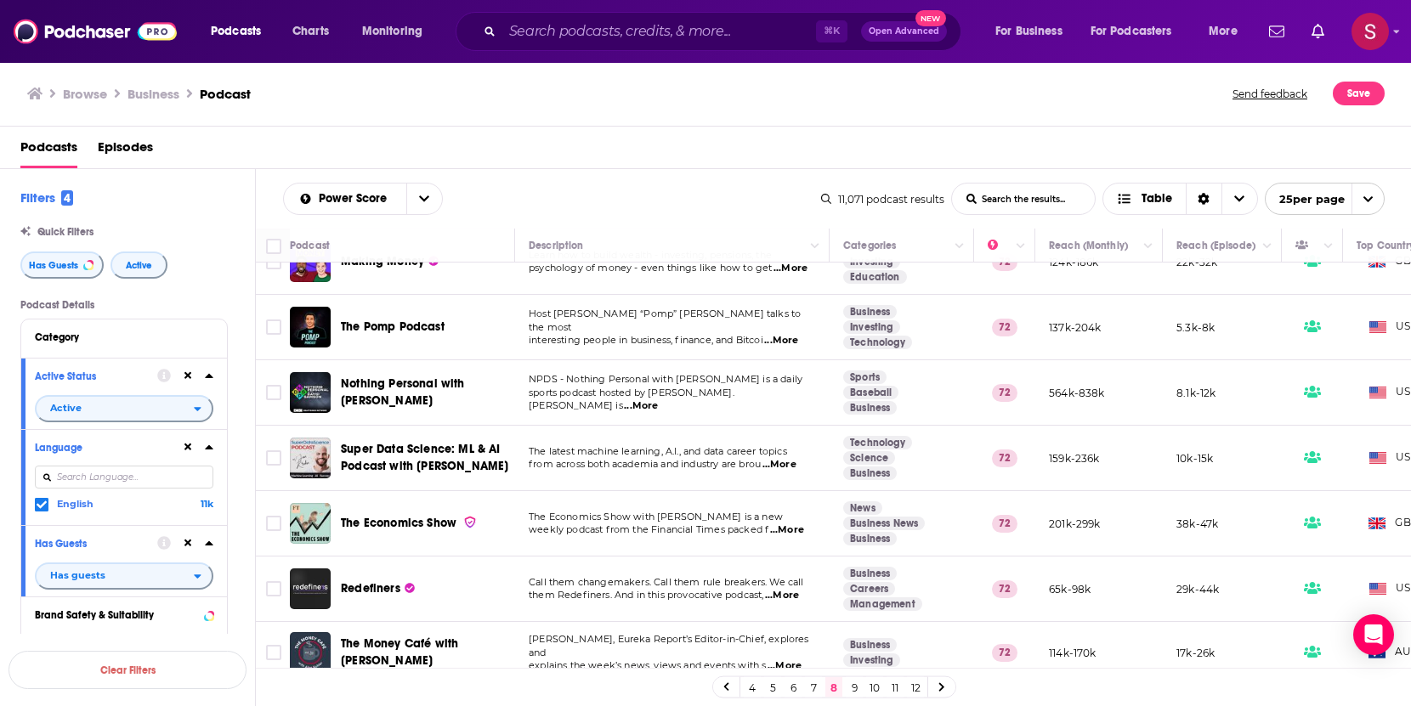
click at [851, 688] on link "9" at bounding box center [854, 687] width 17 height 20
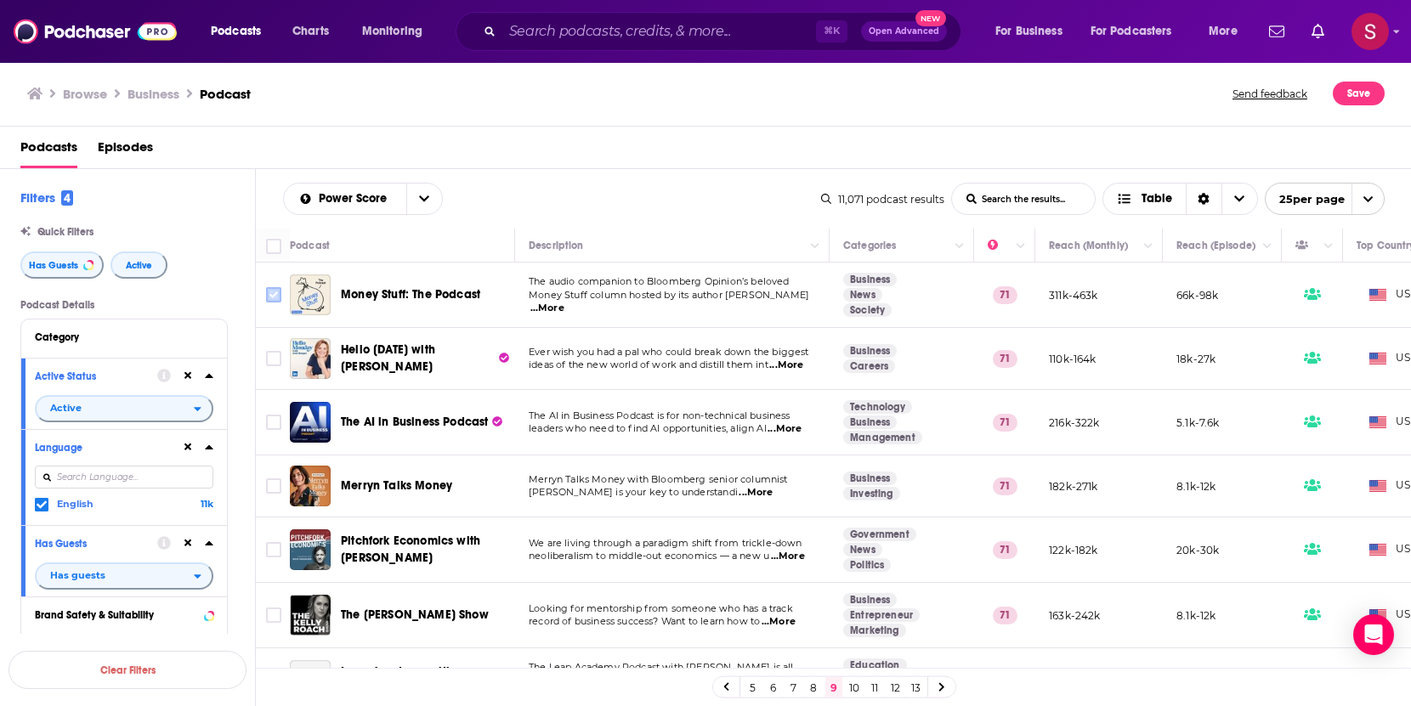
click at [272, 298] on input "Toggle select row" at bounding box center [273, 294] width 15 height 15
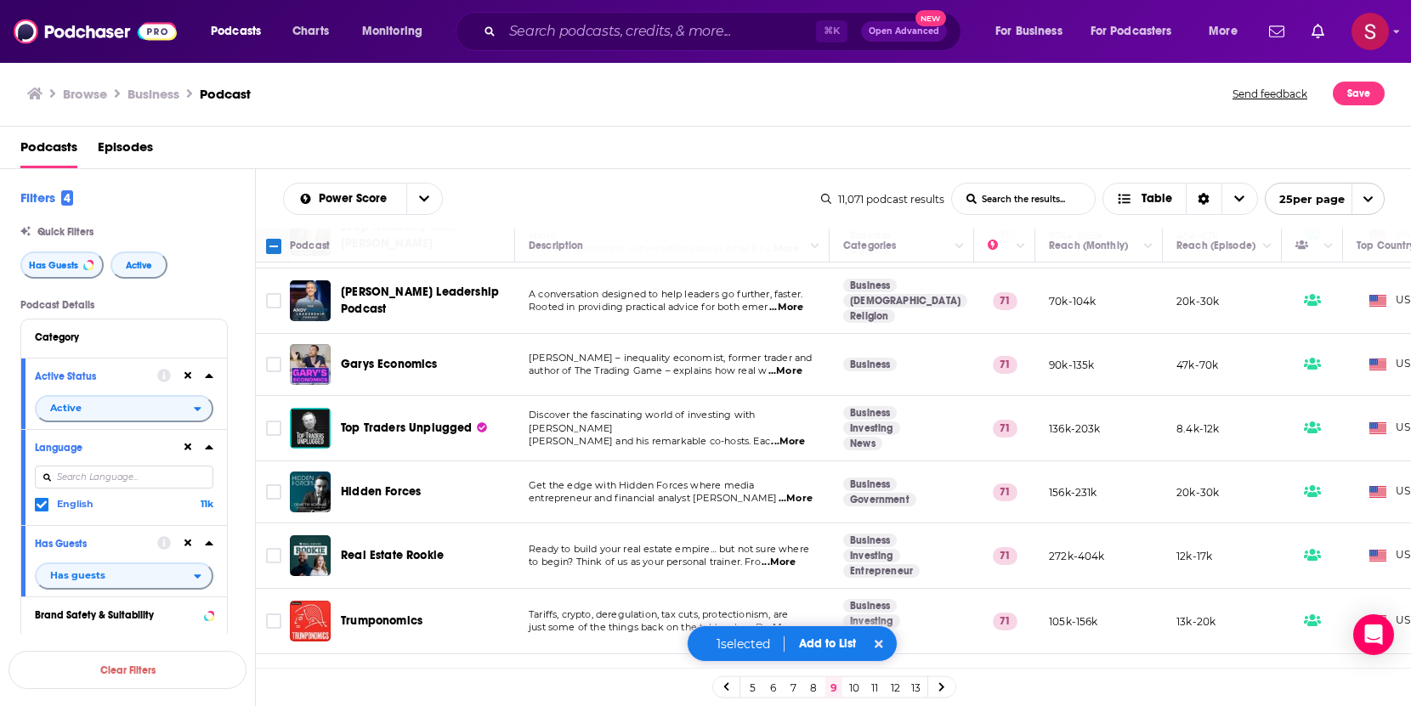
scroll to position [682, 0]
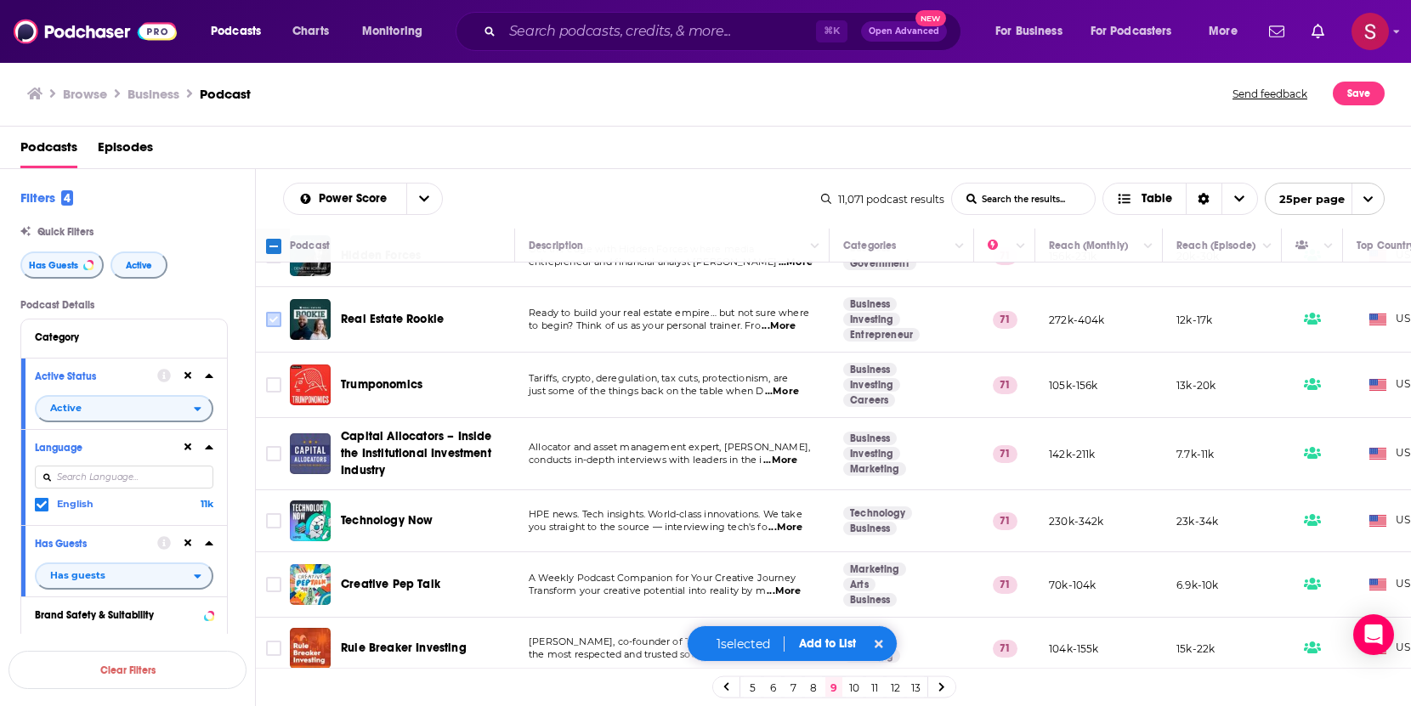
click at [278, 317] on input "Toggle select row" at bounding box center [273, 319] width 15 height 15
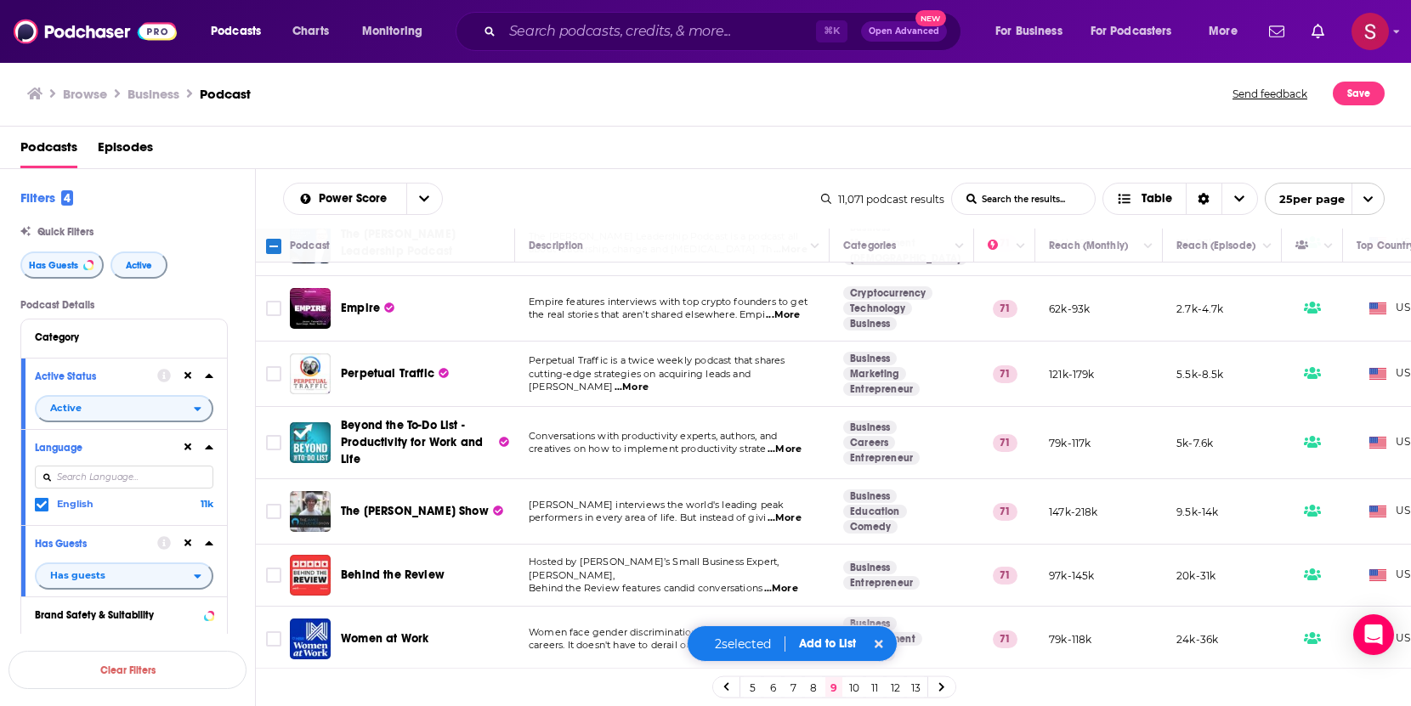
scroll to position [1230, 0]
click at [812, 637] on button "Add to List" at bounding box center [827, 643] width 84 height 14
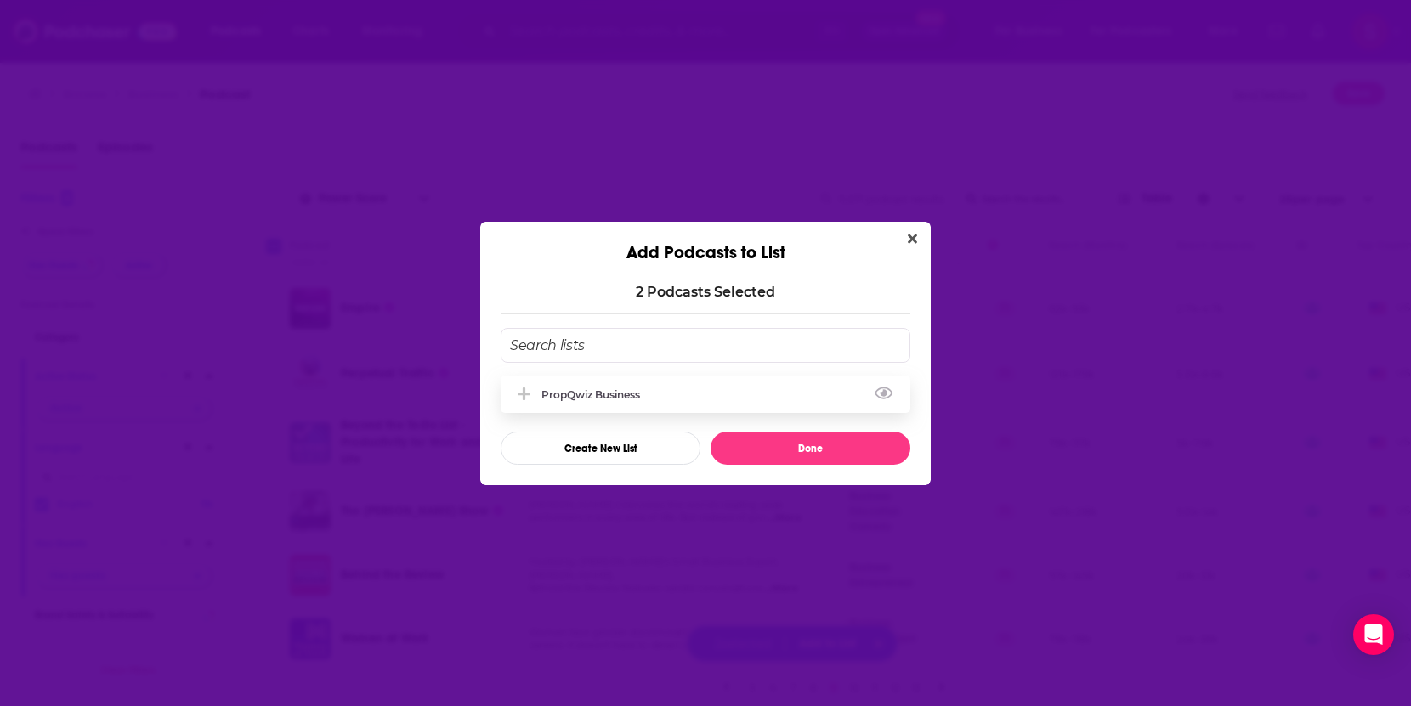
click at [611, 388] on div "PropQwiz Business" at bounding box center [595, 394] width 109 height 13
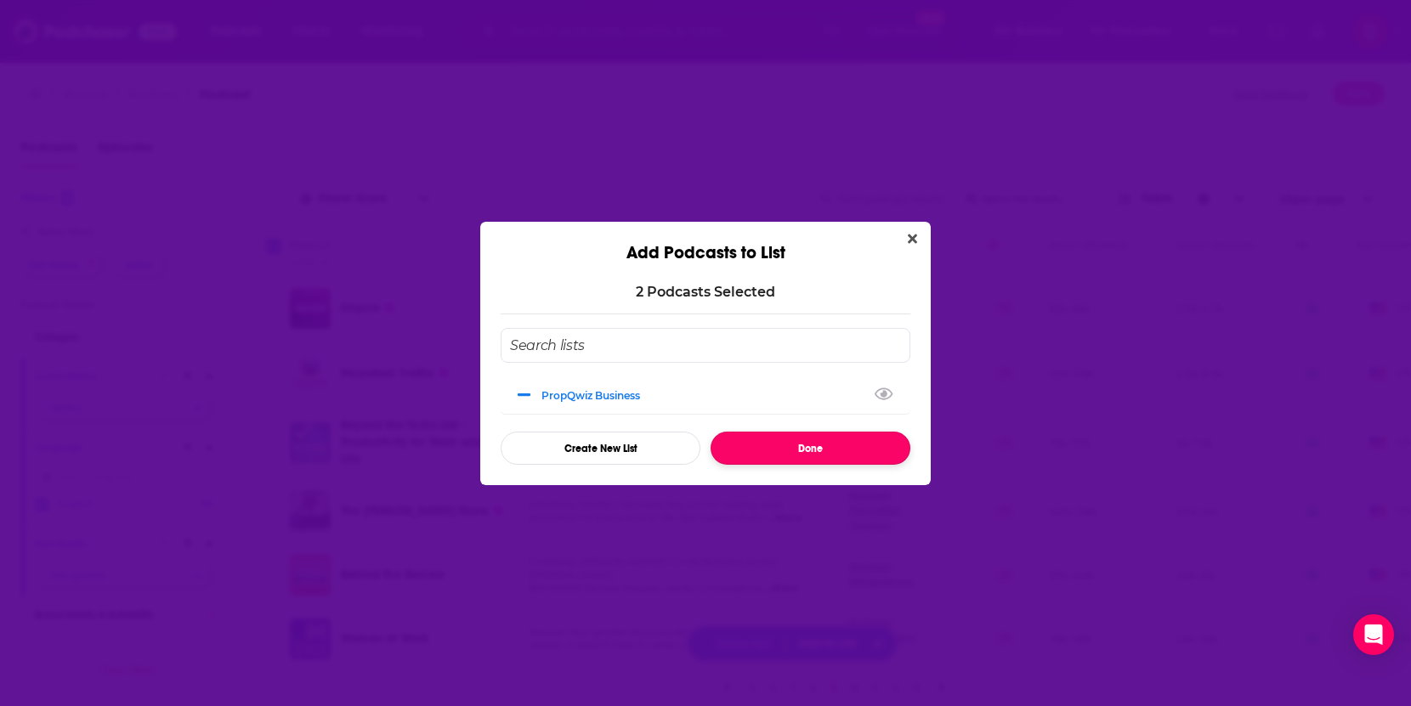
click at [758, 450] on button "Done" at bounding box center [810, 448] width 200 height 33
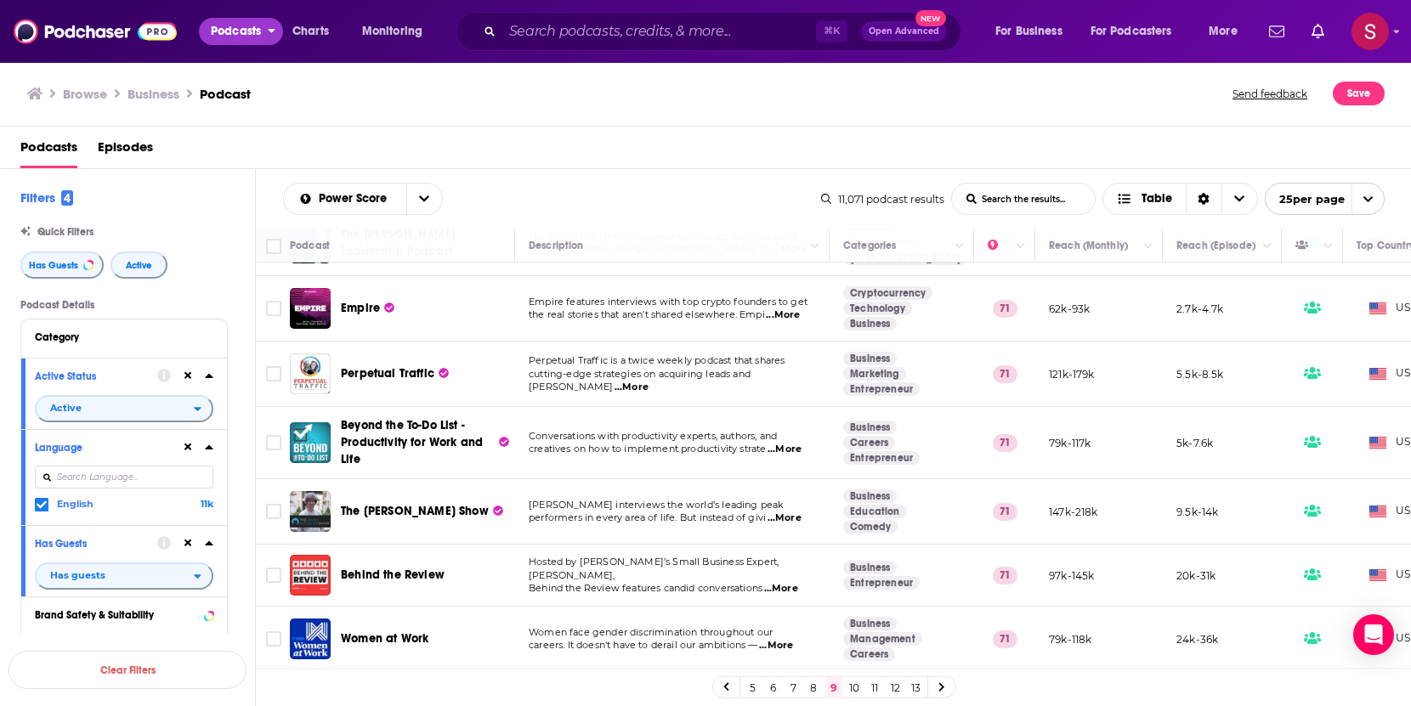
click at [274, 31] on icon "open menu" at bounding box center [272, 28] width 8 height 12
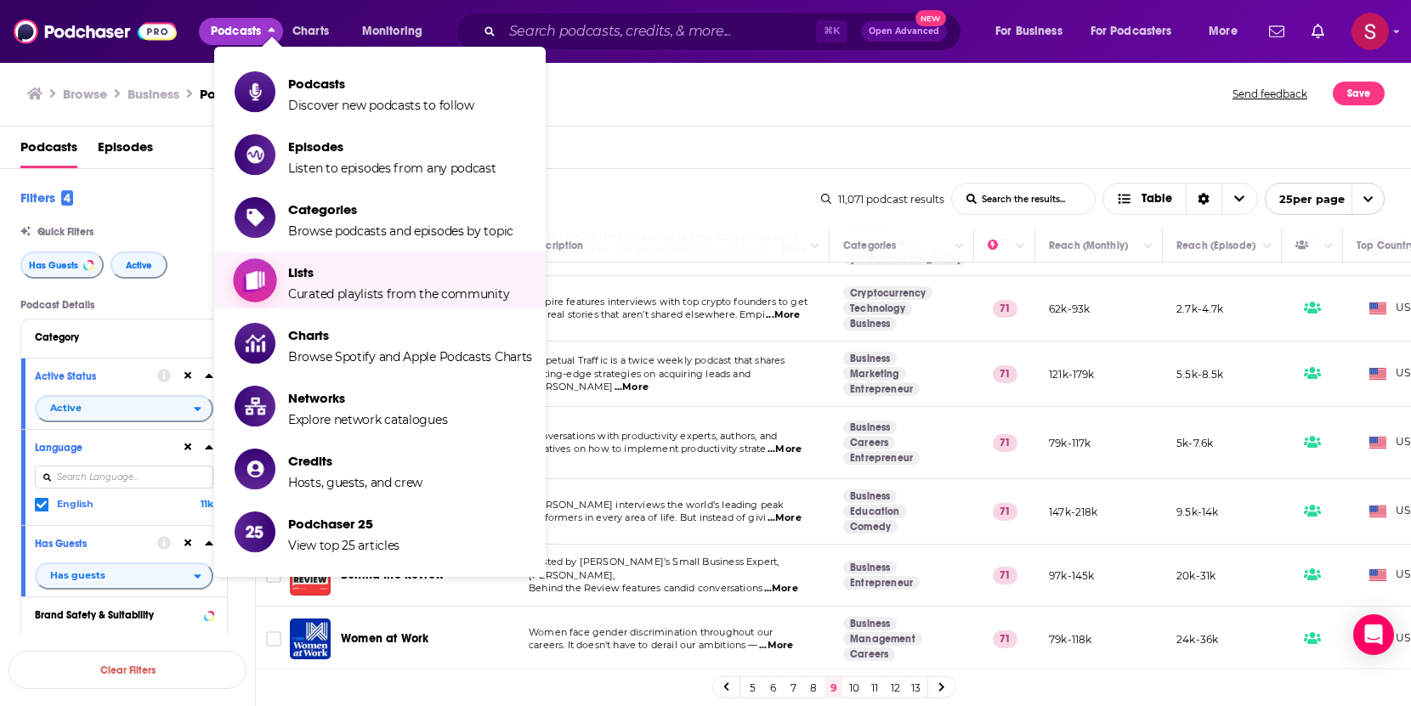
click at [331, 297] on span "Curated playlists from the community" at bounding box center [398, 293] width 221 height 15
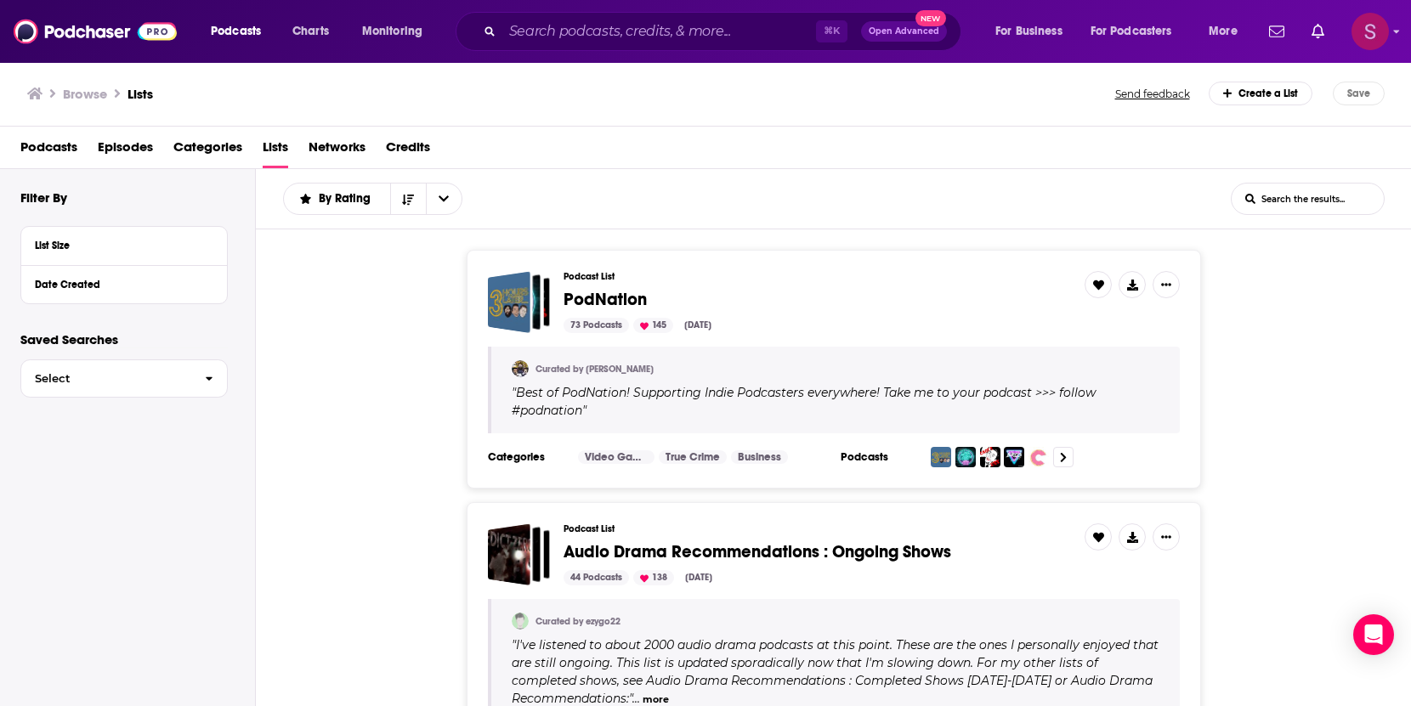
click at [1375, 29] on img "Logged in as stephanie85546" at bounding box center [1369, 31] width 37 height 37
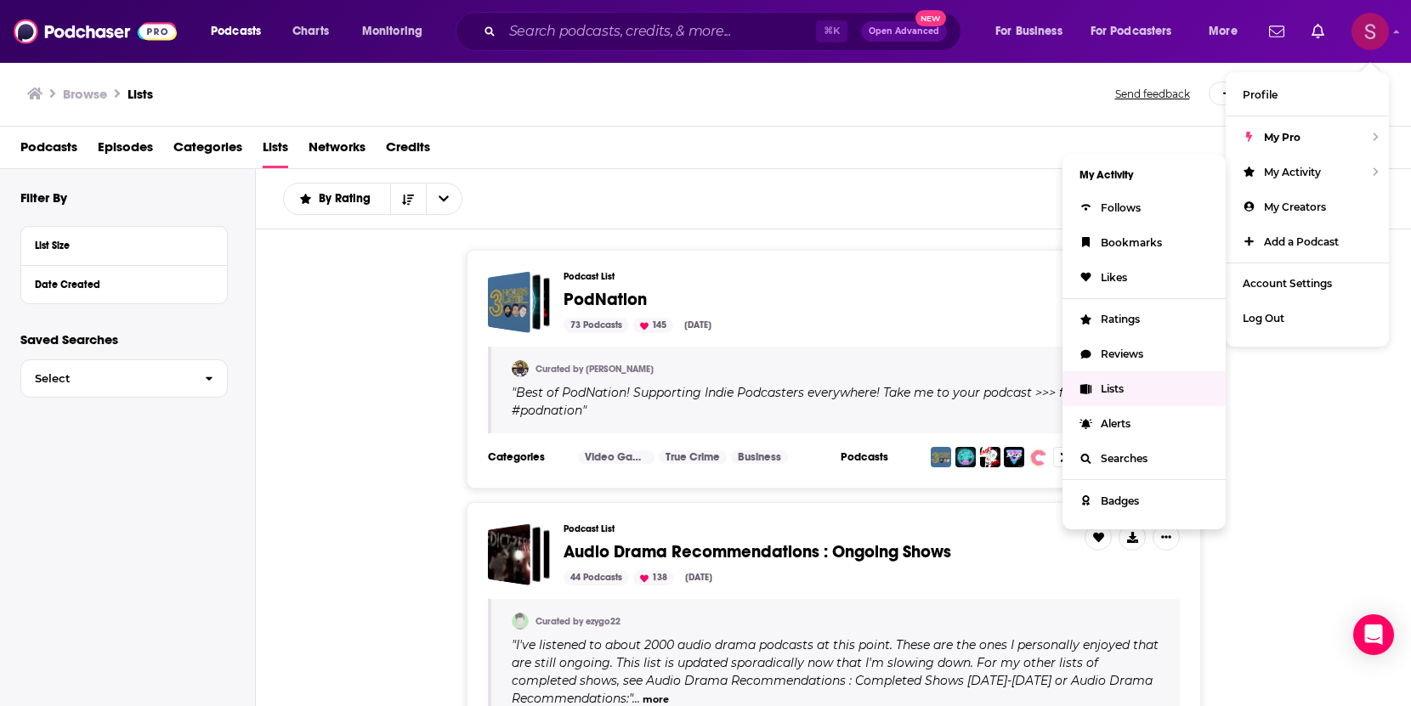
click at [1112, 395] on link "Lists" at bounding box center [1143, 388] width 163 height 35
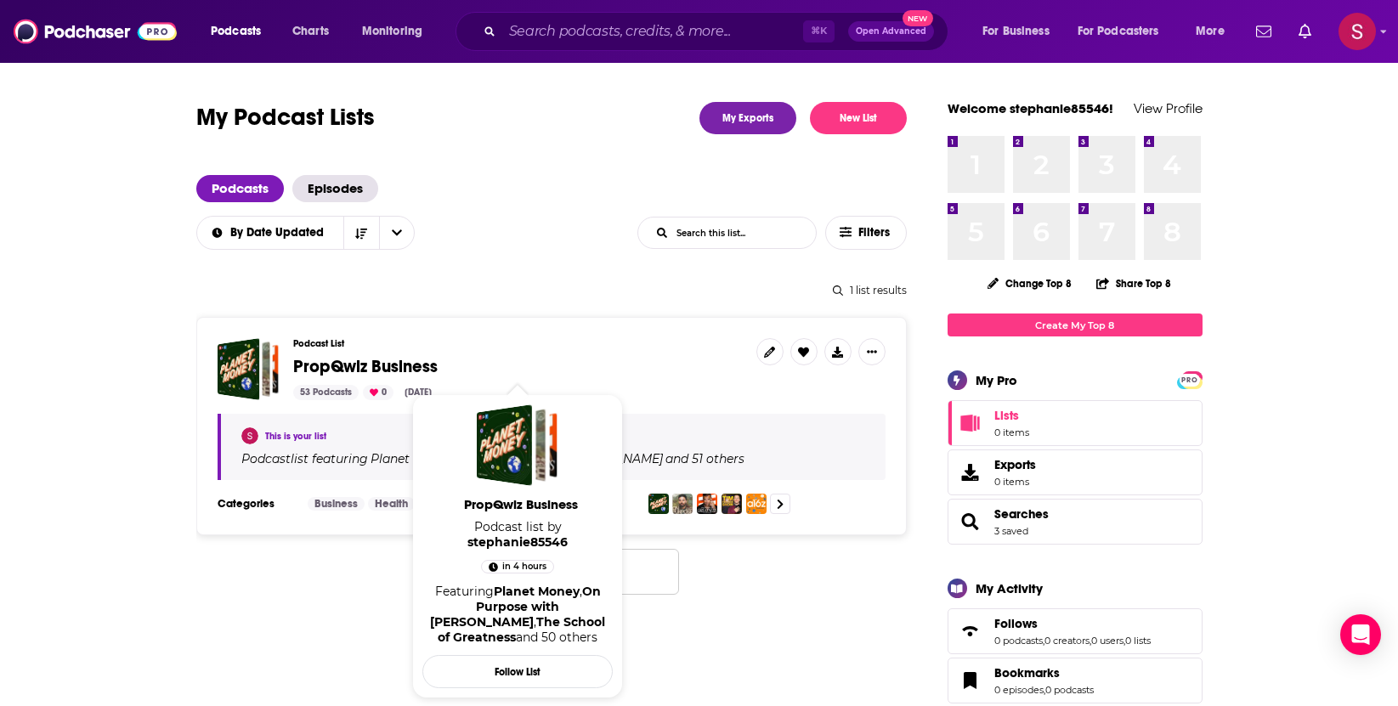
click at [389, 369] on span "PropQwiz Business" at bounding box center [365, 366] width 144 height 21
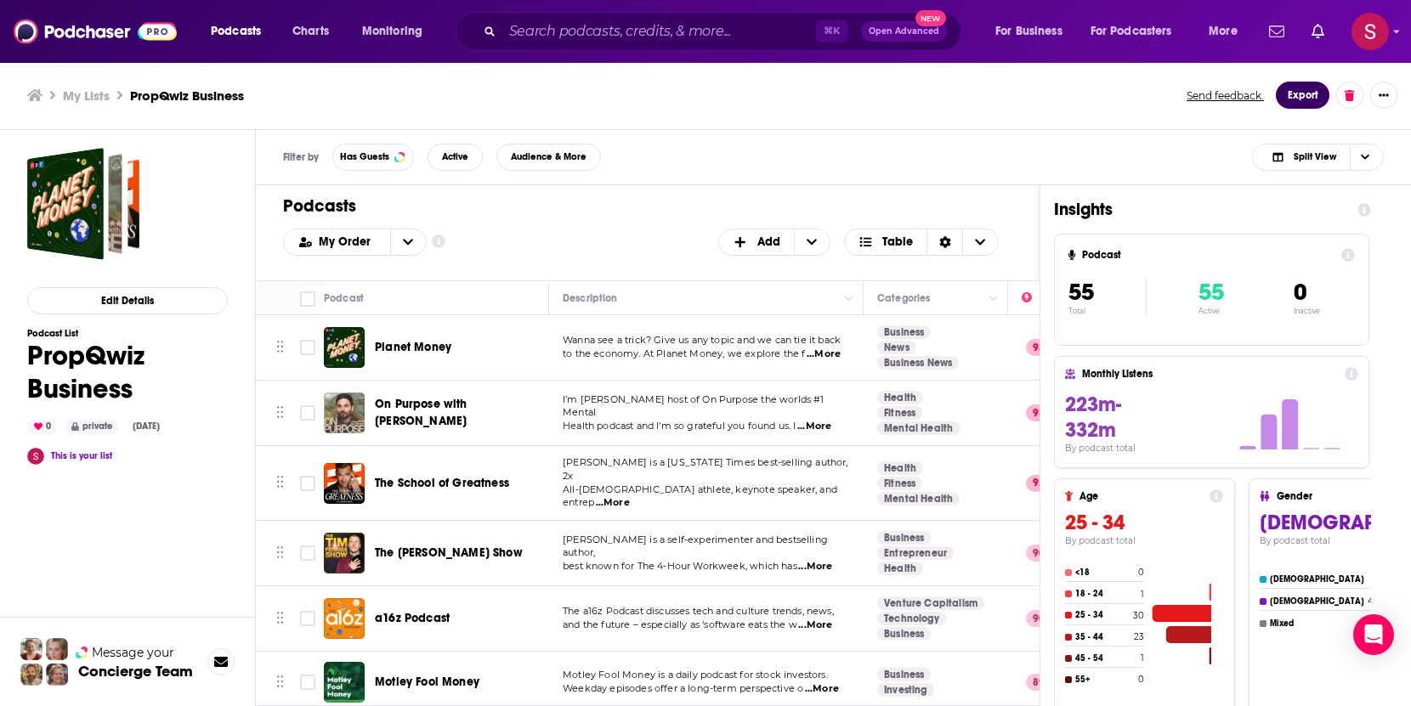
click at [1304, 99] on button "Export" at bounding box center [1303, 95] width 54 height 27
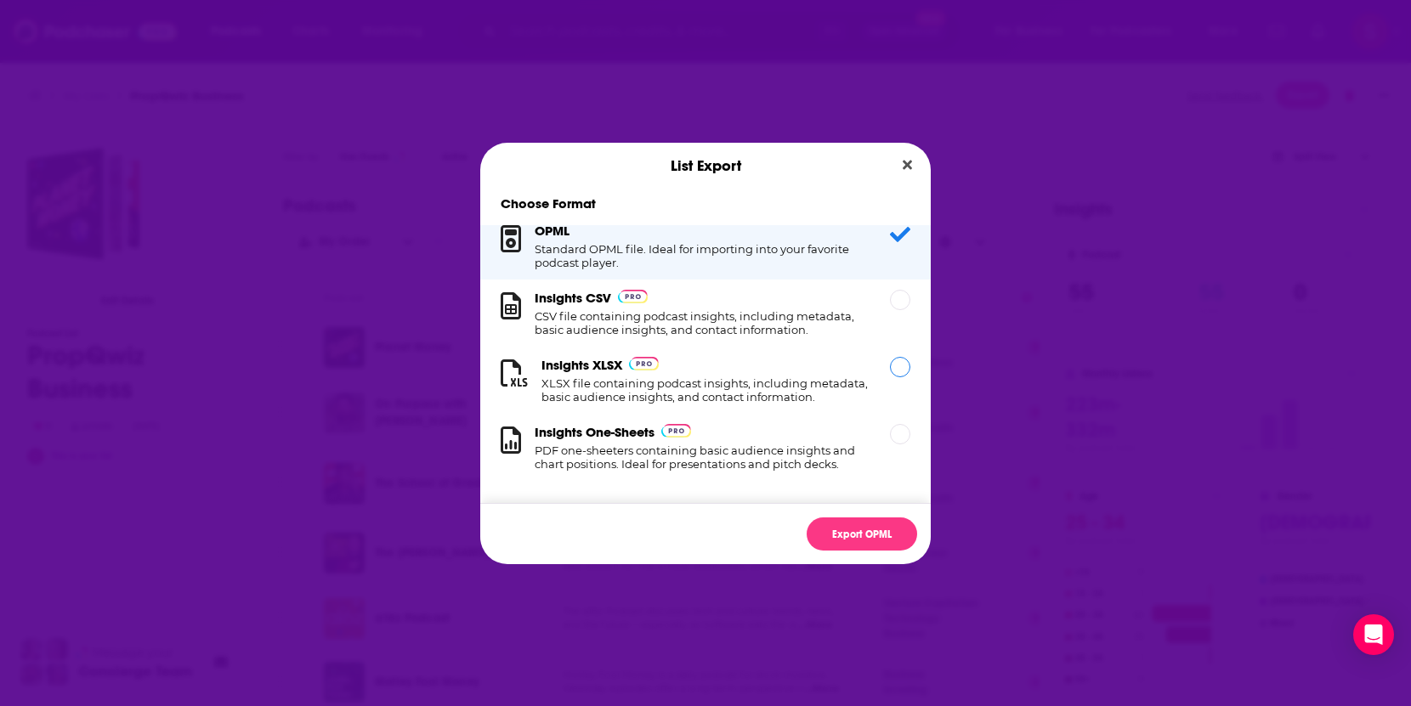
scroll to position [28, 0]
click at [712, 375] on h1 "XLSX file containing podcast insights, including metadata, basic audience insig…" at bounding box center [705, 388] width 328 height 27
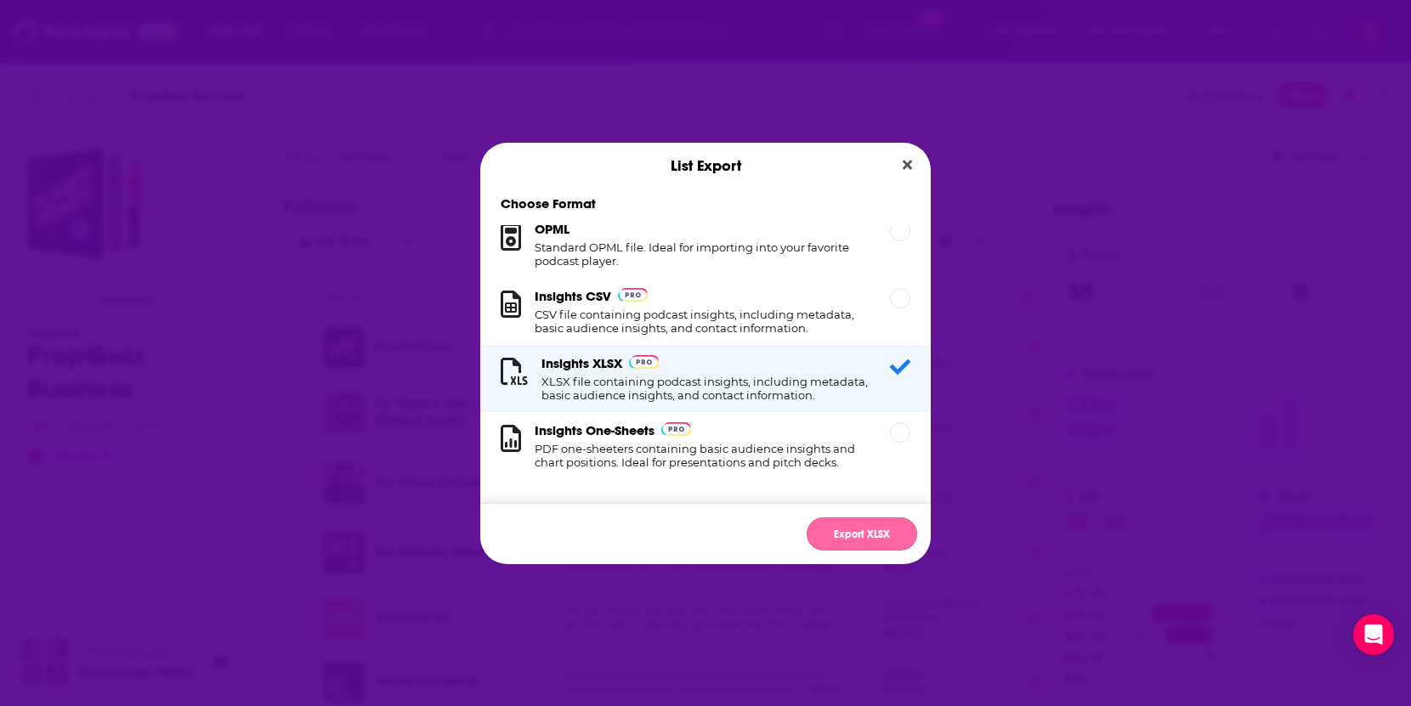
click at [875, 529] on button "Export XLSX" at bounding box center [861, 534] width 110 height 33
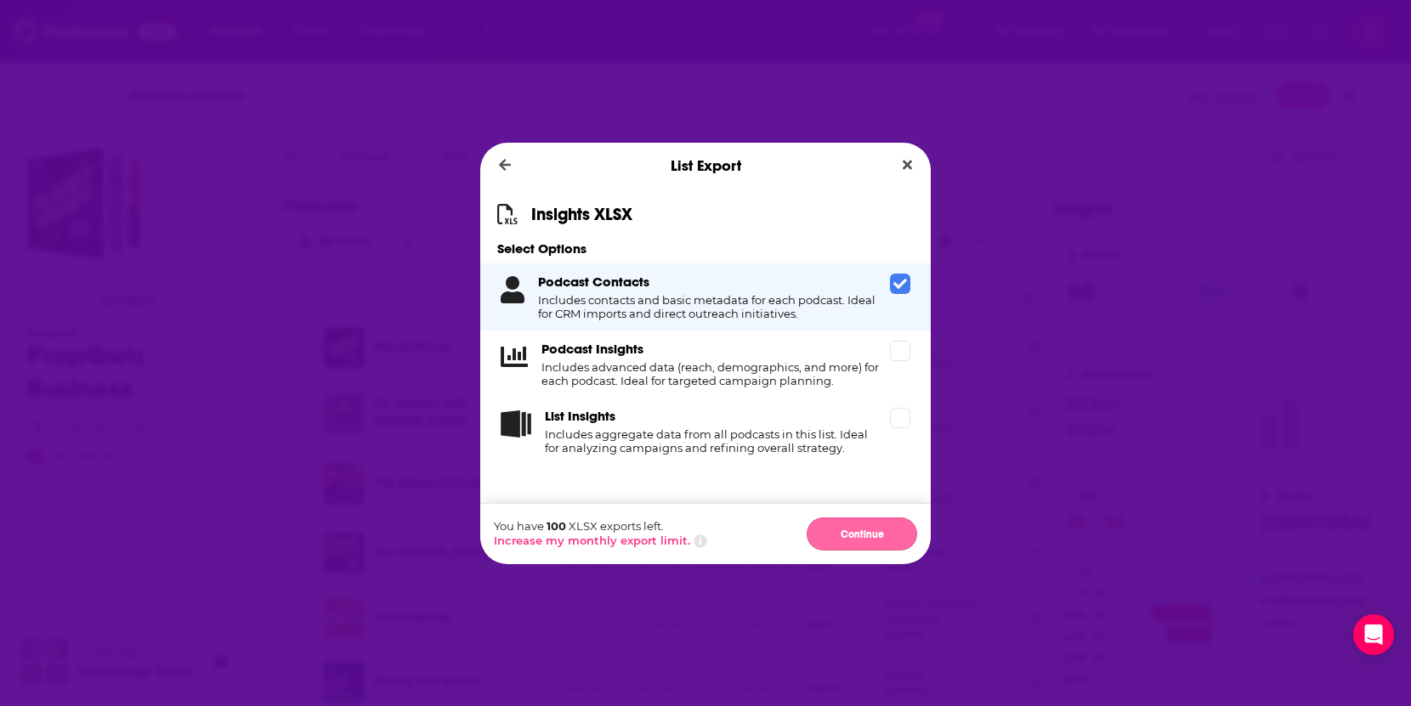
click at [880, 528] on button "Continue" at bounding box center [861, 534] width 110 height 33
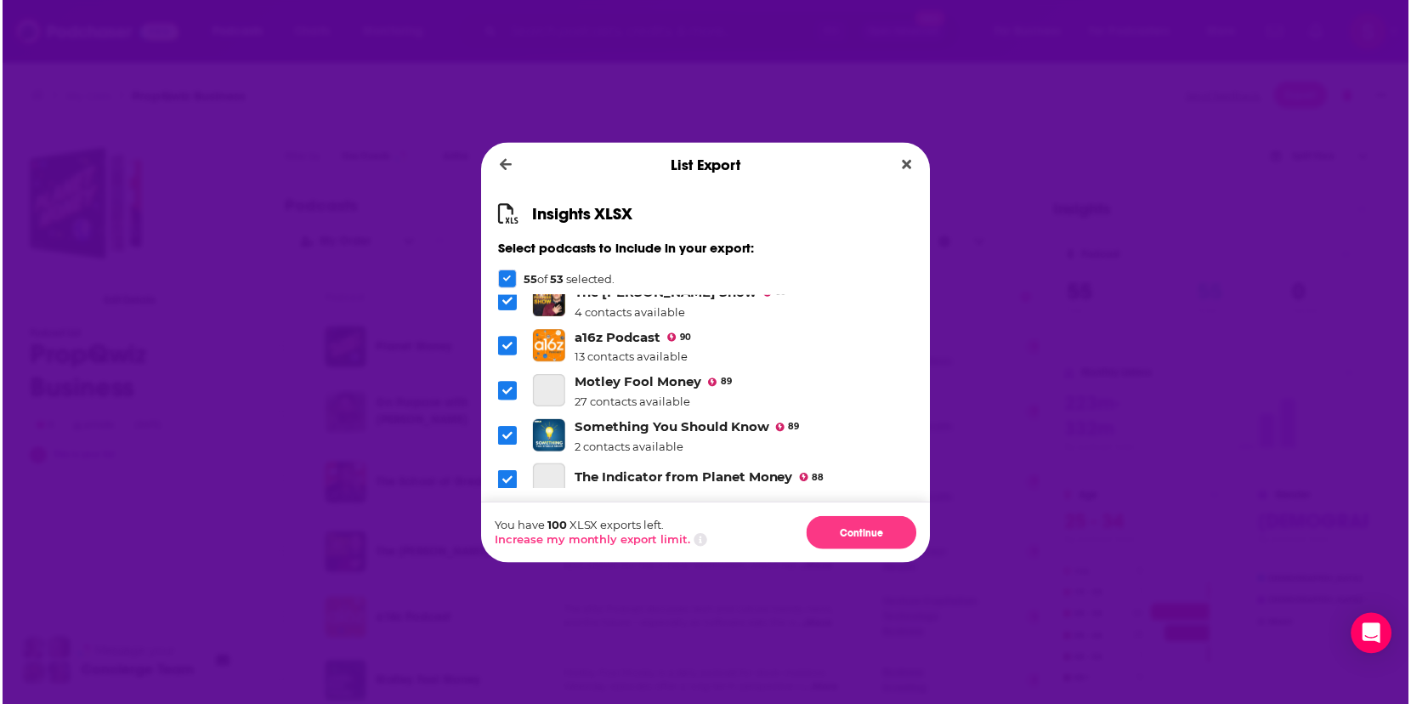
scroll to position [172, 0]
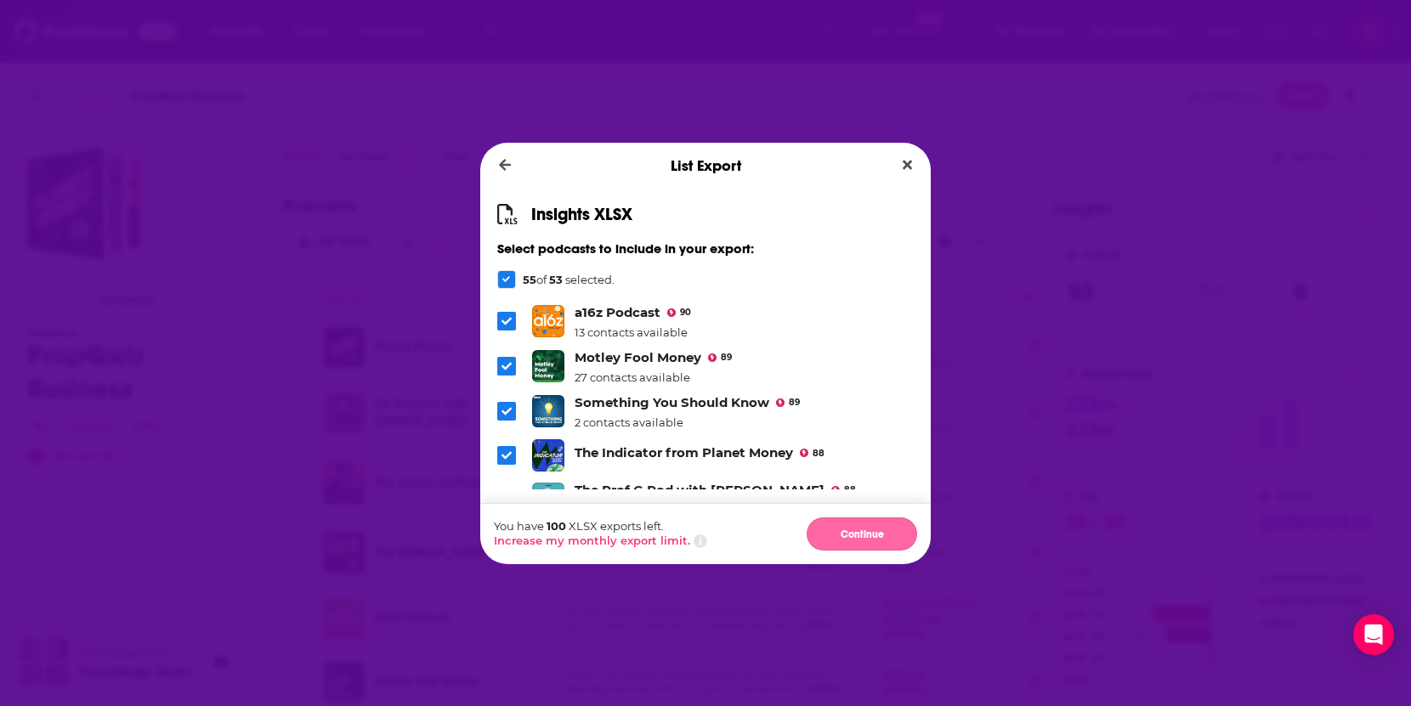
click at [865, 533] on button "Continue" at bounding box center [861, 534] width 110 height 33
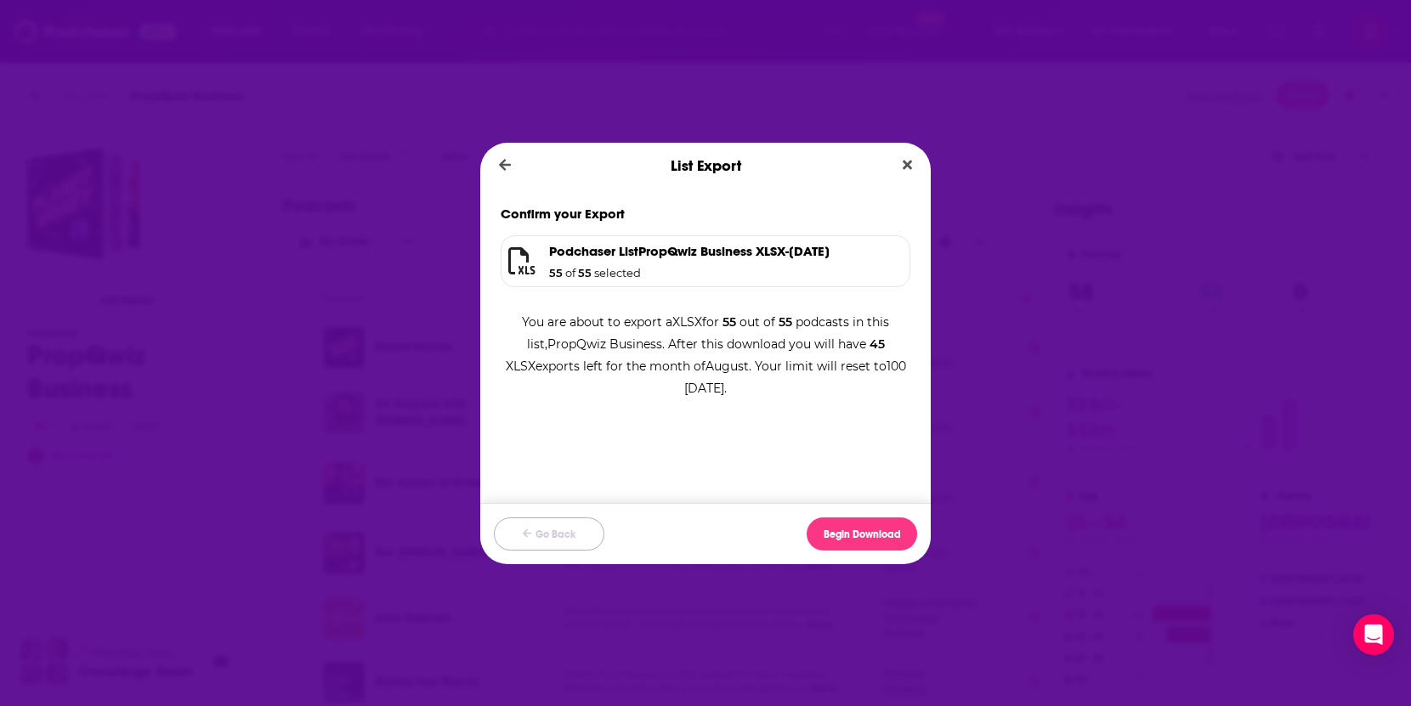
click at [562, 532] on button "Go Back" at bounding box center [549, 534] width 110 height 33
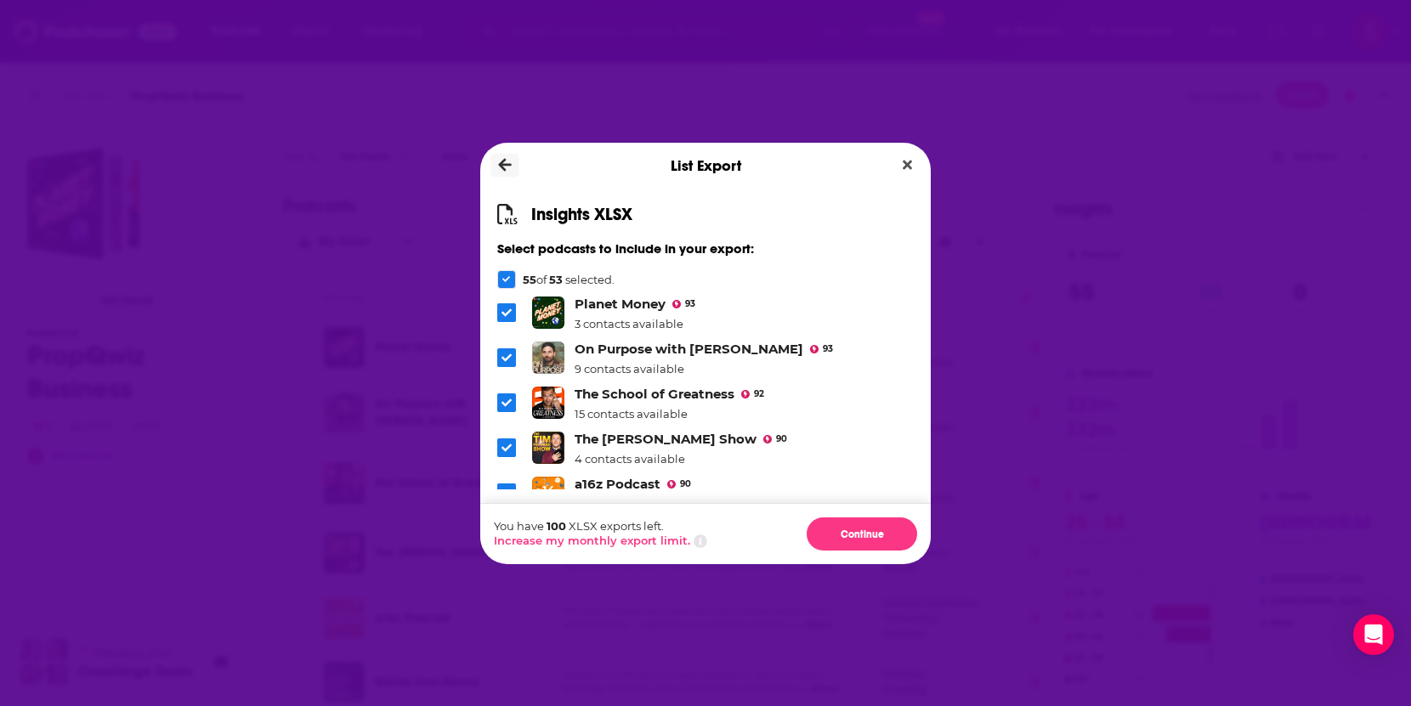
click at [514, 157] on button "Dialog" at bounding box center [505, 166] width 28 height 24
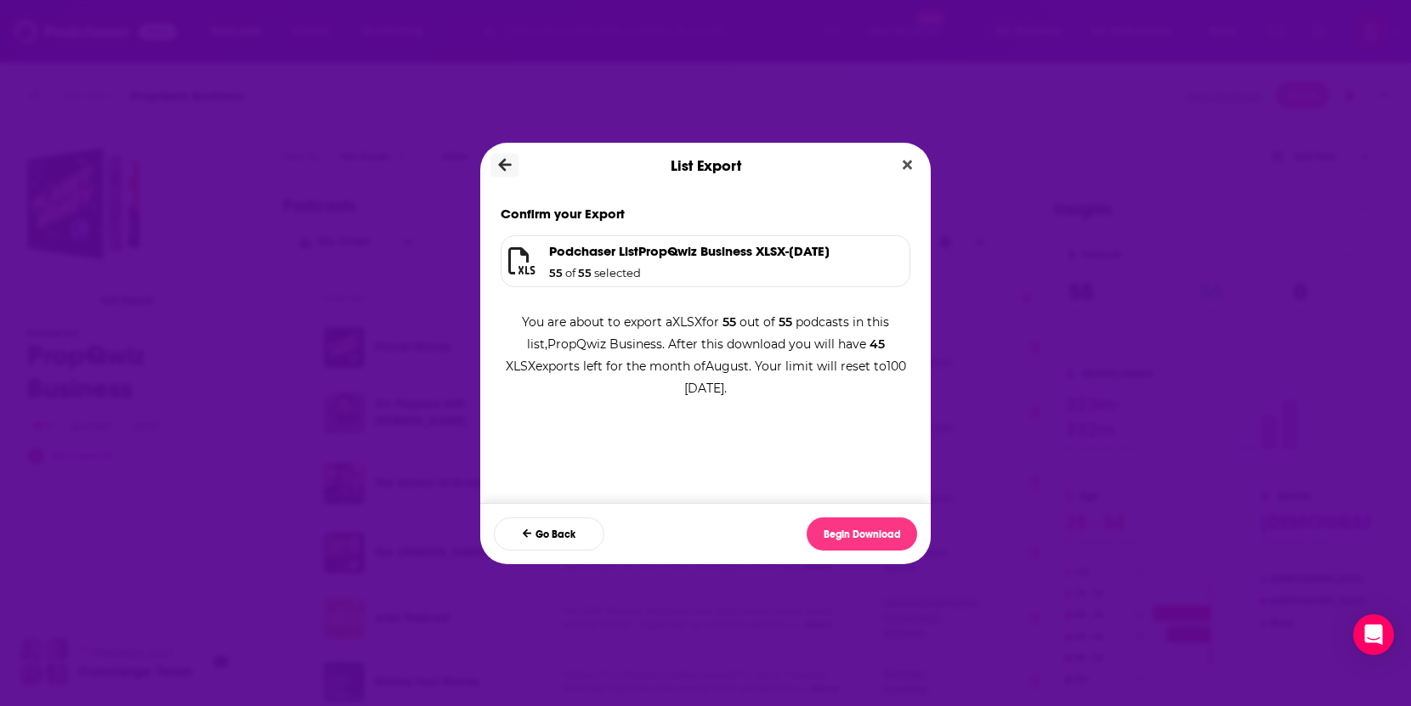
click at [499, 161] on icon "Dialog" at bounding box center [505, 164] width 13 height 15
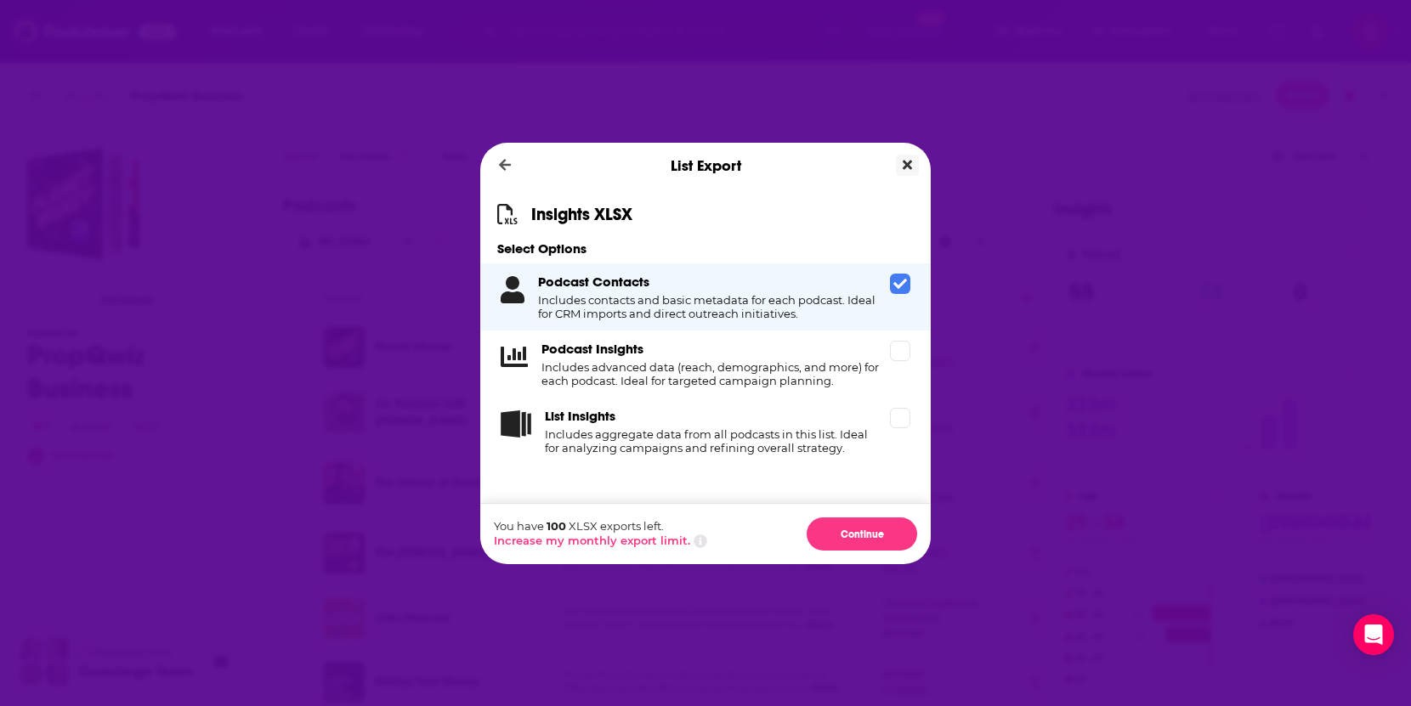
click at [914, 170] on button "Close" at bounding box center [907, 165] width 23 height 21
